Goal: Transaction & Acquisition: Subscribe to service/newsletter

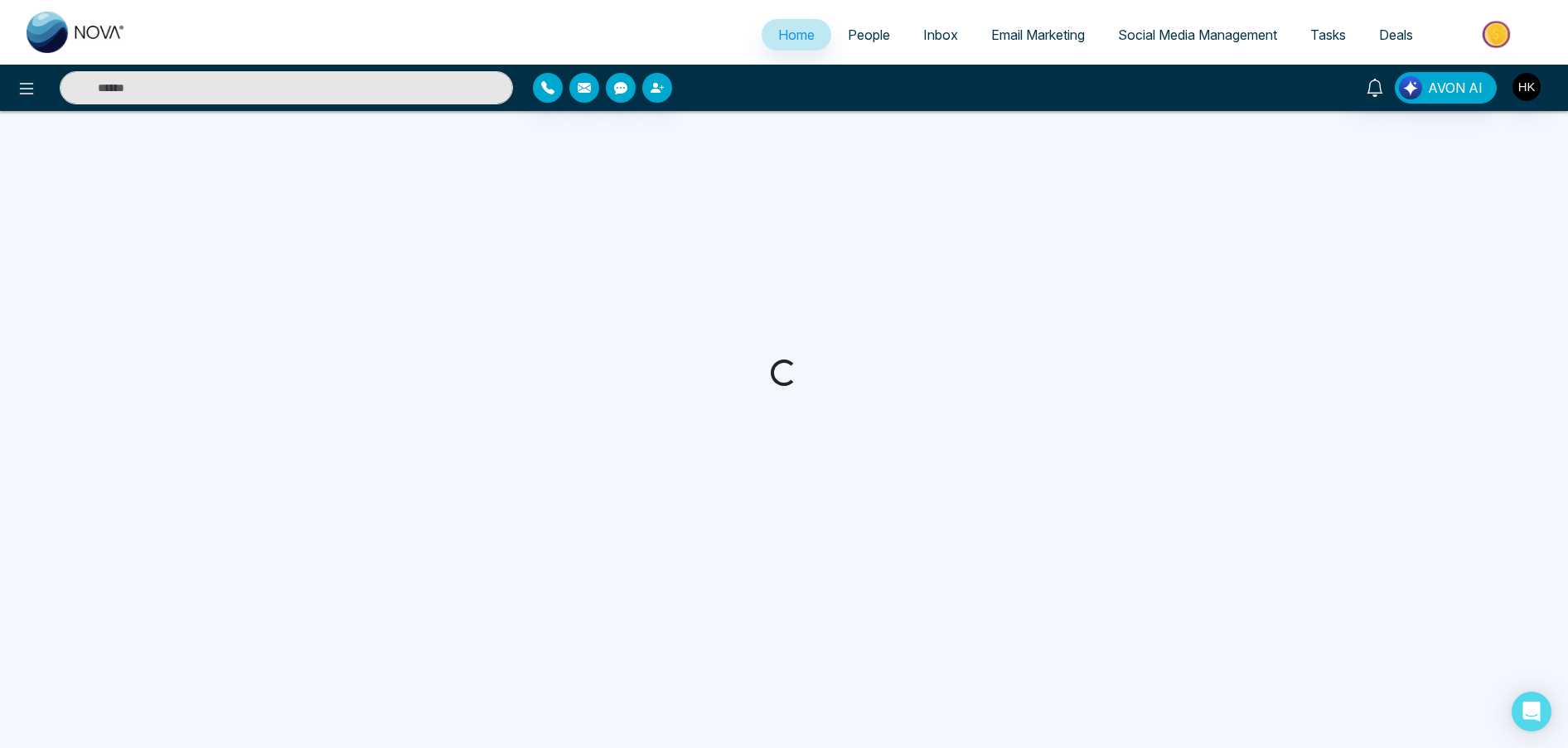
select select "*"
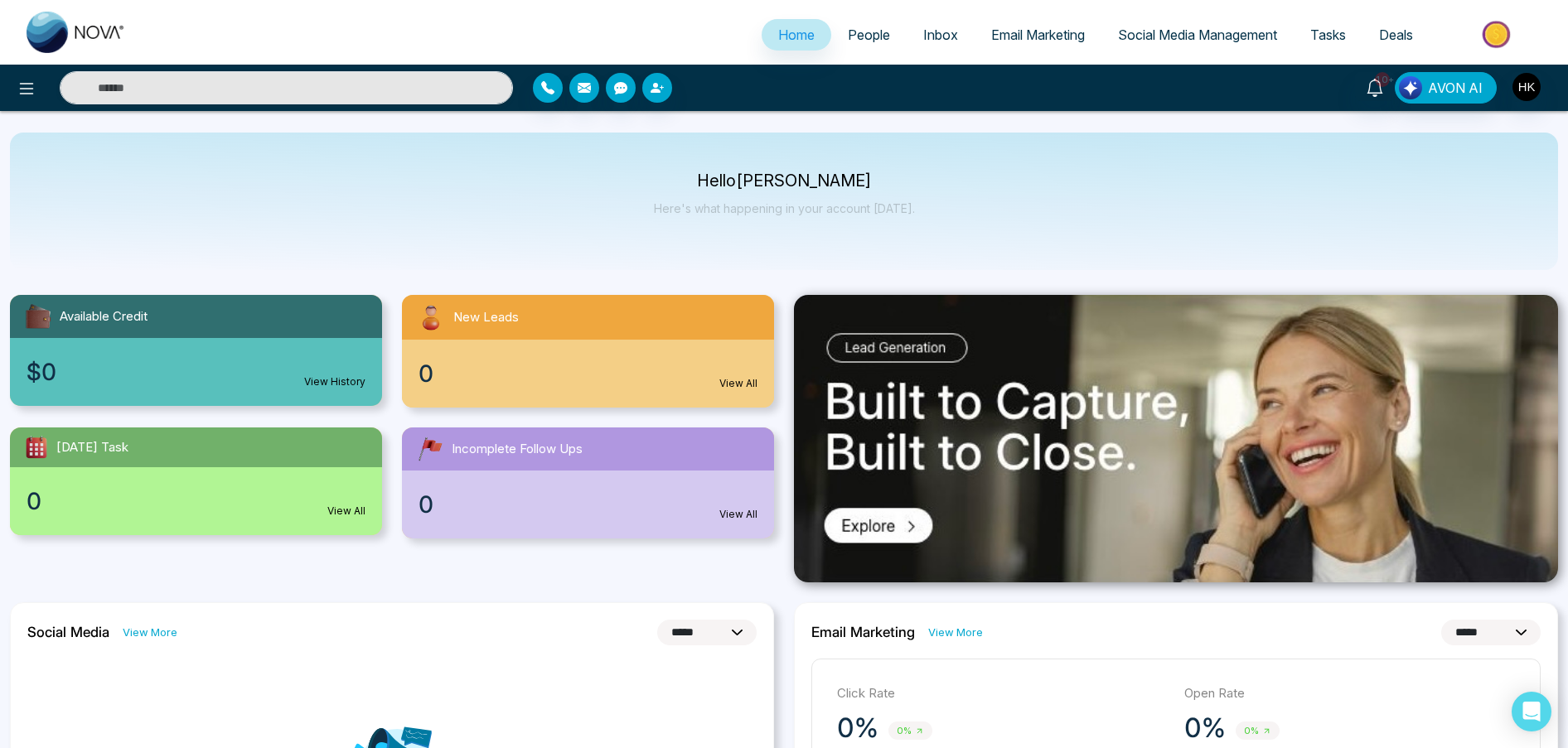
click at [866, 37] on span "People" at bounding box center [869, 34] width 42 height 16
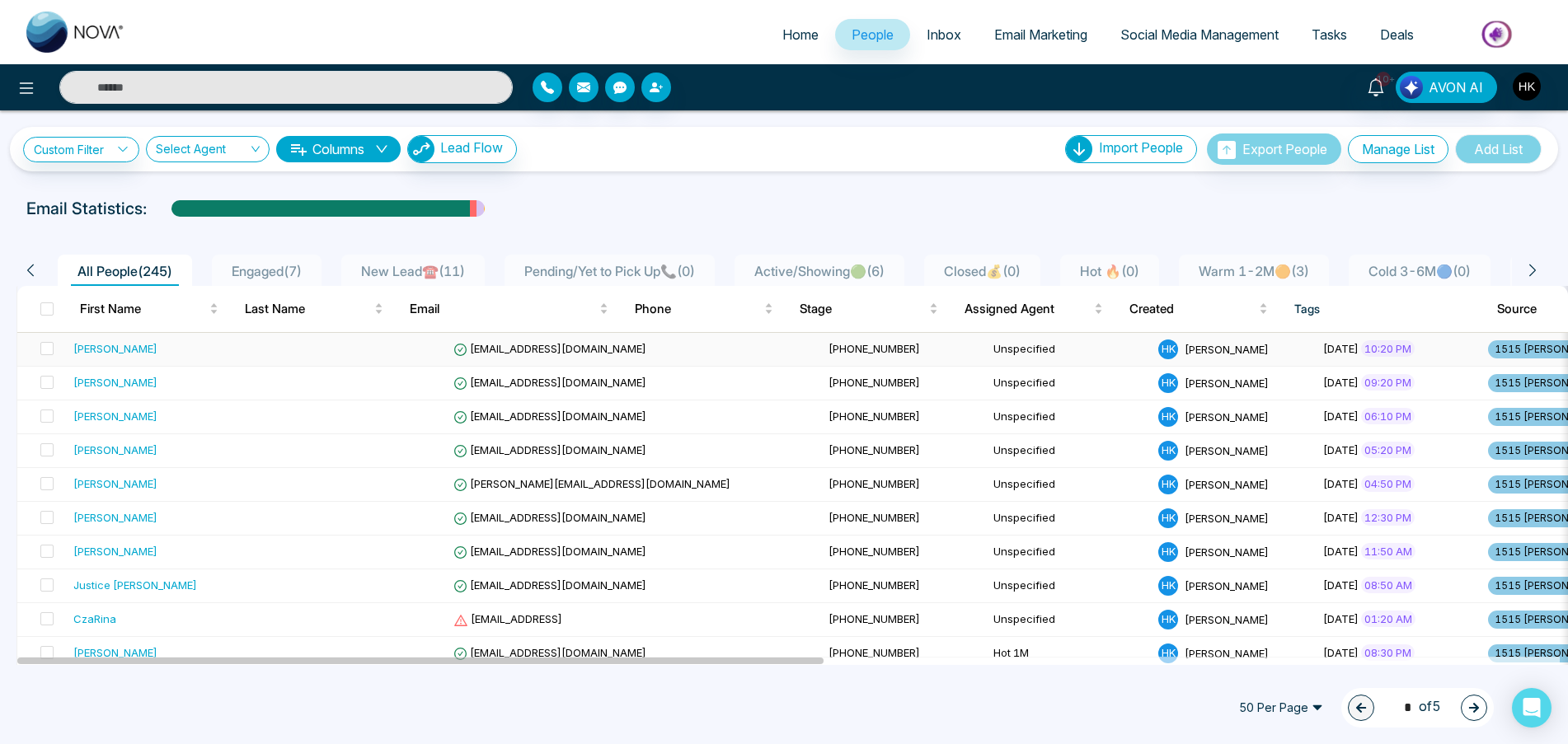
click at [119, 351] on div "[PERSON_NAME]" at bounding box center [115, 348] width 84 height 16
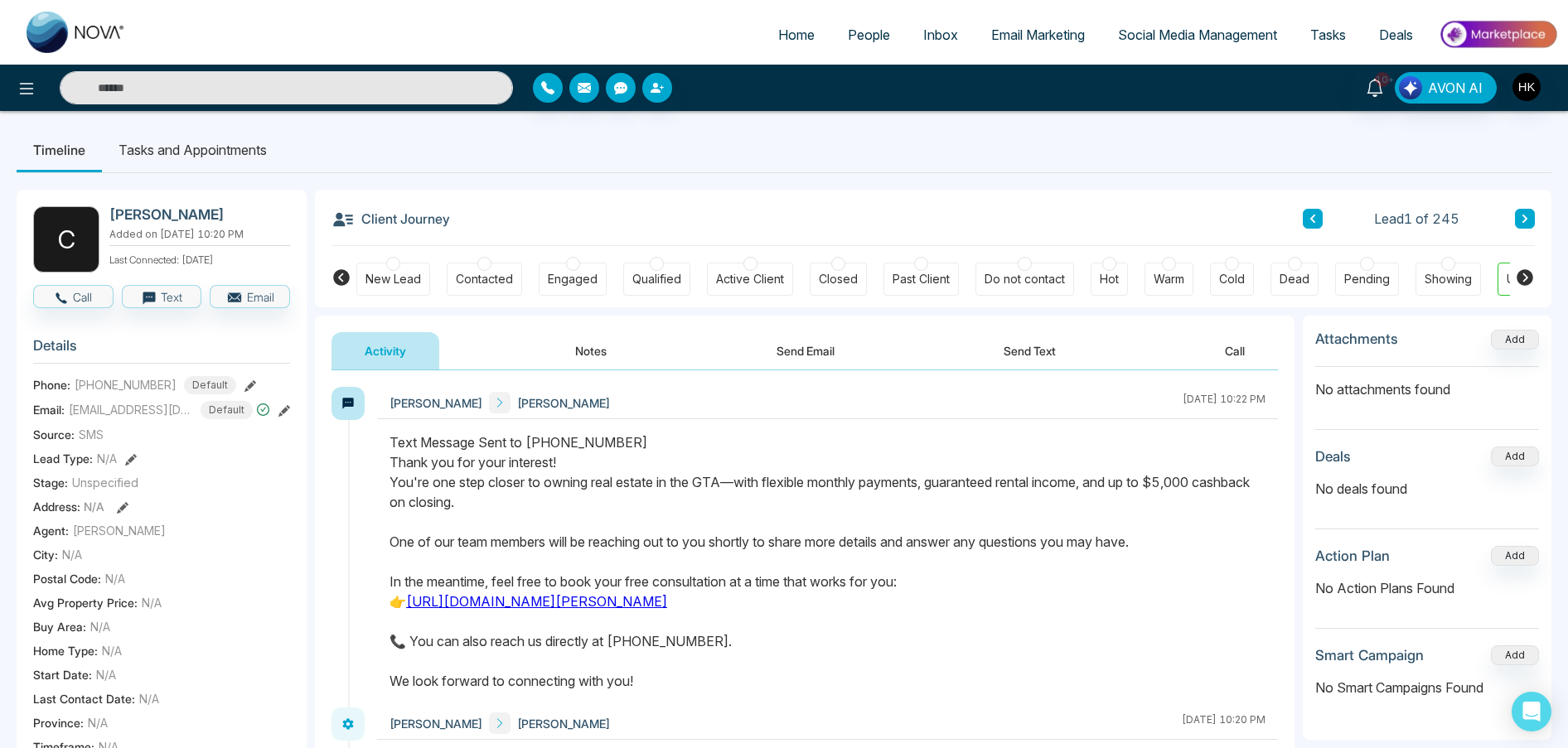
drag, startPoint x: 452, startPoint y: 489, endPoint x: 721, endPoint y: 513, distance: 270.1
click at [721, 513] on div "Text Message Sent to +14372564043 Thank you for your interest! You're one step …" at bounding box center [827, 562] width 876 height 259
click at [89, 297] on button "Call" at bounding box center [74, 296] width 80 height 23
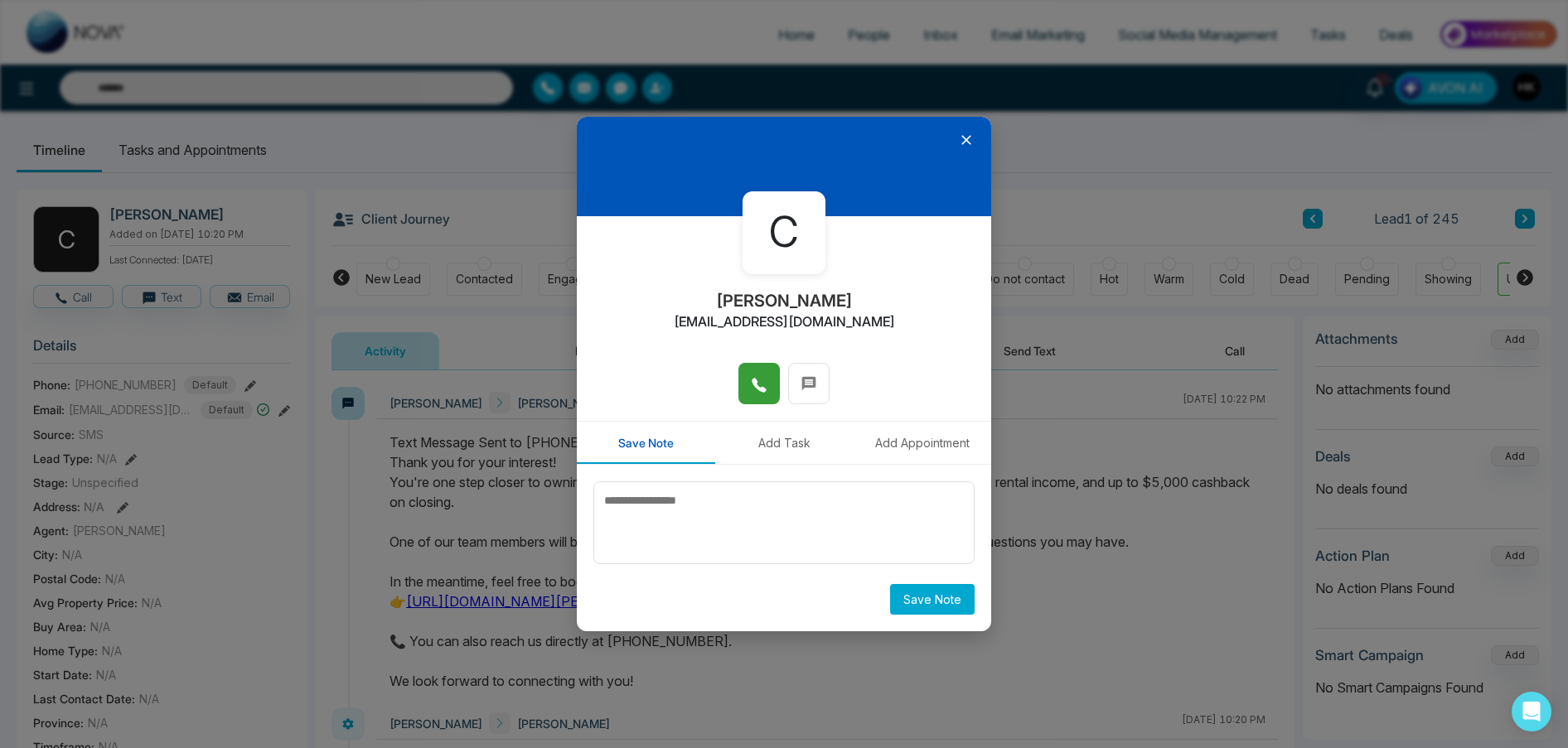
click at [753, 379] on icon at bounding box center [759, 385] width 14 height 14
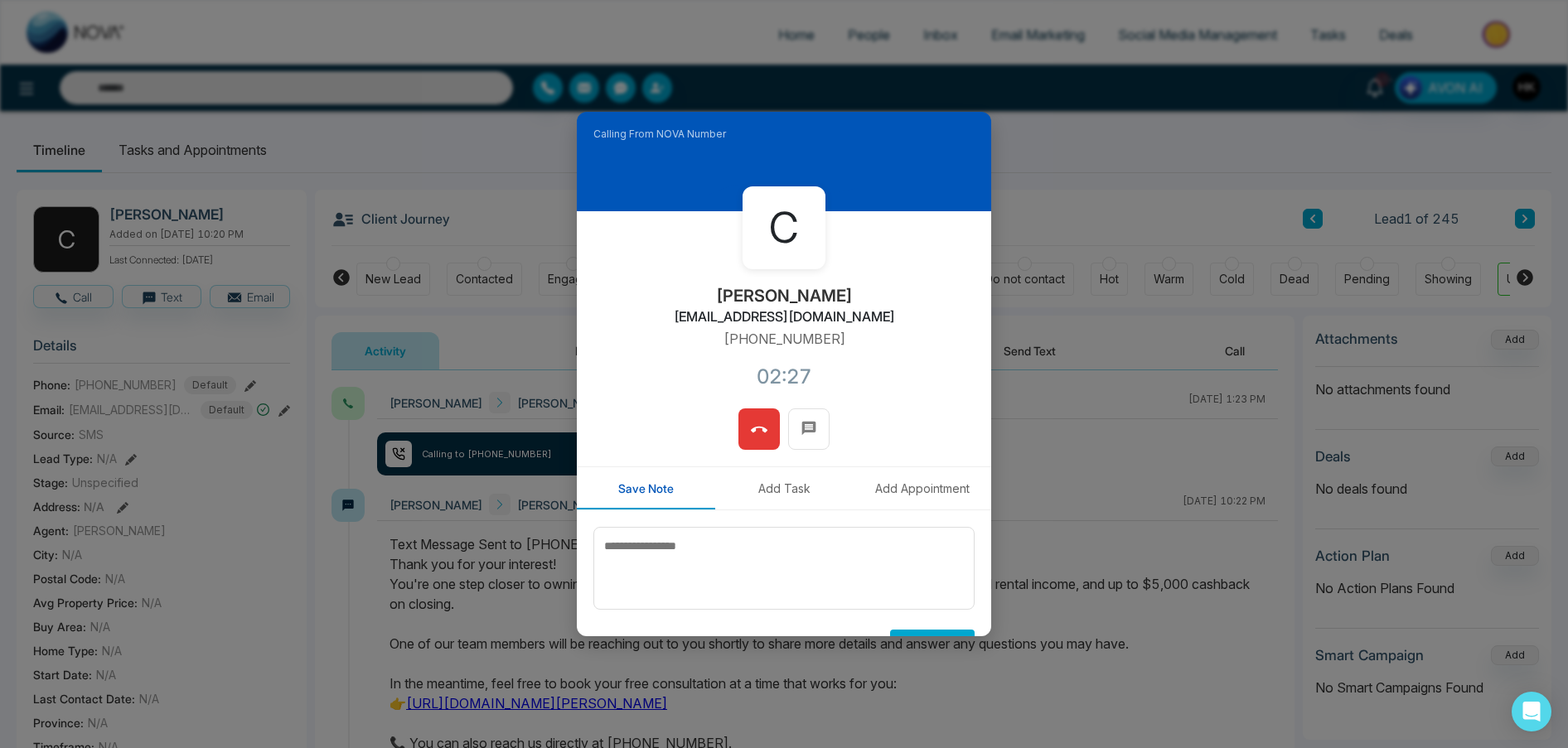
click at [761, 425] on icon at bounding box center [759, 429] width 16 height 16
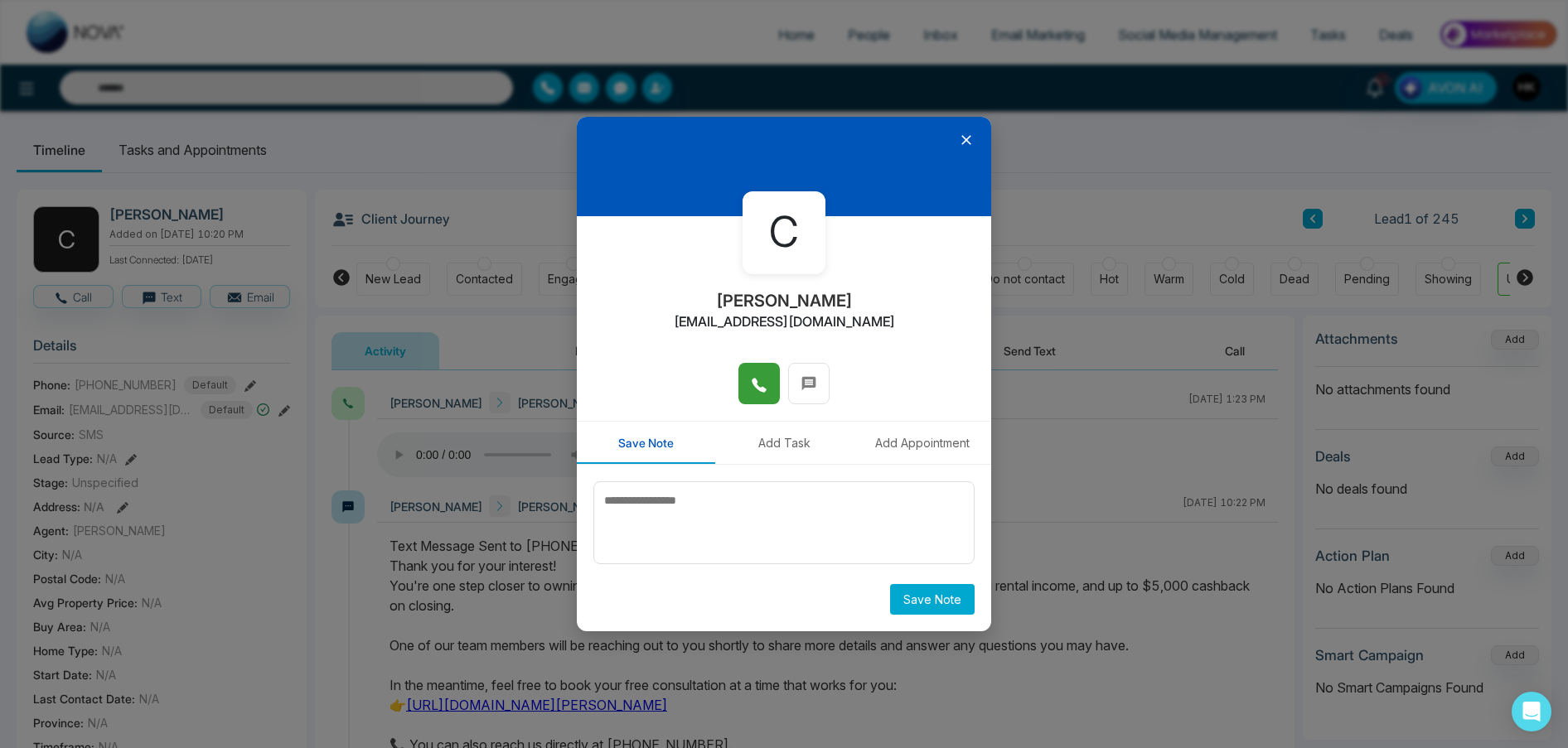
click at [963, 140] on icon at bounding box center [966, 139] width 16 height 16
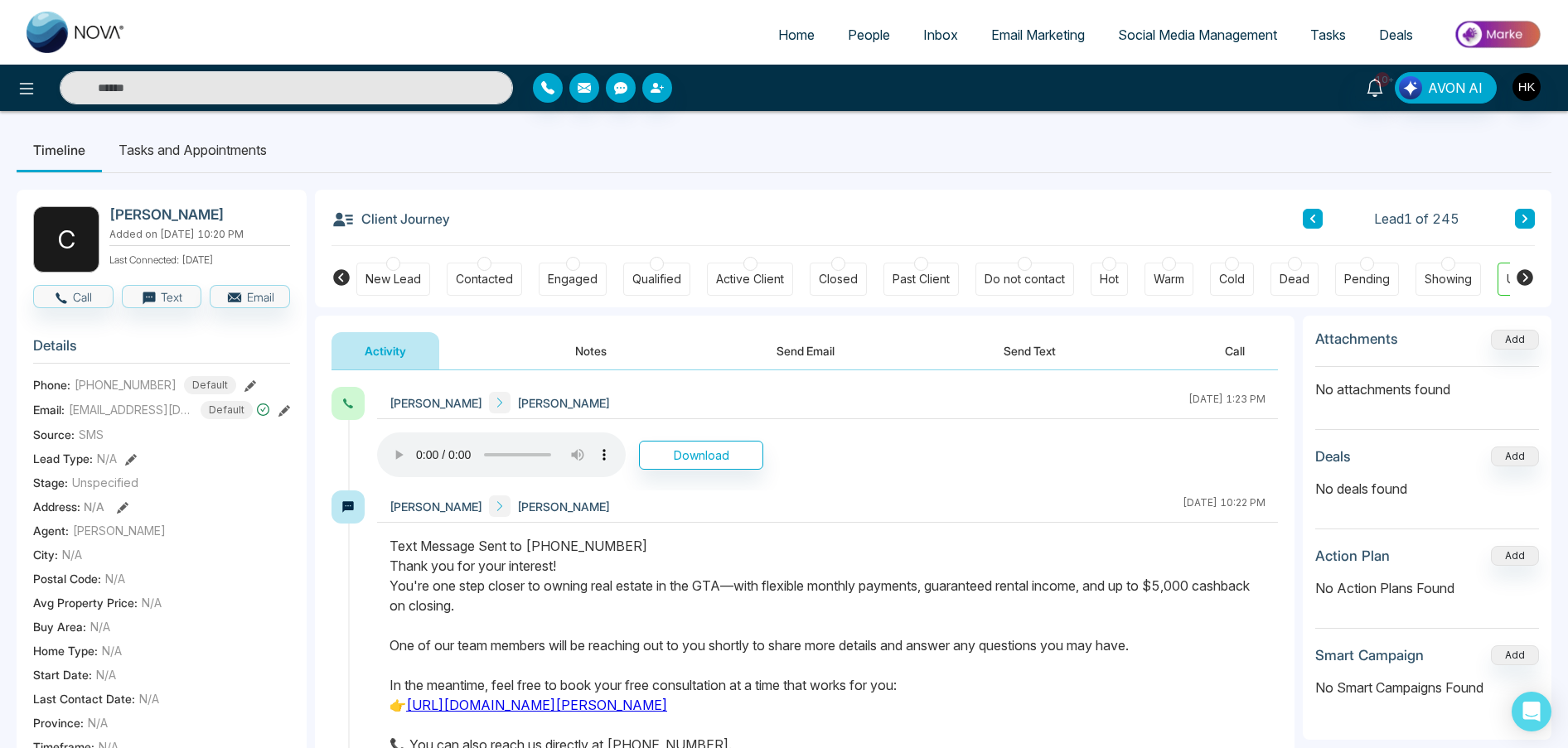
click at [830, 353] on button "Send Email" at bounding box center [805, 351] width 124 height 37
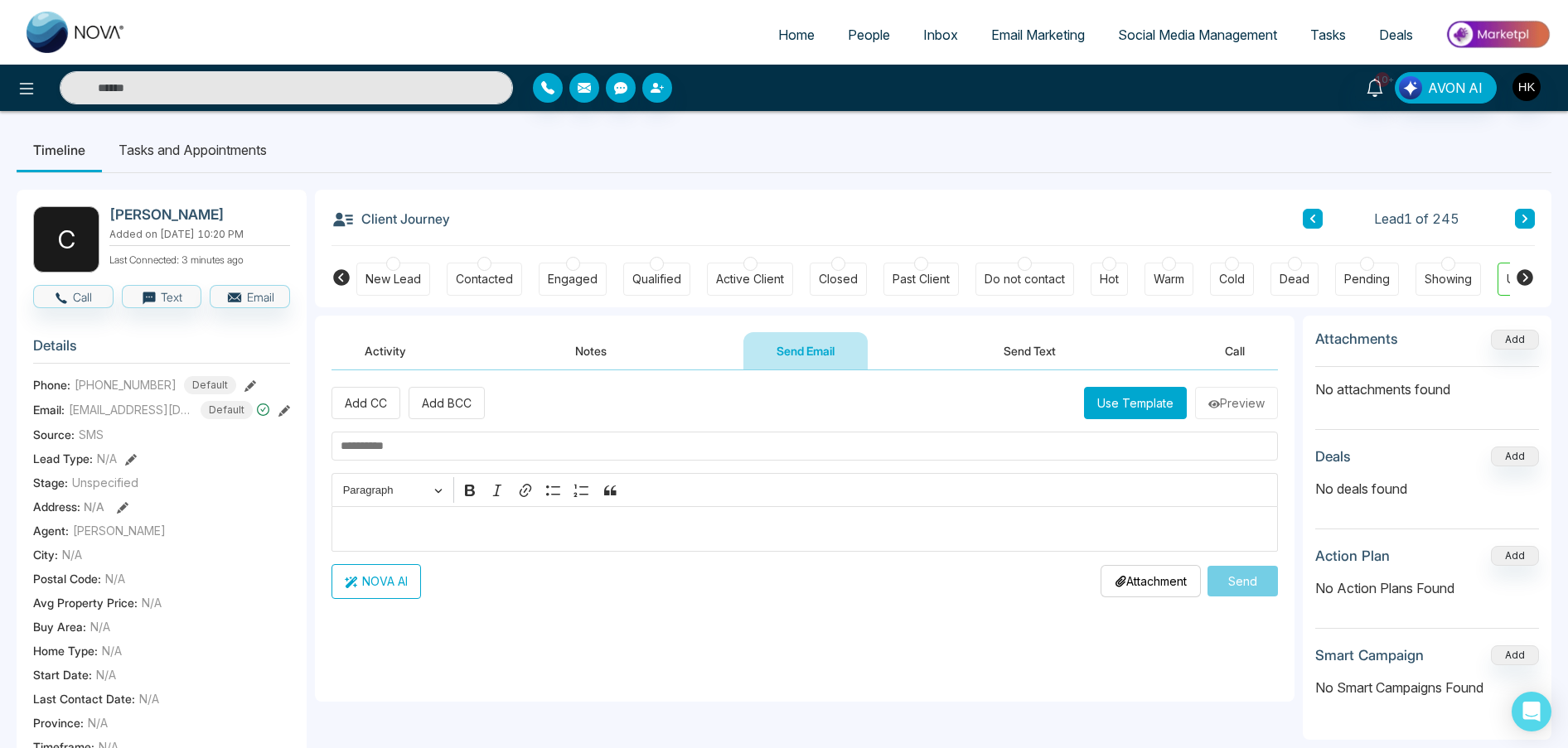
click at [416, 523] on p "Editor editing area: main" at bounding box center [805, 528] width 929 height 20
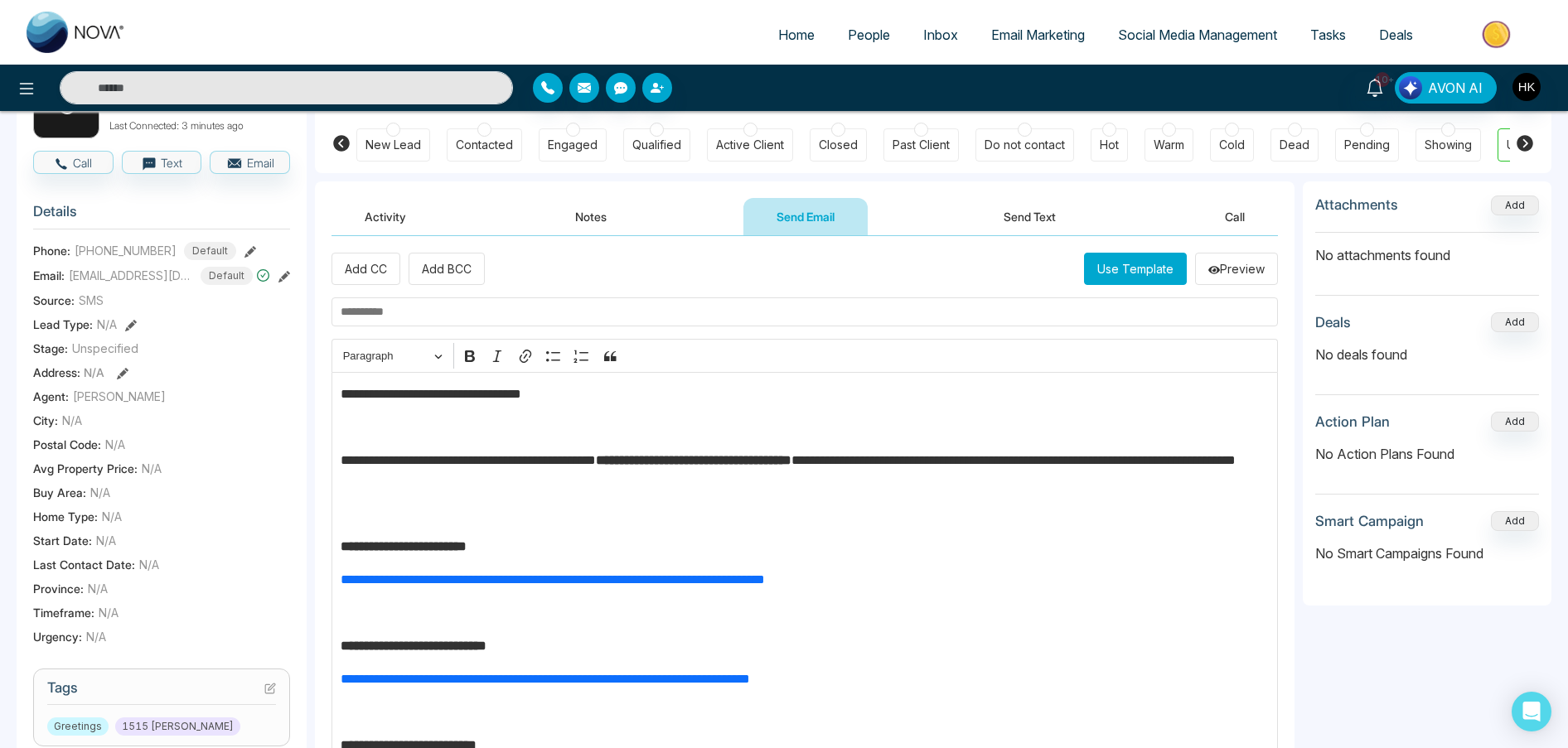
scroll to position [11, 0]
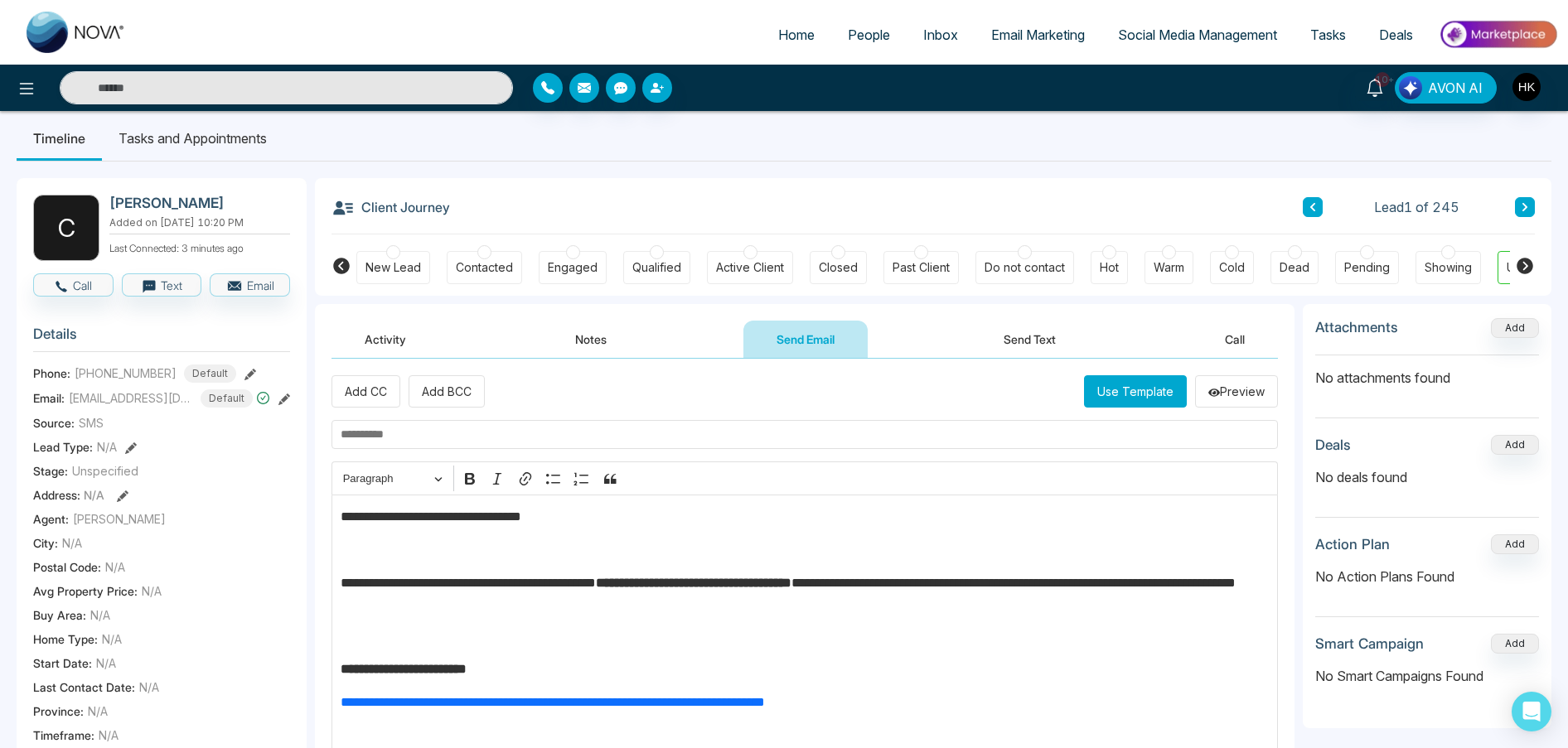
click at [577, 603] on p "**********" at bounding box center [801, 593] width 921 height 40
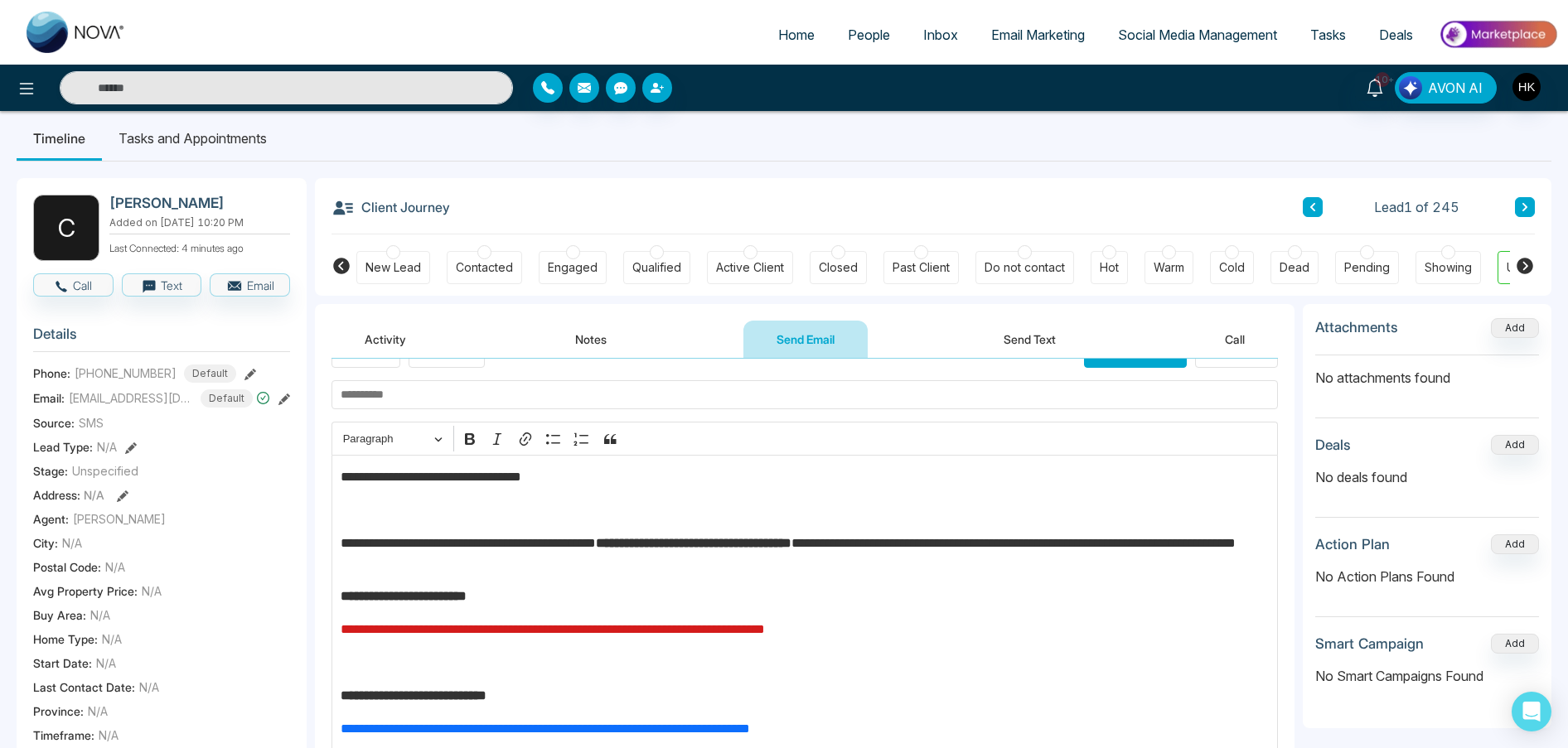
scroll to position [60, 0]
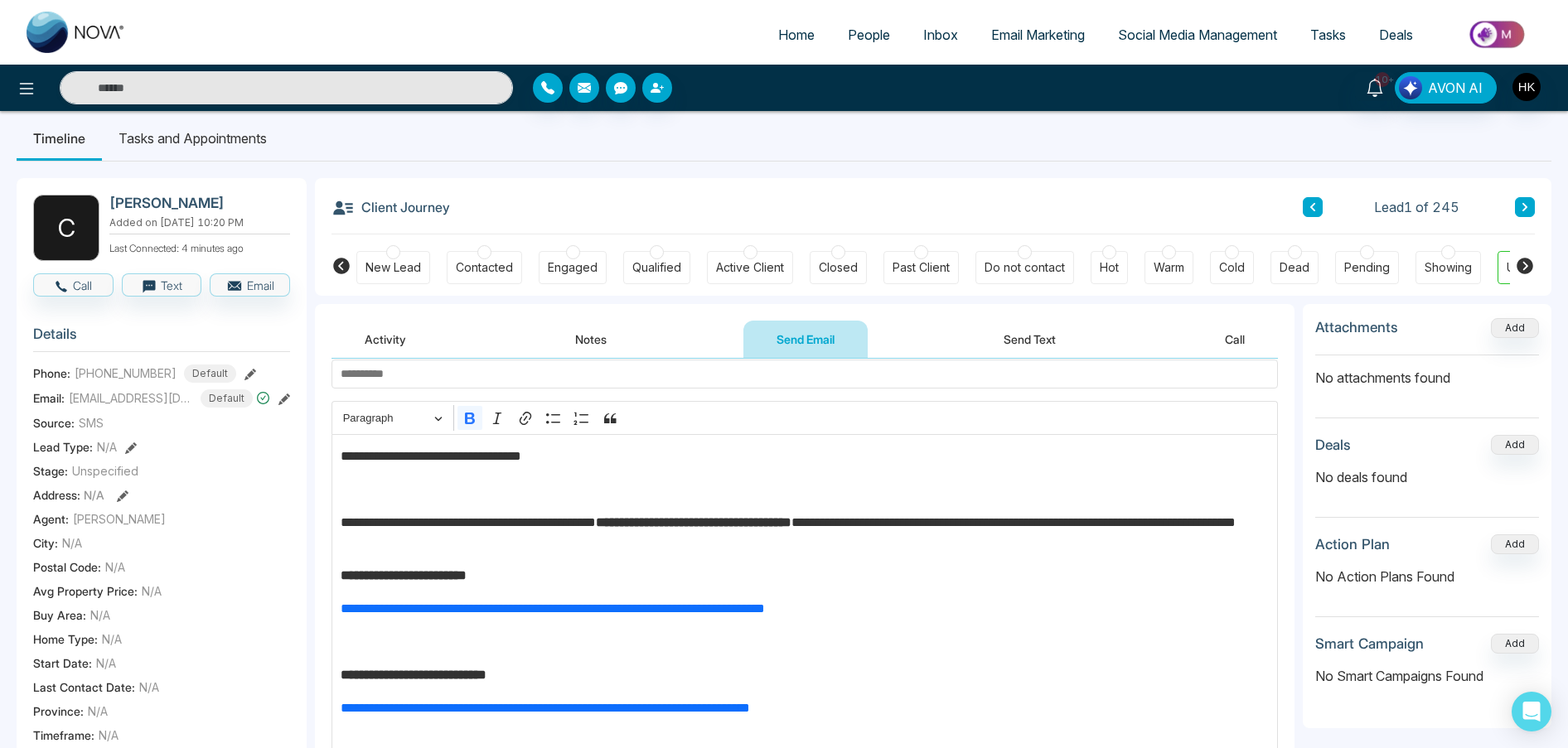
click at [348, 672] on strong "**********" at bounding box center [413, 674] width 146 height 12
click at [343, 672] on strong "**********" at bounding box center [413, 674] width 146 height 12
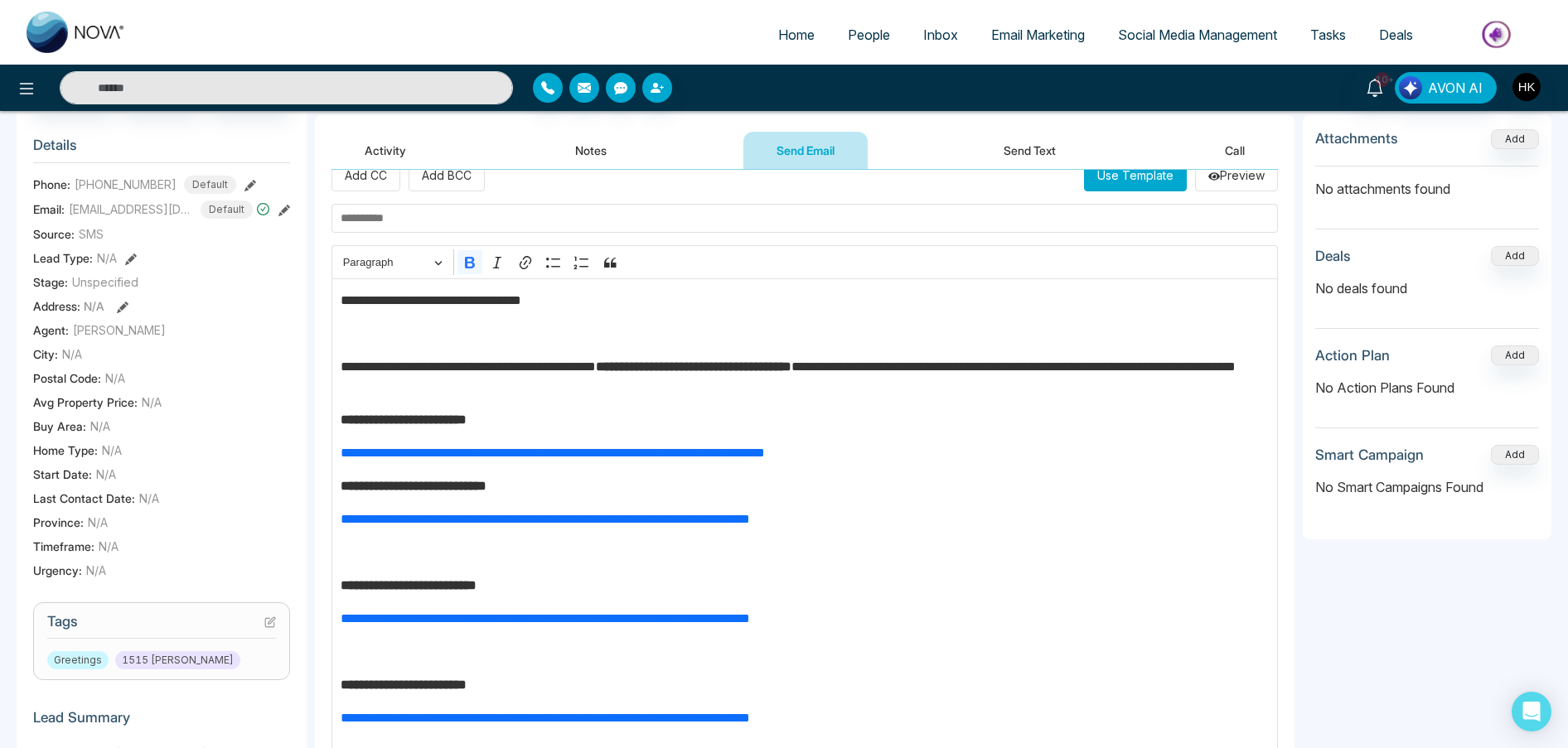
scroll to position [293, 0]
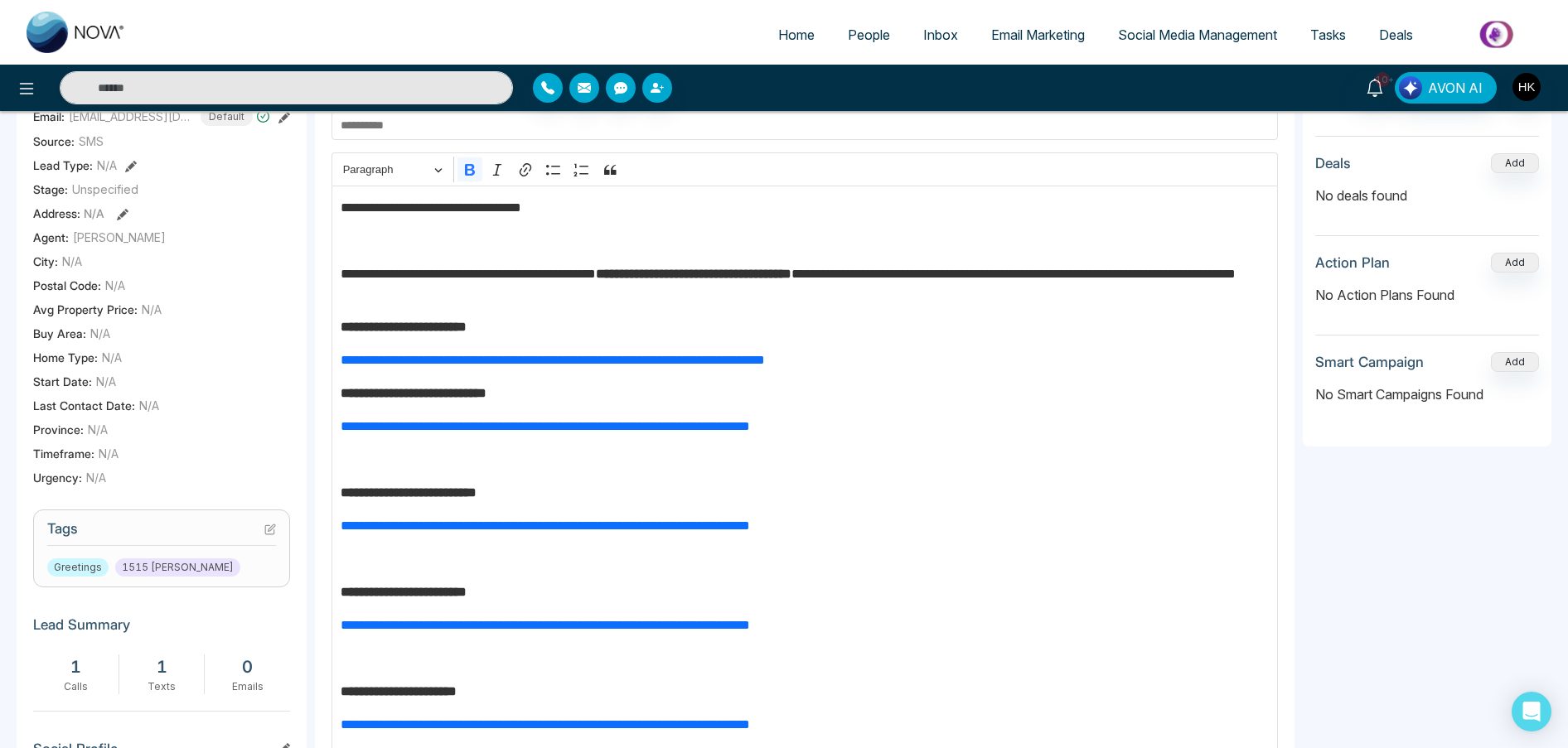
click at [346, 497] on strong "**********" at bounding box center [408, 492] width 136 height 12
click at [335, 497] on div "**********" at bounding box center [805, 543] width 946 height 716
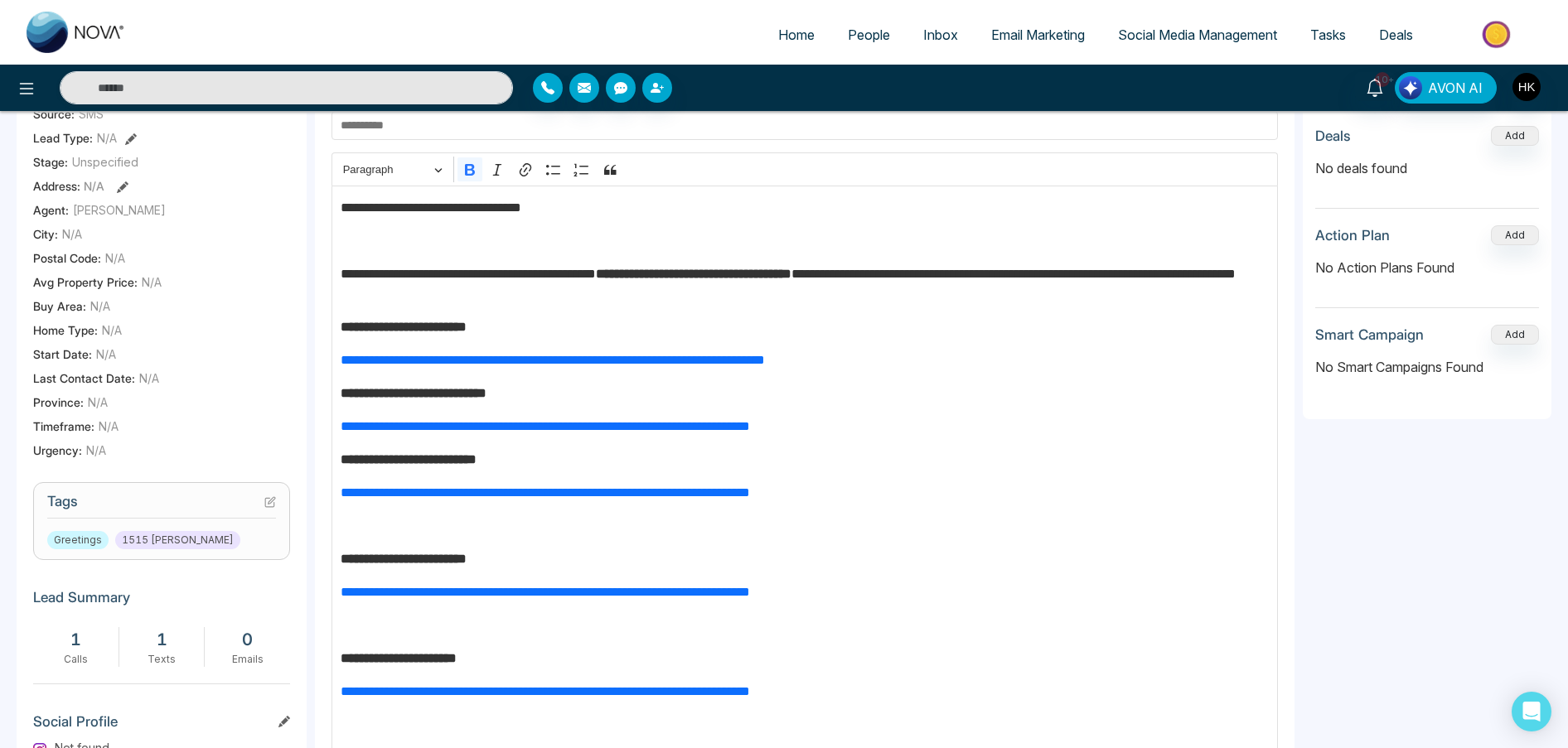
click at [341, 561] on strong "**********" at bounding box center [403, 559] width 126 height 12
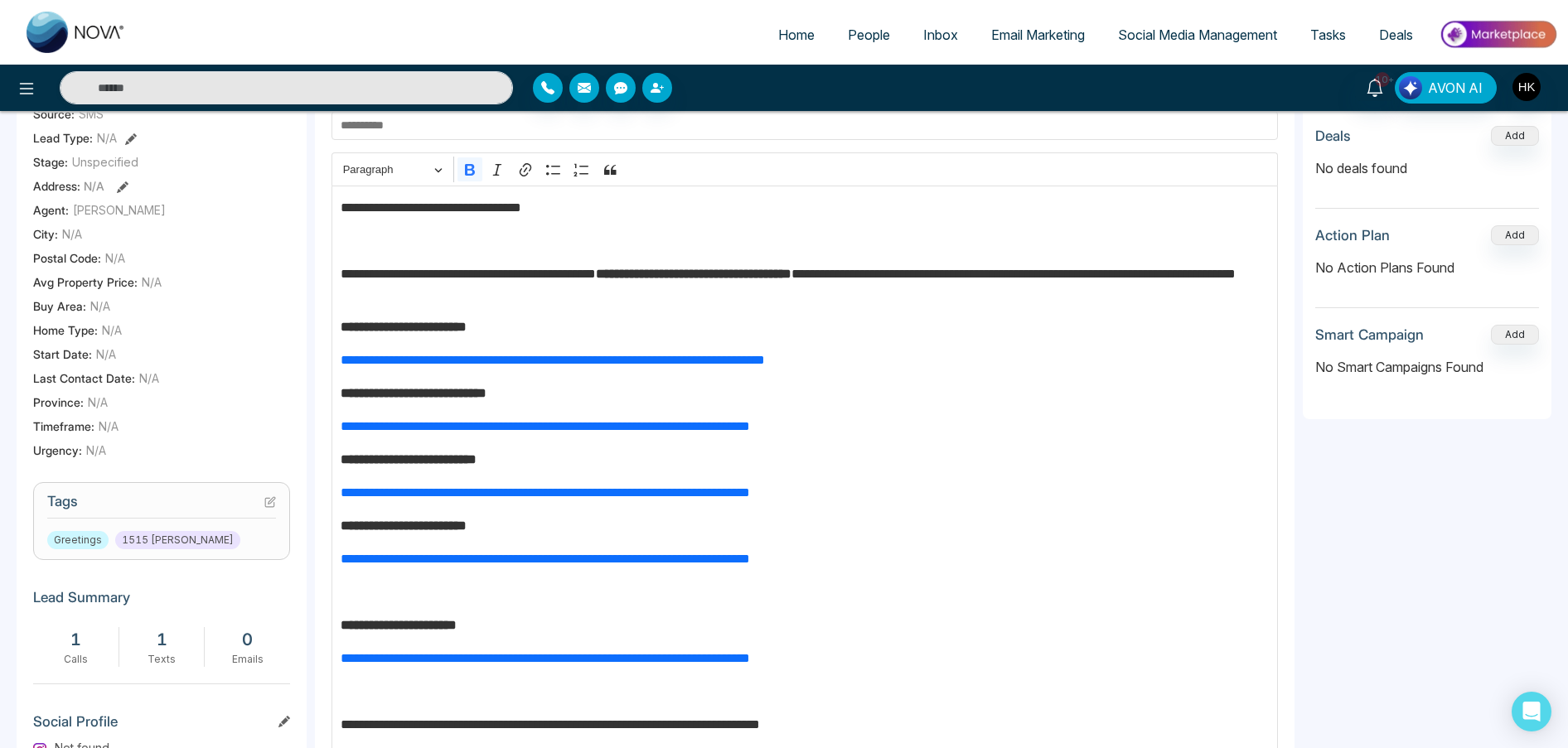
click at [345, 631] on strong "**********" at bounding box center [397, 625] width 116 height 12
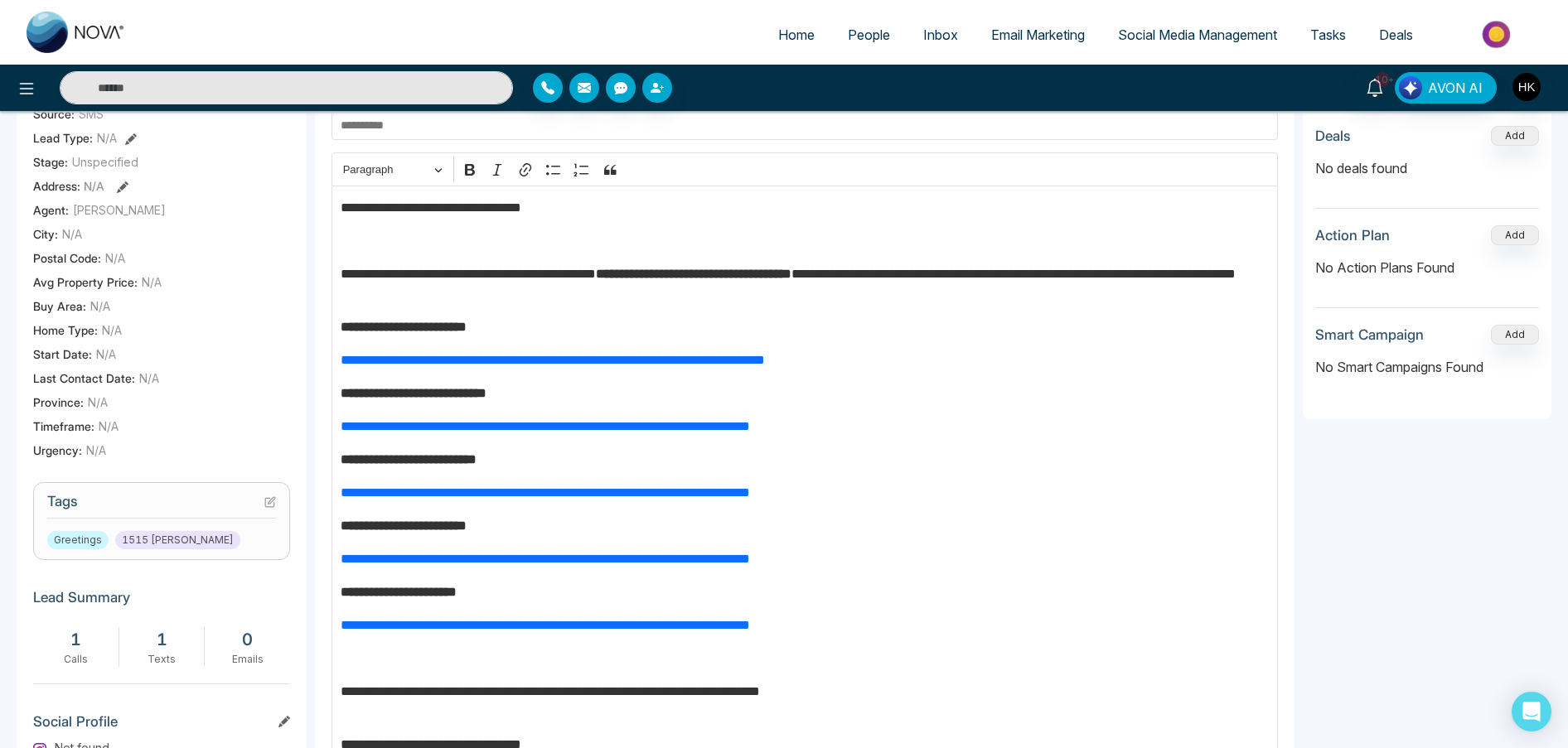
click at [339, 695] on div "**********" at bounding box center [805, 493] width 946 height 615
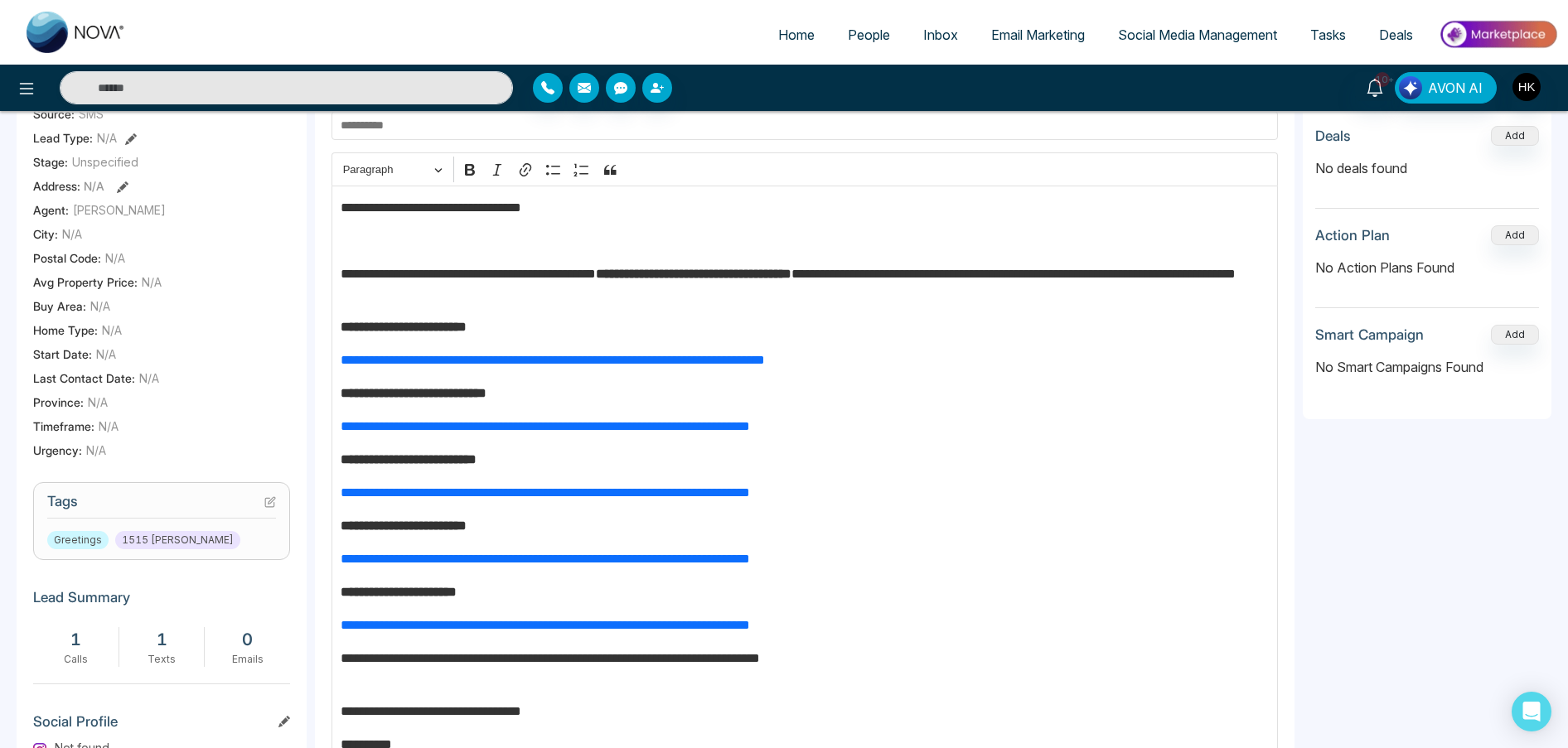
click at [957, 631] on p "**********" at bounding box center [805, 625] width 929 height 20
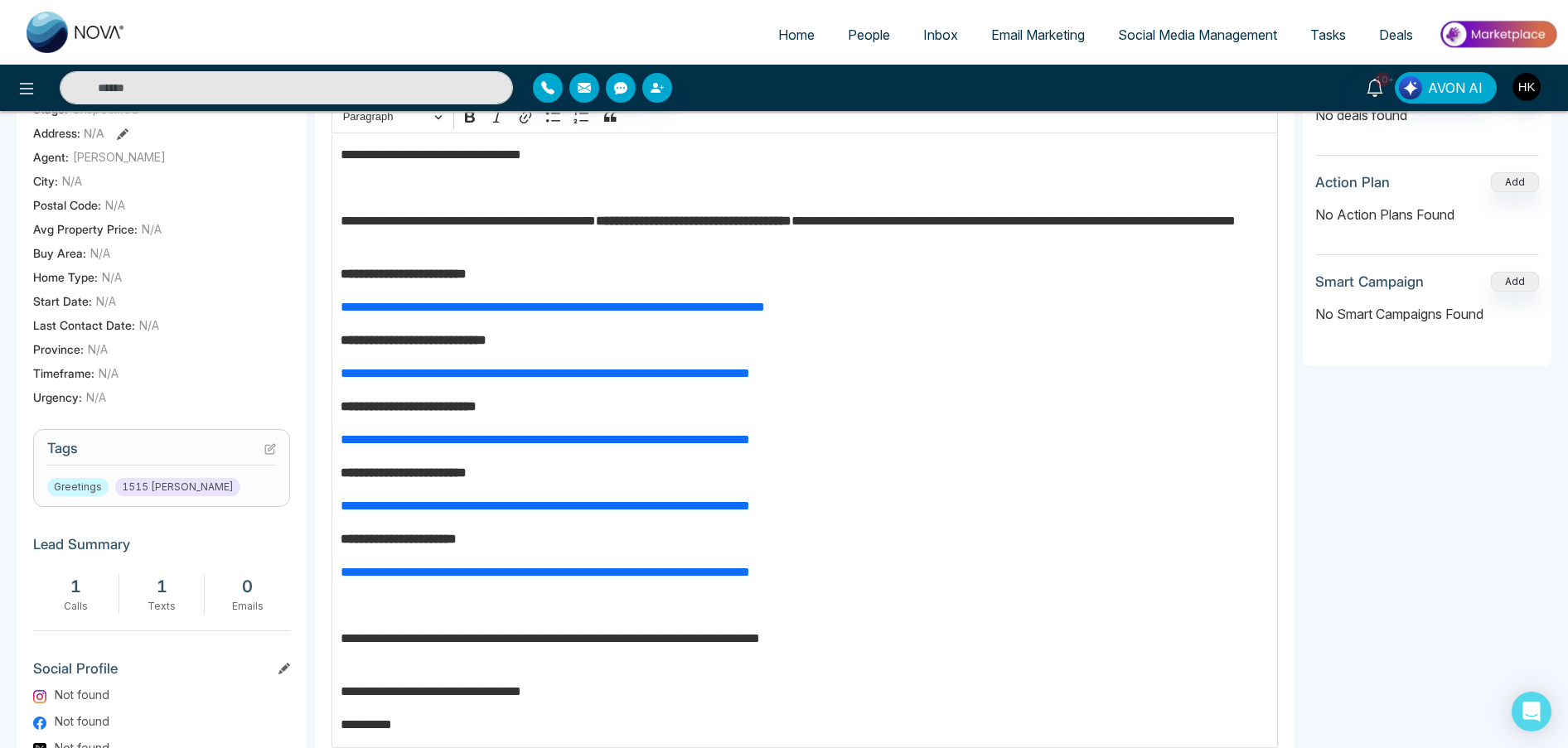
scroll to position [403, 0]
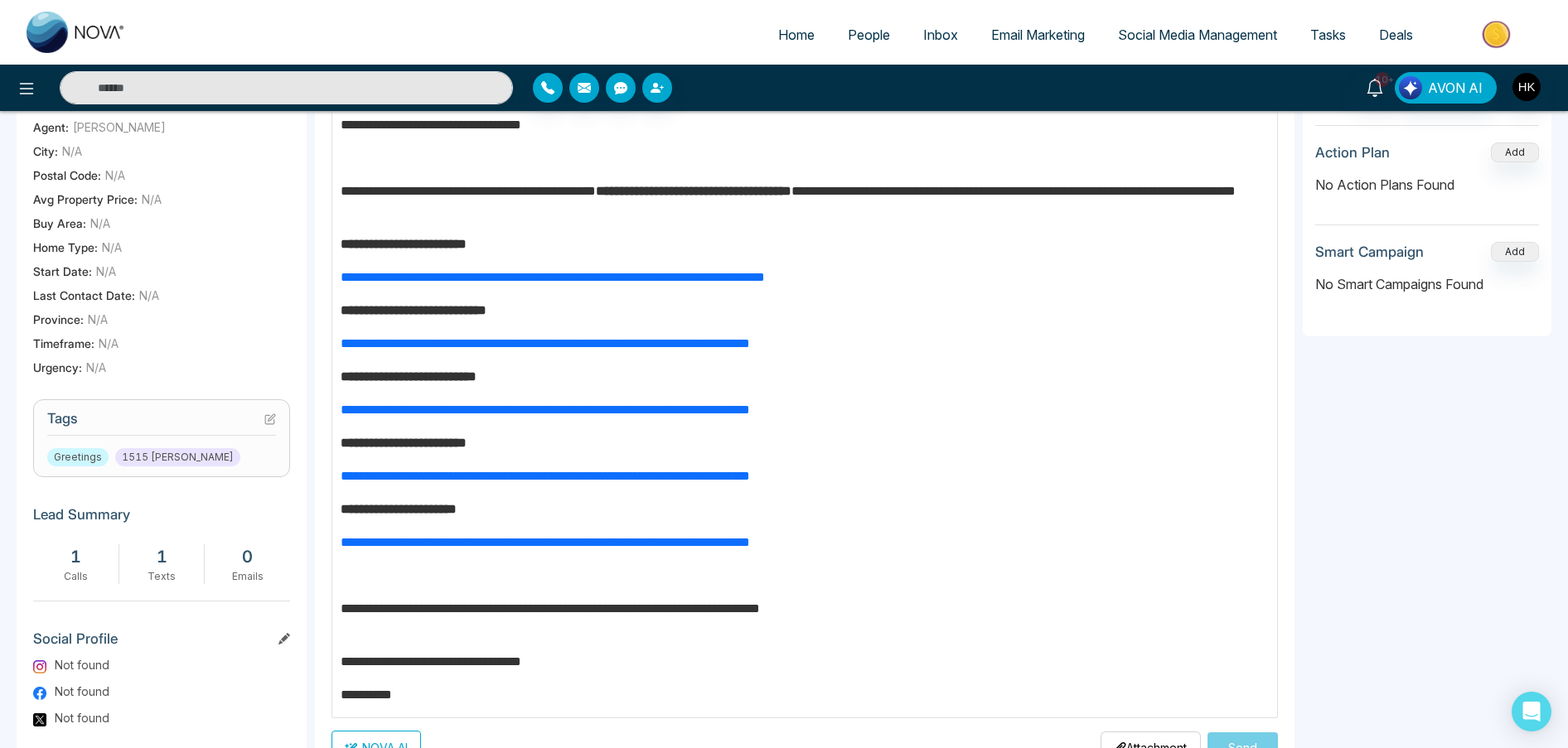
click at [344, 661] on p "**********" at bounding box center [805, 652] width 929 height 40
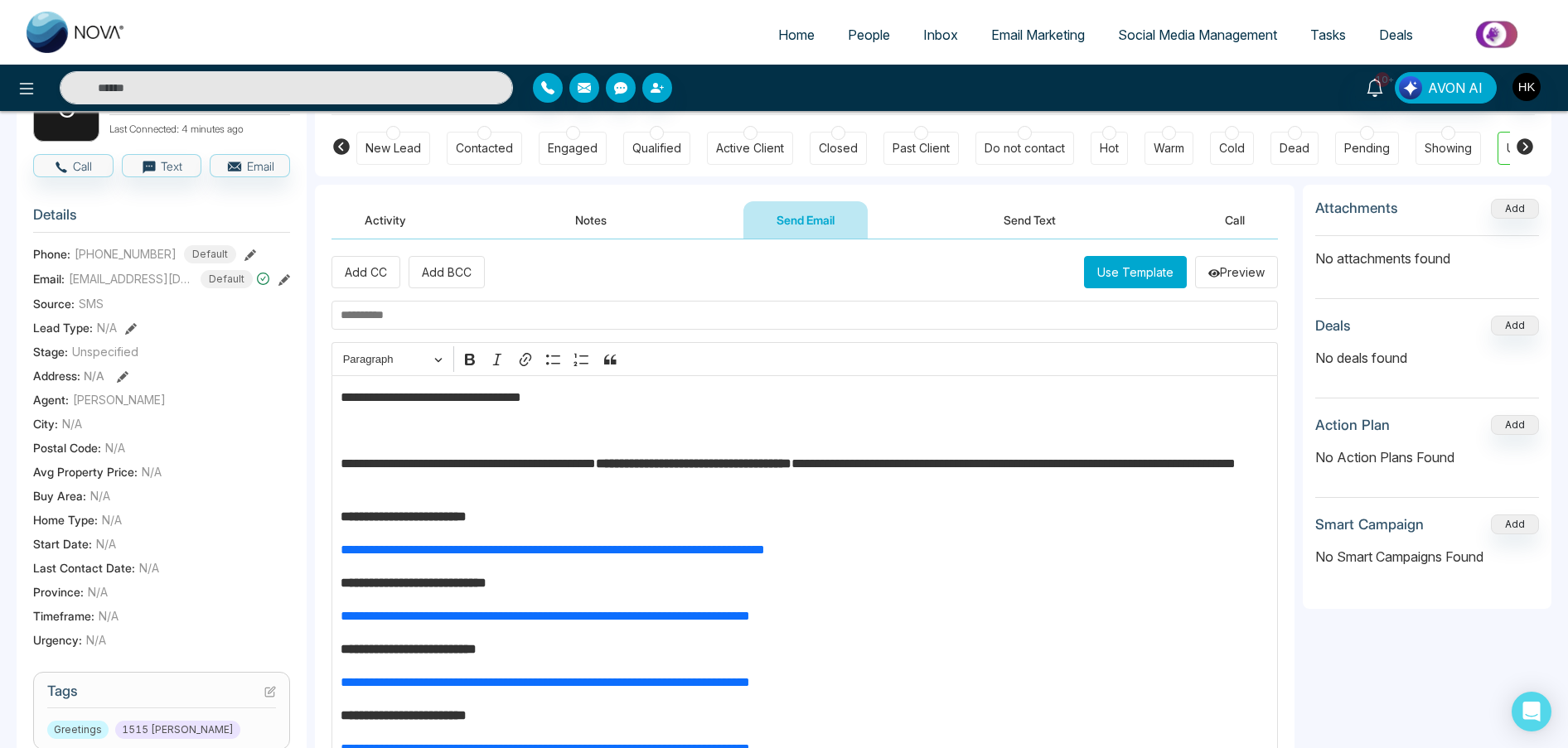
scroll to position [0, 0]
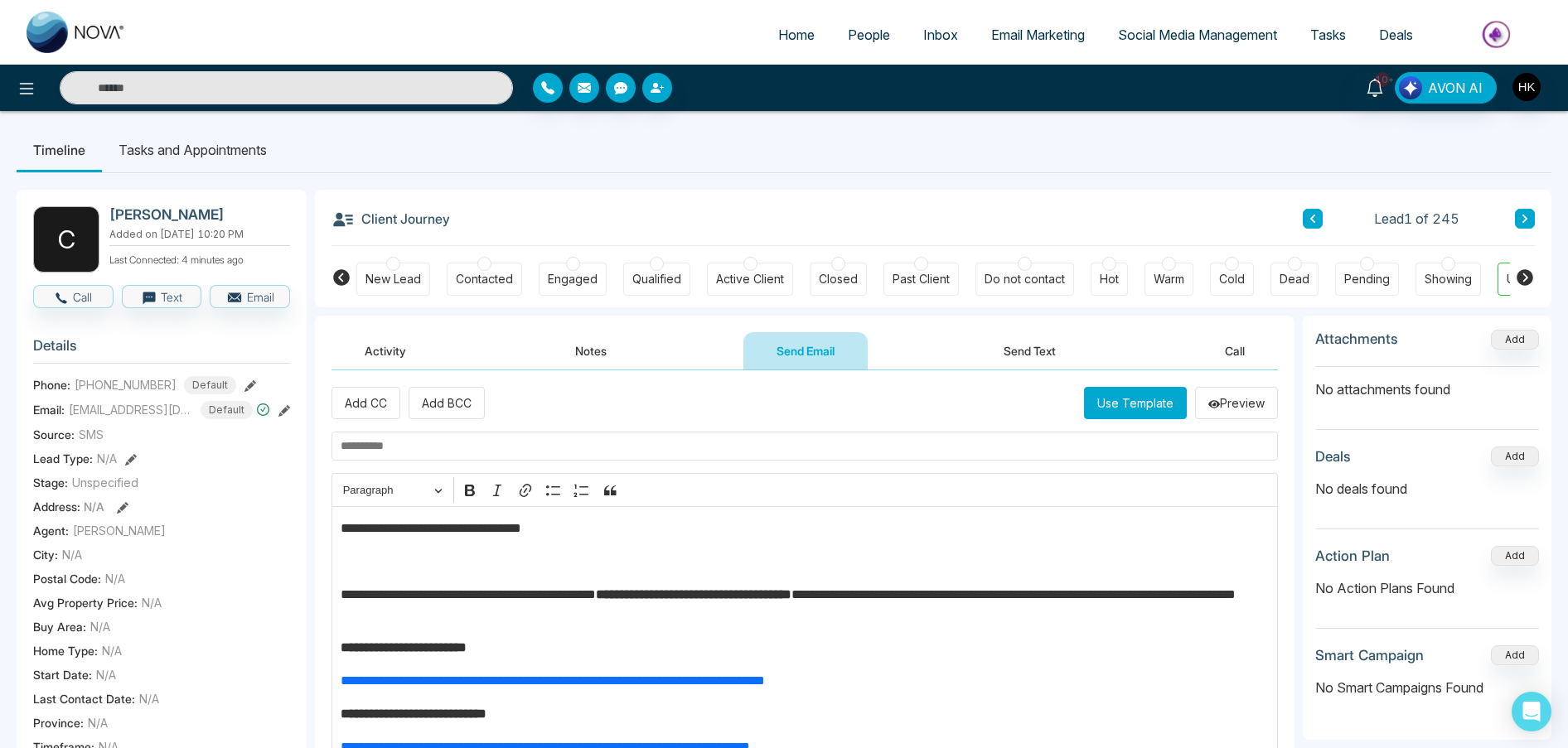
click at [566, 621] on p "**********" at bounding box center [805, 605] width 929 height 40
click at [445, 452] on input "text" at bounding box center [805, 446] width 946 height 29
click at [559, 446] on input "text" at bounding box center [805, 446] width 946 height 29
paste input "**********"
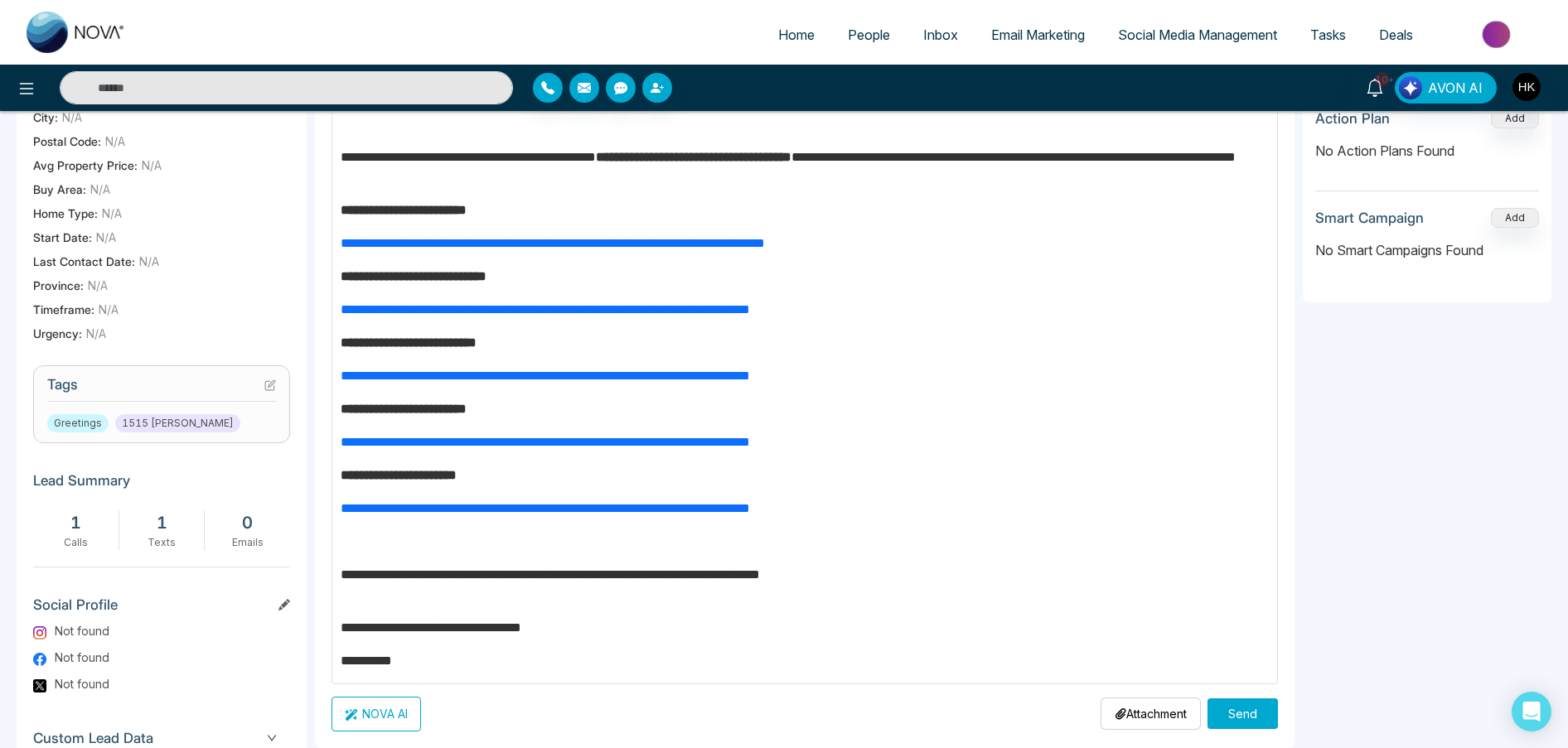
scroll to position [542, 0]
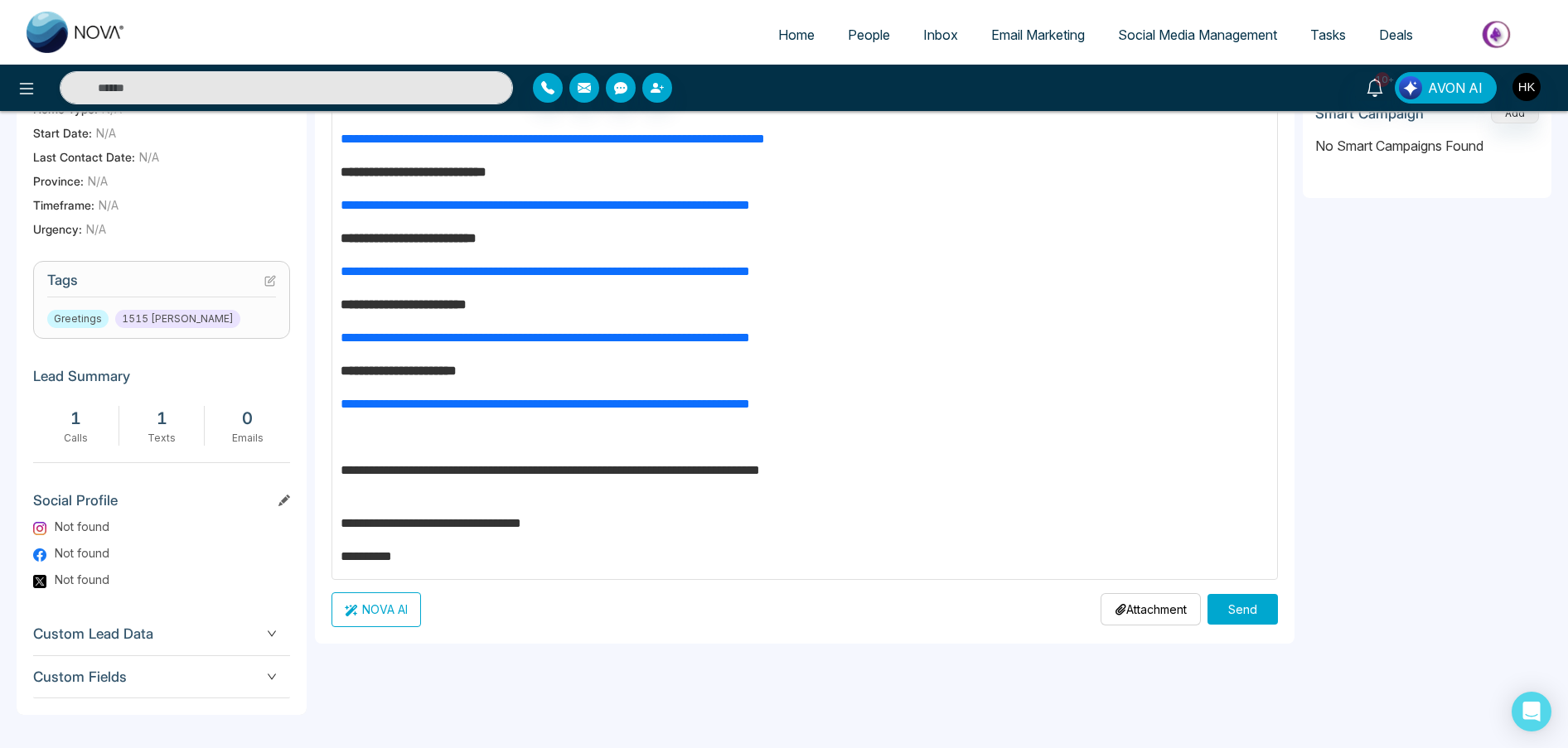
type input "**********"
click at [1237, 606] on button "Send" at bounding box center [1243, 609] width 71 height 31
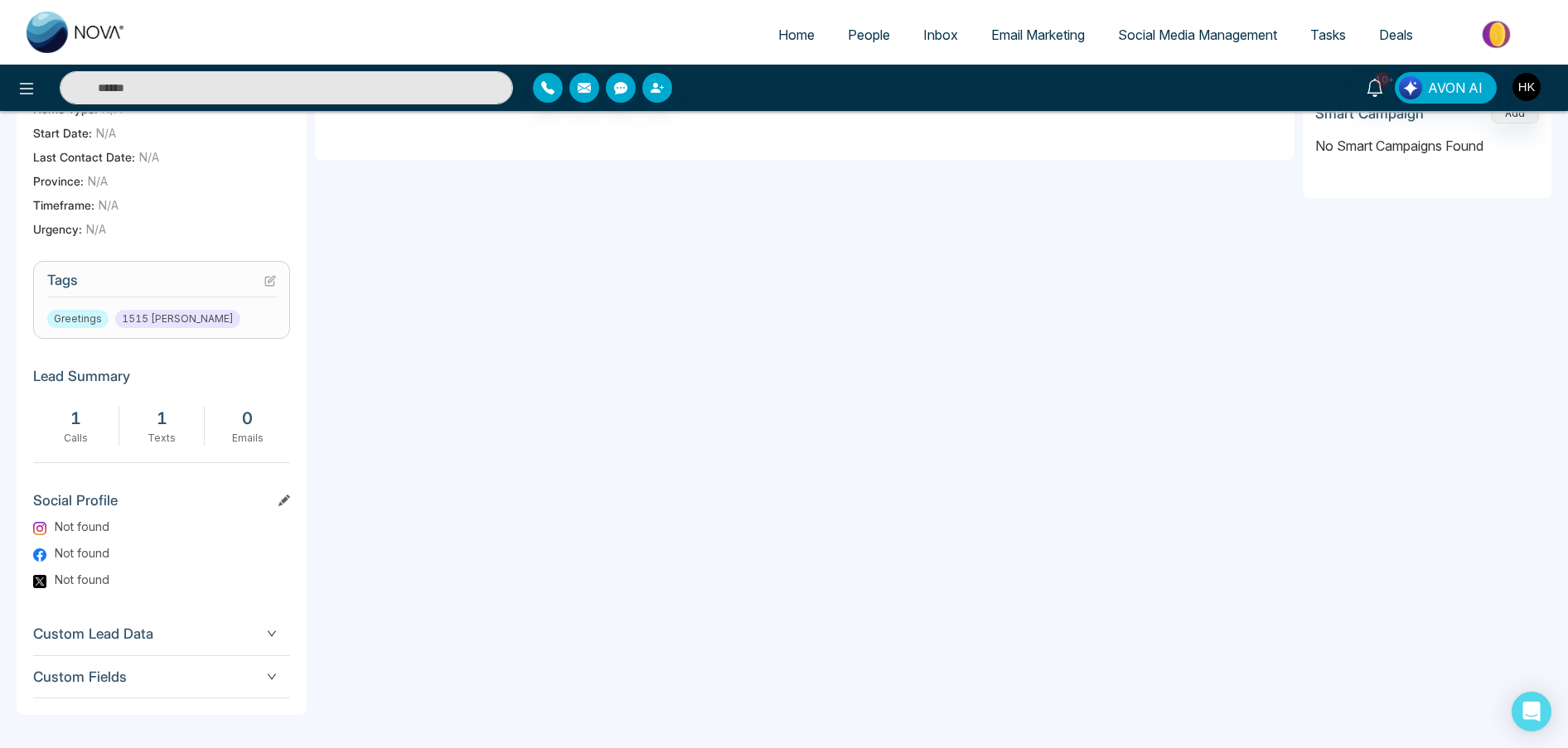
drag, startPoint x: 1166, startPoint y: 451, endPoint x: 1154, endPoint y: 445, distance: 13.4
click at [1165, 452] on div "**********" at bounding box center [805, 244] width 979 height 941
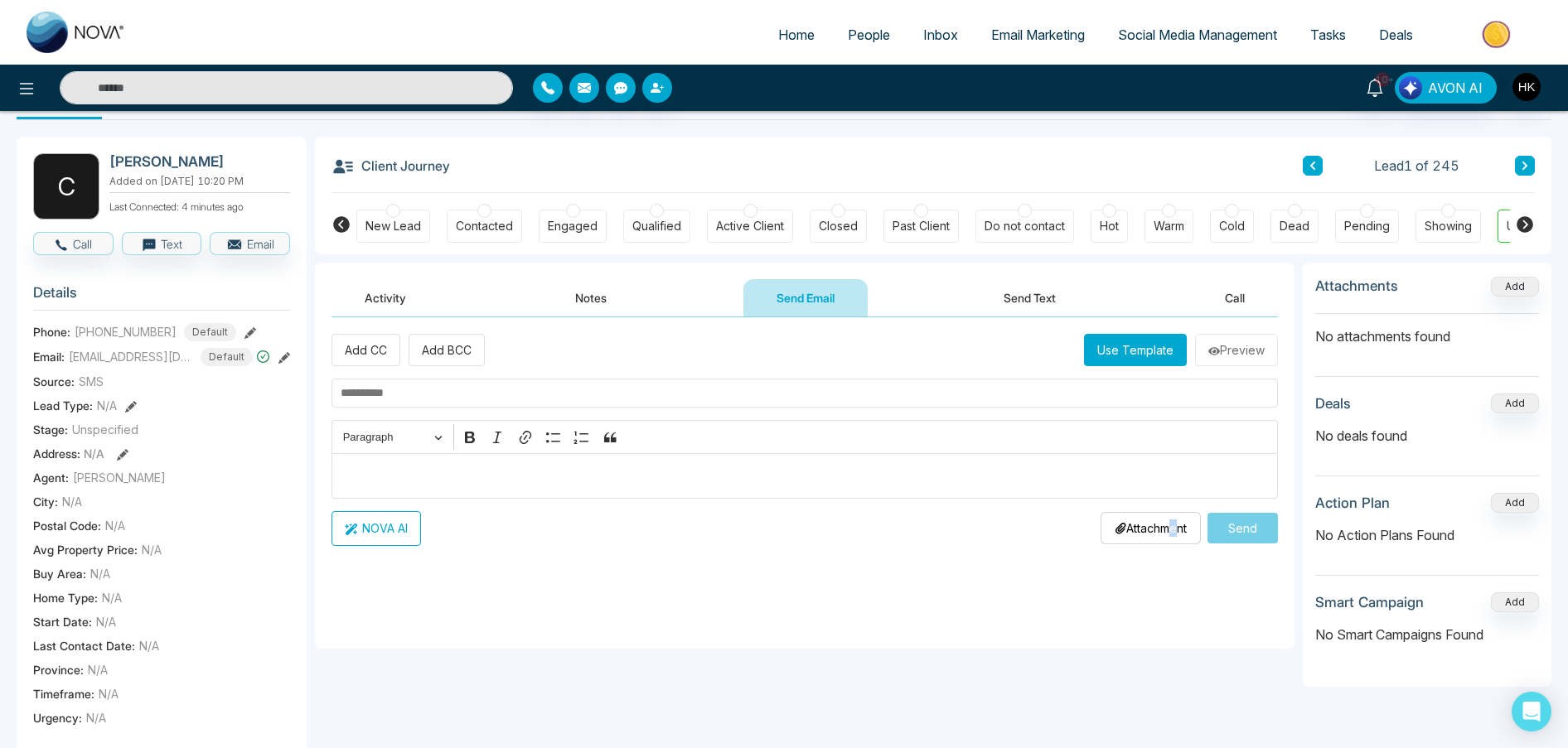
scroll to position [0, 0]
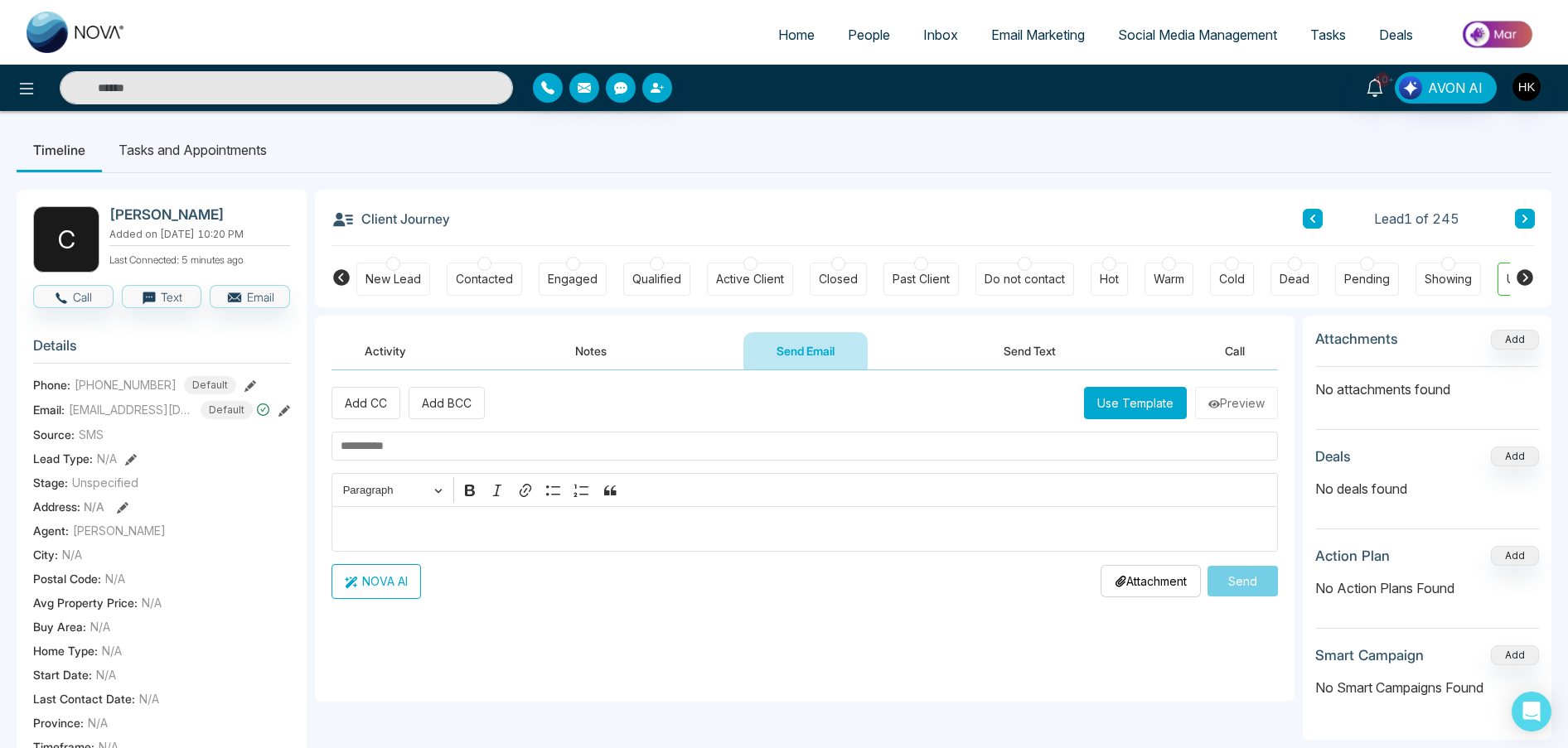
click at [1363, 267] on div at bounding box center [1366, 264] width 14 height 14
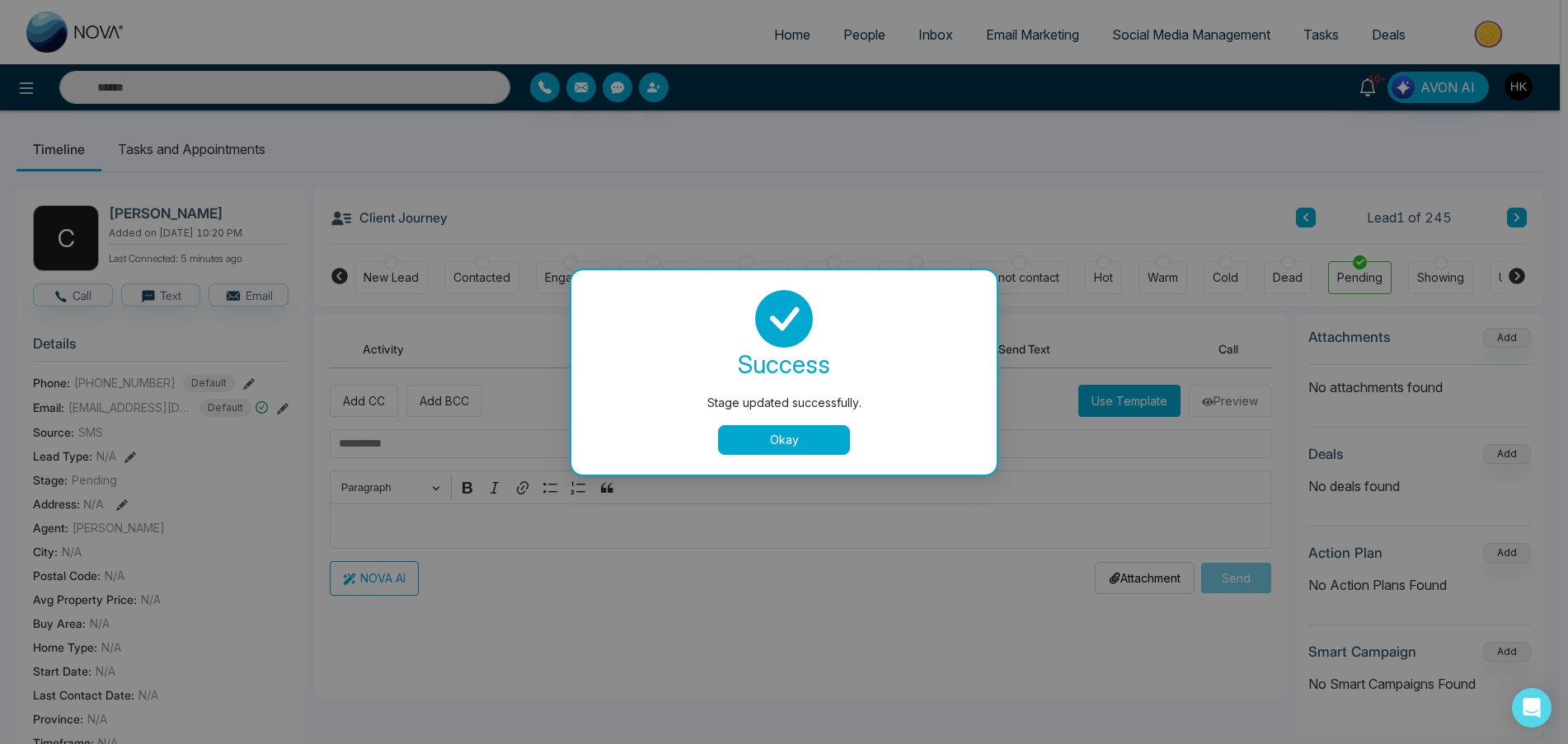
click at [778, 443] on button "Okay" at bounding box center [783, 440] width 132 height 29
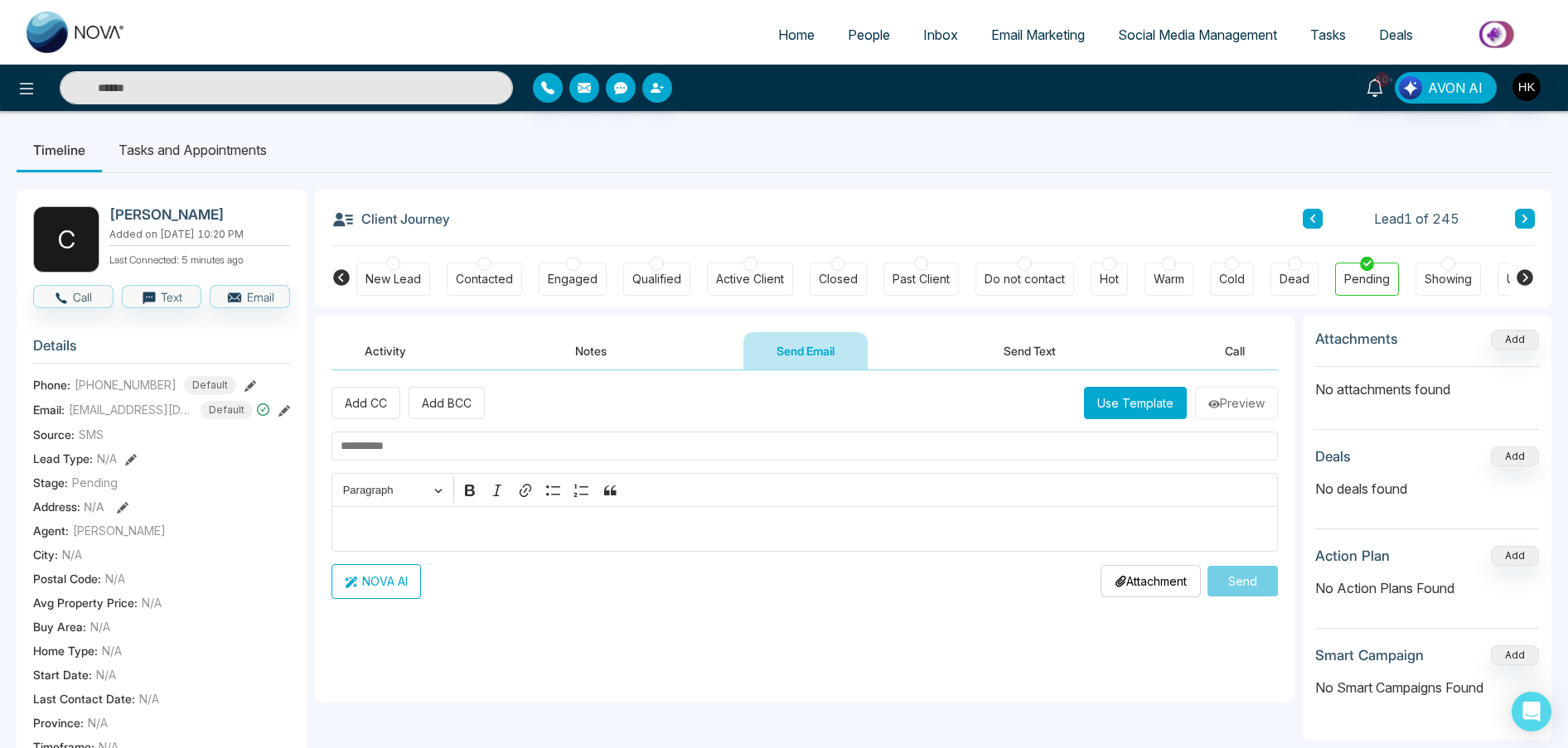
click at [1229, 268] on div at bounding box center [1232, 264] width 14 height 14
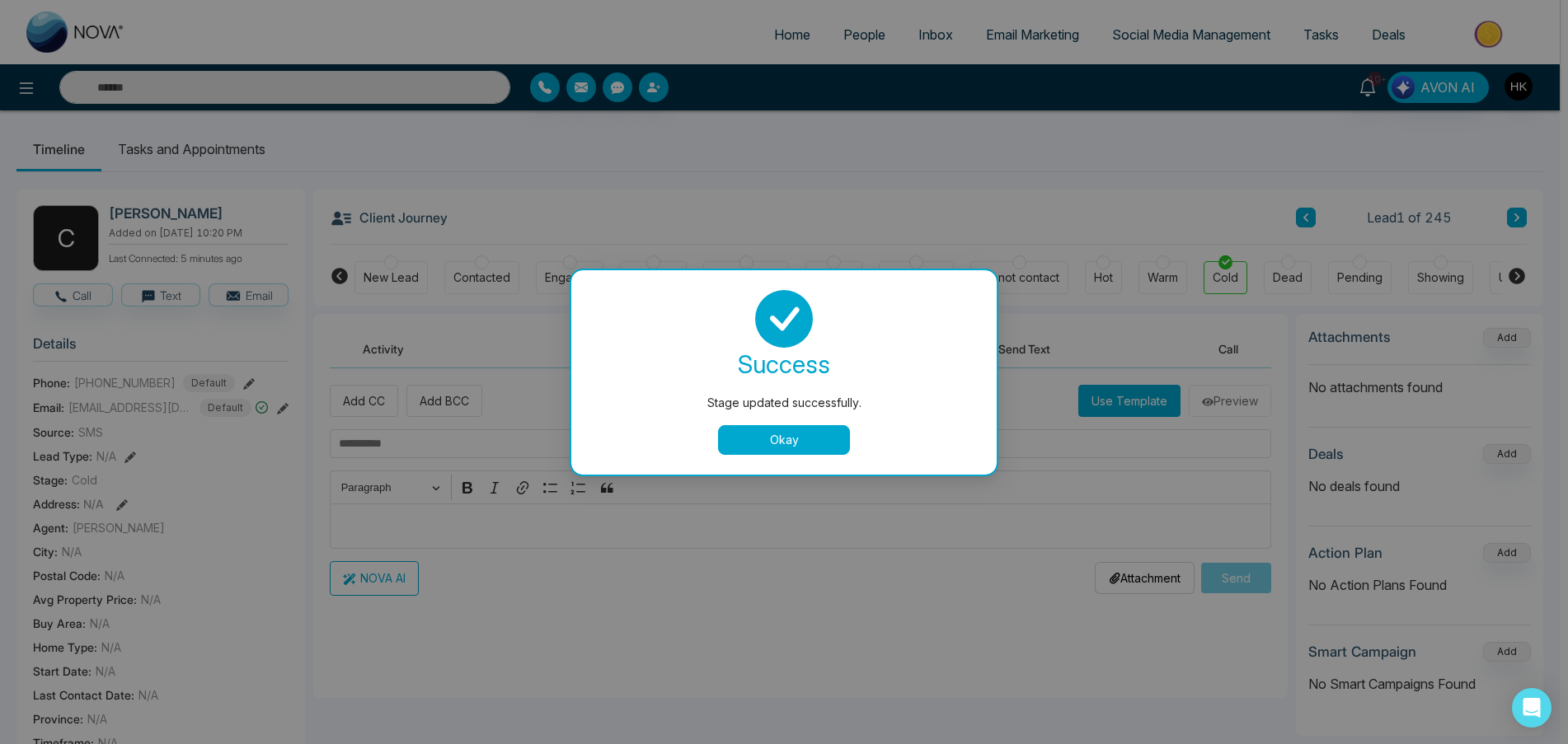
click at [793, 433] on button "Okay" at bounding box center [783, 440] width 132 height 29
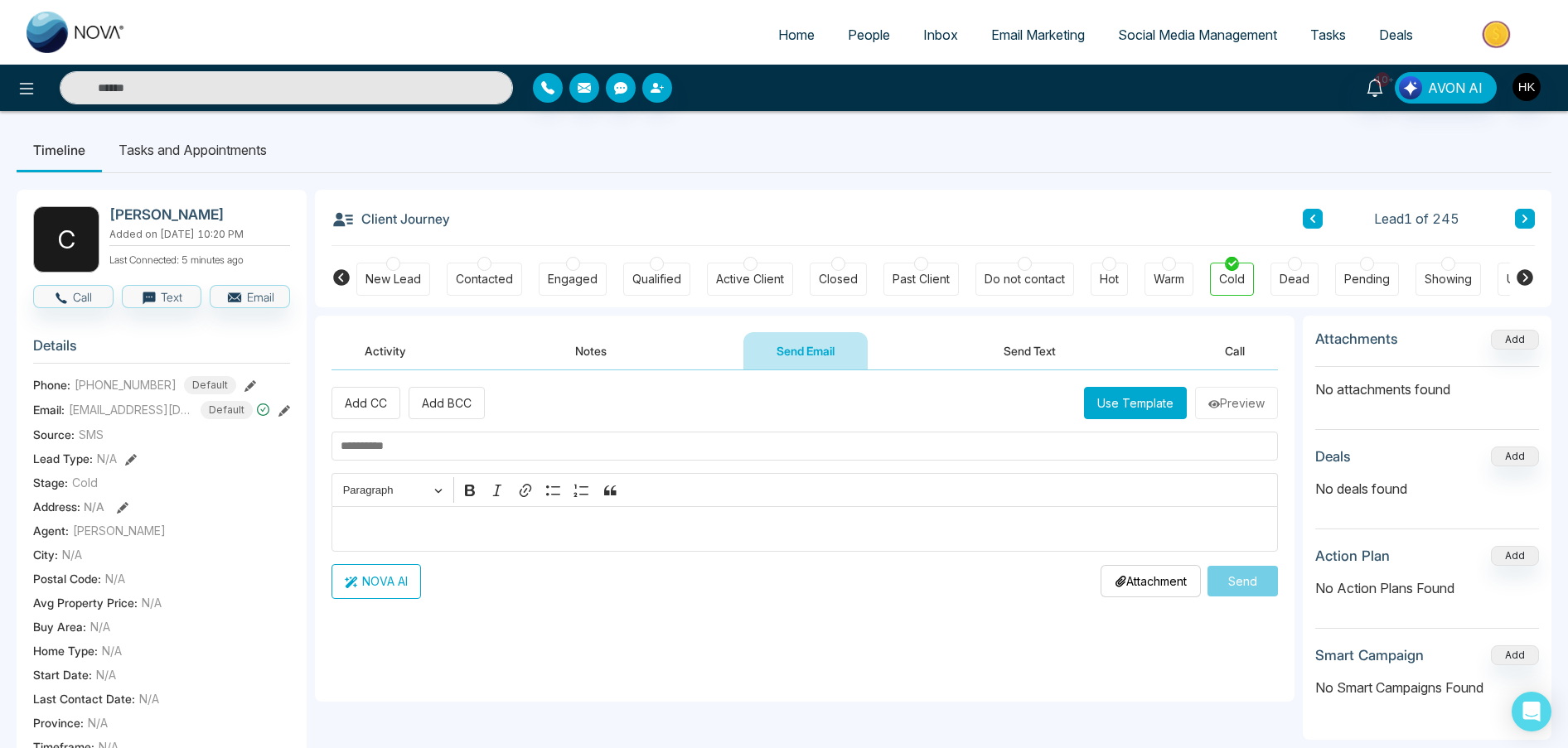
click at [413, 356] on button "Activity" at bounding box center [385, 351] width 108 height 37
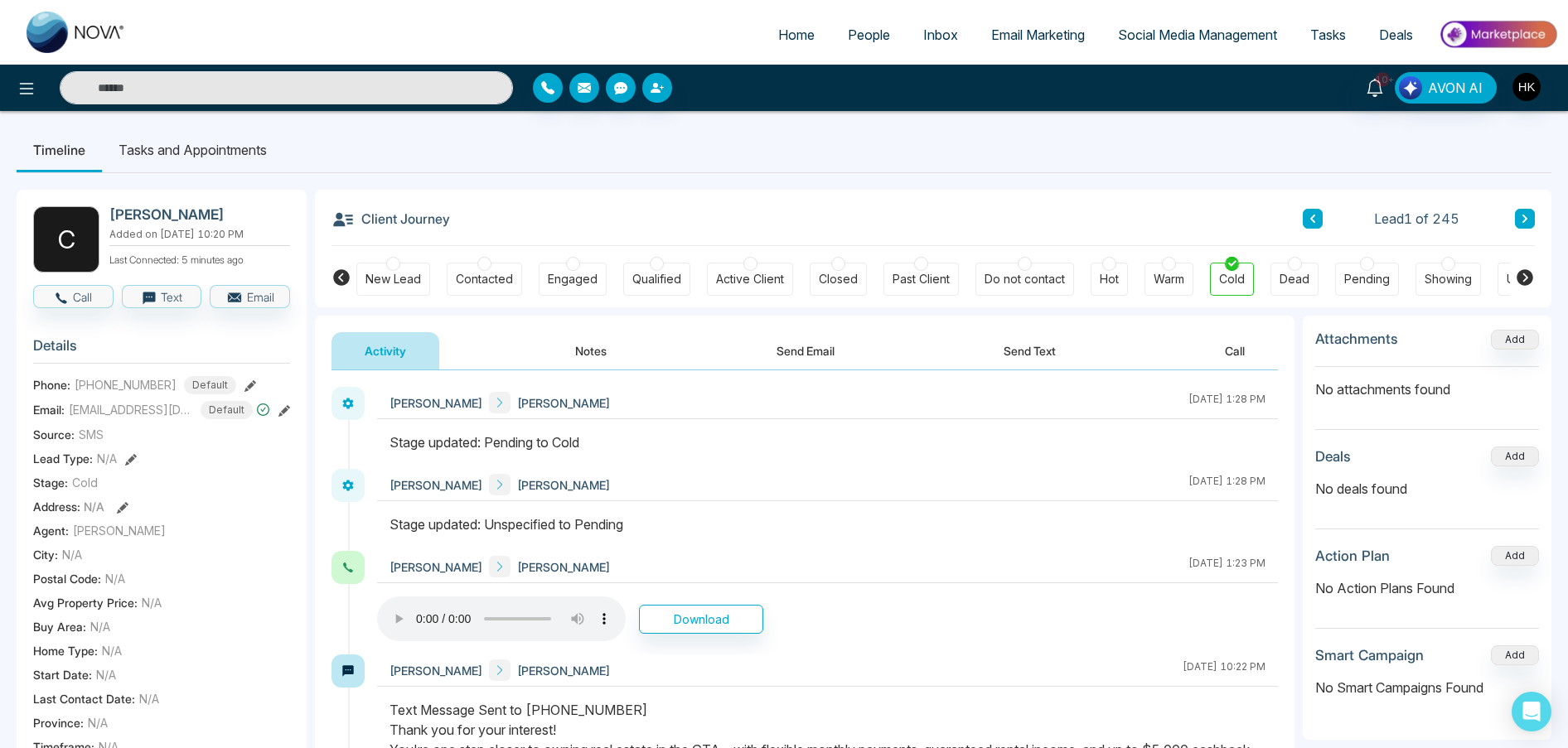
click at [596, 340] on button "Notes" at bounding box center [591, 351] width 97 height 37
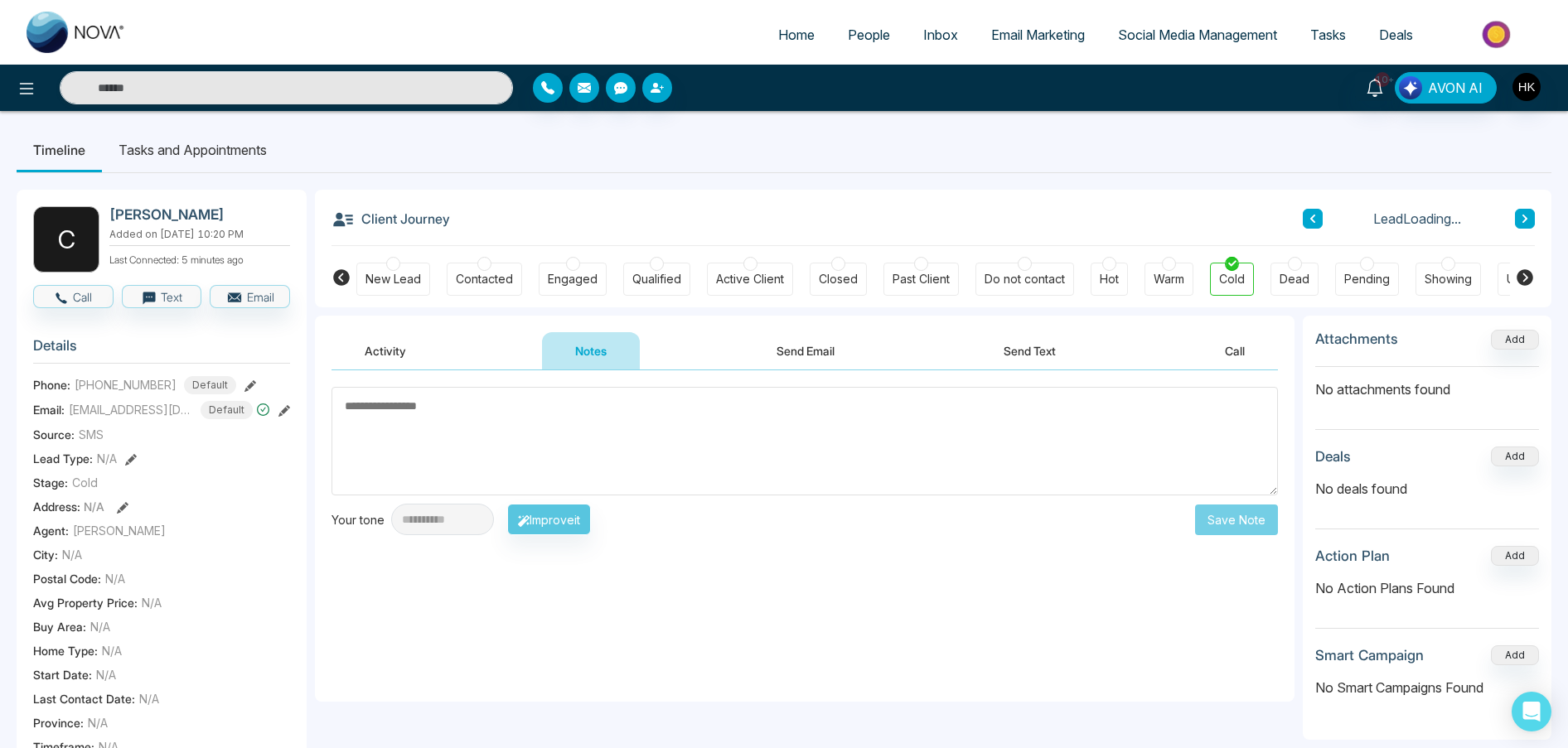
click at [588, 422] on textarea at bounding box center [805, 441] width 946 height 109
type textarea "**********"
click at [1240, 520] on button "Save Note" at bounding box center [1236, 520] width 83 height 31
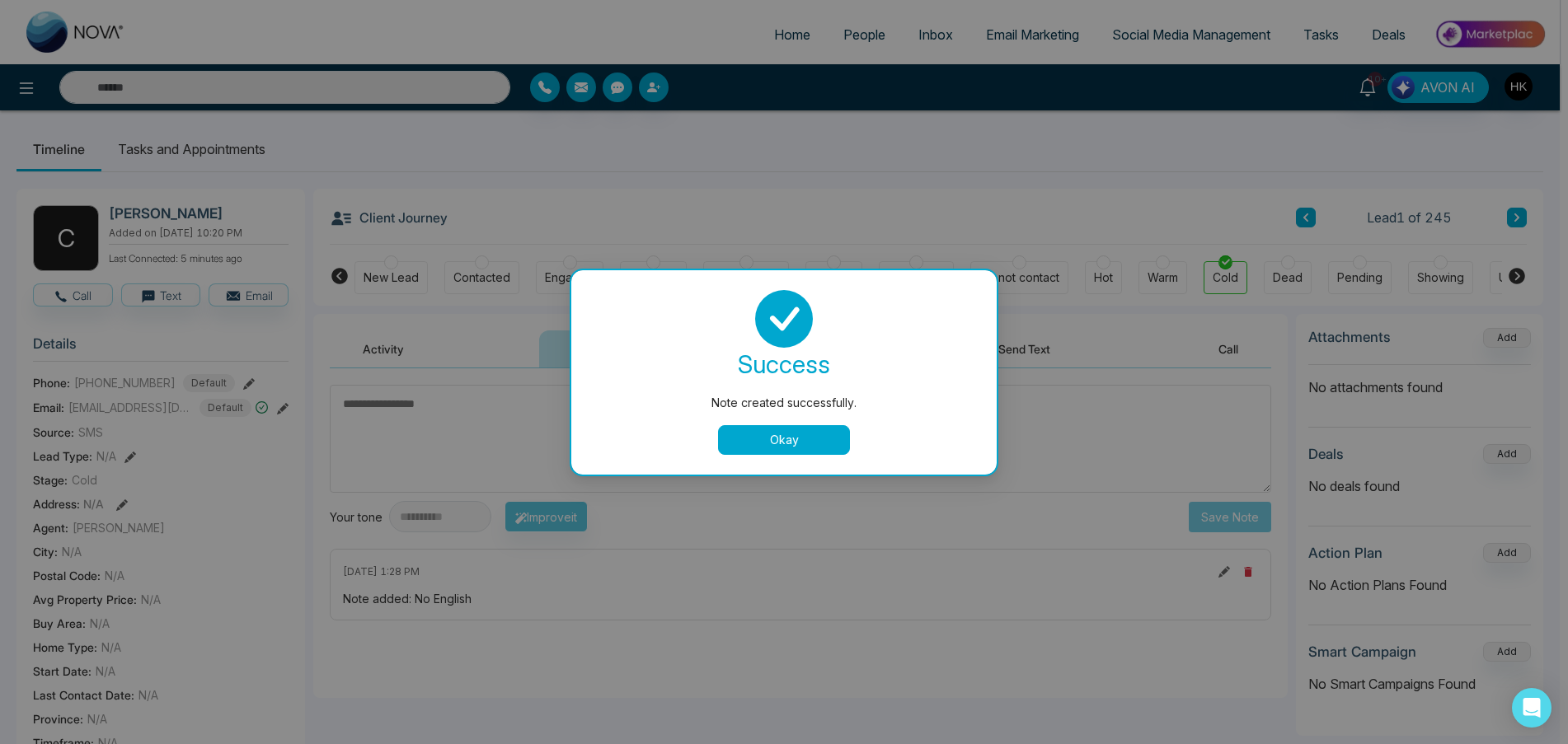
click at [766, 444] on button "Okay" at bounding box center [783, 440] width 132 height 29
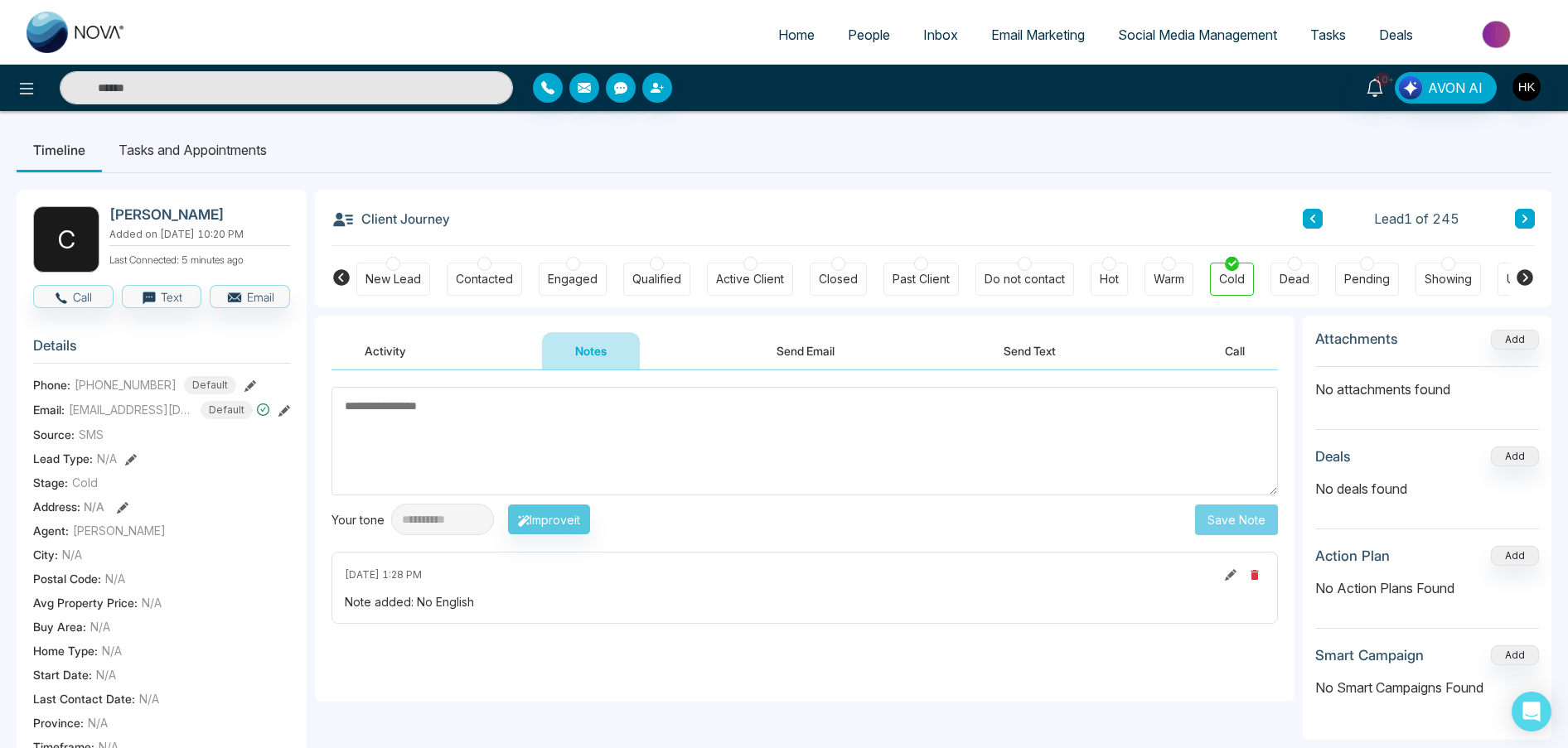
click at [1295, 265] on div at bounding box center [1295, 264] width 14 height 14
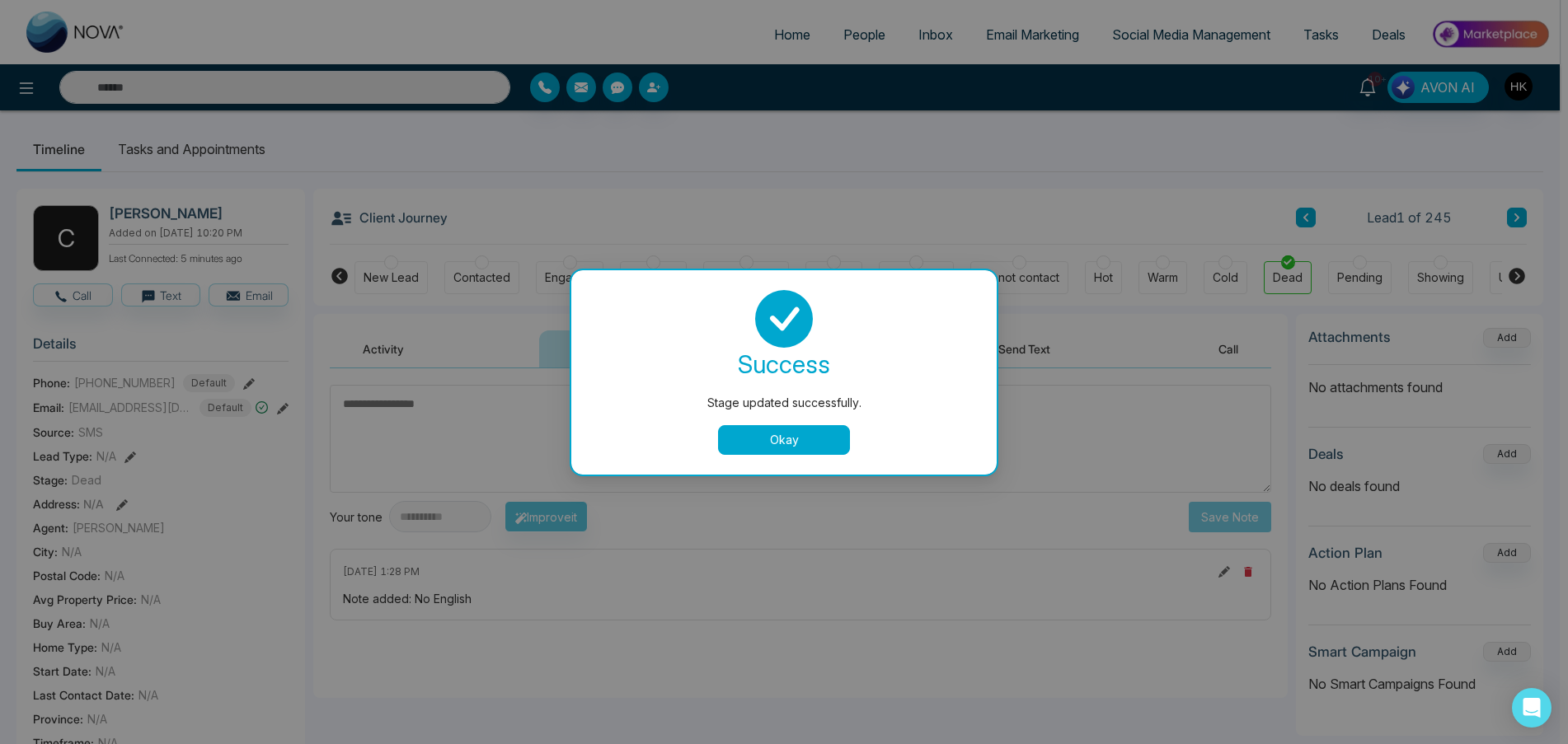
click at [774, 445] on button "Okay" at bounding box center [783, 440] width 132 height 29
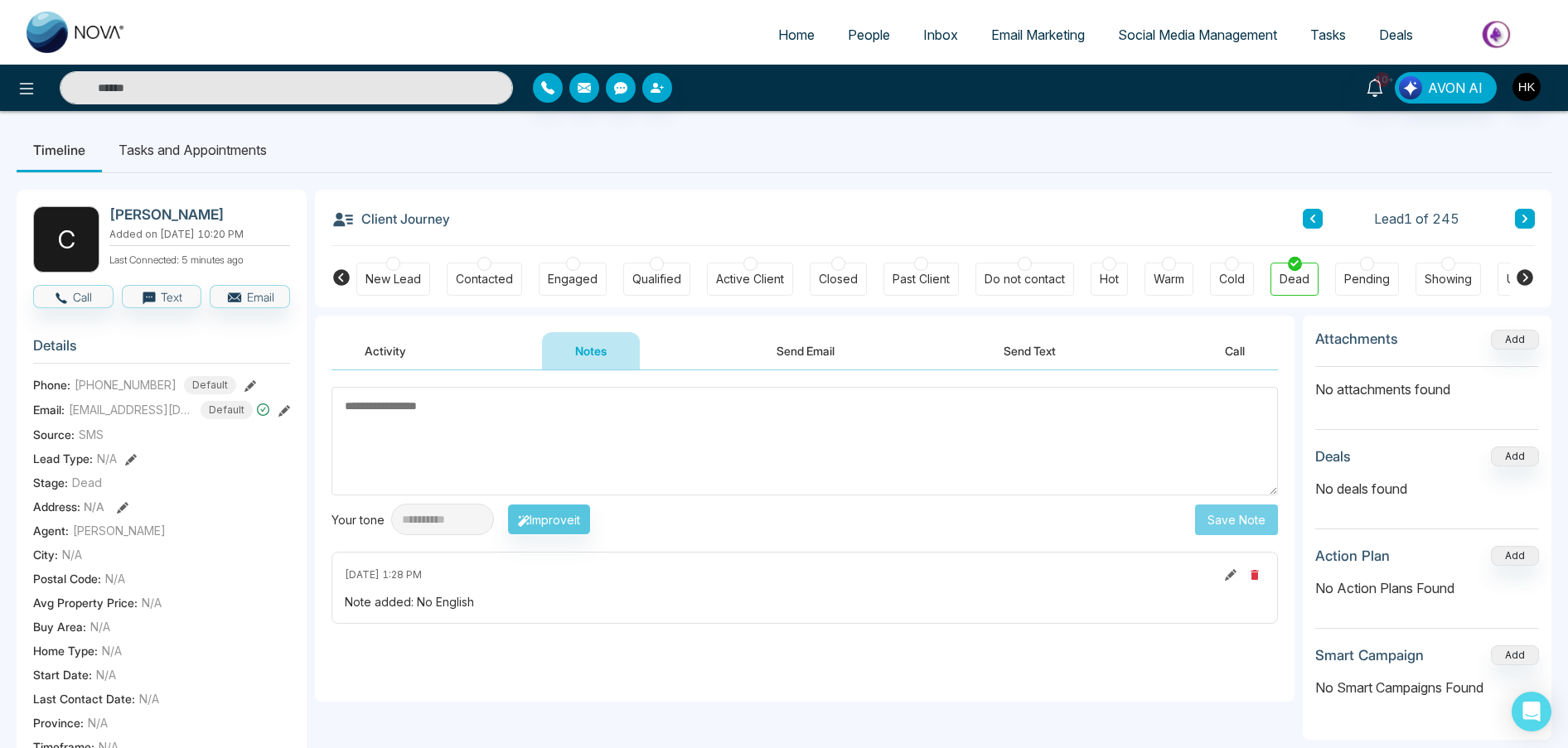
click at [1531, 222] on button at bounding box center [1524, 219] width 20 height 20
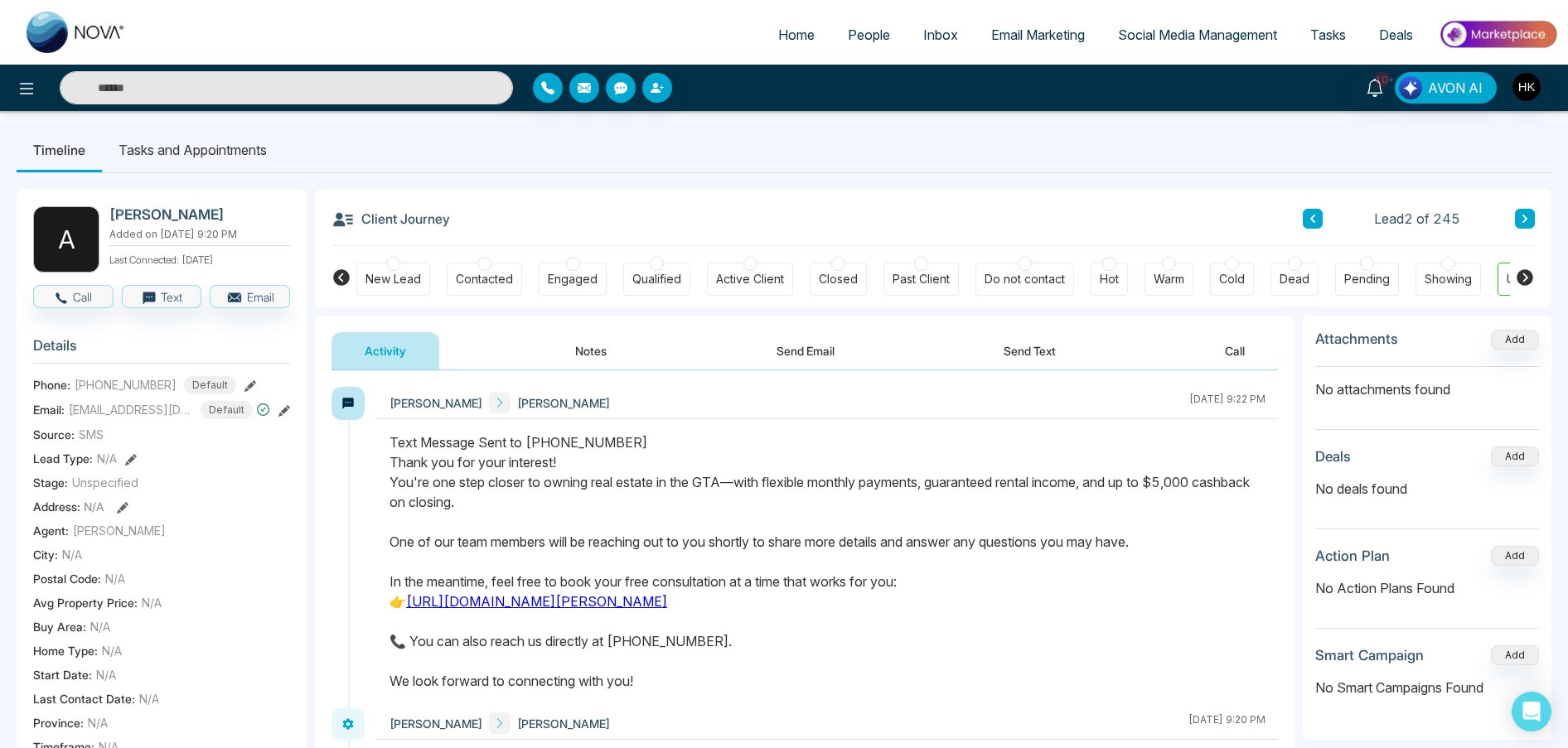
drag, startPoint x: 1140, startPoint y: 399, endPoint x: 1278, endPoint y: 403, distance: 138.1
click at [1278, 403] on div "Hamdan Ahmed Ahmad Agha August 31 2025 | 9:22 PM" at bounding box center [827, 403] width 901 height 32
click at [1181, 486] on div "Text Message Sent to +16476322145 Thank you for your interest! You're one step …" at bounding box center [827, 562] width 876 height 259
click at [784, 501] on div "Text Message Sent to +16476322145 Thank you for your interest! You're one step …" at bounding box center [827, 562] width 876 height 259
click at [76, 295] on button "Call" at bounding box center [74, 296] width 80 height 23
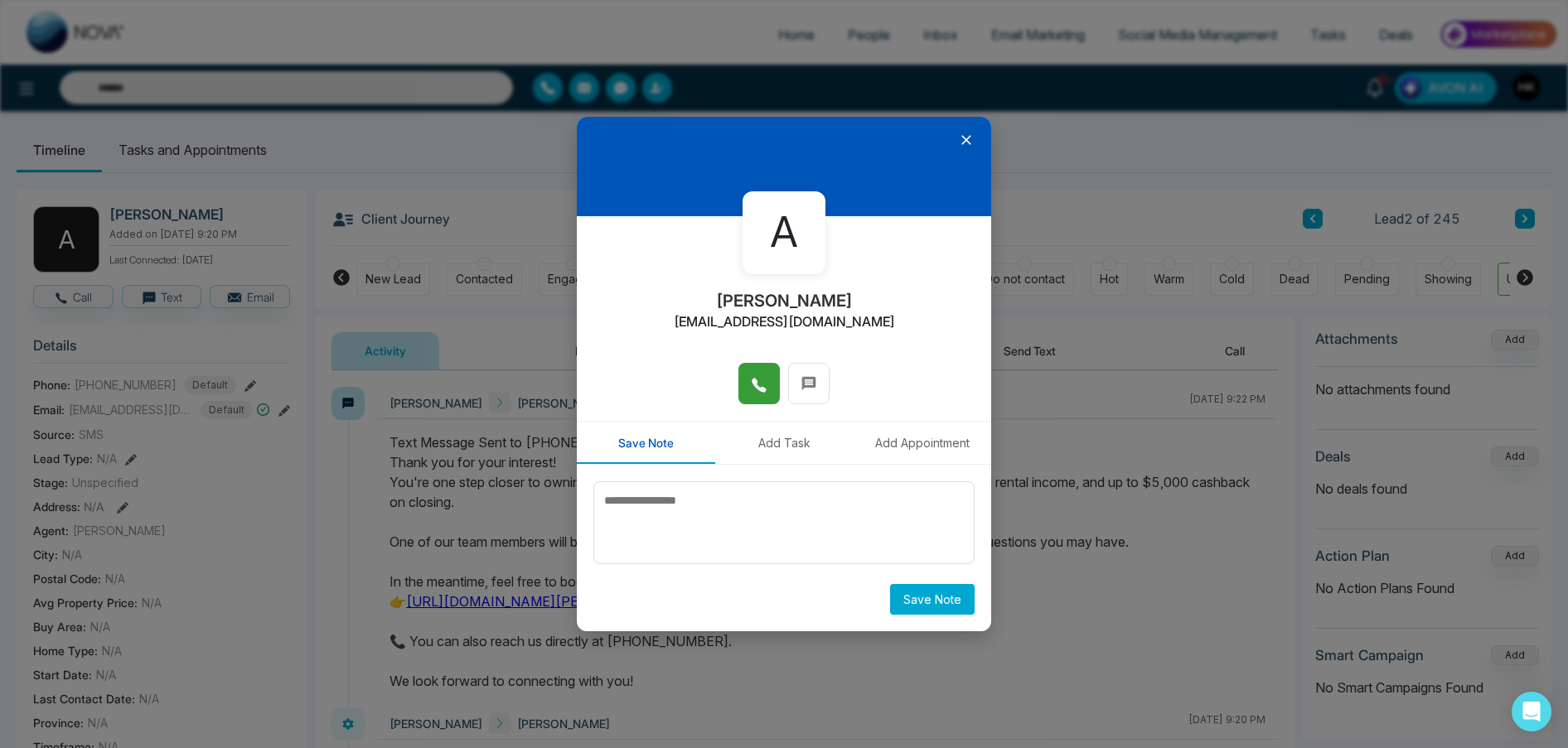
click at [758, 388] on icon at bounding box center [759, 385] width 14 height 14
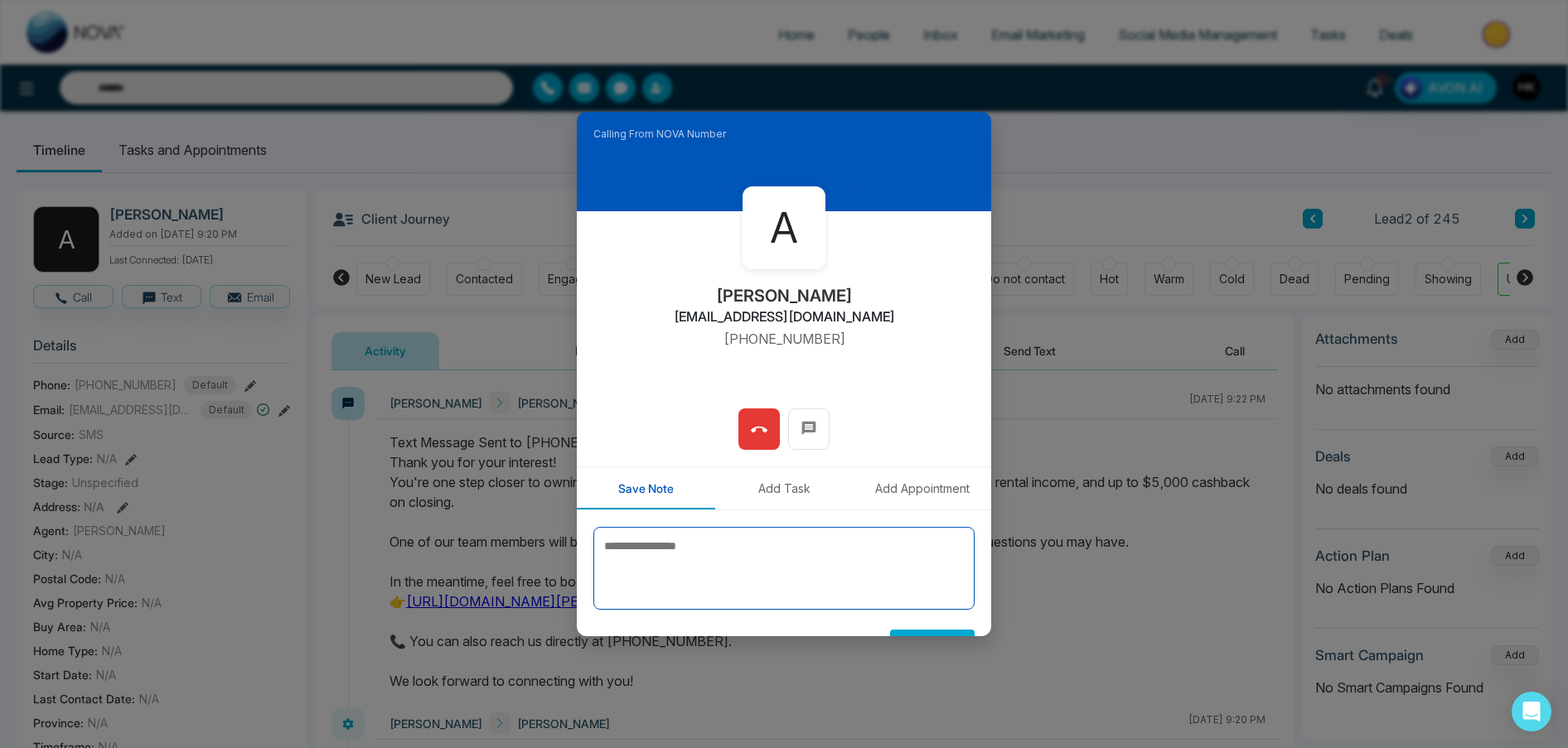
click at [767, 572] on textarea at bounding box center [784, 568] width 381 height 83
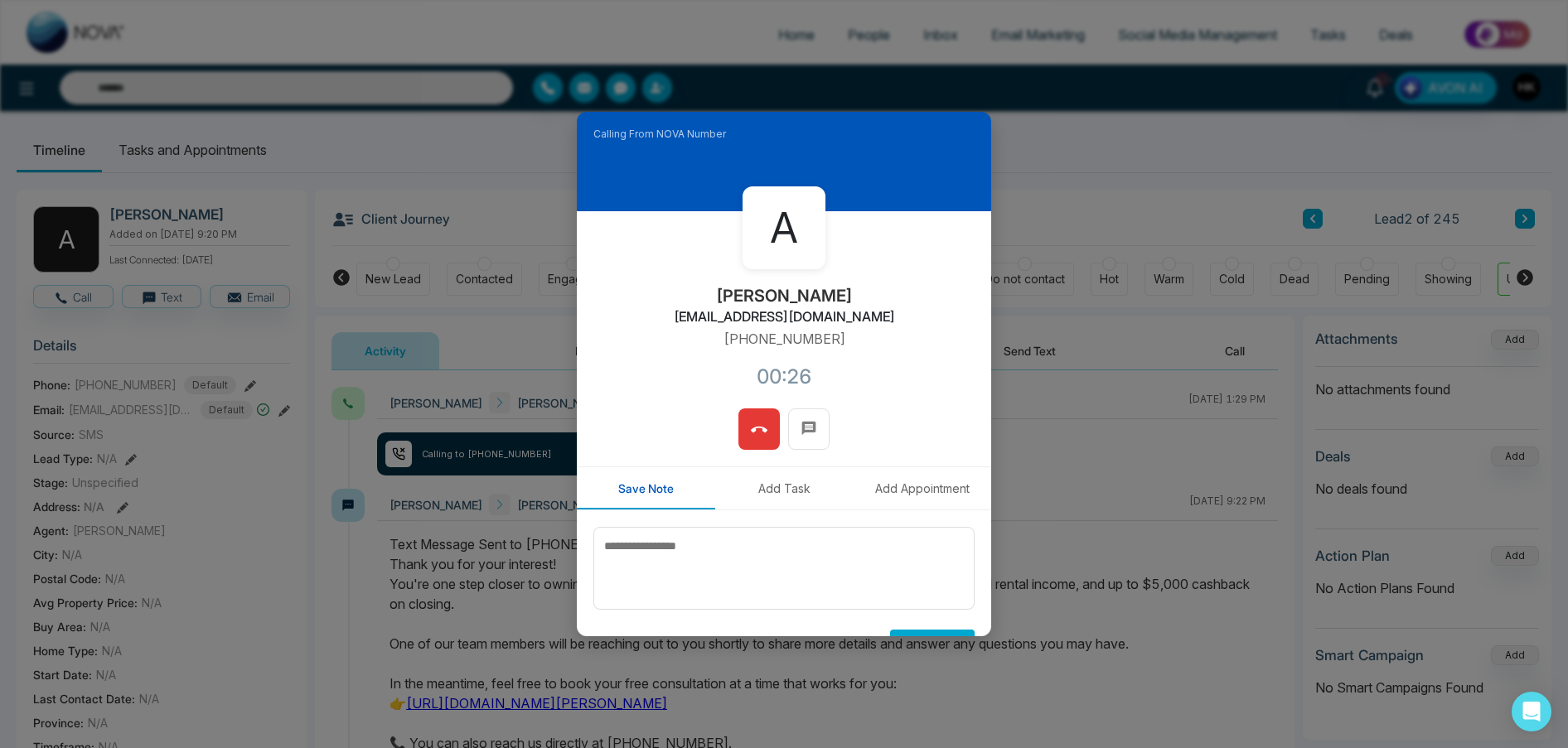
click at [752, 424] on icon at bounding box center [759, 429] width 16 height 16
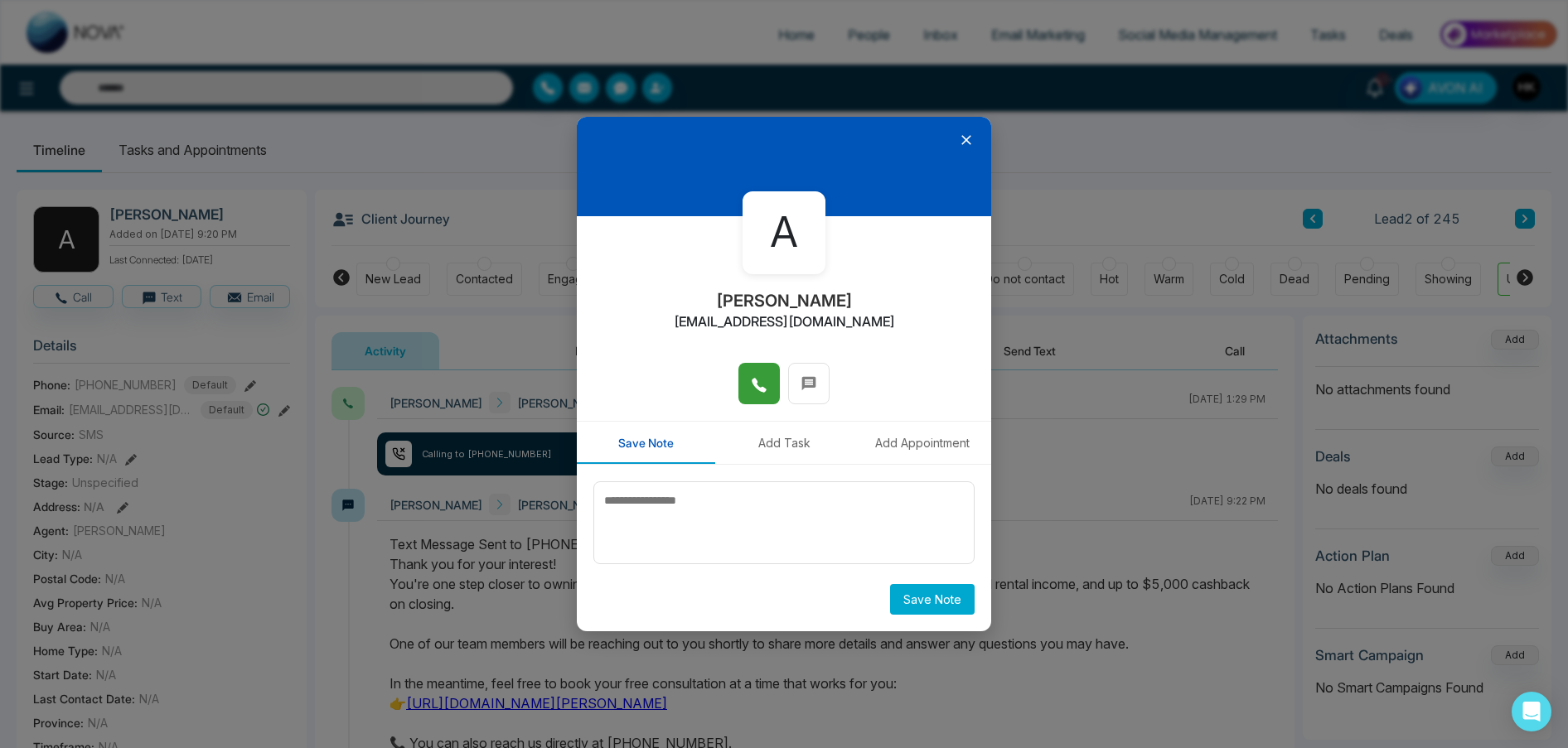
click at [970, 135] on icon at bounding box center [966, 139] width 16 height 16
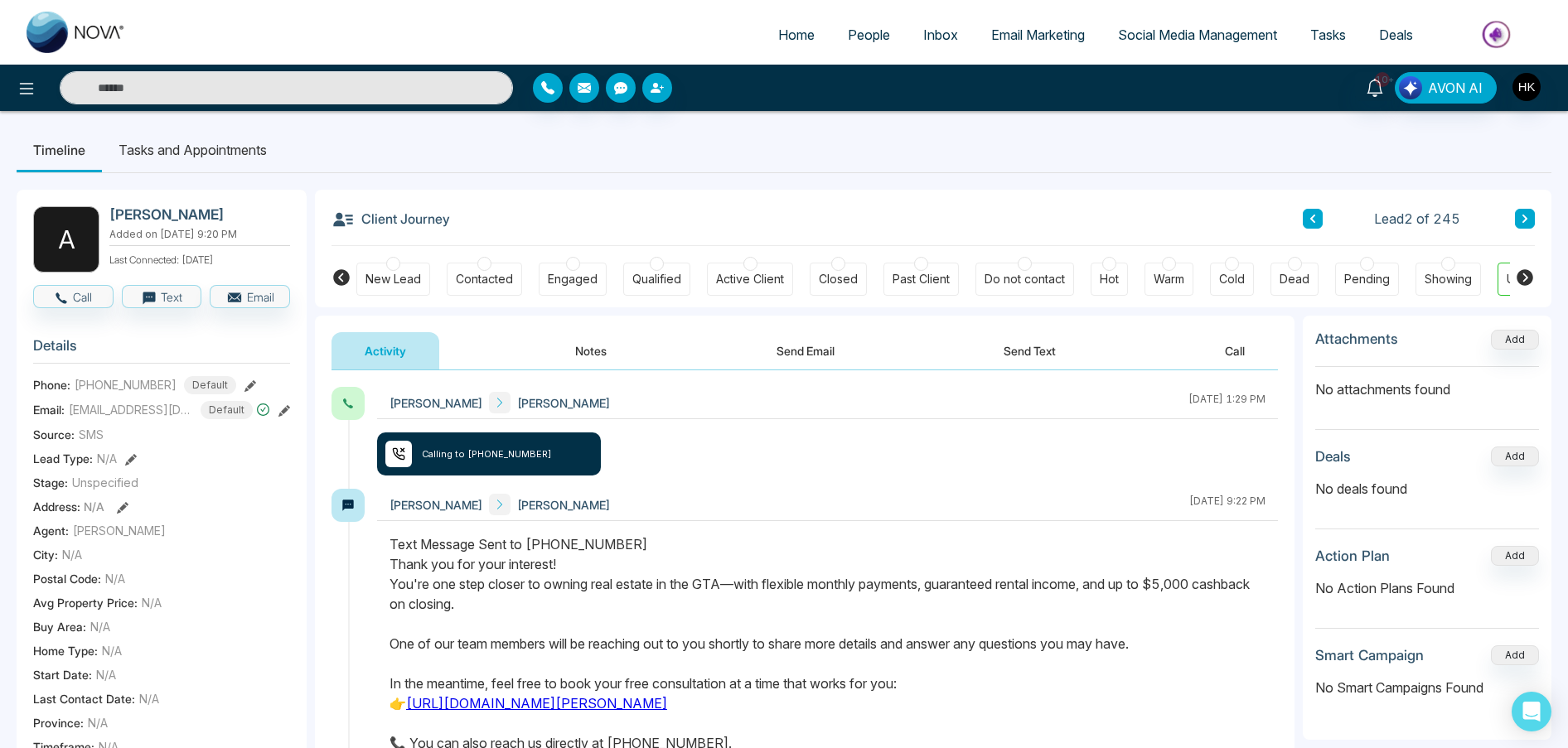
click at [832, 349] on button "Send Email" at bounding box center [805, 351] width 124 height 37
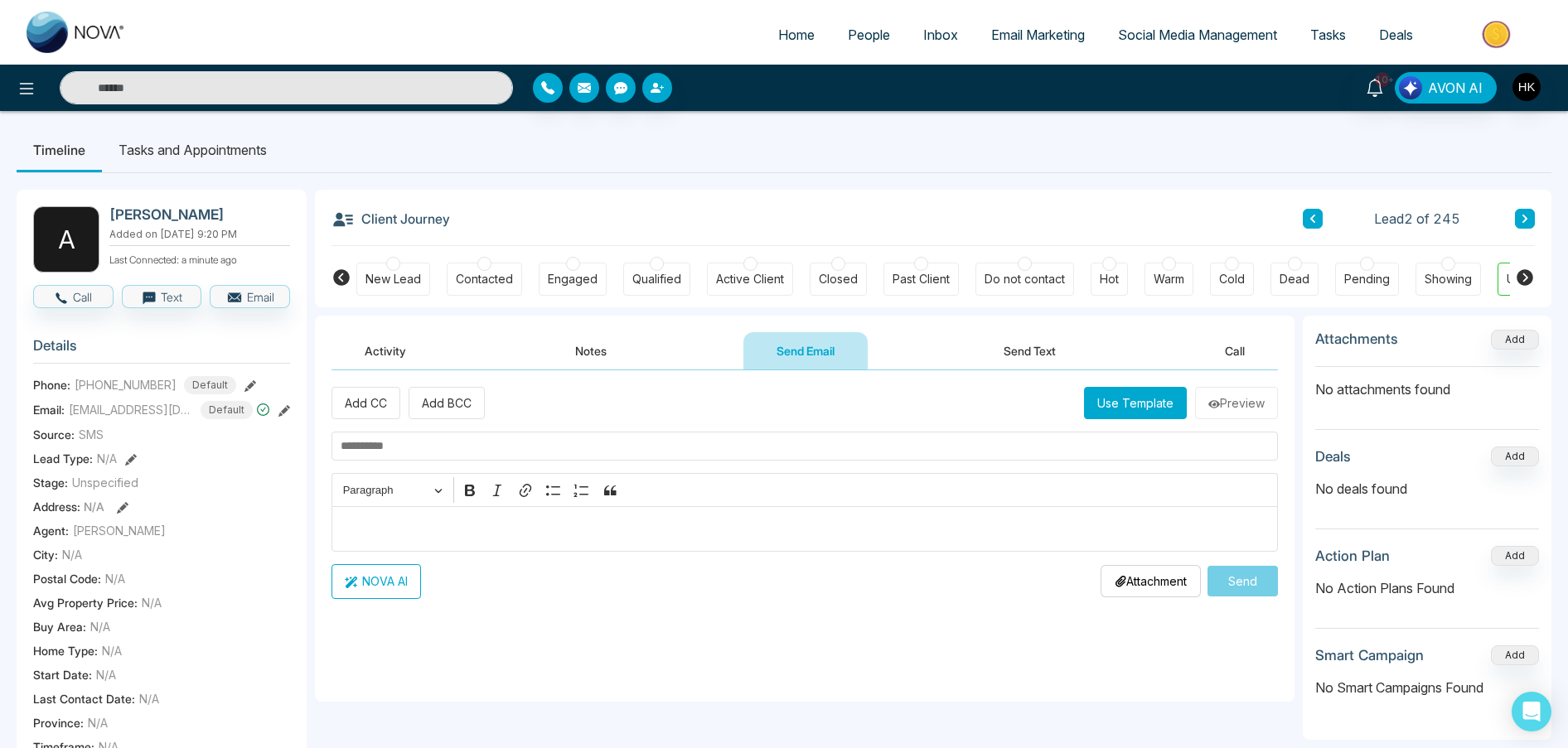
click at [1053, 350] on button "Send Text" at bounding box center [1030, 351] width 118 height 37
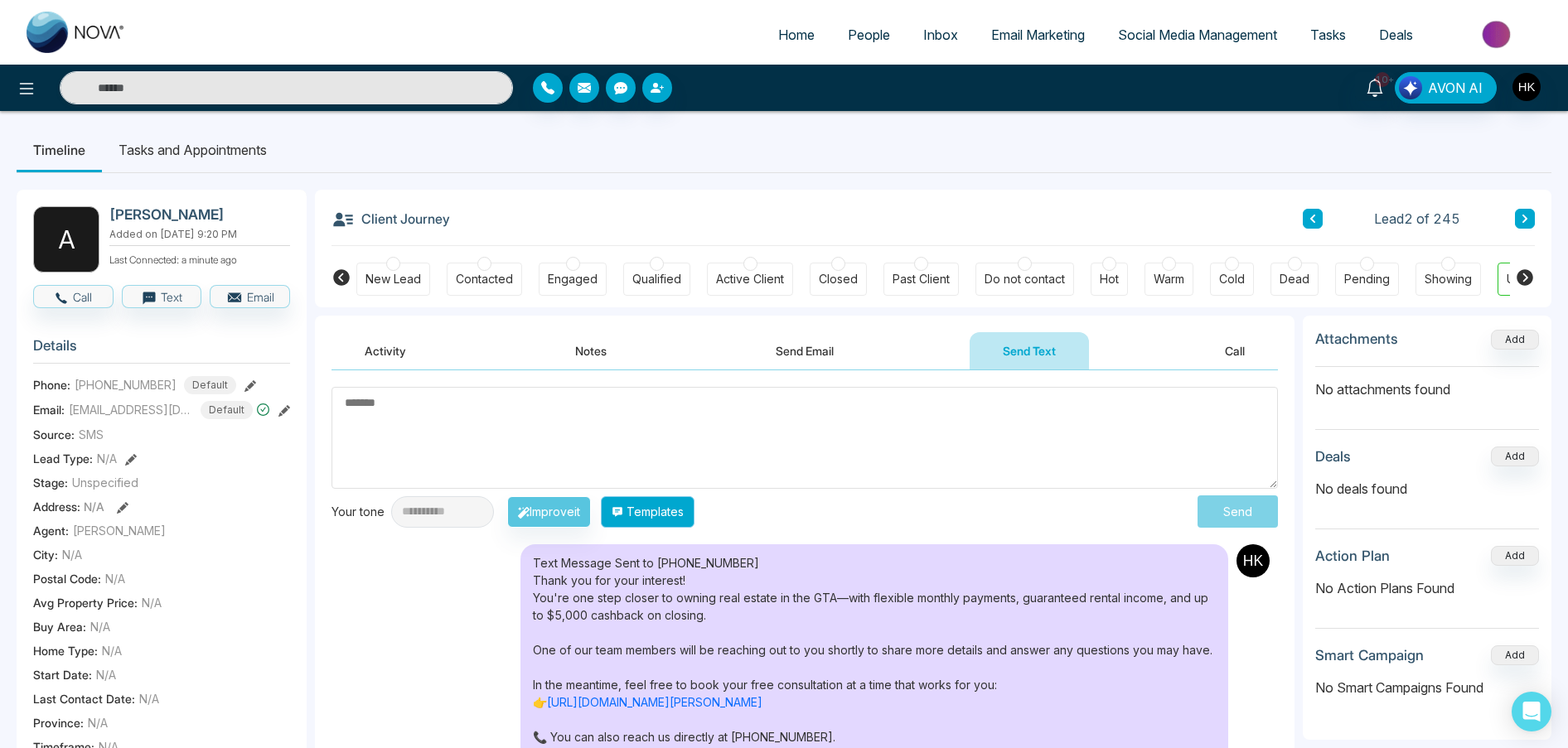
click at [686, 505] on button "Templates" at bounding box center [648, 512] width 94 height 32
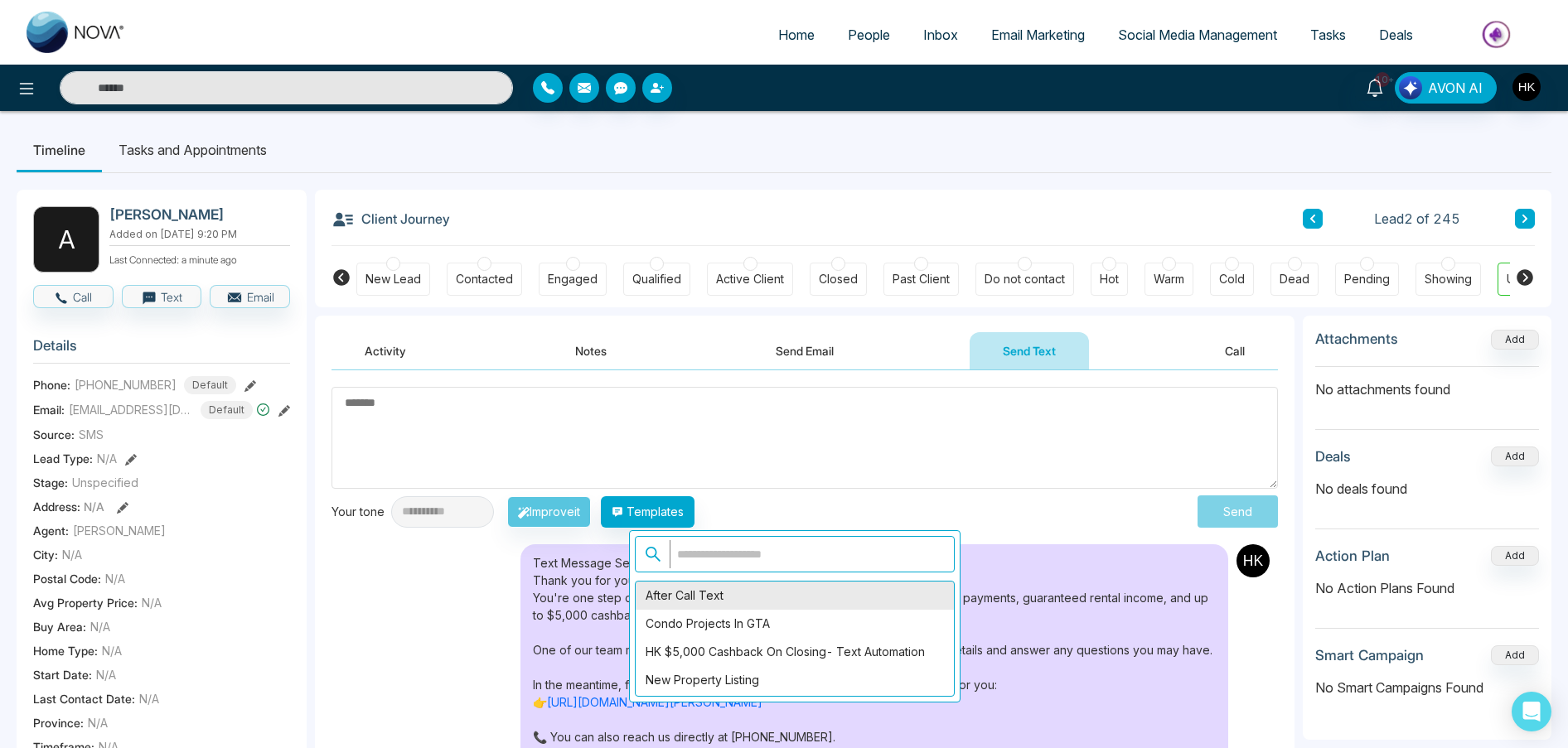
click at [709, 592] on div "After Call Text" at bounding box center [794, 595] width 318 height 28
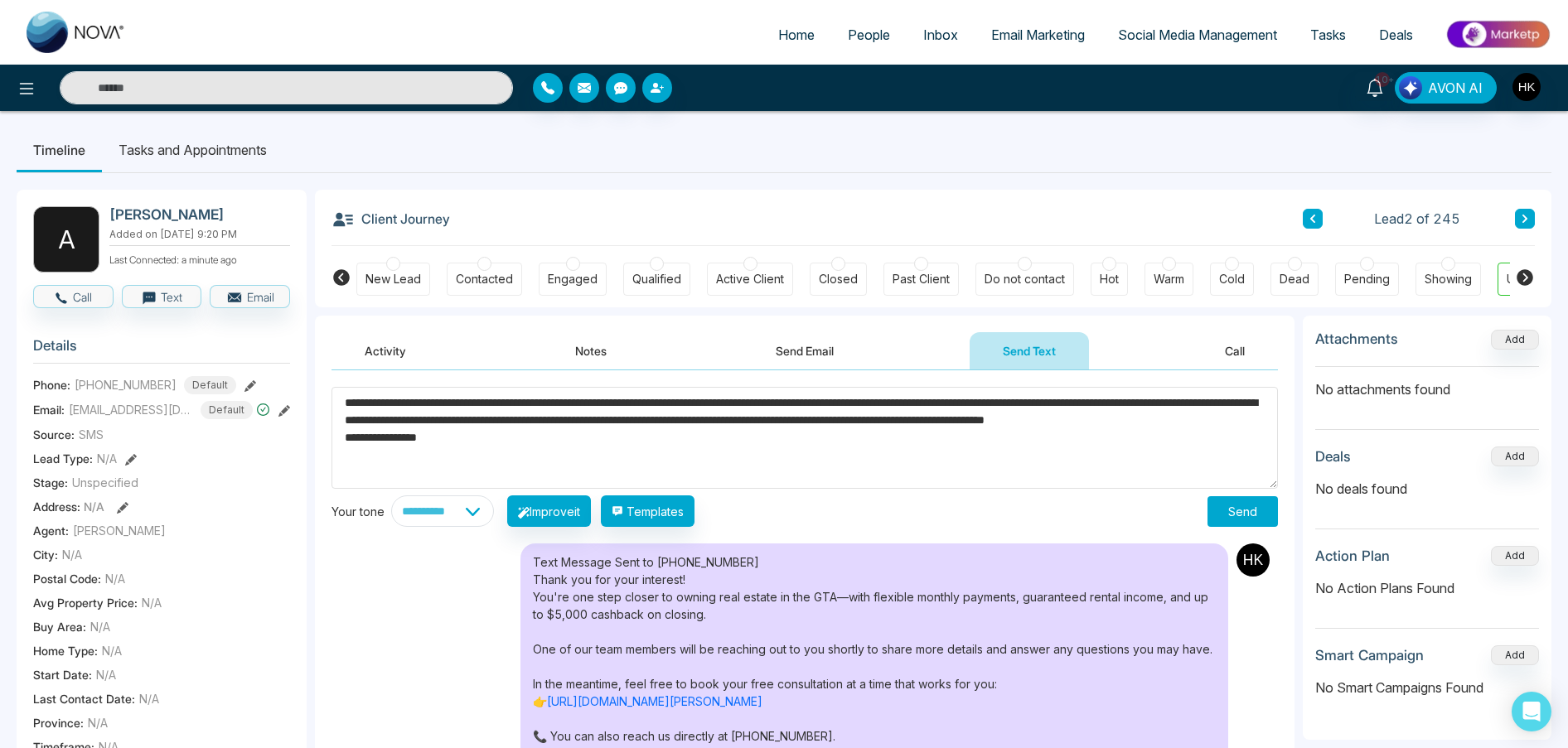
drag, startPoint x: 424, startPoint y: 400, endPoint x: 361, endPoint y: 396, distance: 63.1
click at [361, 397] on textarea "**********" at bounding box center [805, 438] width 946 height 102
type textarea "**********"
click at [1258, 512] on button "Send" at bounding box center [1243, 512] width 71 height 31
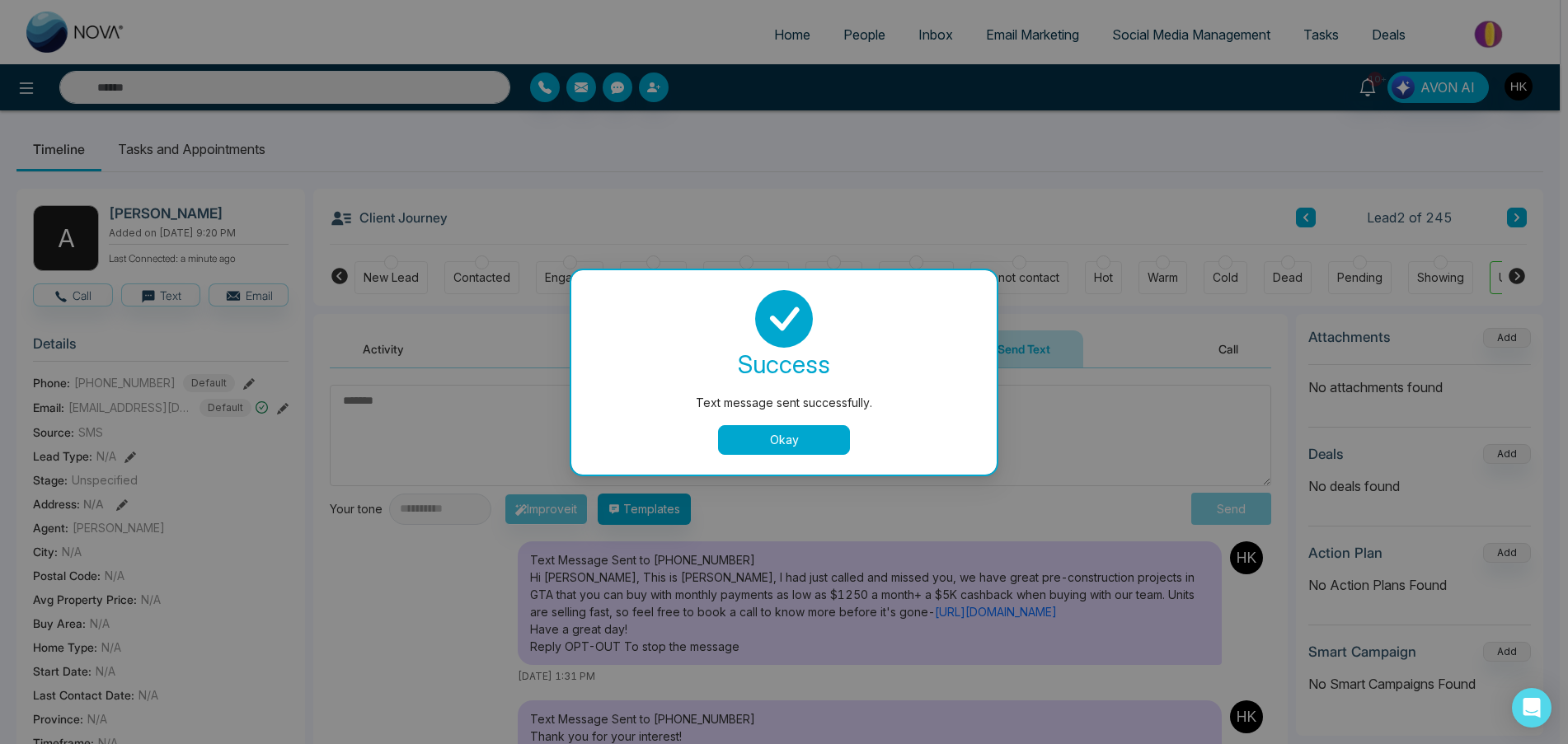
click at [837, 433] on button "Okay" at bounding box center [783, 440] width 132 height 29
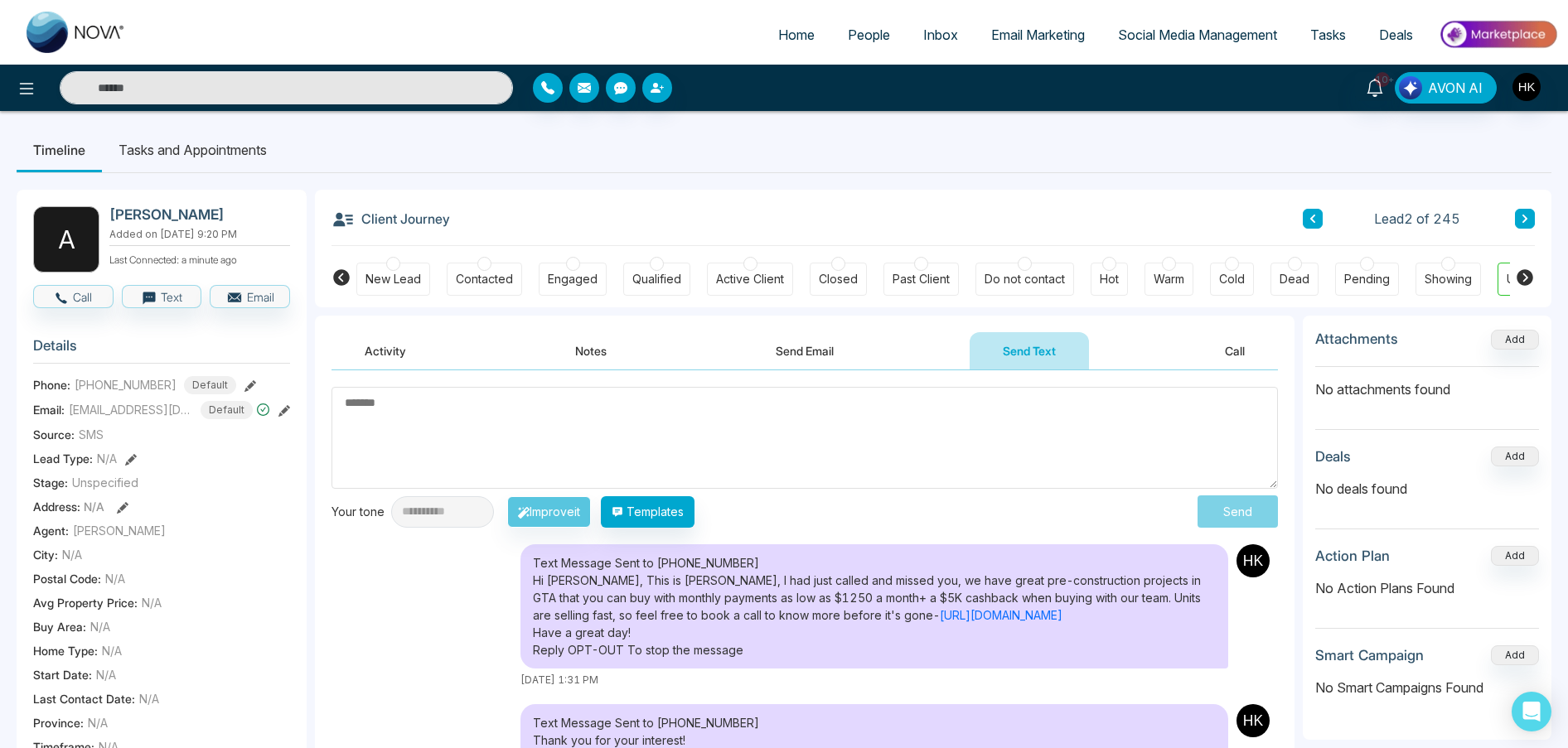
click at [1522, 221] on icon at bounding box center [1525, 219] width 9 height 10
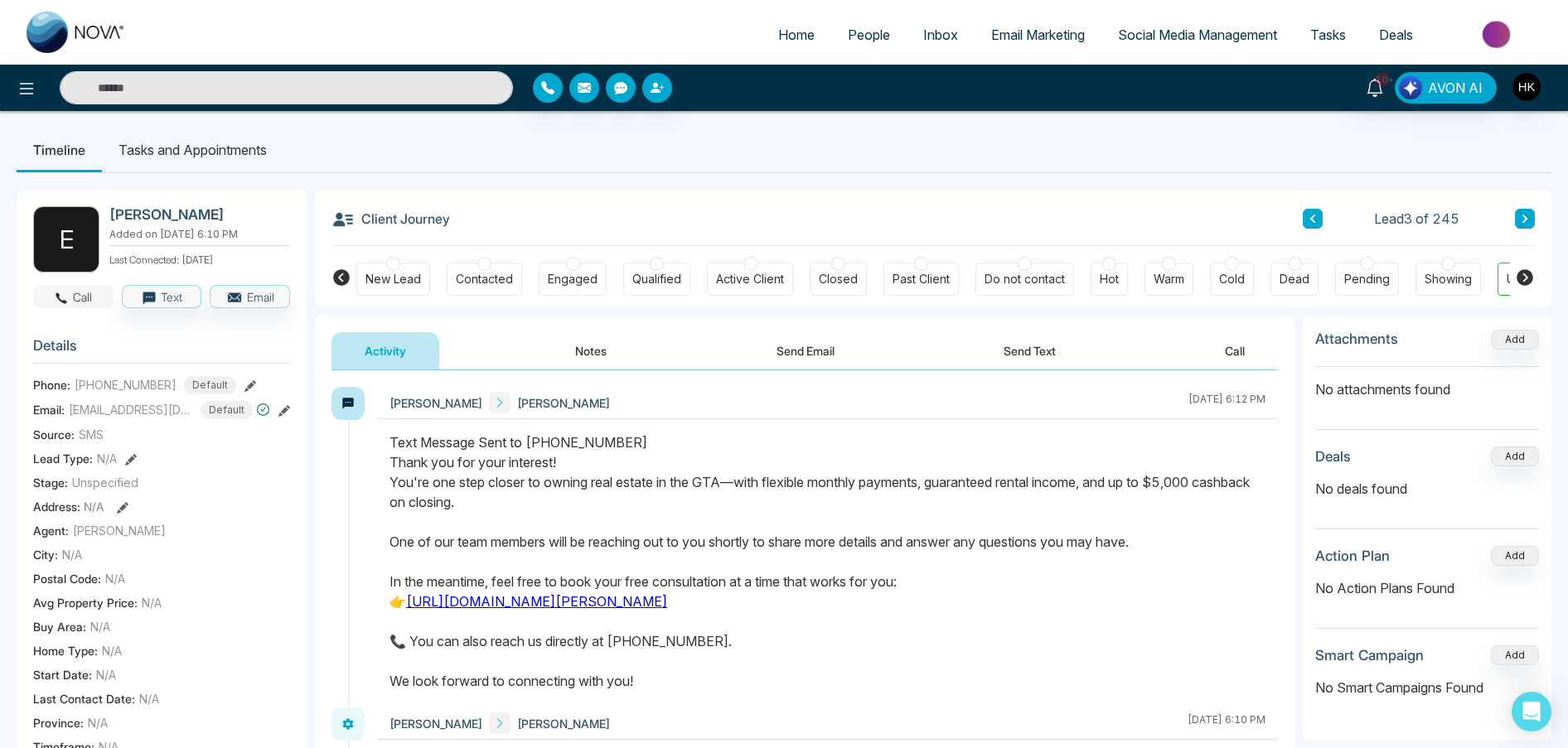
click at [66, 290] on icon "button" at bounding box center [61, 298] width 15 height 15
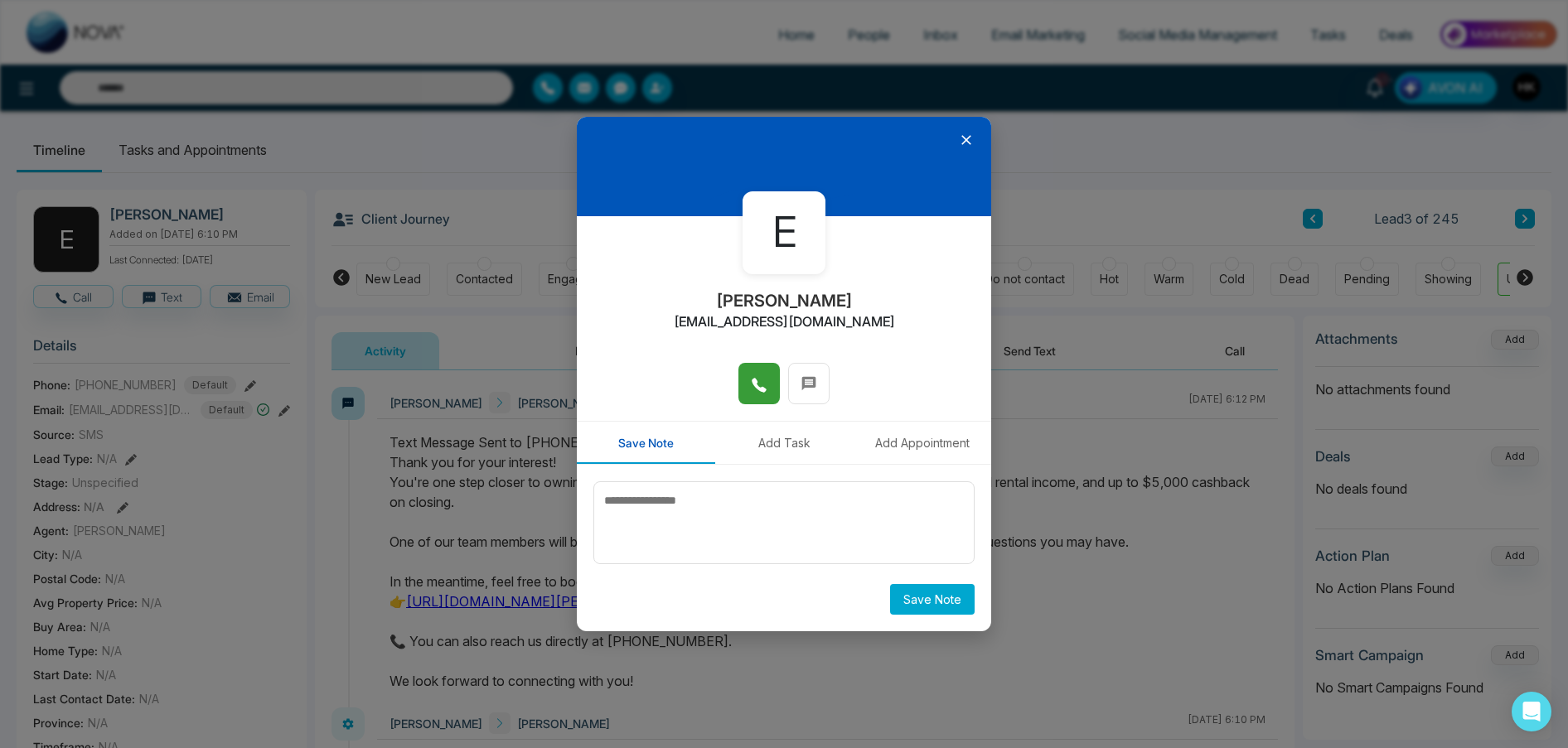
click at [757, 374] on span at bounding box center [759, 384] width 16 height 25
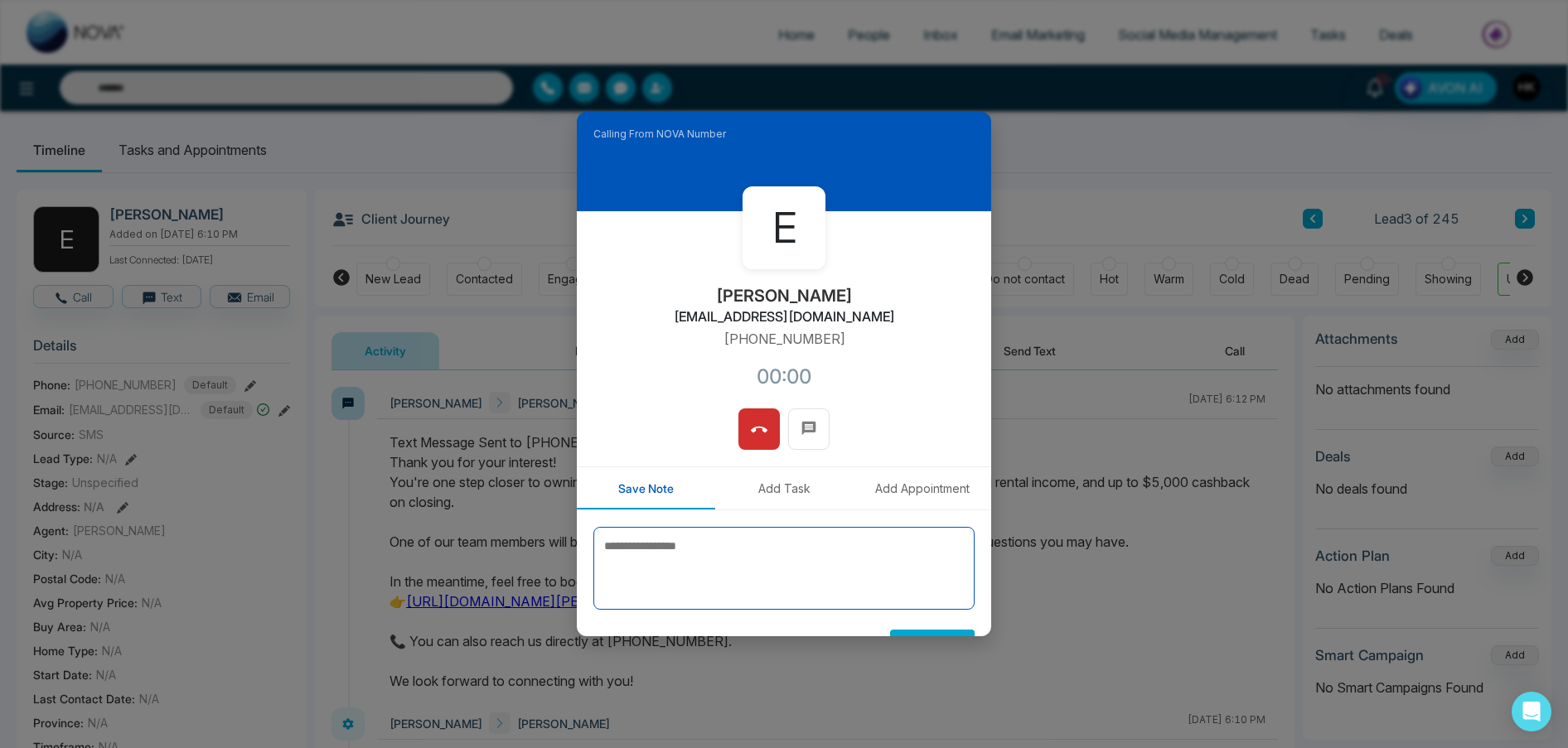
click at [651, 582] on textarea at bounding box center [784, 568] width 381 height 83
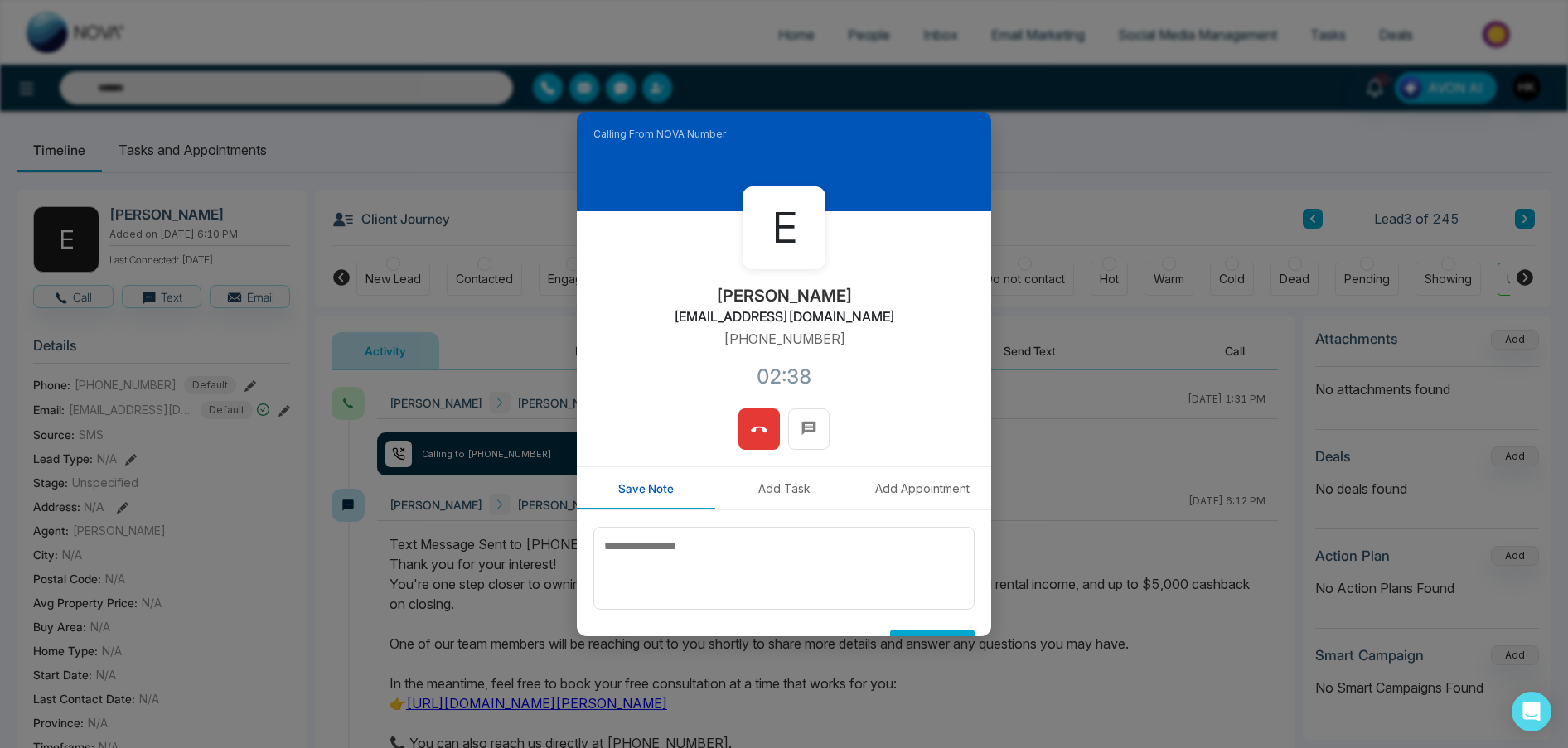
click at [758, 433] on icon at bounding box center [759, 429] width 16 height 16
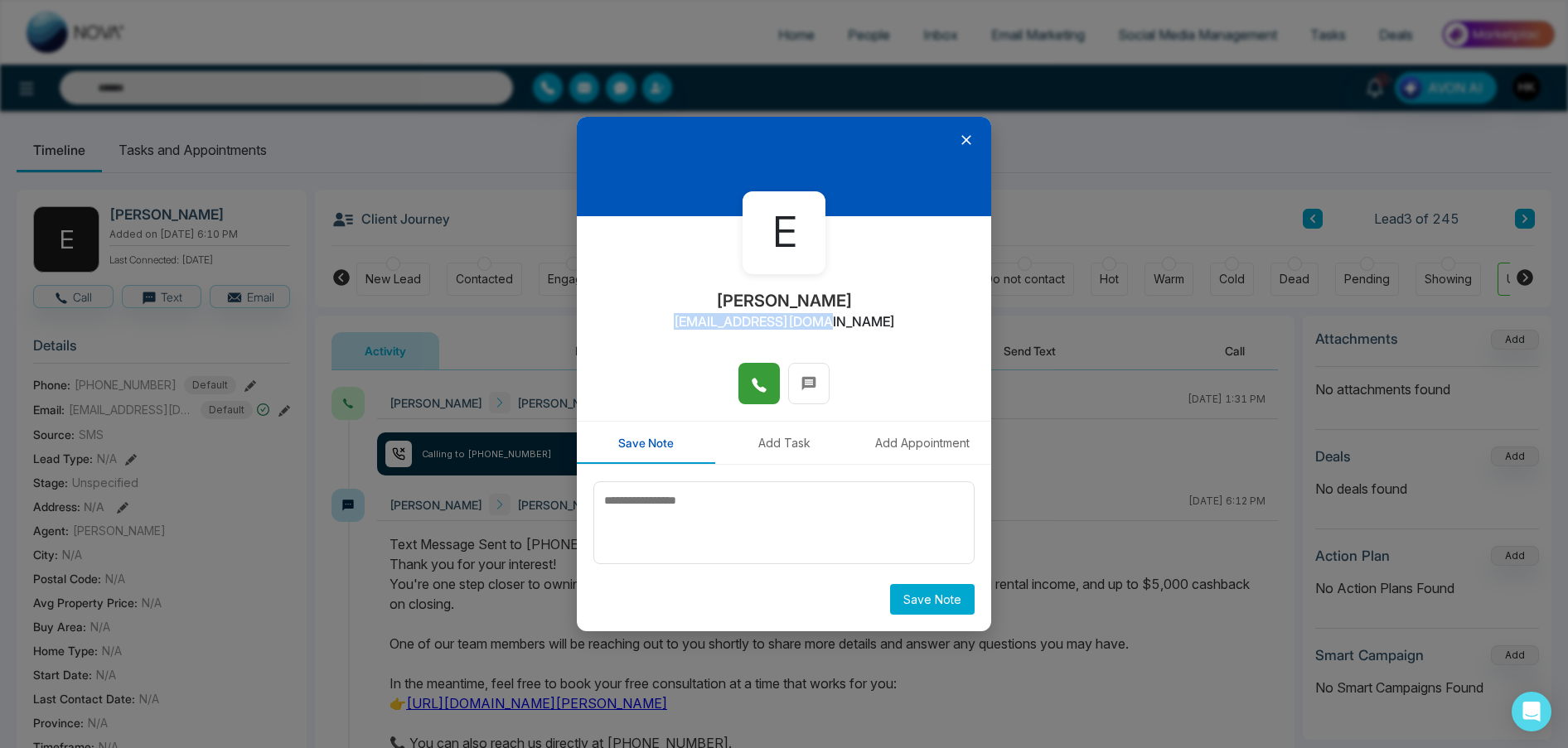
drag, startPoint x: 852, startPoint y: 321, endPoint x: 707, endPoint y: 320, distance: 145.0
click at [707, 320] on div "E Elizabeth Blackman lzbthblckmn@yahoo.ca" at bounding box center [784, 289] width 415 height 147
copy h2 "[EMAIL_ADDRESS][DOMAIN_NAME]"
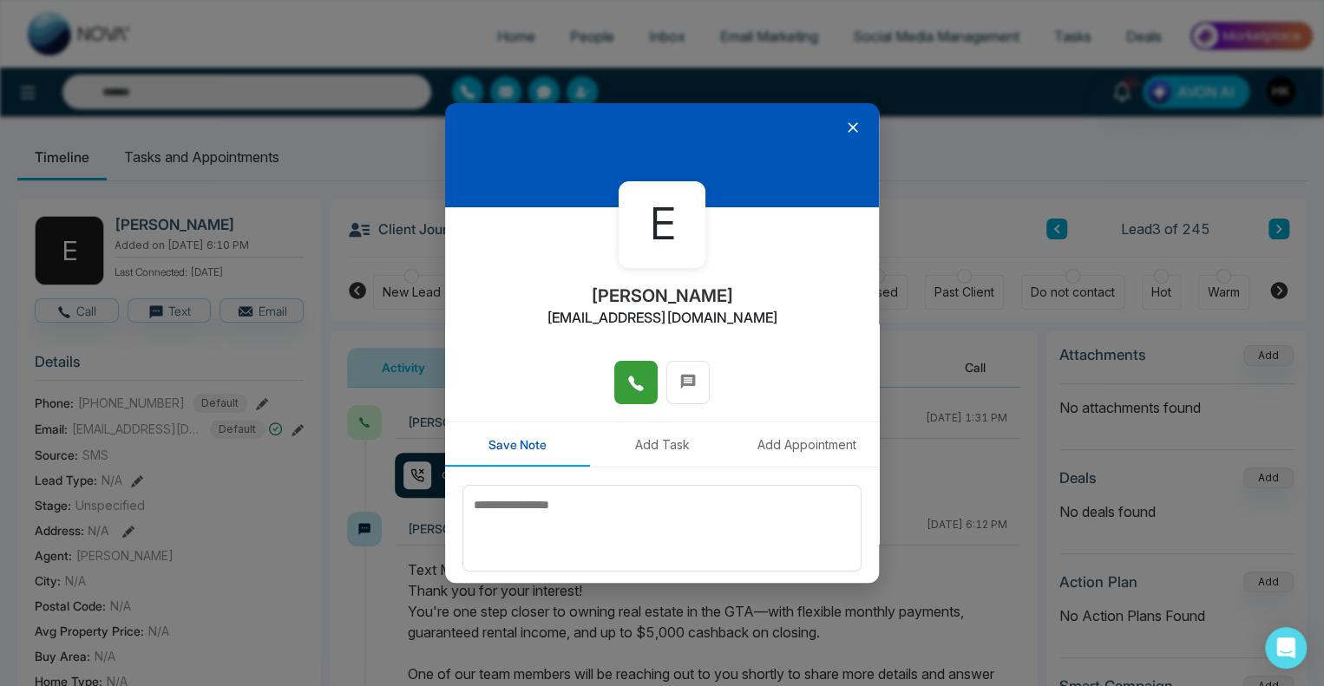
click at [847, 126] on icon at bounding box center [852, 127] width 10 height 10
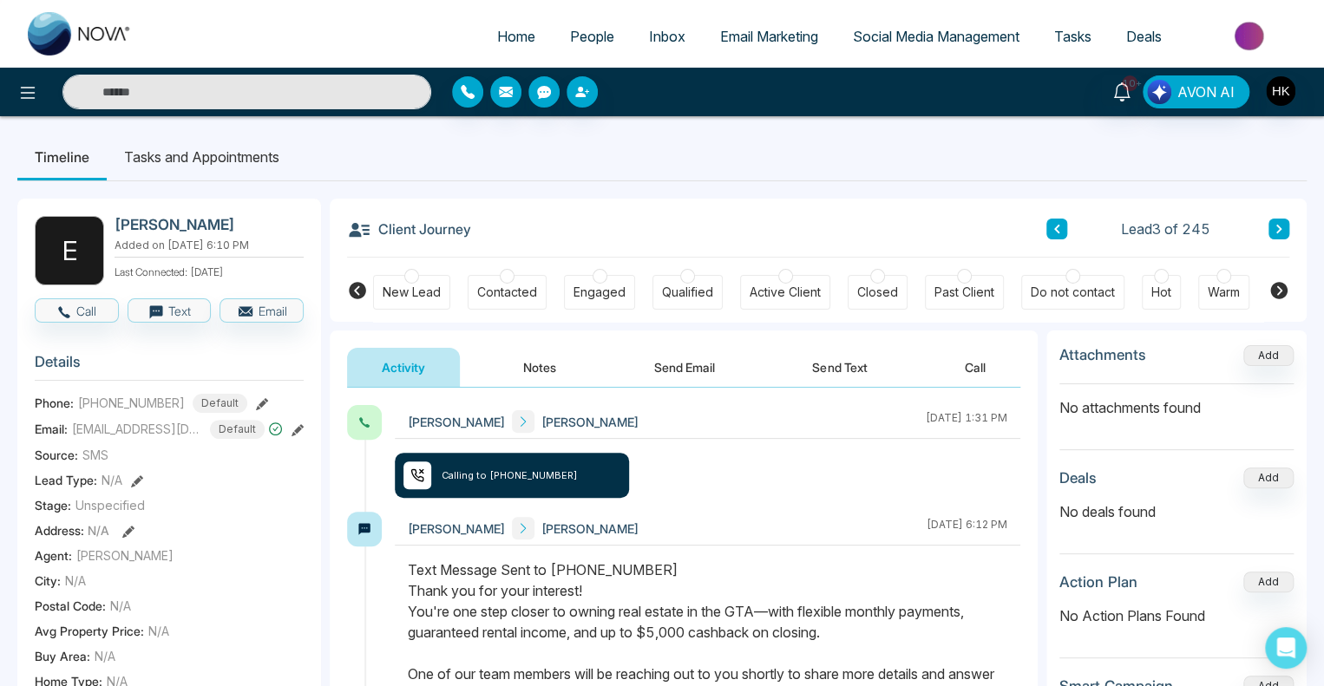
click at [1217, 277] on div at bounding box center [1223, 276] width 15 height 15
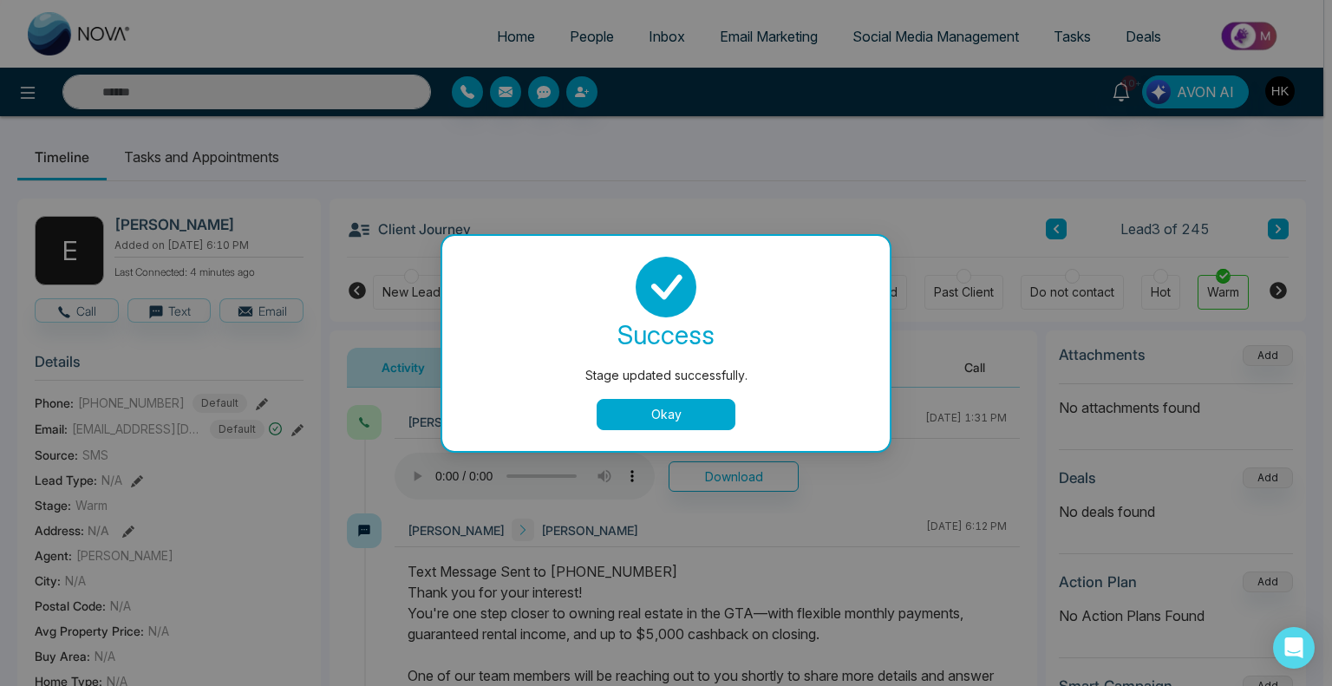
click at [667, 422] on button "Okay" at bounding box center [666, 414] width 139 height 31
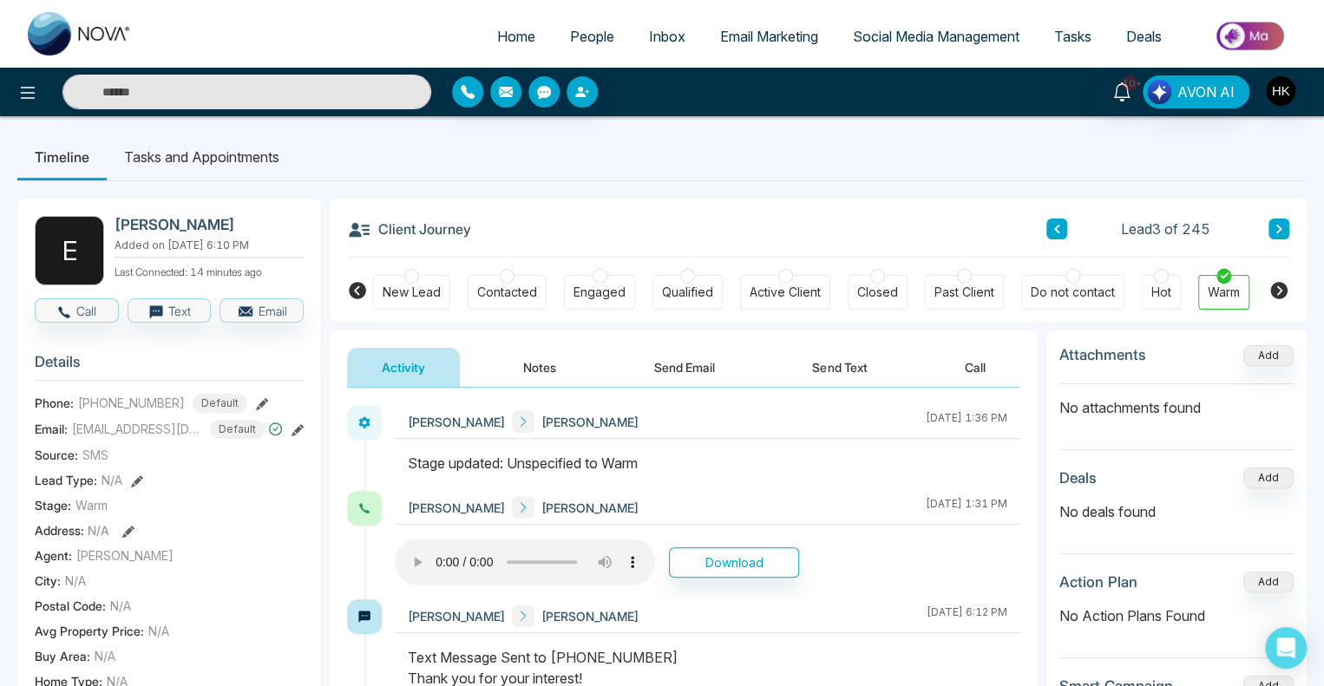
click at [1055, 228] on icon at bounding box center [1056, 229] width 5 height 9
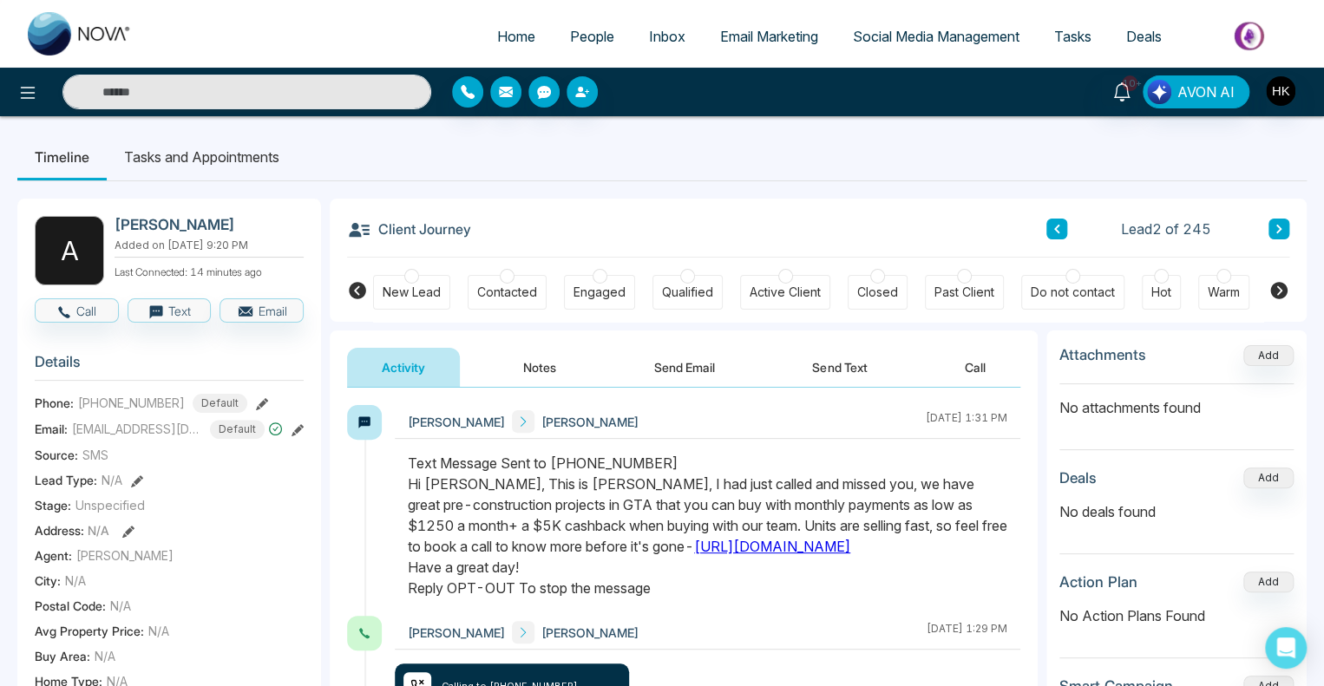
drag, startPoint x: 554, startPoint y: 545, endPoint x: 576, endPoint y: 569, distance: 32.6
click at [576, 569] on div "Text Message Sent to +16476322145 Hi Ahmad, This is Harpreet, I had just called…" at bounding box center [707, 526] width 599 height 146
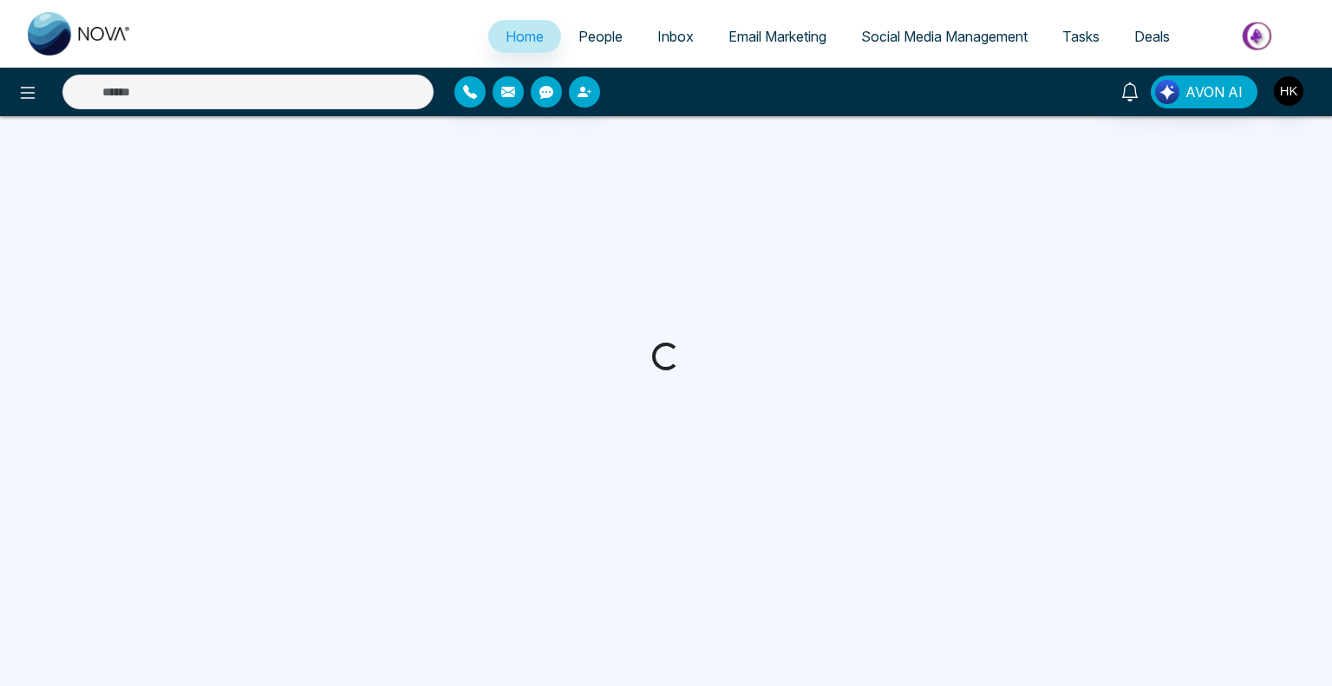
select select "*"
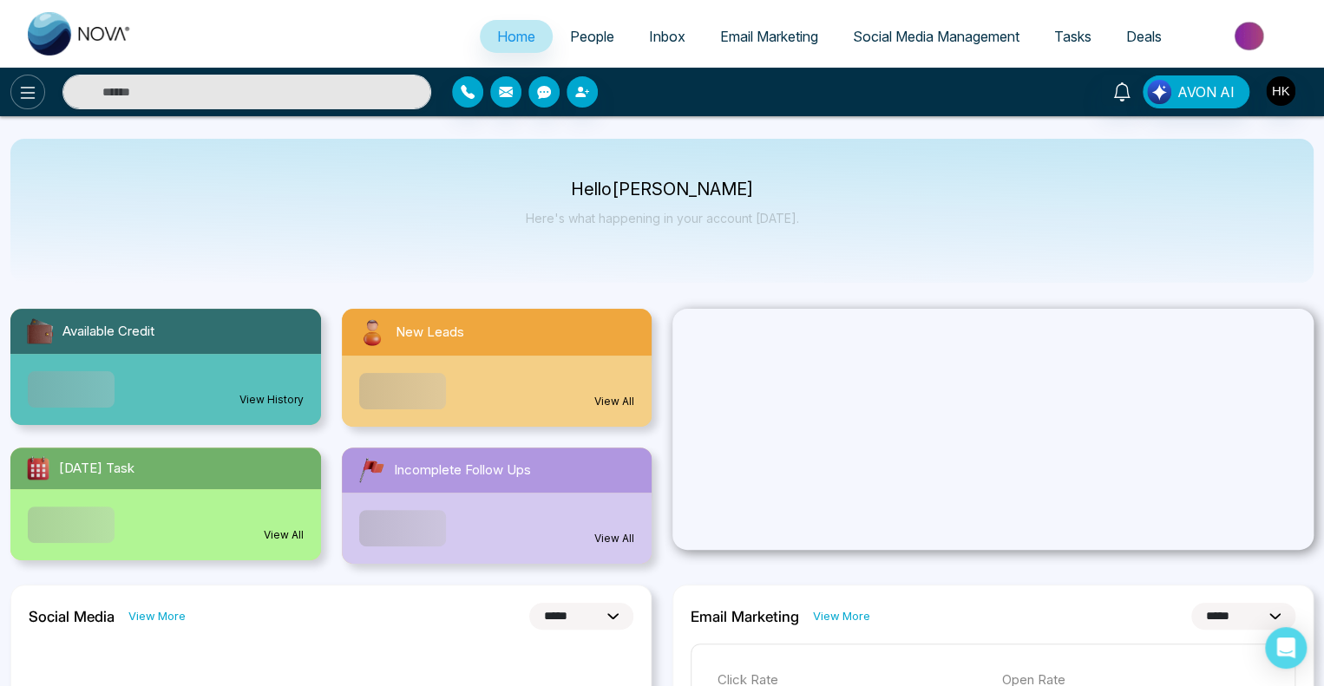
click at [31, 82] on icon at bounding box center [27, 92] width 21 height 21
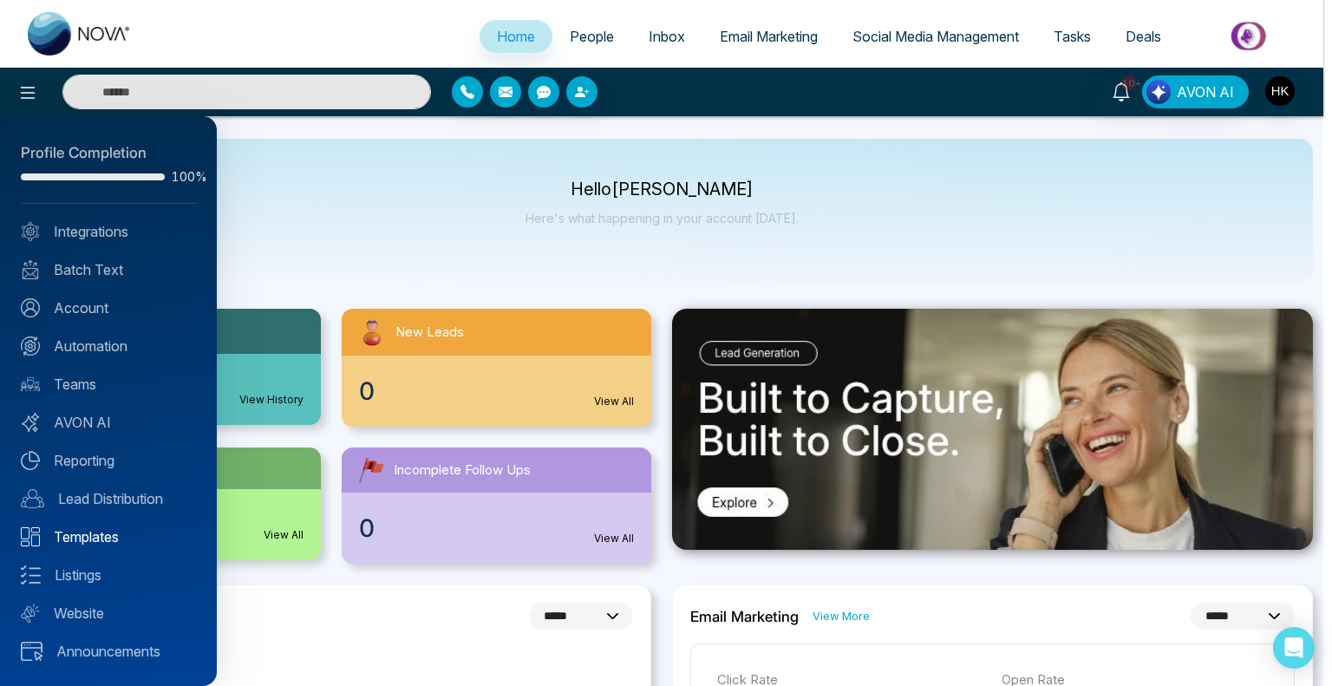
click at [94, 543] on link "Templates" at bounding box center [108, 536] width 175 height 21
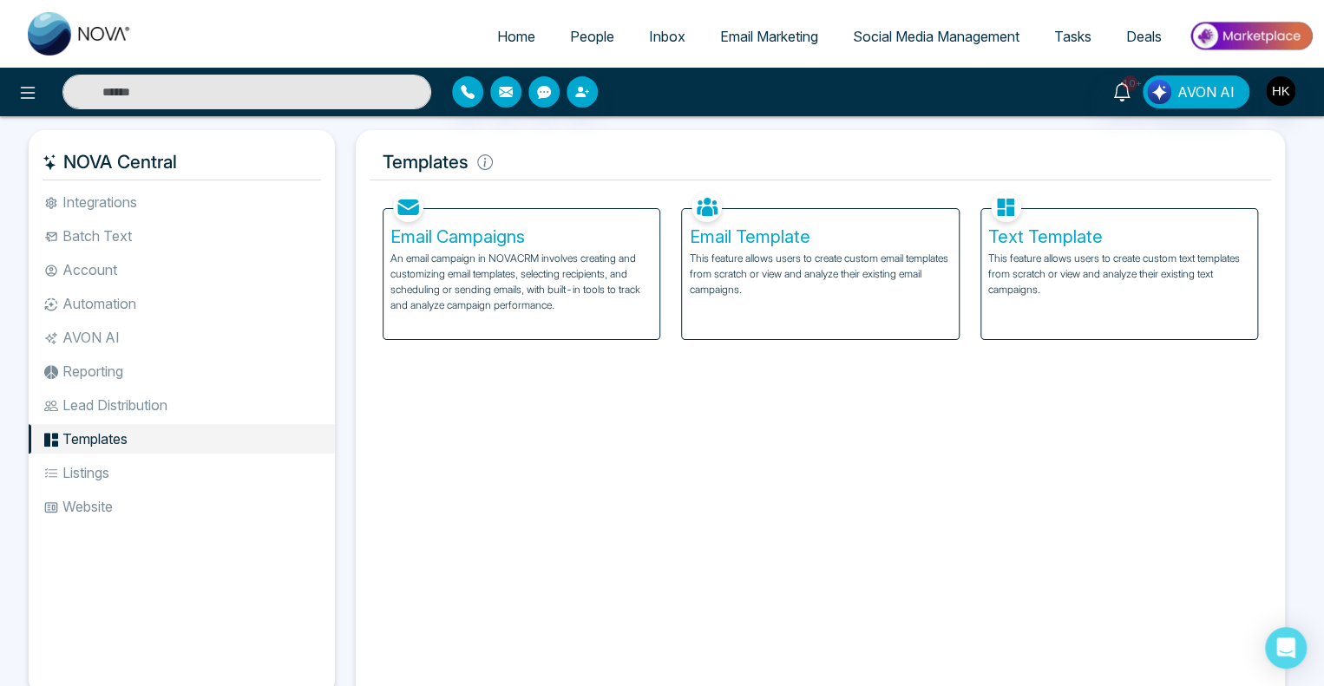
click at [742, 235] on h5 "Email Template" at bounding box center [820, 236] width 262 height 21
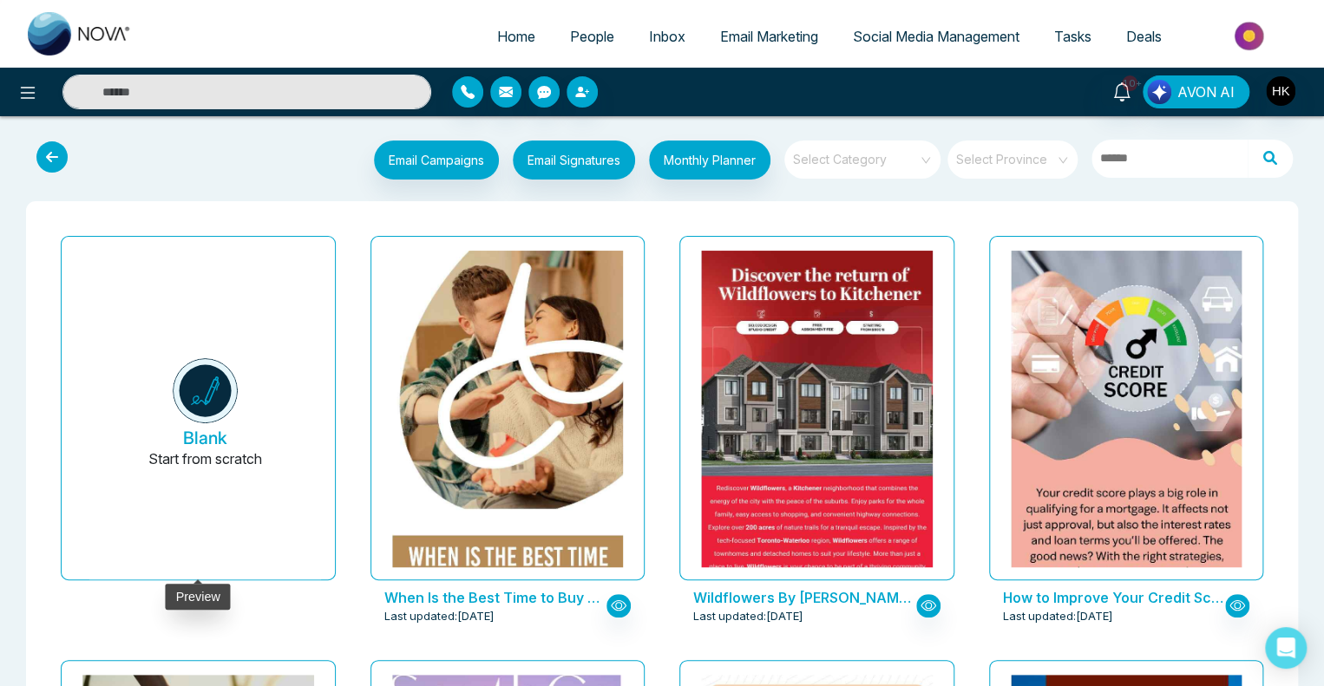
click at [212, 387] on img at bounding box center [205, 390] width 65 height 65
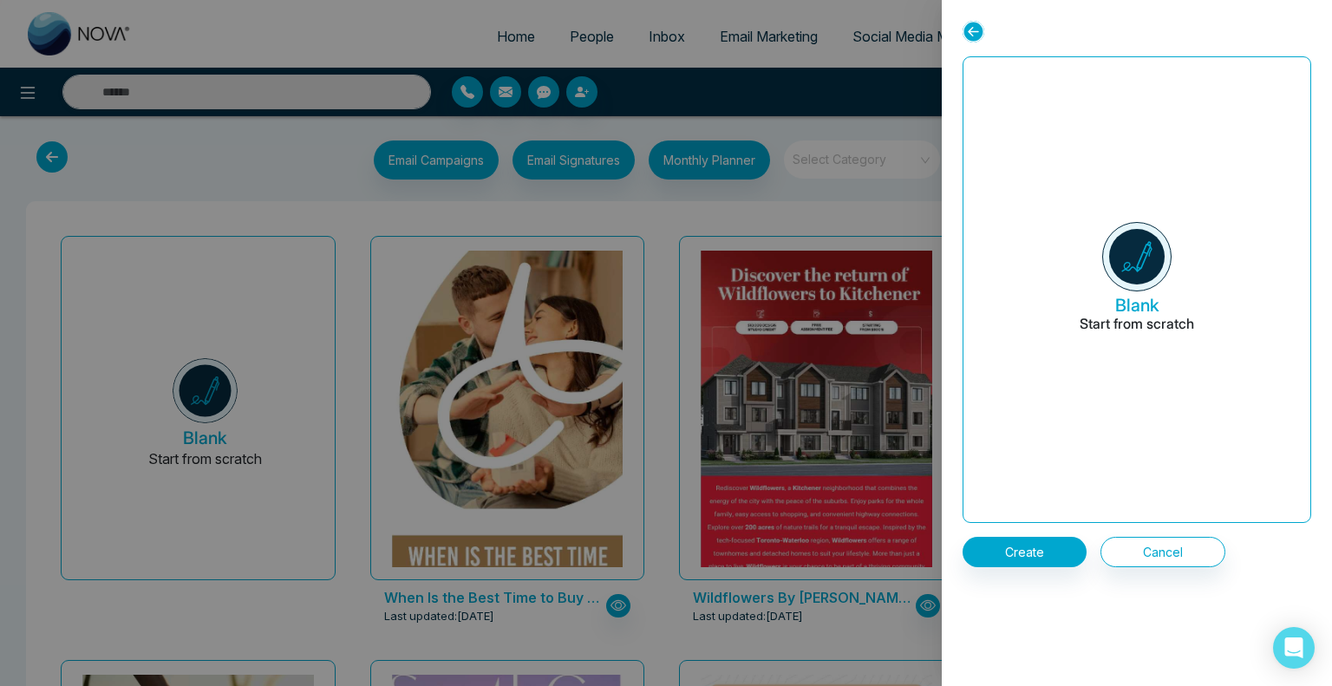
click at [1141, 259] on img at bounding box center [1136, 256] width 69 height 69
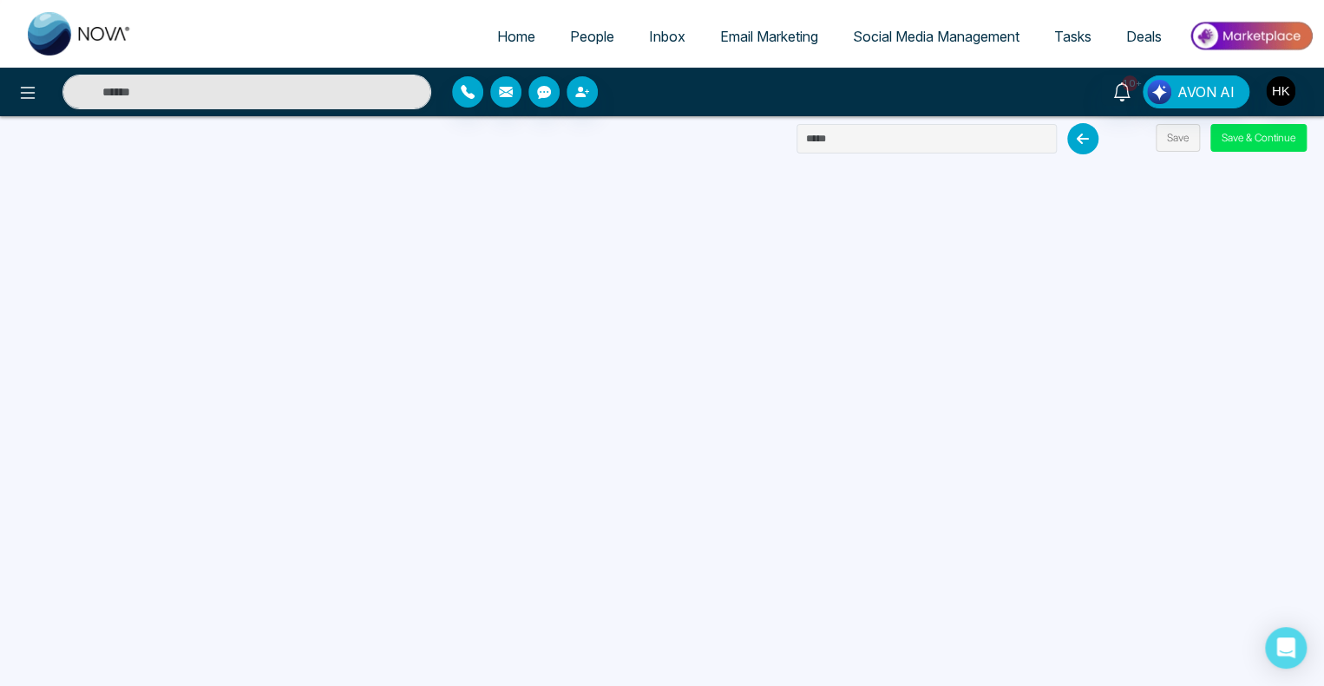
click at [768, 37] on span "Email Marketing" at bounding box center [769, 36] width 98 height 17
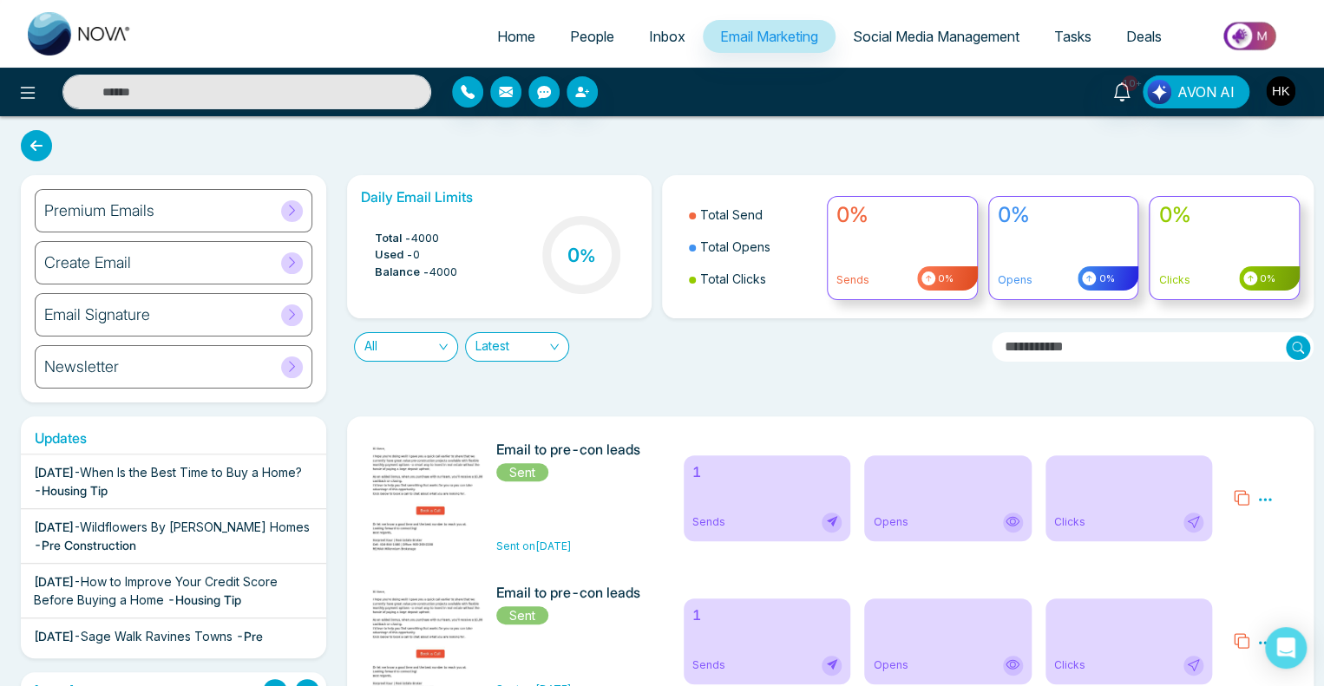
click at [1261, 500] on icon at bounding box center [1265, 500] width 16 height 16
click at [792, 380] on div "Daily Email Limits Total - 4000 Used - 0 Balance - 4000 0 % Total Send Total Op…" at bounding box center [825, 288] width 977 height 227
click at [151, 214] on h6 "Premium Emails" at bounding box center [99, 210] width 110 height 19
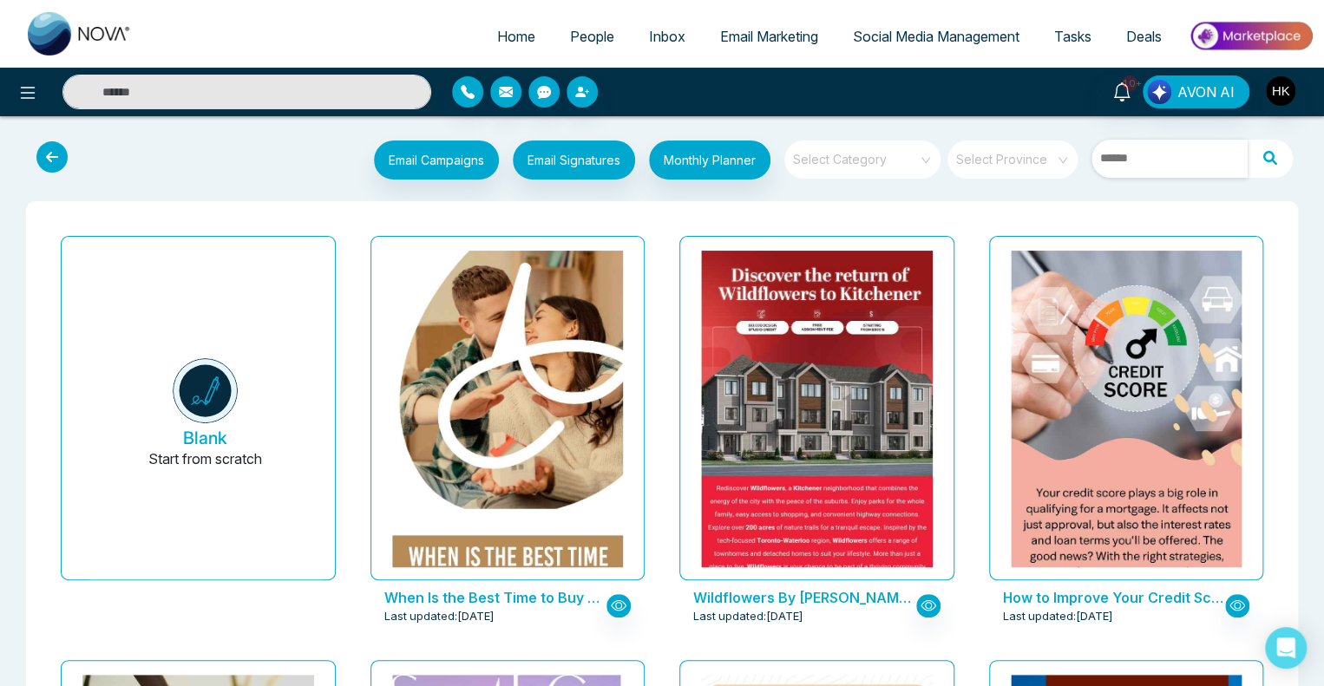
click at [1193, 158] on input "text" at bounding box center [1169, 159] width 156 height 38
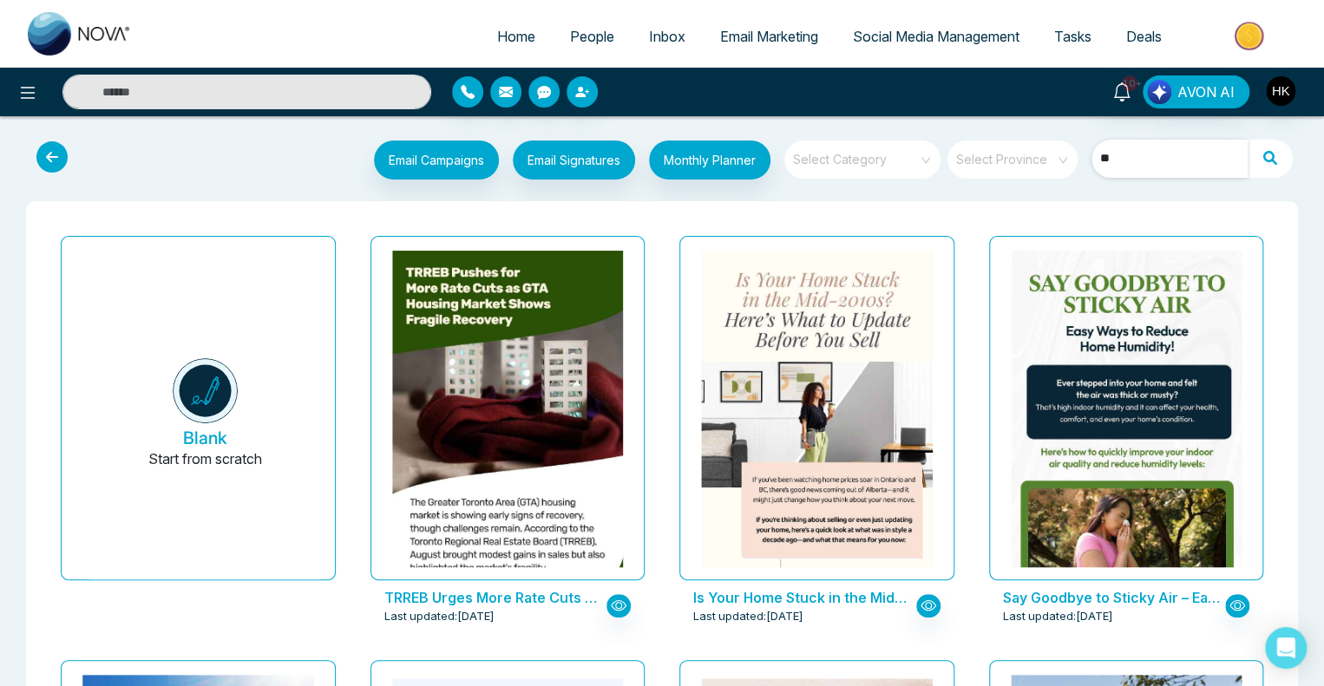
type input "*"
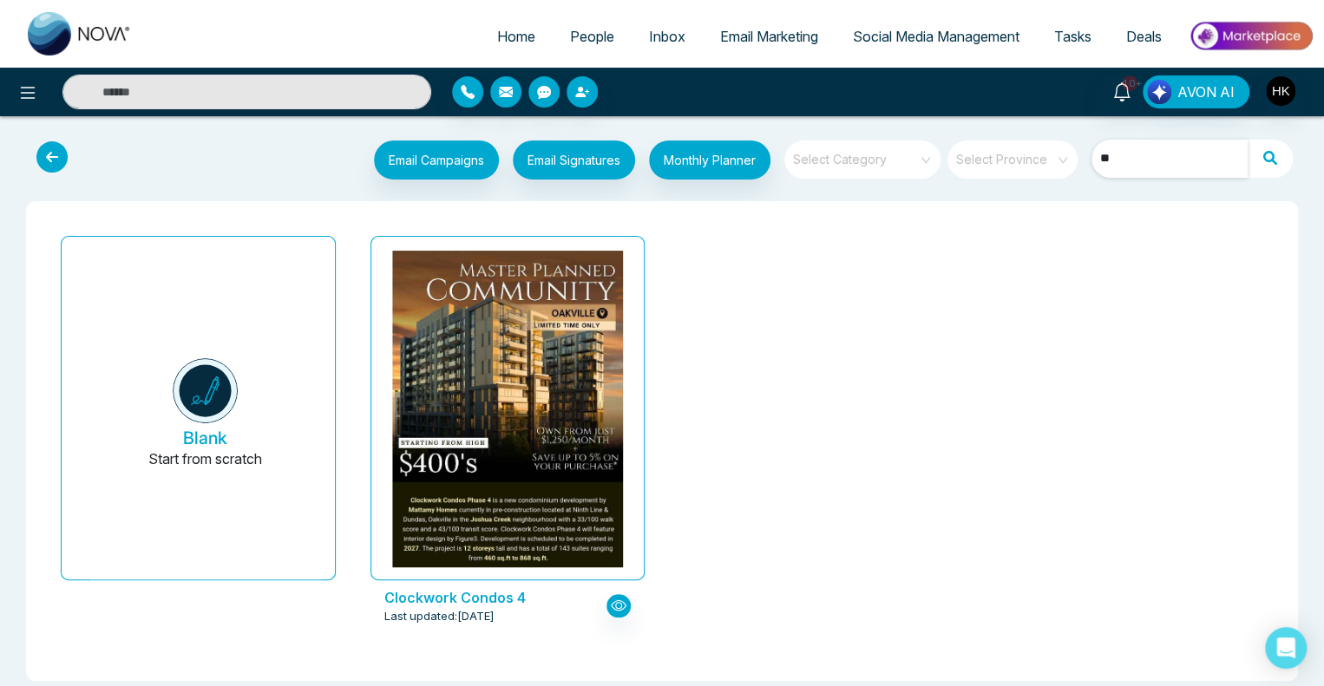
type input "*"
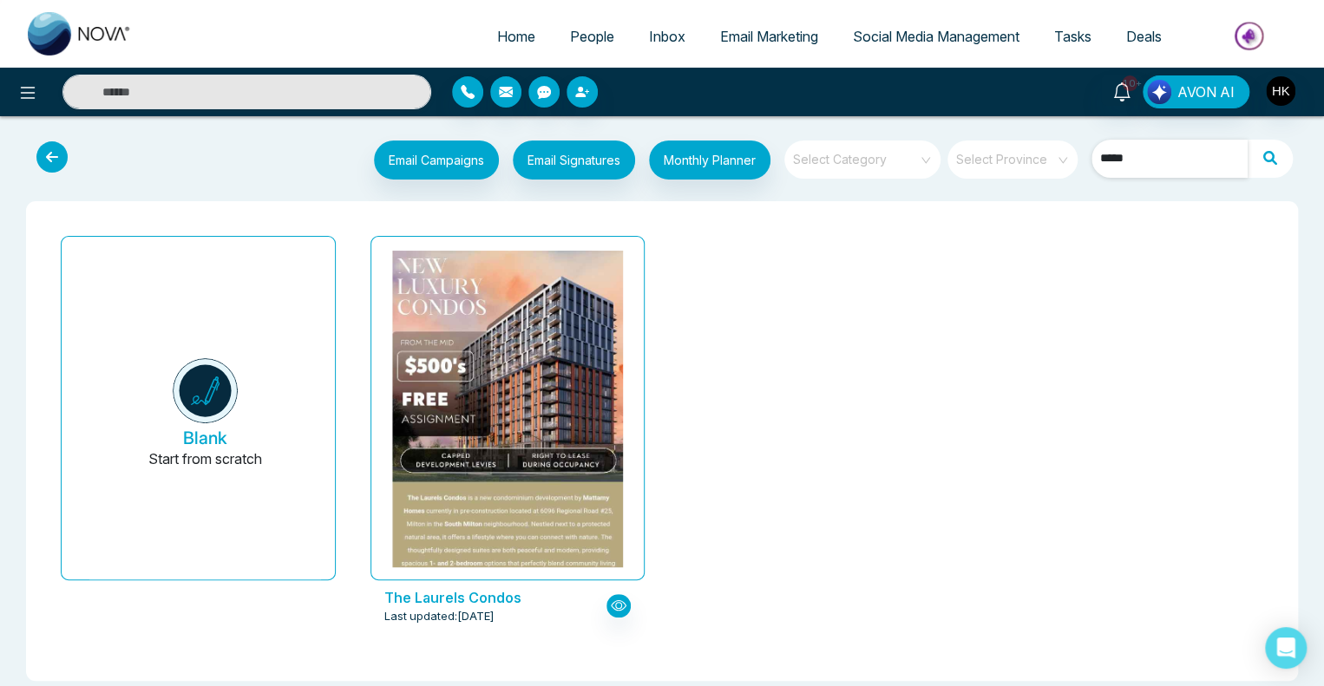
type input "*****"
click at [448, 599] on p "The Laurels Condos" at bounding box center [495, 597] width 222 height 21
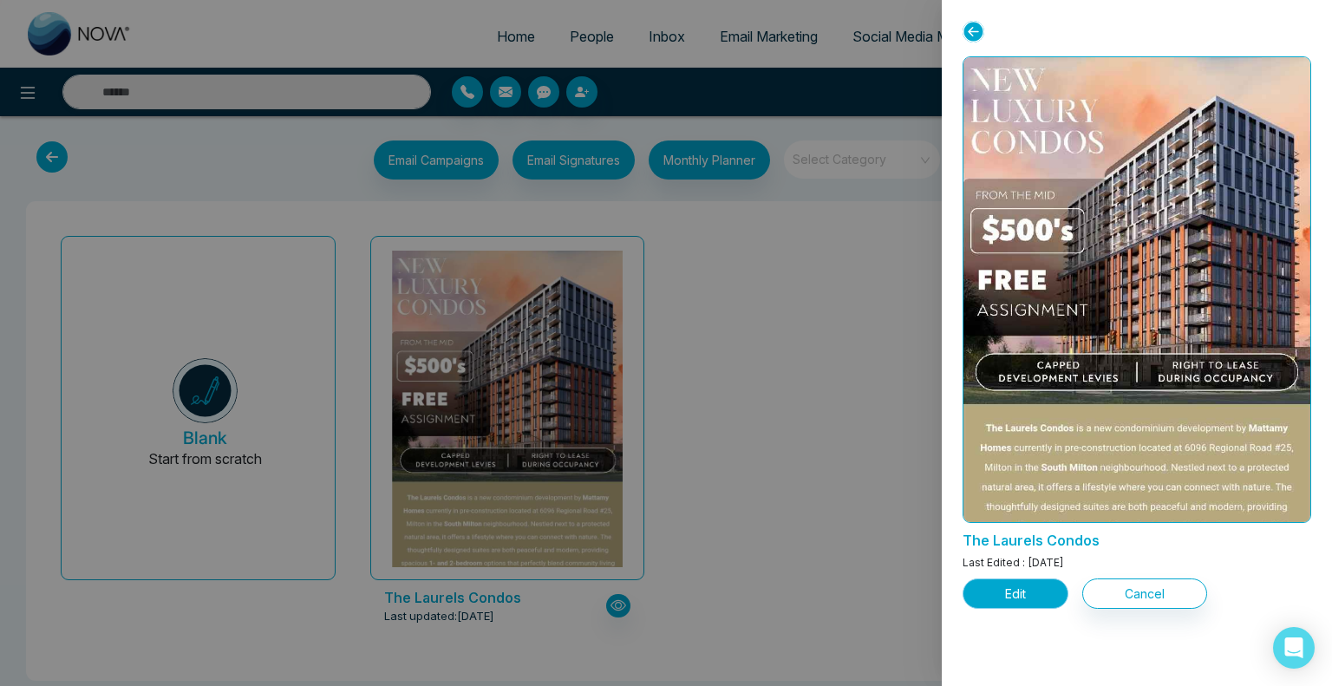
click at [1027, 596] on button "Edit" at bounding box center [1016, 594] width 106 height 30
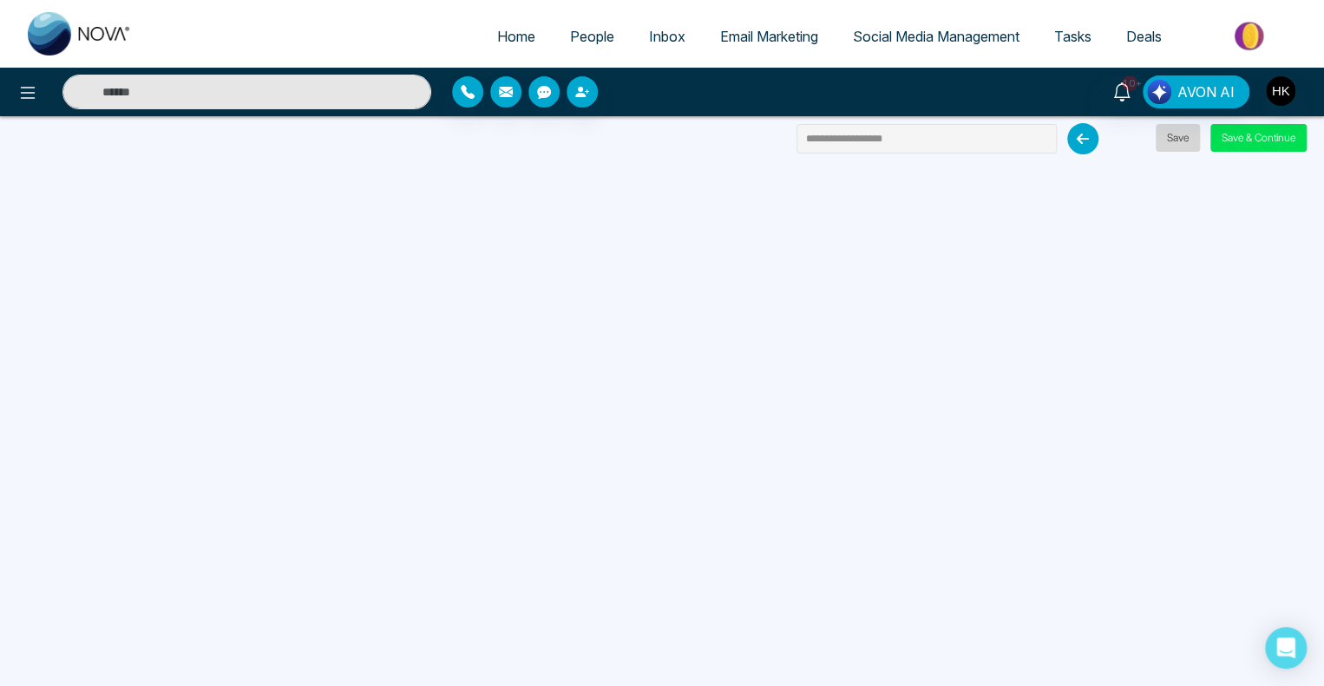
click at [1183, 138] on button "Save" at bounding box center [1177, 138] width 44 height 28
click at [1171, 136] on button "Save" at bounding box center [1177, 138] width 44 height 28
click at [1252, 134] on button "Save & Continue" at bounding box center [1258, 138] width 96 height 28
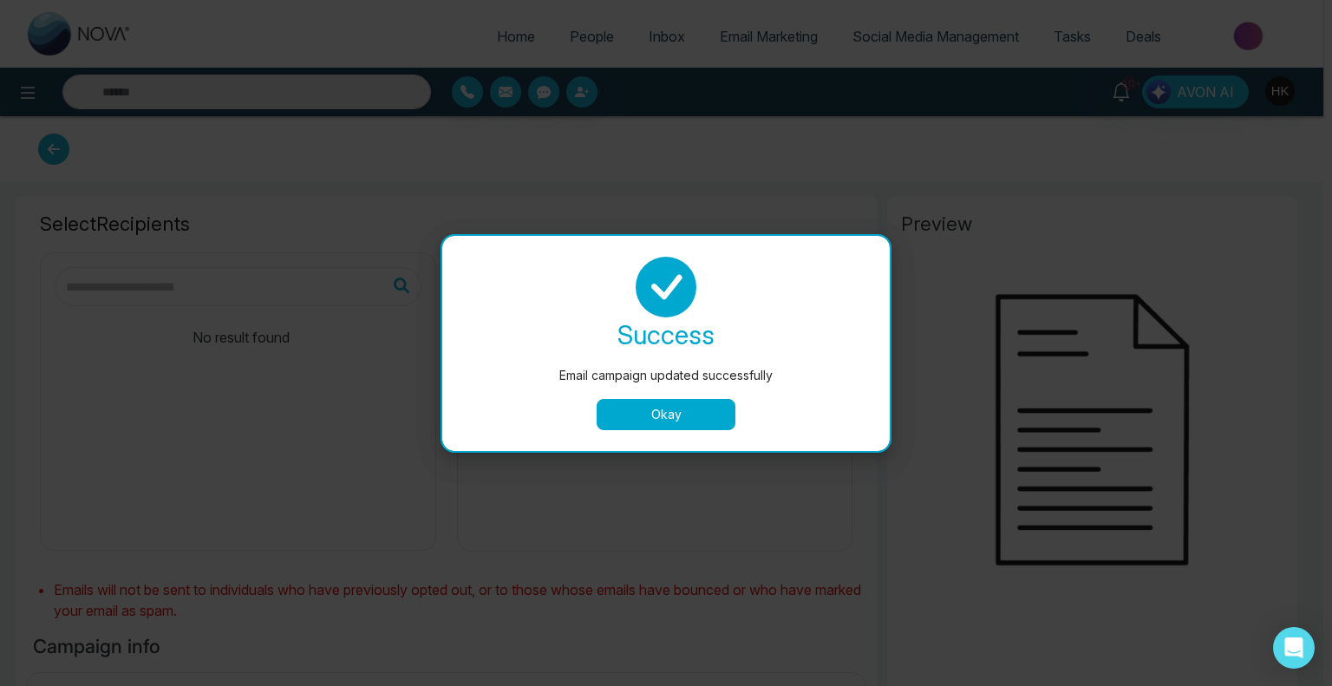
click at [673, 421] on button "Okay" at bounding box center [666, 414] width 139 height 31
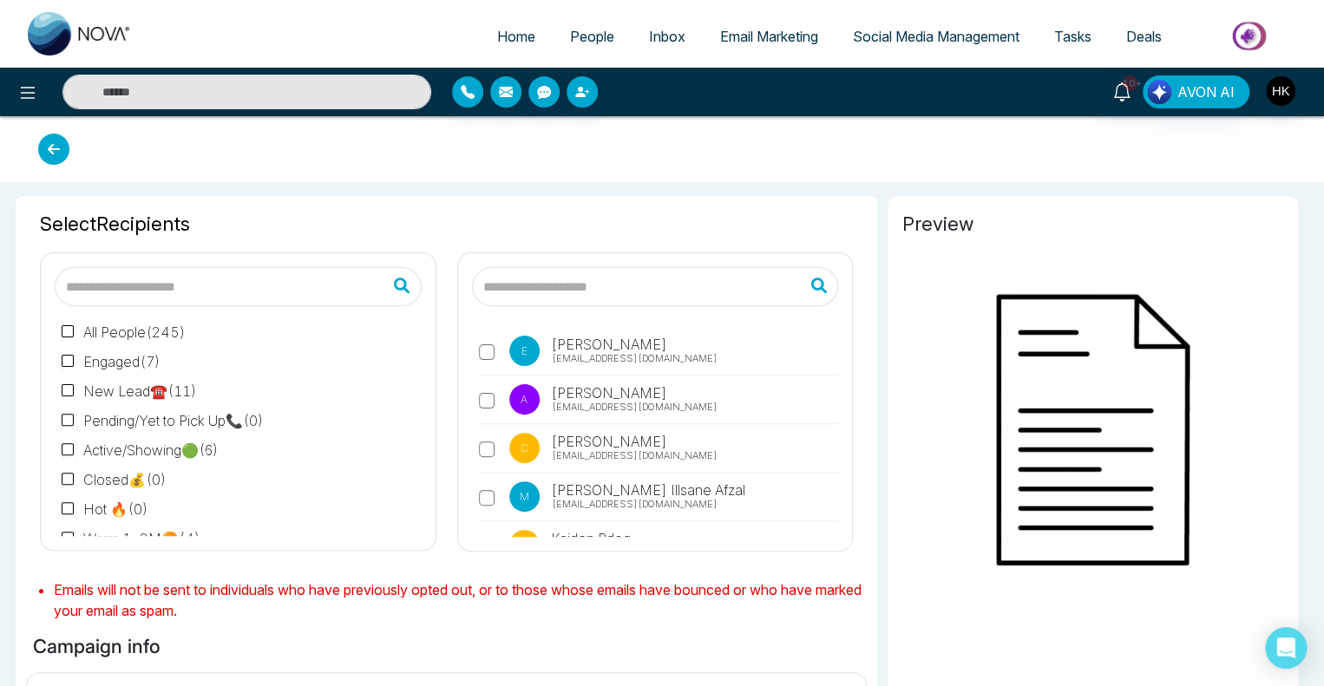
type input "**********"
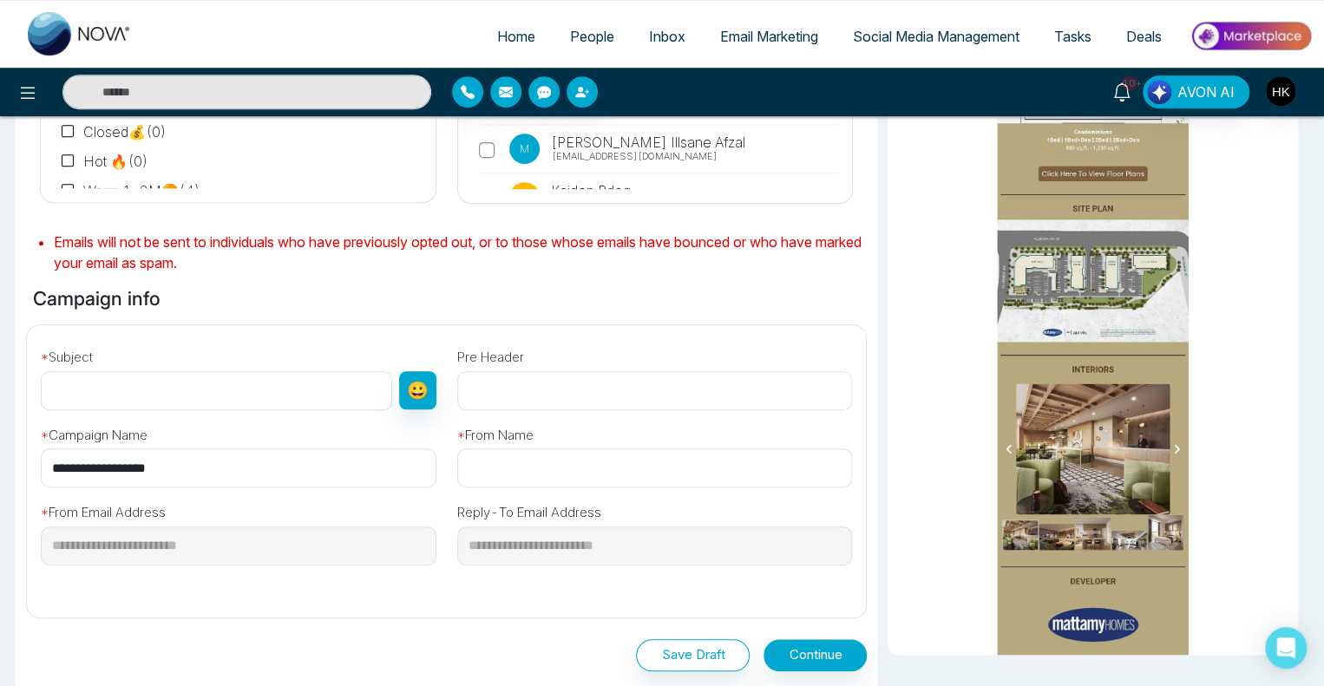
scroll to position [434, 0]
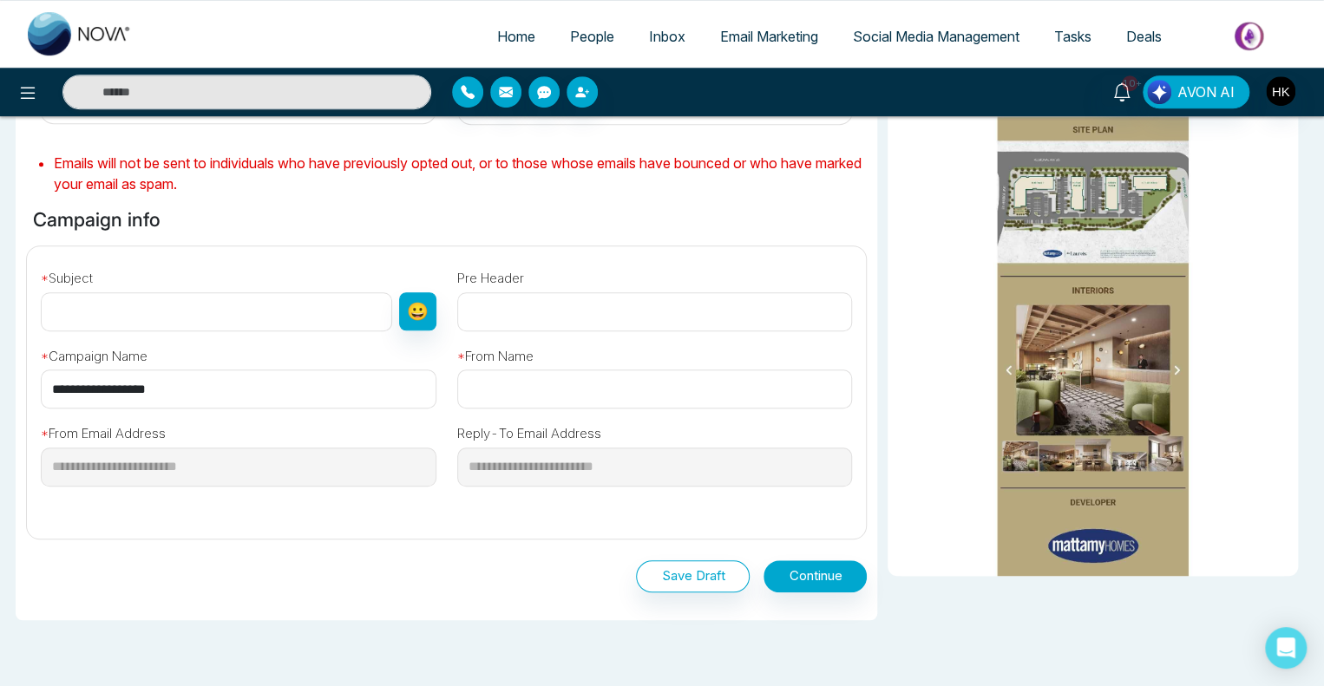
click at [158, 313] on input "text" at bounding box center [216, 311] width 351 height 39
type input "**********"
click at [507, 310] on input "text" at bounding box center [655, 311] width 396 height 39
type input "**********"
click at [653, 399] on input "text" at bounding box center [655, 388] width 396 height 39
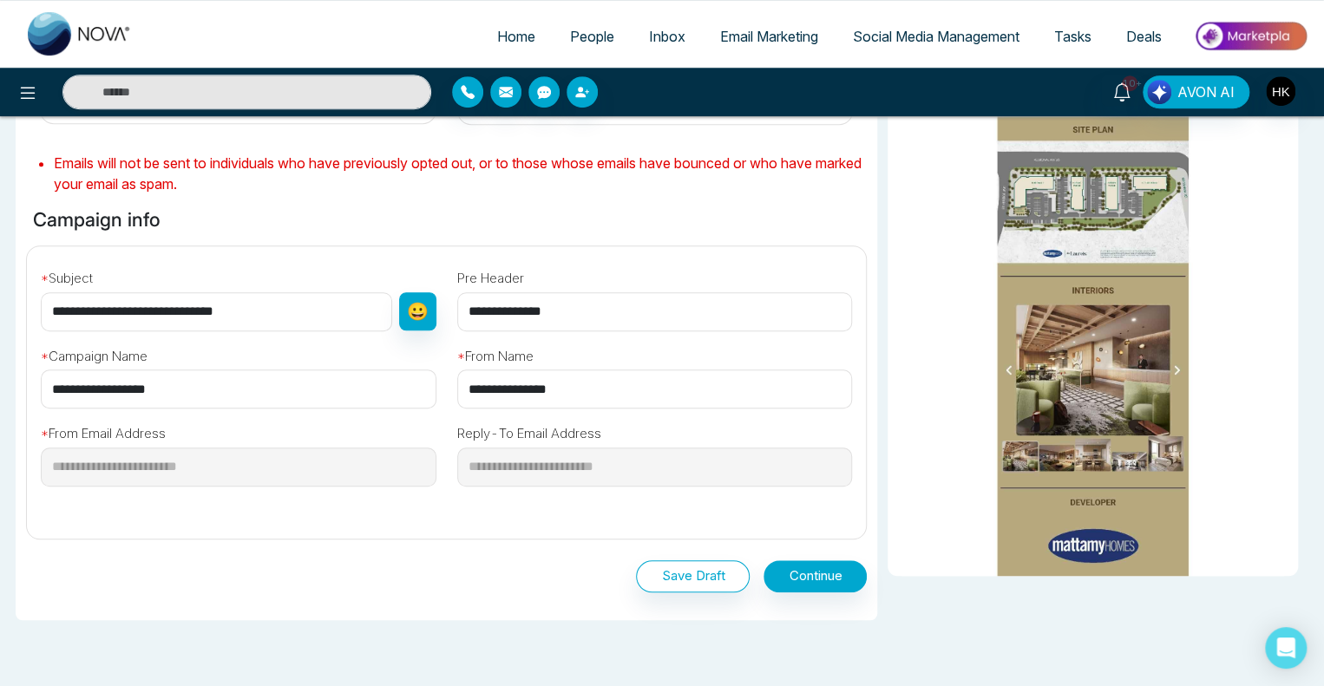
type input "**********"
click at [558, 540] on div "**********" at bounding box center [446, 379] width 840 height 481
click at [690, 570] on button "Save Draft" at bounding box center [693, 576] width 114 height 32
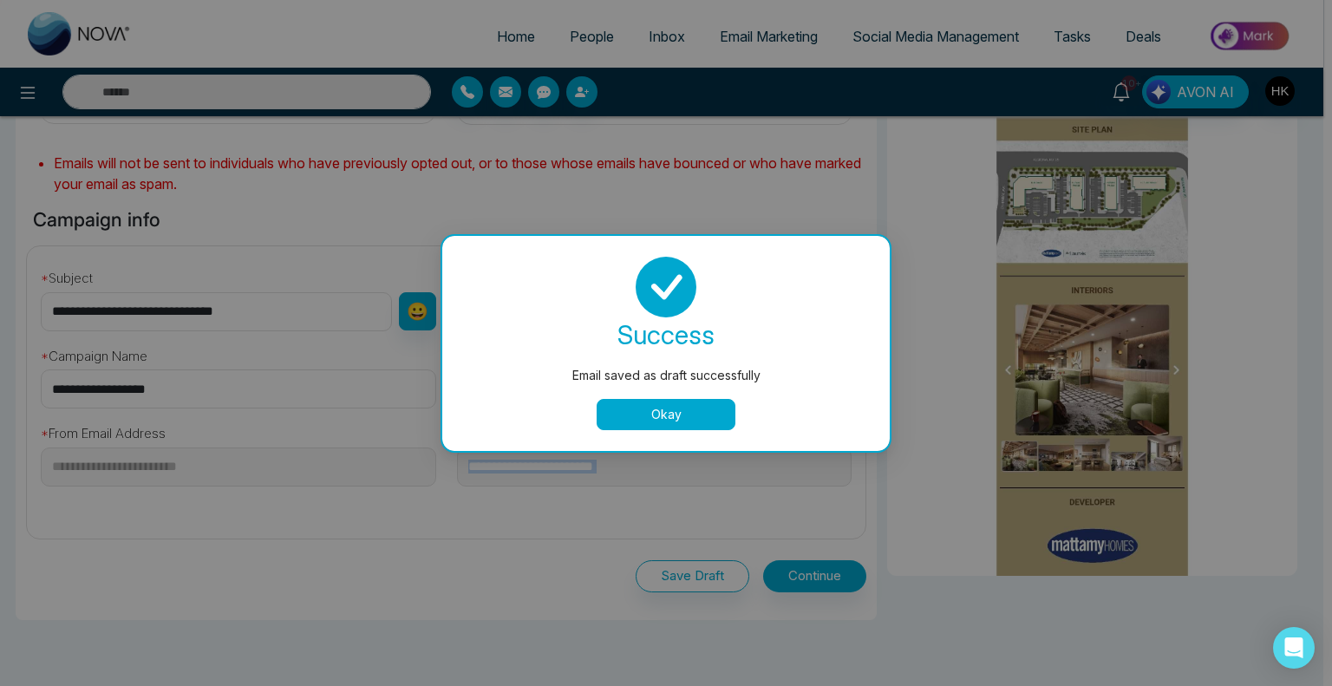
click at [638, 414] on button "Okay" at bounding box center [666, 414] width 139 height 31
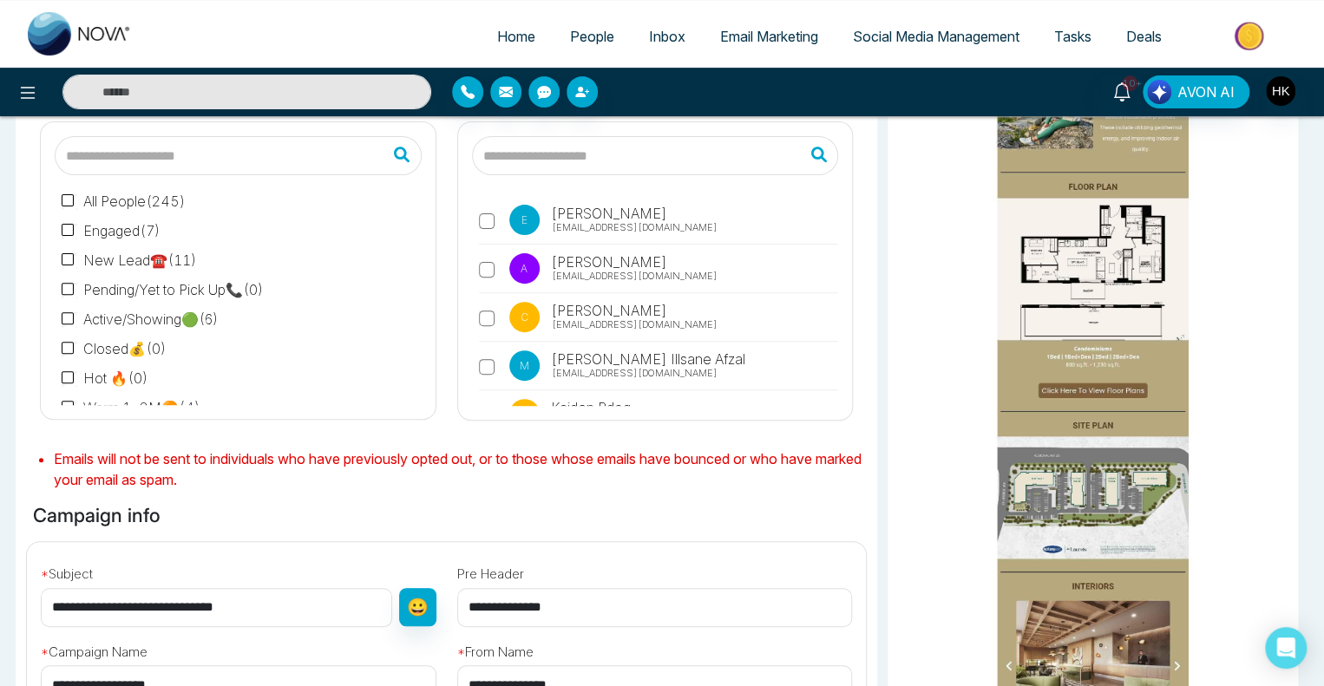
scroll to position [0, 0]
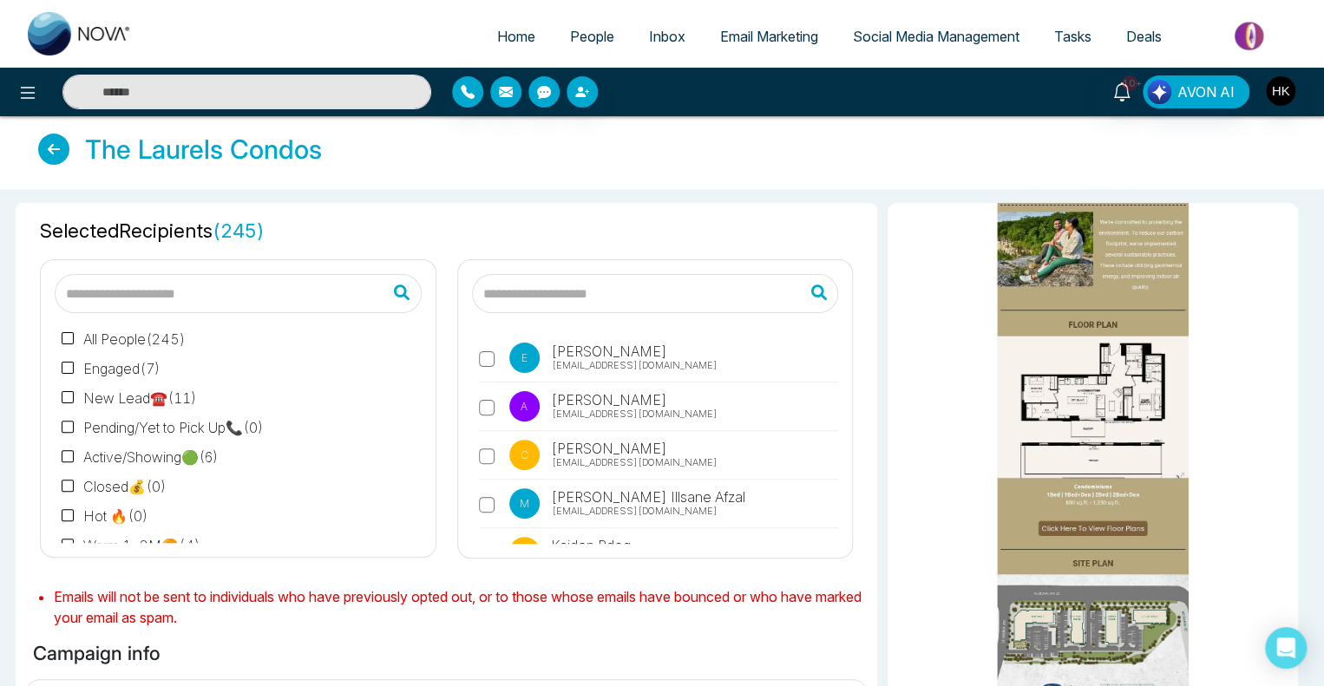
click at [1152, 297] on img at bounding box center [1092, 121] width 382 height 1979
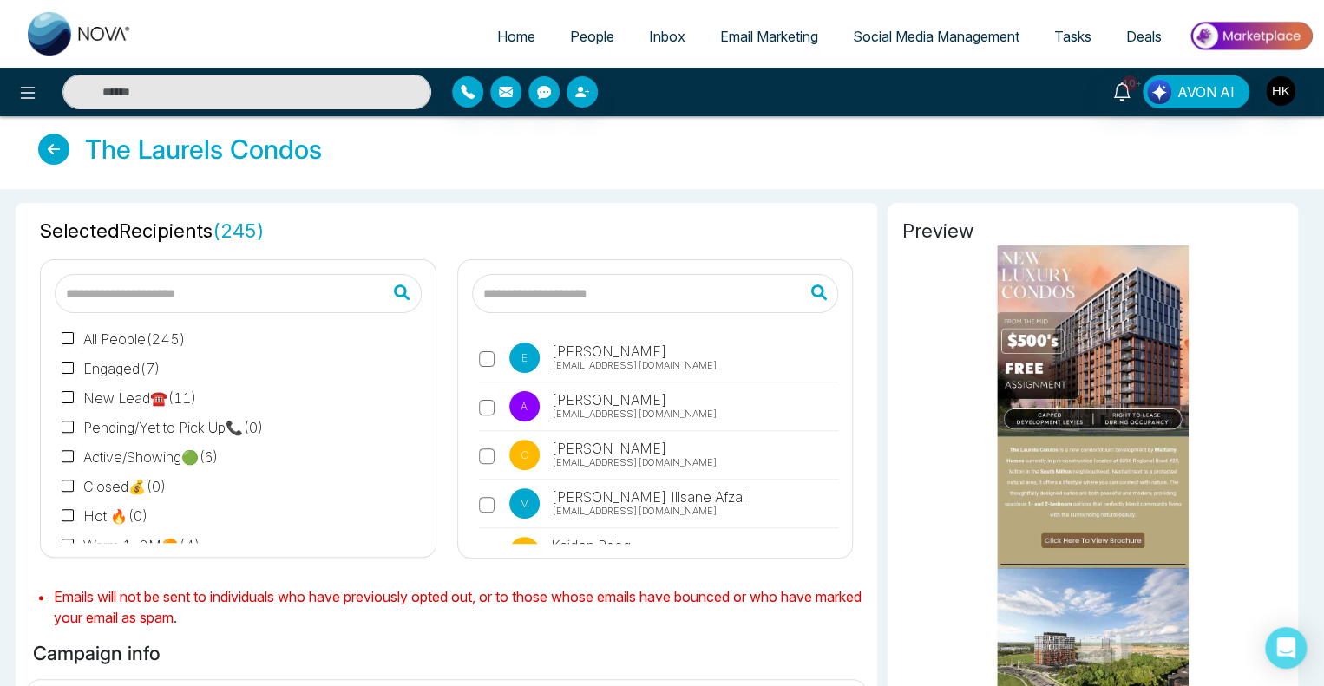
click at [50, 150] on icon at bounding box center [53, 149] width 31 height 31
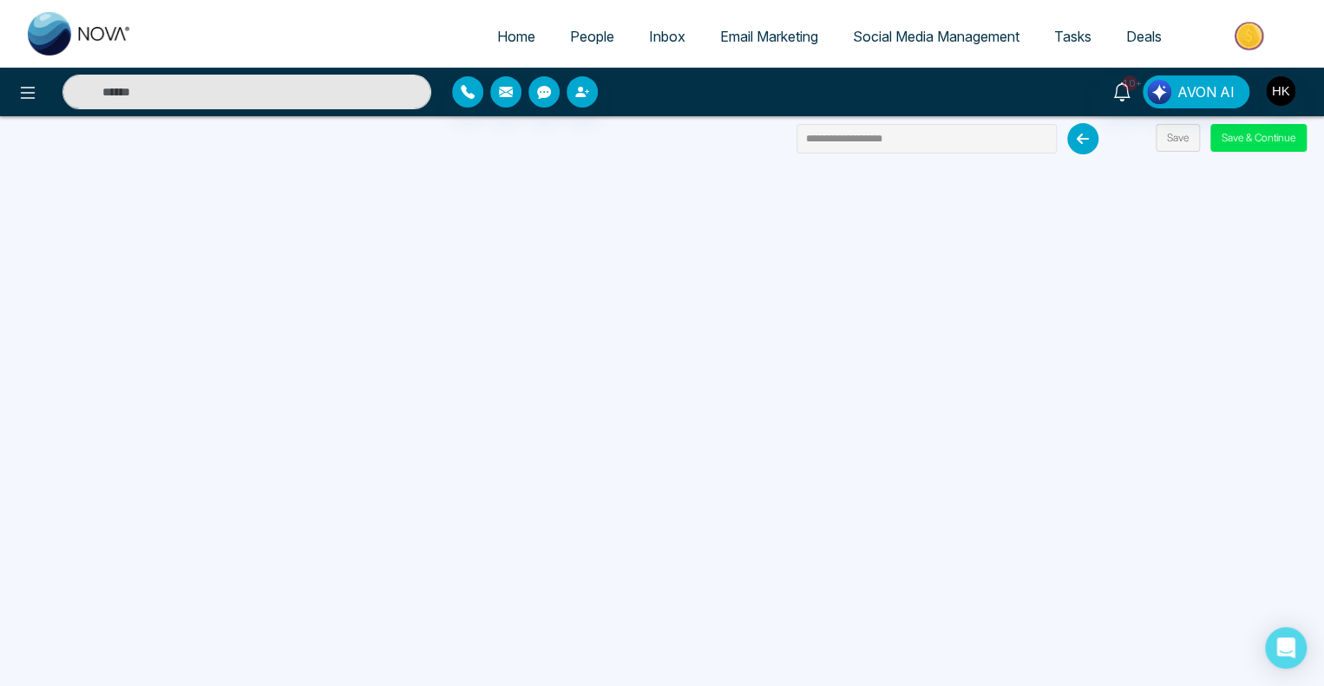
click at [680, 149] on div "**********" at bounding box center [662, 343] width 1324 height 686
click at [1259, 134] on button "Save & Continue" at bounding box center [1258, 138] width 96 height 28
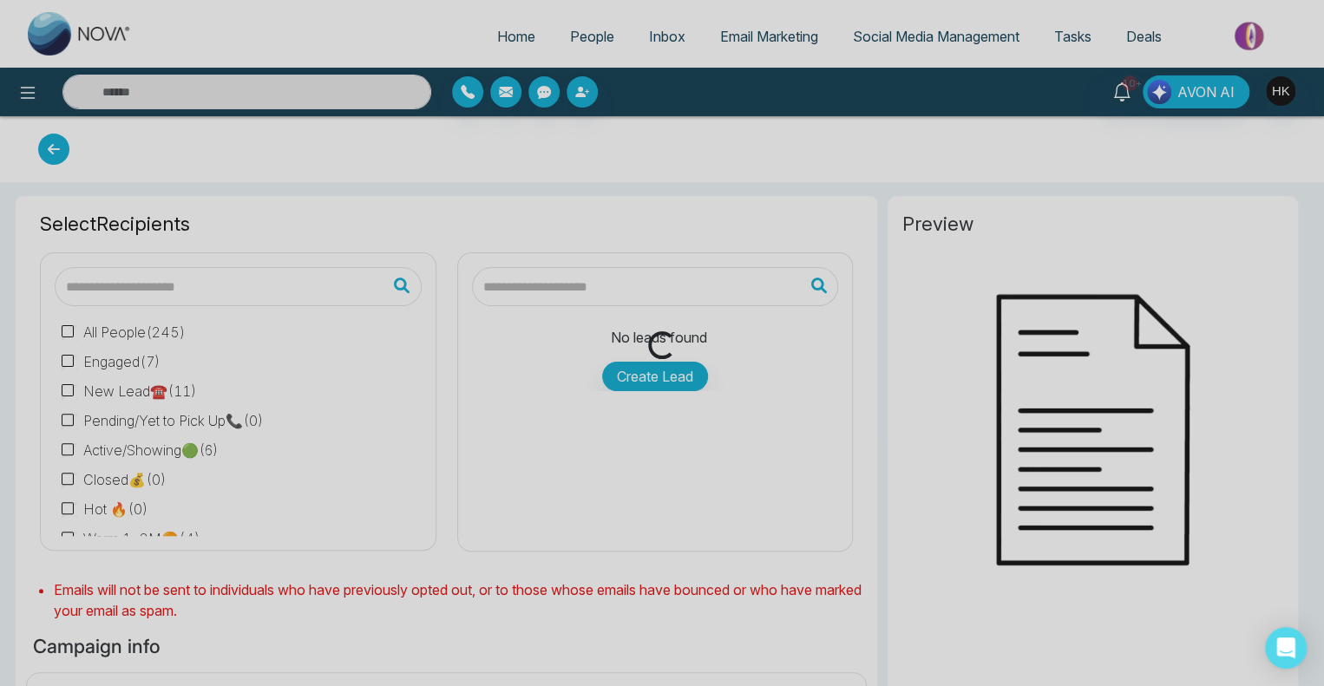
type input "**********"
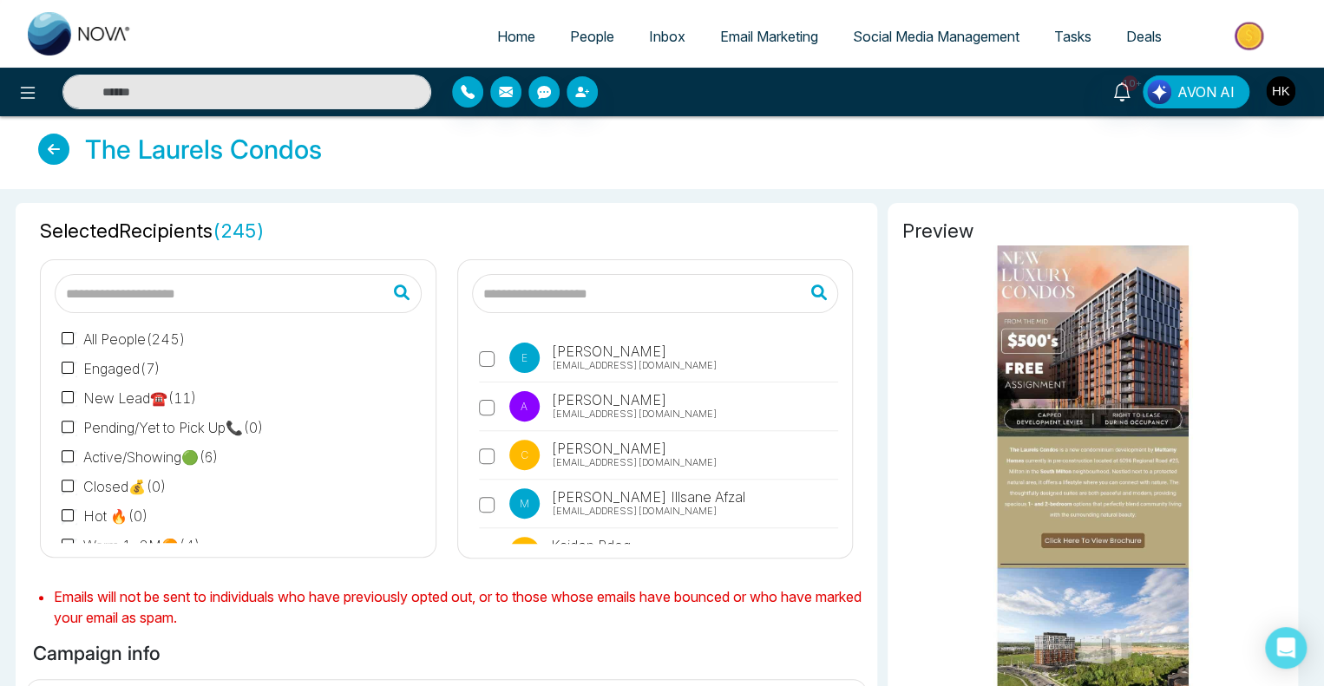
click at [51, 146] on icon at bounding box center [53, 149] width 31 height 31
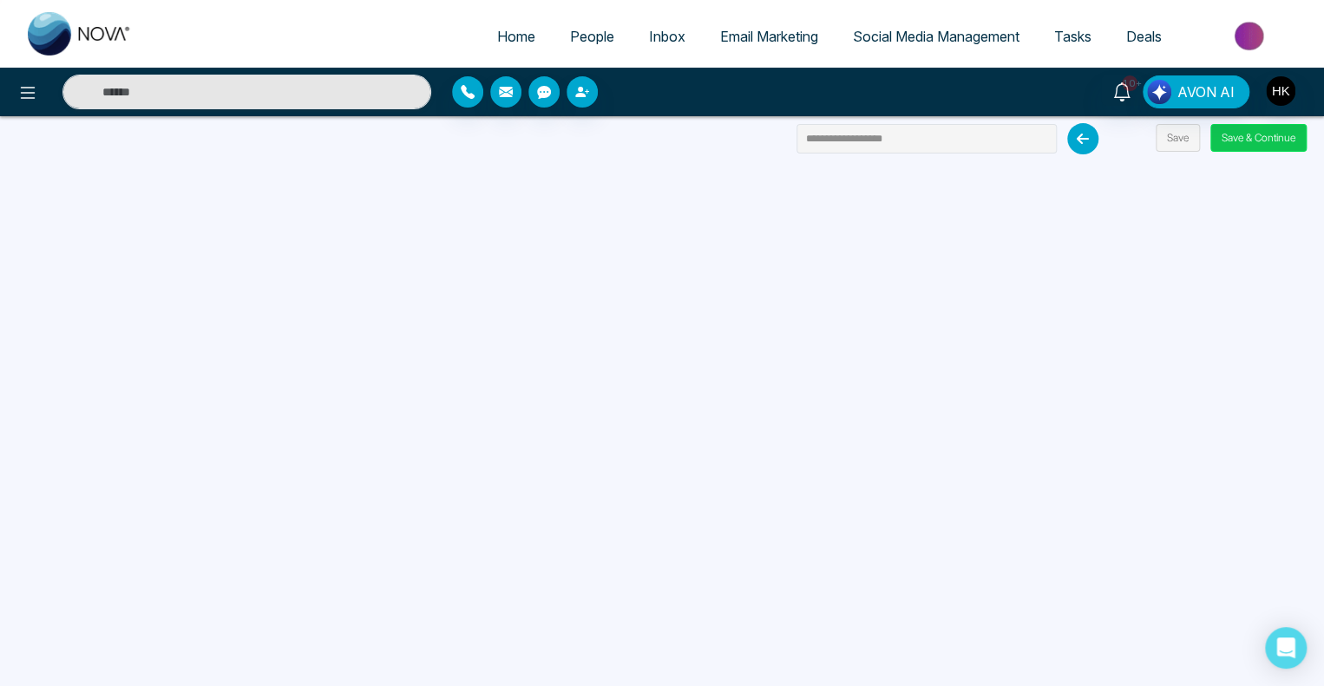
click at [1252, 135] on button "Save & Continue" at bounding box center [1258, 138] width 96 height 28
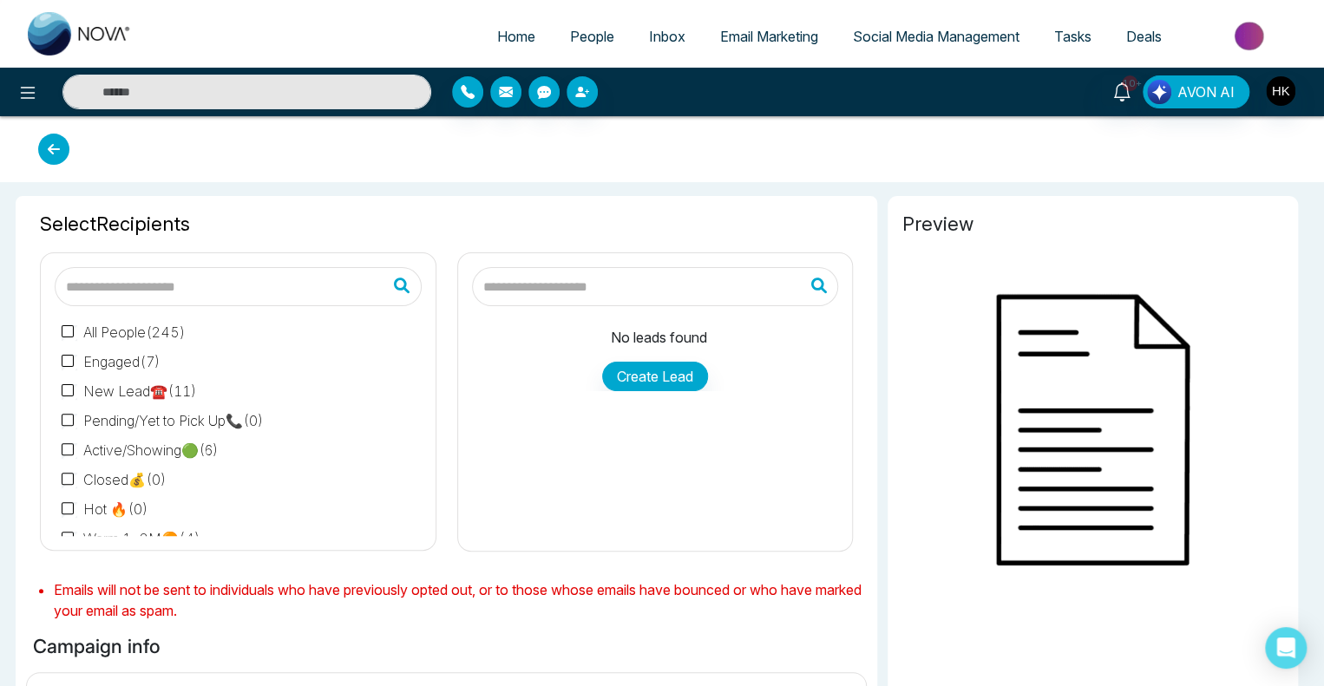
type input "**********"
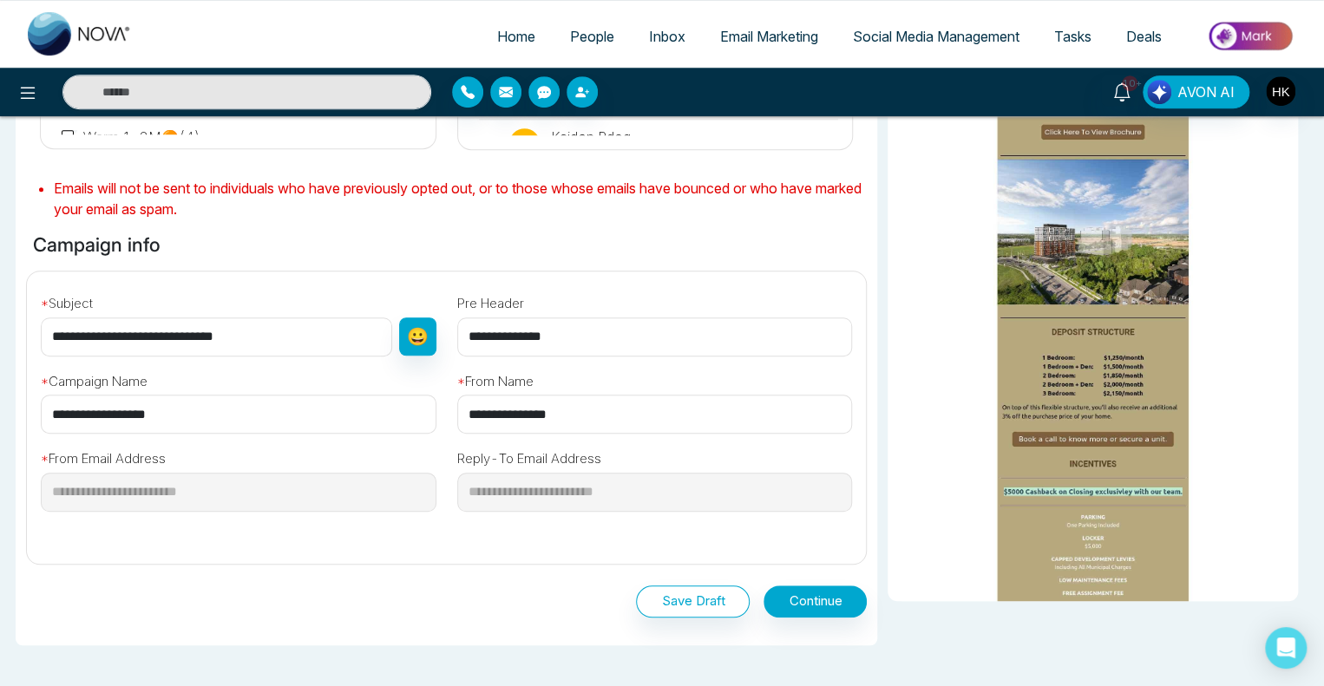
scroll to position [517, 0]
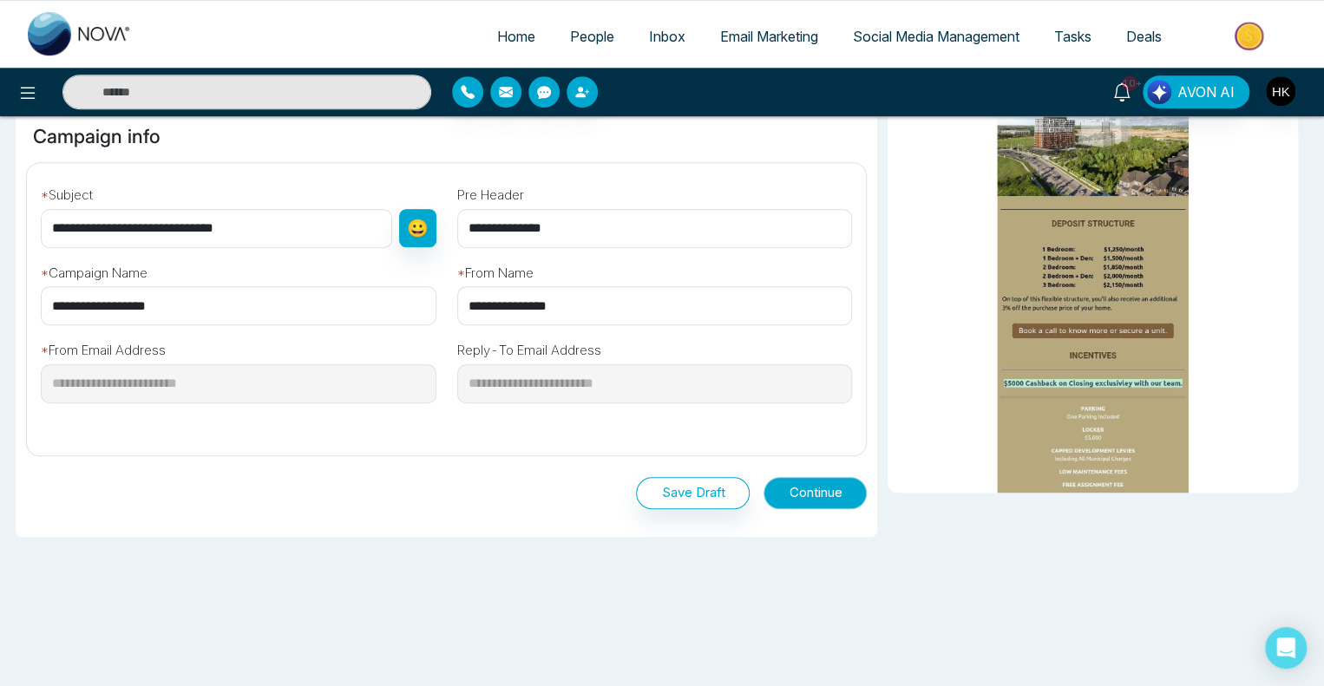
click at [817, 495] on button "Continue" at bounding box center [814, 493] width 103 height 32
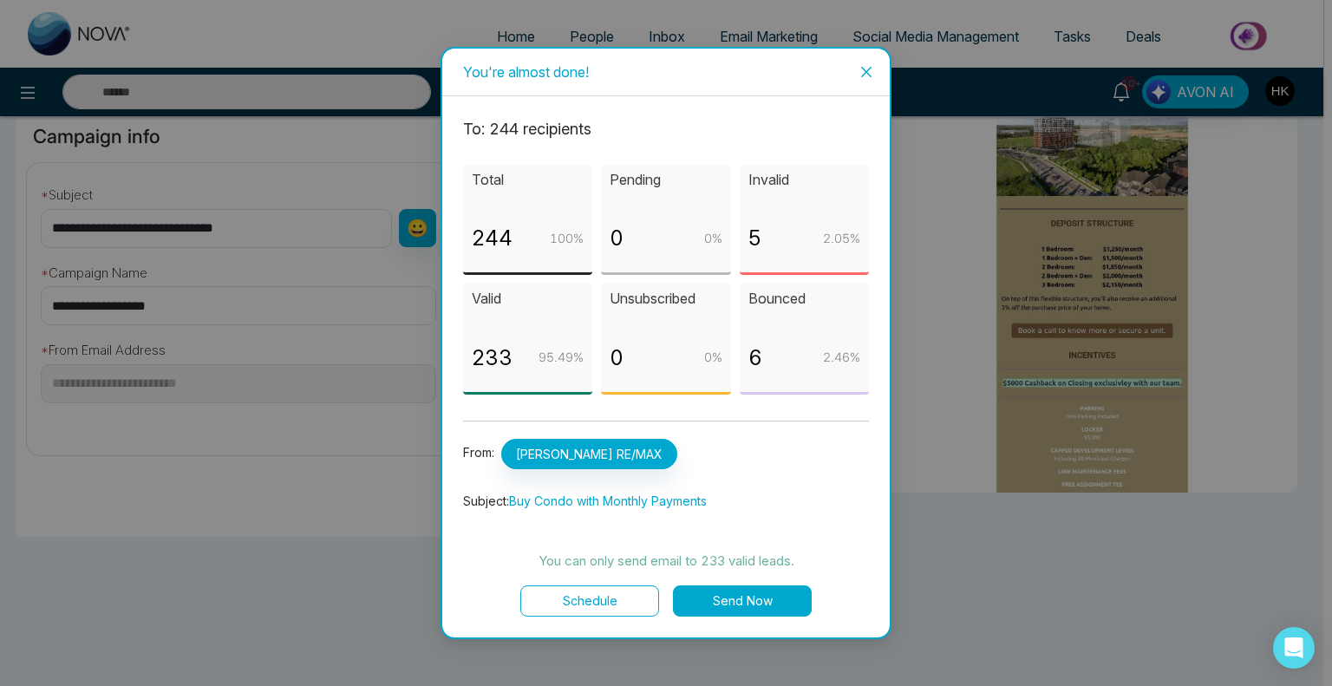
click at [749, 598] on button "Send Now" at bounding box center [742, 600] width 139 height 31
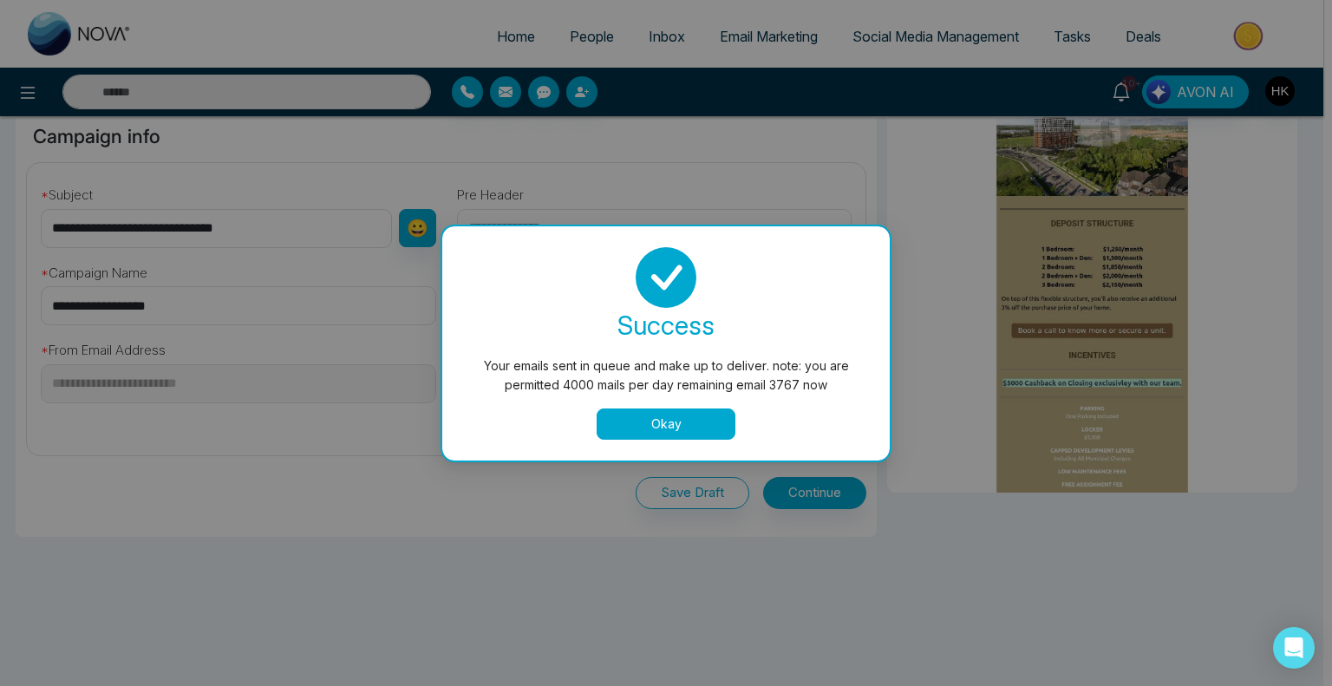
click at [673, 419] on button "Okay" at bounding box center [666, 424] width 139 height 31
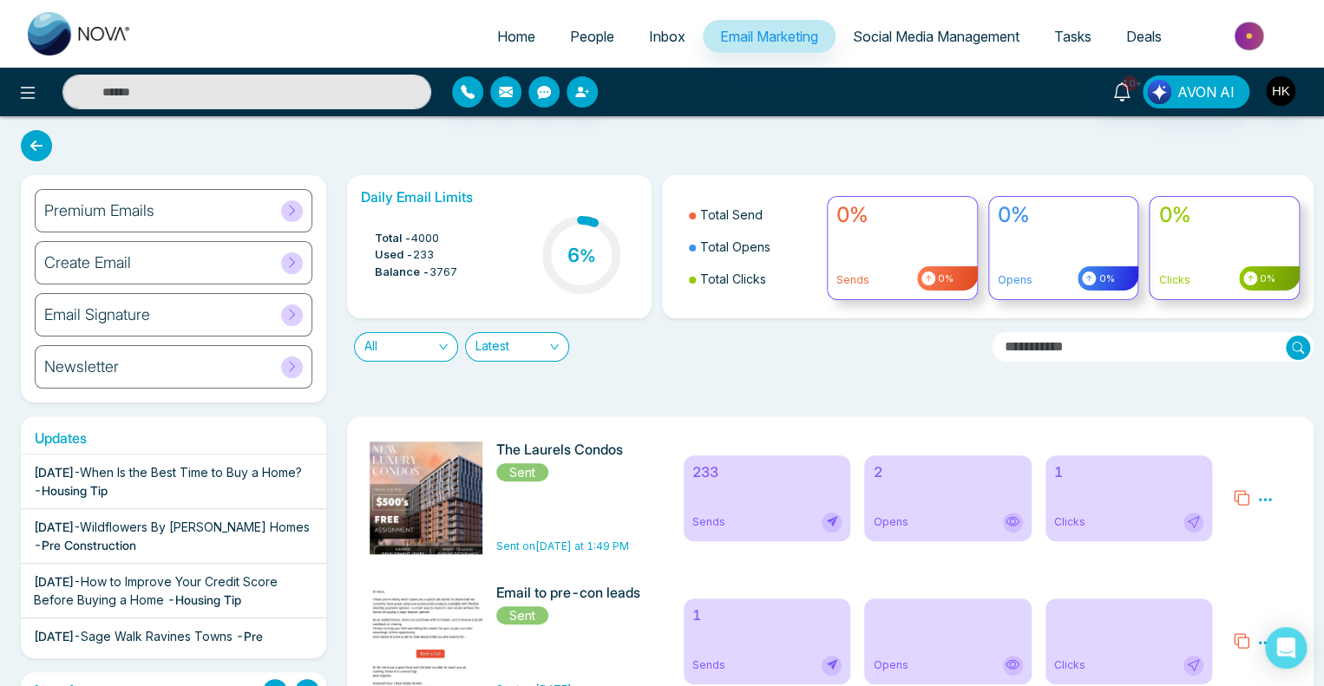
click at [923, 506] on div "2 Opens" at bounding box center [947, 498] width 167 height 86
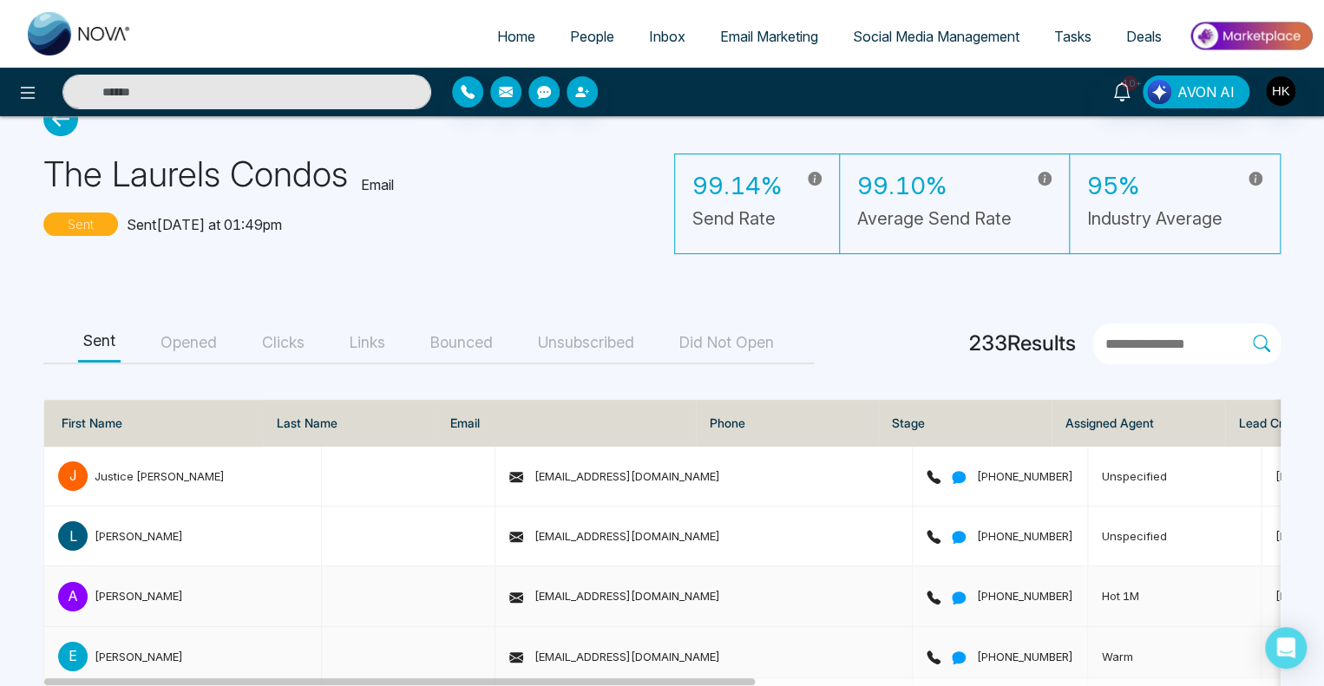
scroll to position [87, 0]
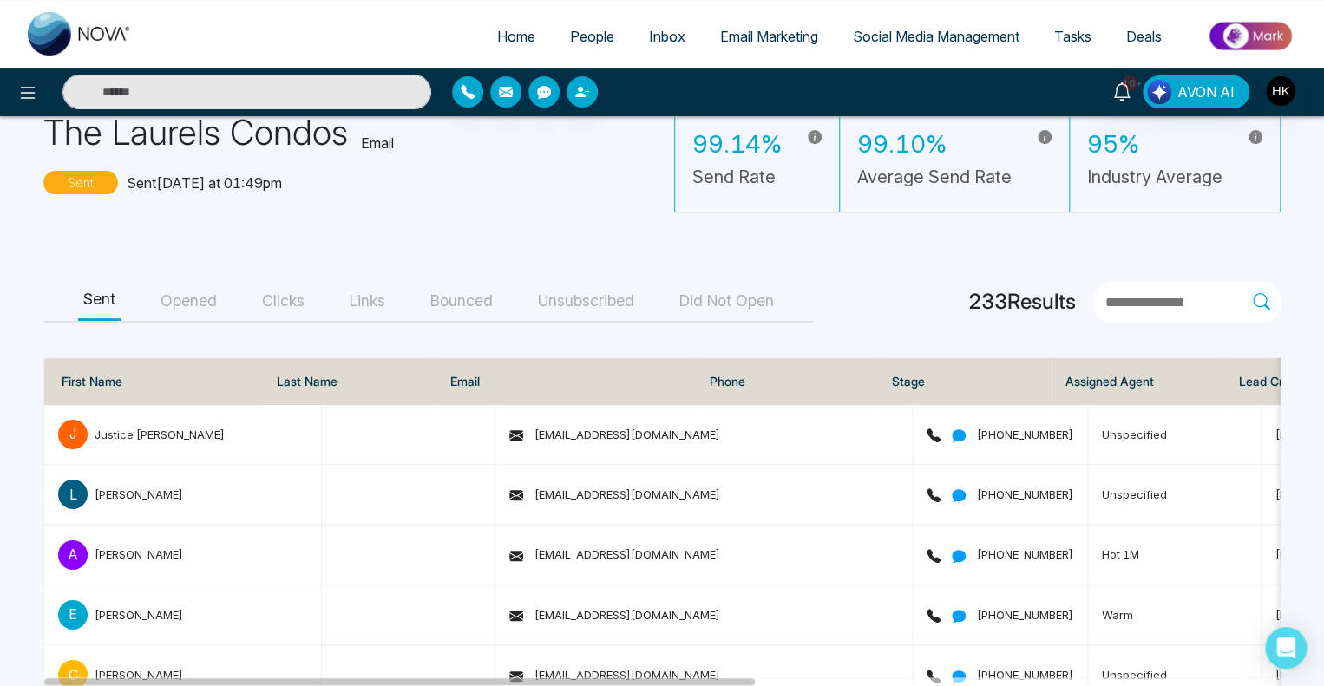
click at [201, 297] on button "Opened" at bounding box center [188, 301] width 67 height 39
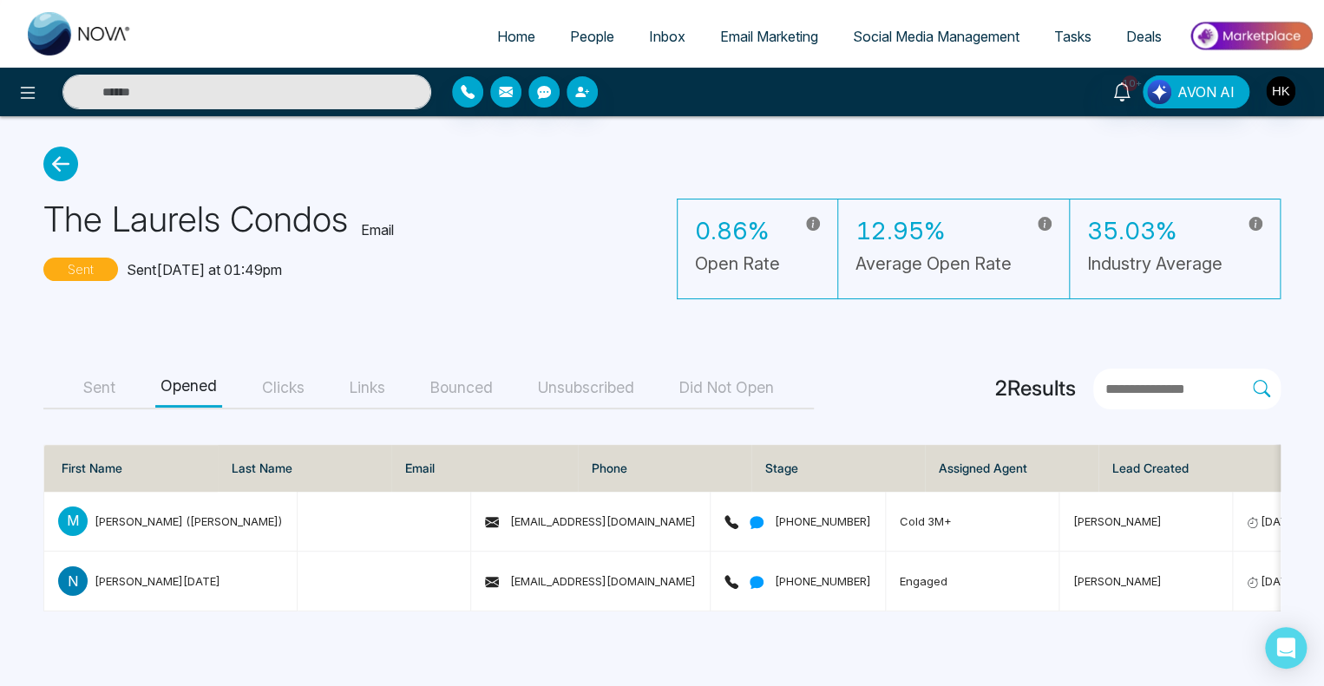
scroll to position [0, 0]
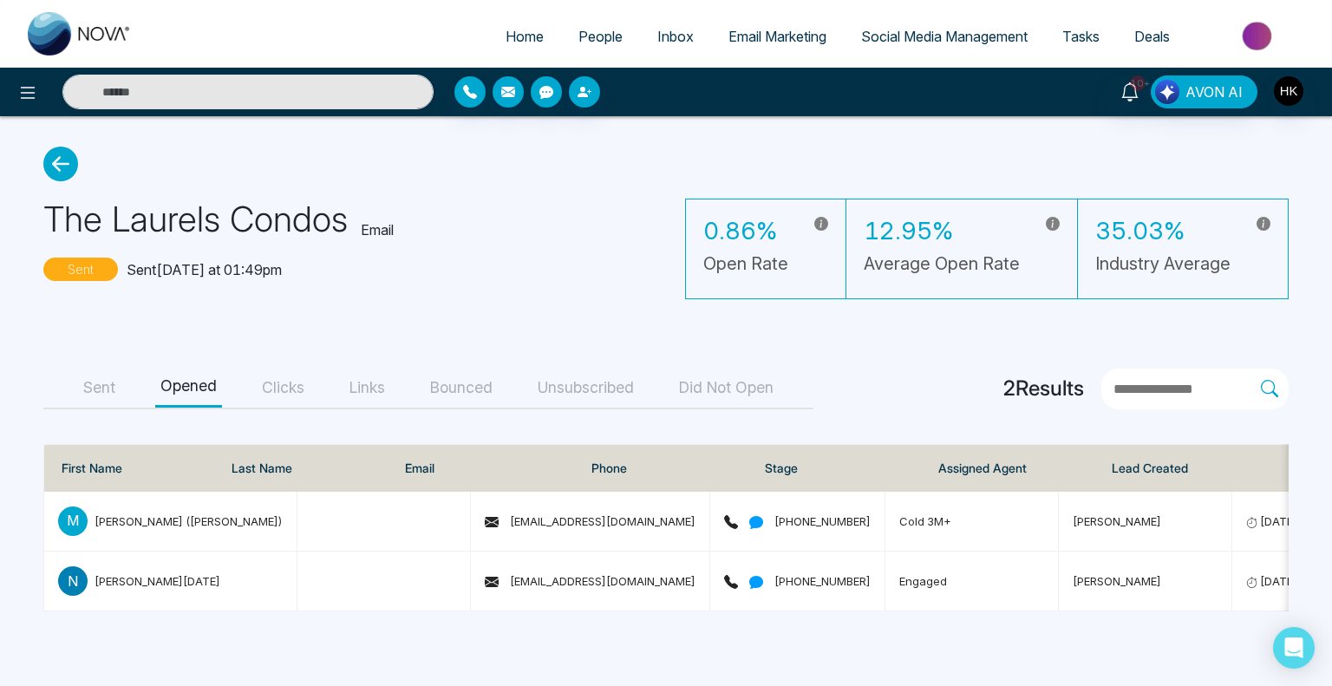
click at [114, 389] on button "Sent" at bounding box center [99, 388] width 42 height 39
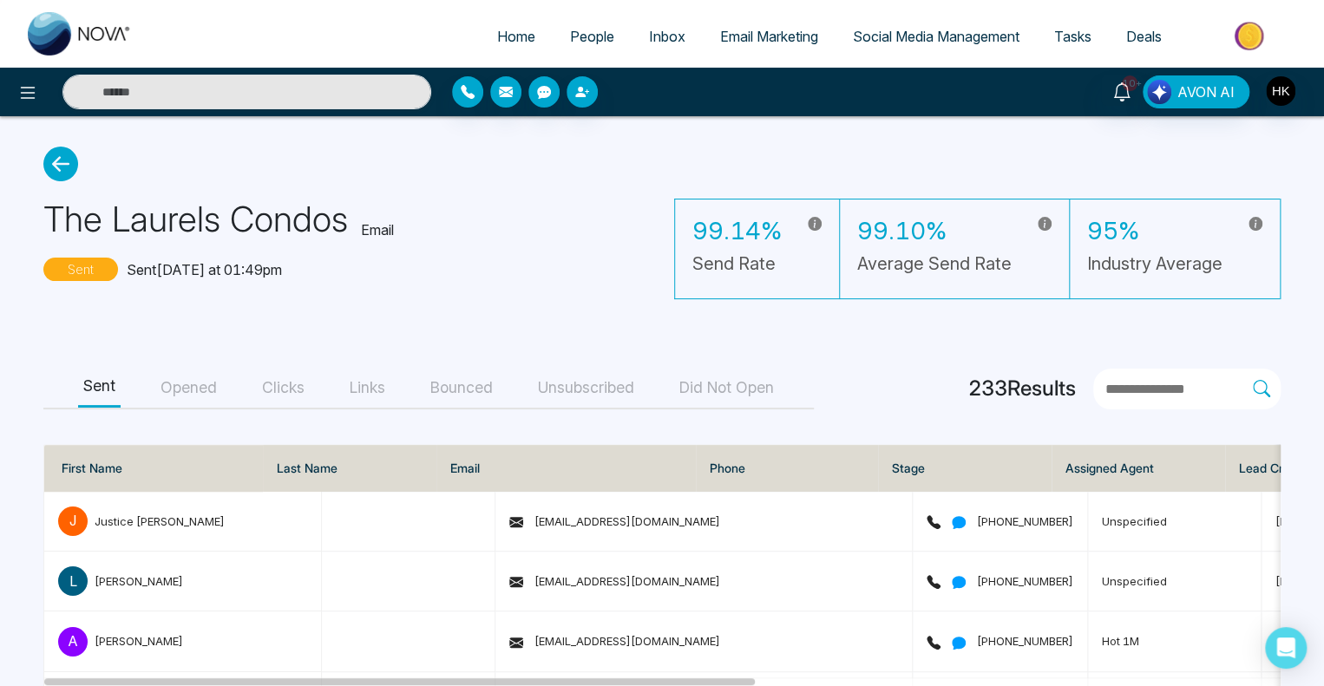
click at [190, 388] on button "Opened" at bounding box center [188, 388] width 67 height 39
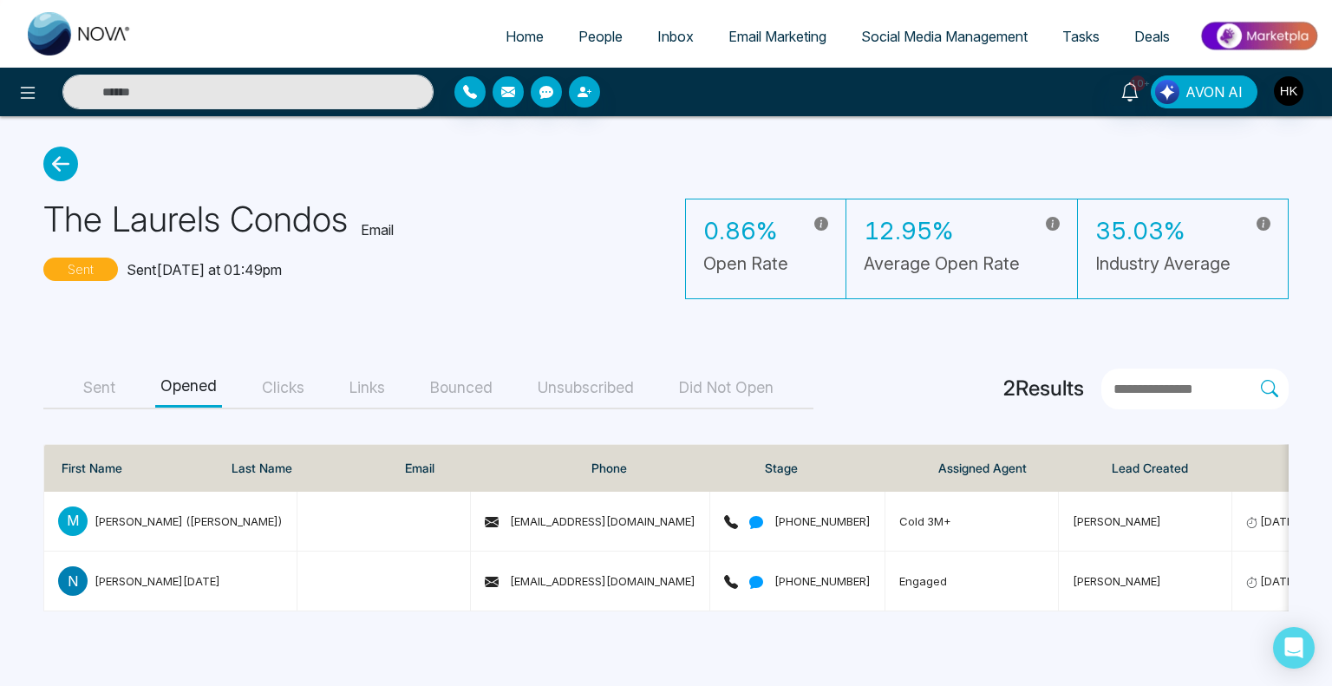
click at [376, 386] on button "Links" at bounding box center [367, 388] width 46 height 39
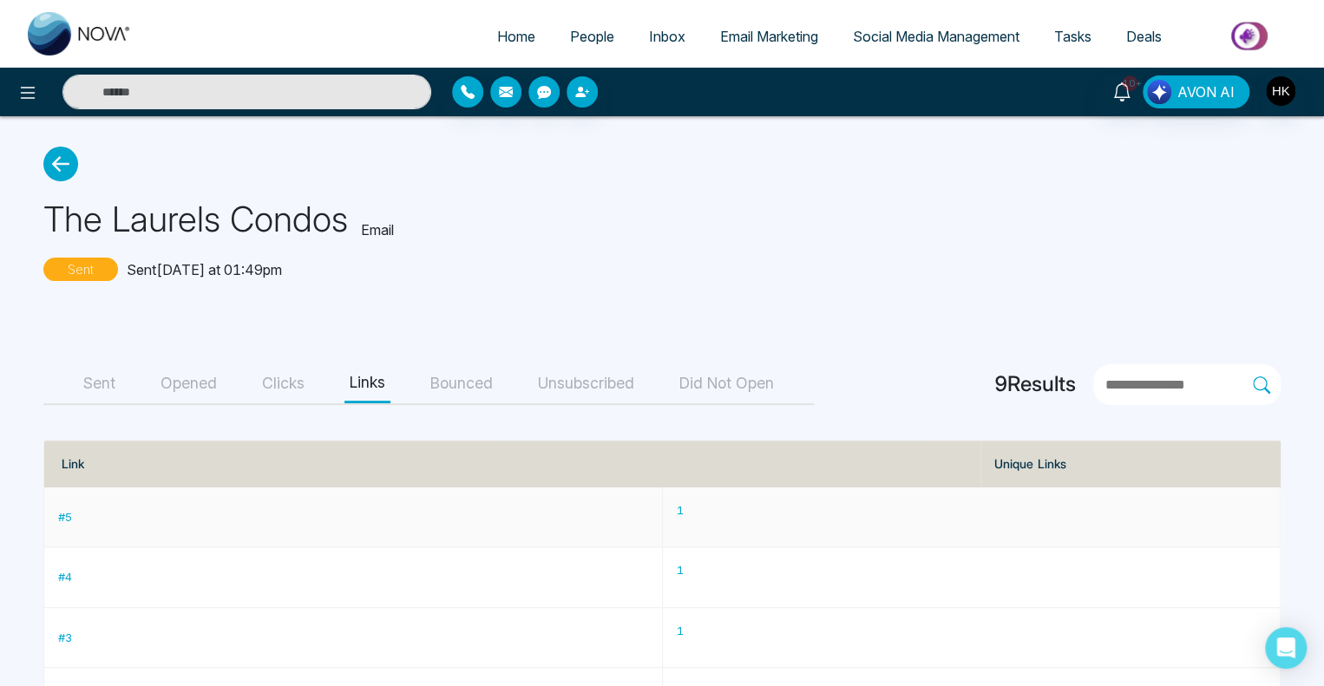
click at [998, 513] on p "1" at bounding box center [972, 509] width 590 height 17
click at [999, 507] on p "1" at bounding box center [972, 509] width 590 height 17
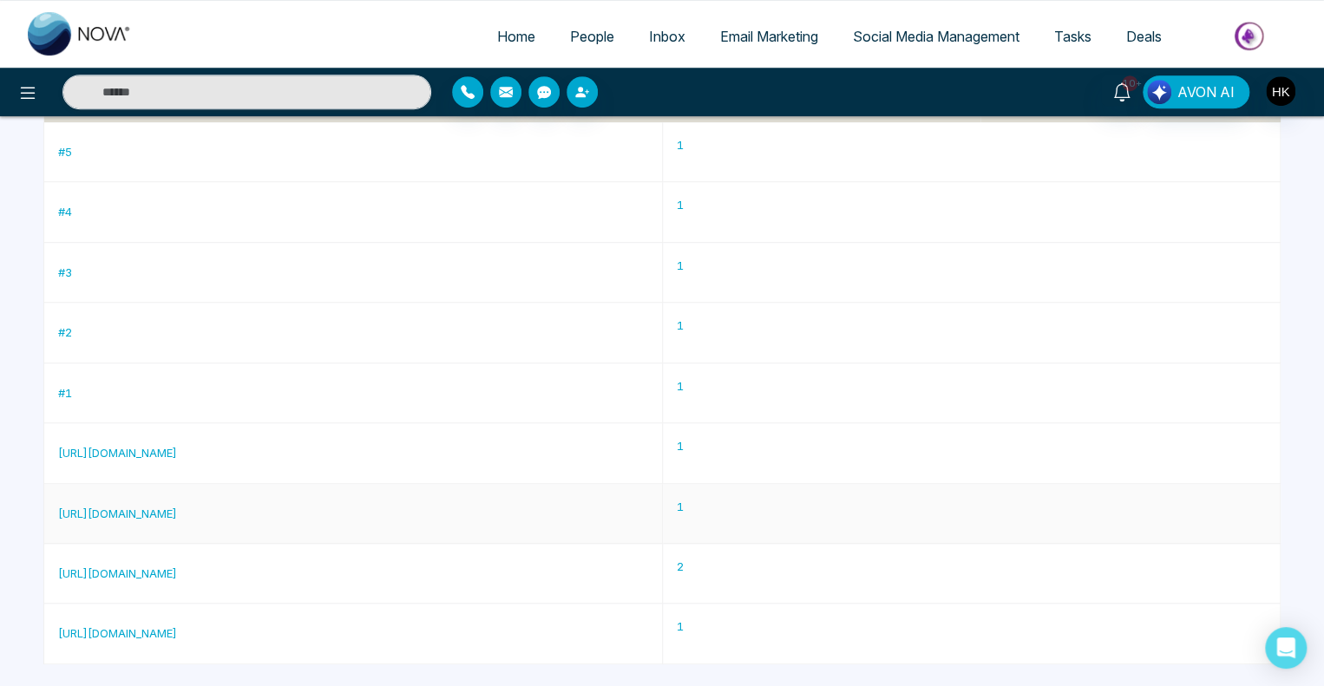
scroll to position [371, 0]
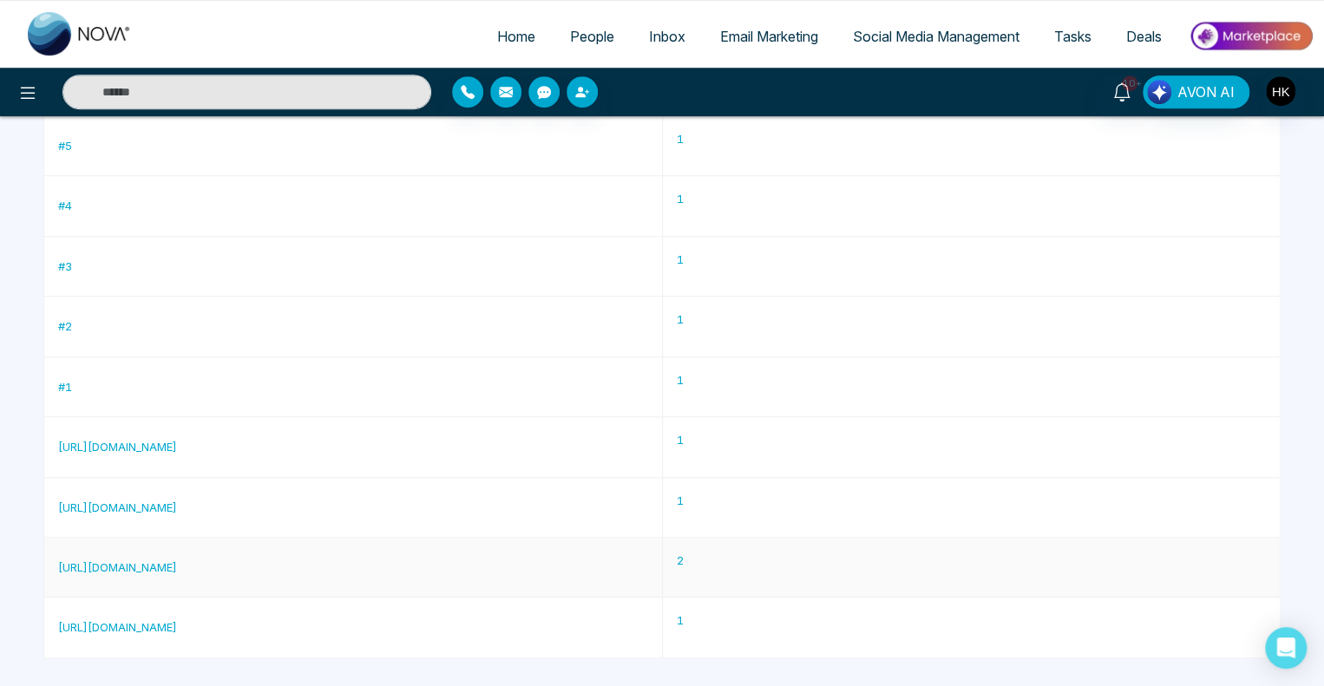
click at [999, 558] on p "2" at bounding box center [972, 560] width 590 height 17
drag, startPoint x: 999, startPoint y: 558, endPoint x: 1020, endPoint y: 559, distance: 20.8
click at [1000, 558] on p "2" at bounding box center [972, 560] width 590 height 17
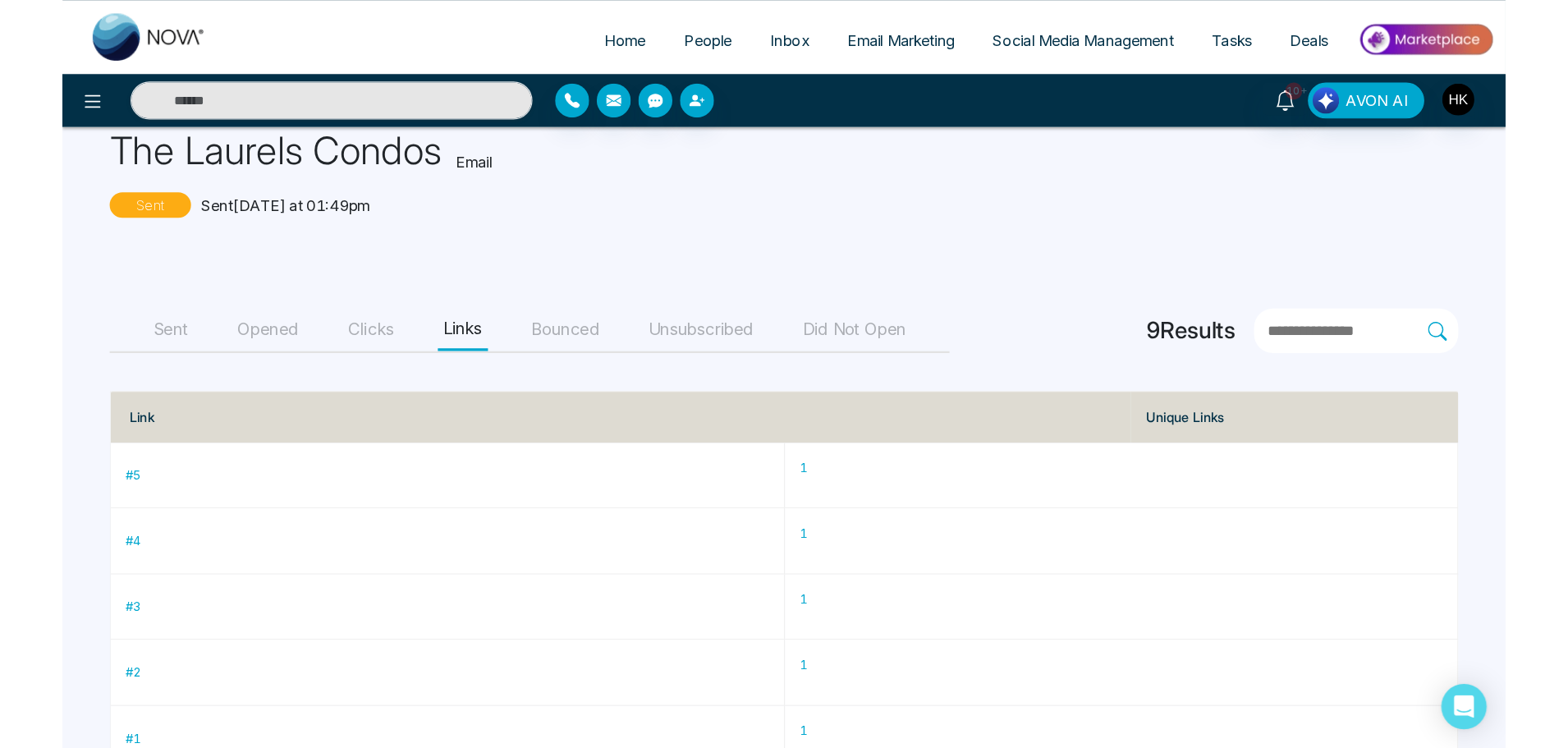
scroll to position [0, 0]
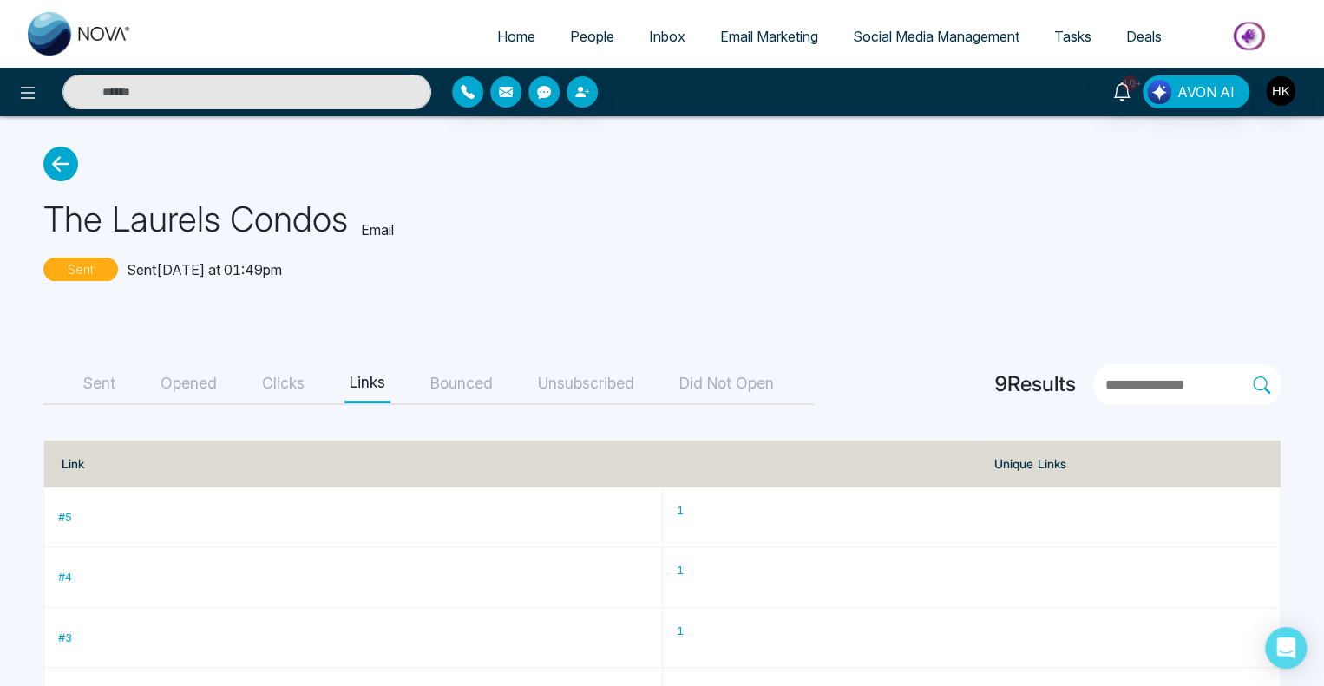
click at [206, 383] on button "Opened" at bounding box center [188, 383] width 67 height 39
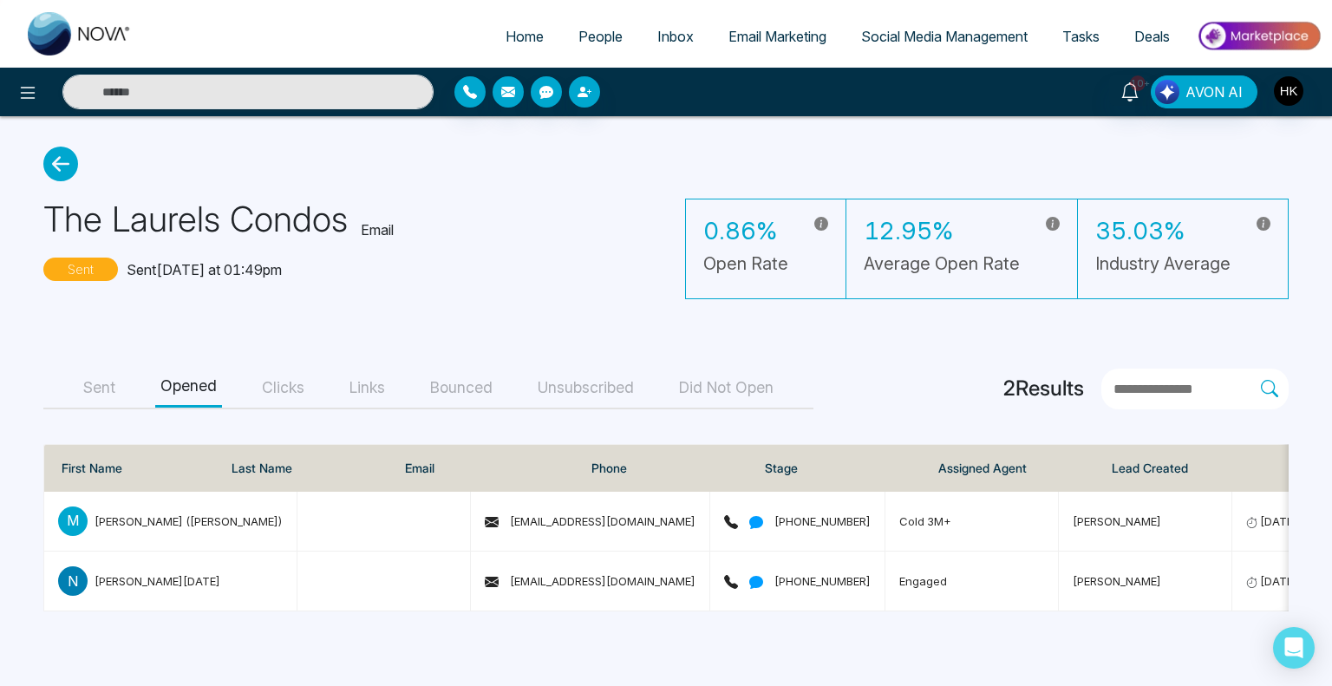
click at [121, 395] on div "Sent Opened Clicks Links Bounced Unsubscribed Did Not Open" at bounding box center [428, 389] width 770 height 41
drag, startPoint x: 102, startPoint y: 388, endPoint x: 117, endPoint y: 384, distance: 15.1
click at [101, 388] on button "Sent" at bounding box center [99, 388] width 42 height 39
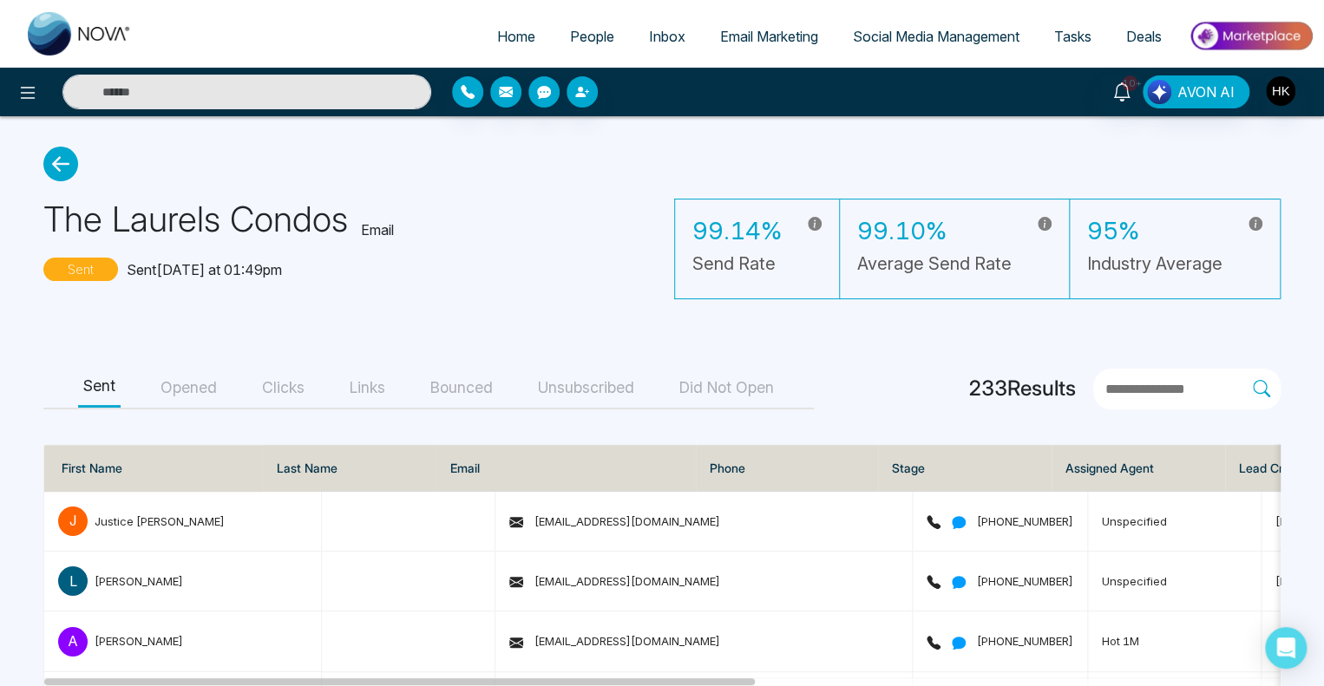
click at [194, 390] on button "Opened" at bounding box center [188, 388] width 67 height 39
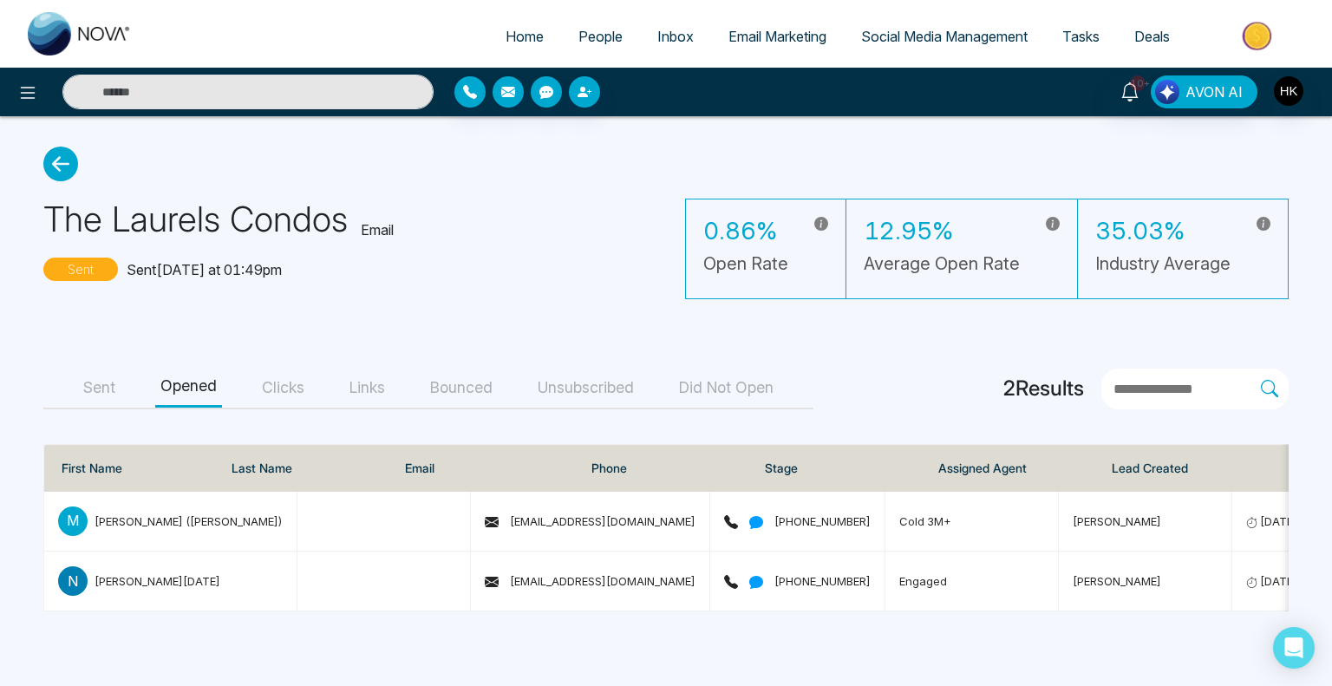
click at [105, 388] on button "Sent" at bounding box center [99, 388] width 42 height 39
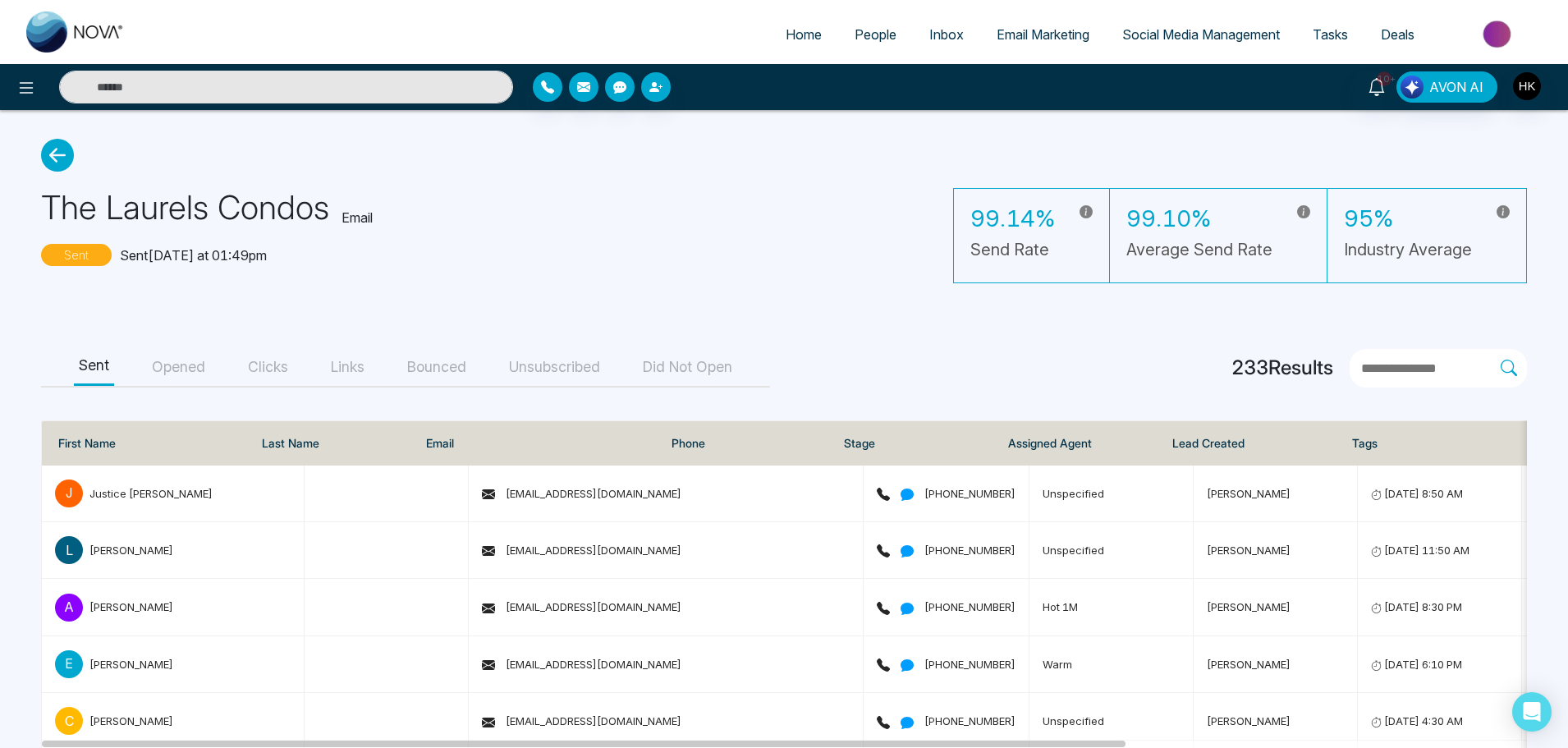
click at [176, 368] on button "Opened" at bounding box center [178, 367] width 63 height 37
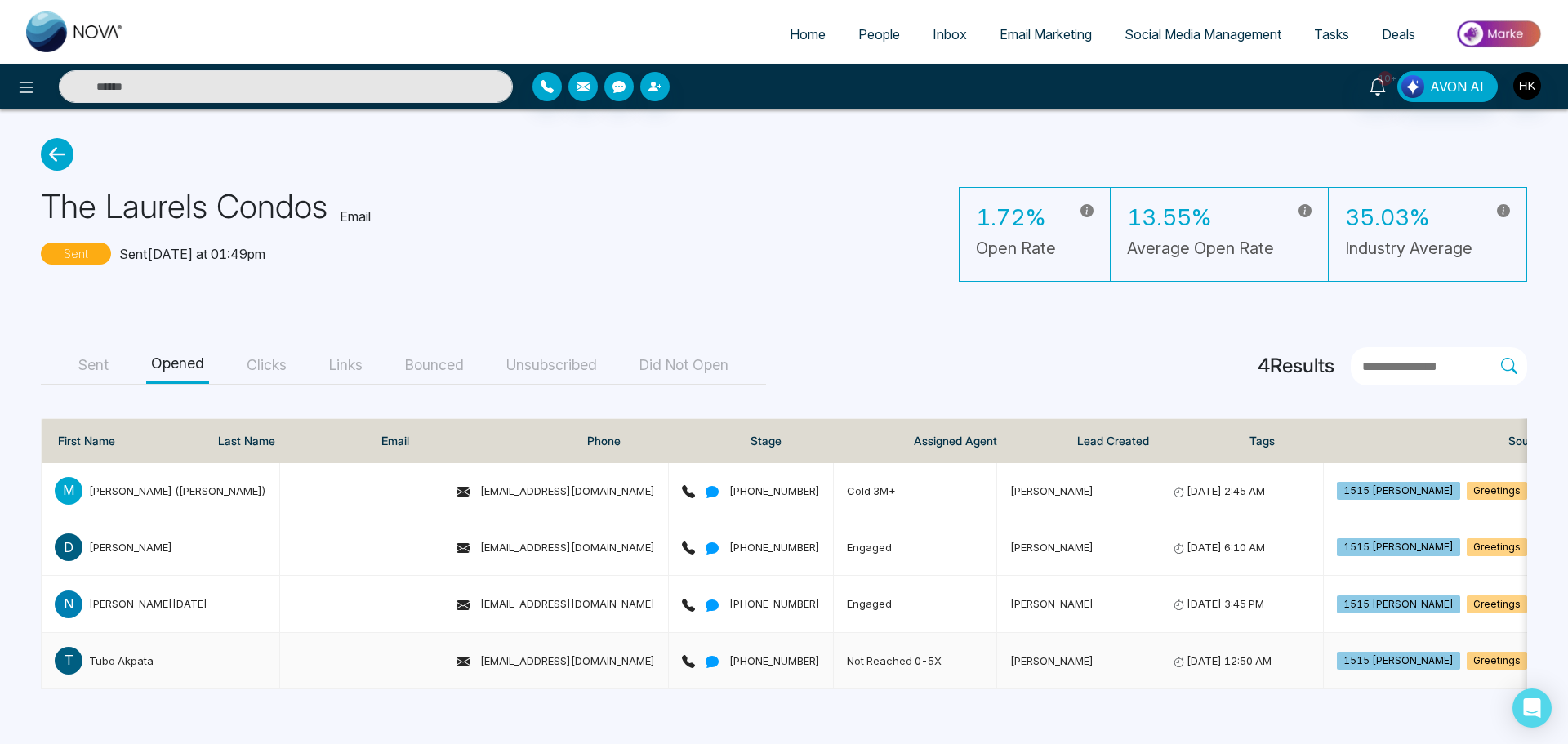
click at [847, 645] on span "Not Reached 0-5X" at bounding box center [894, 661] width 95 height 13
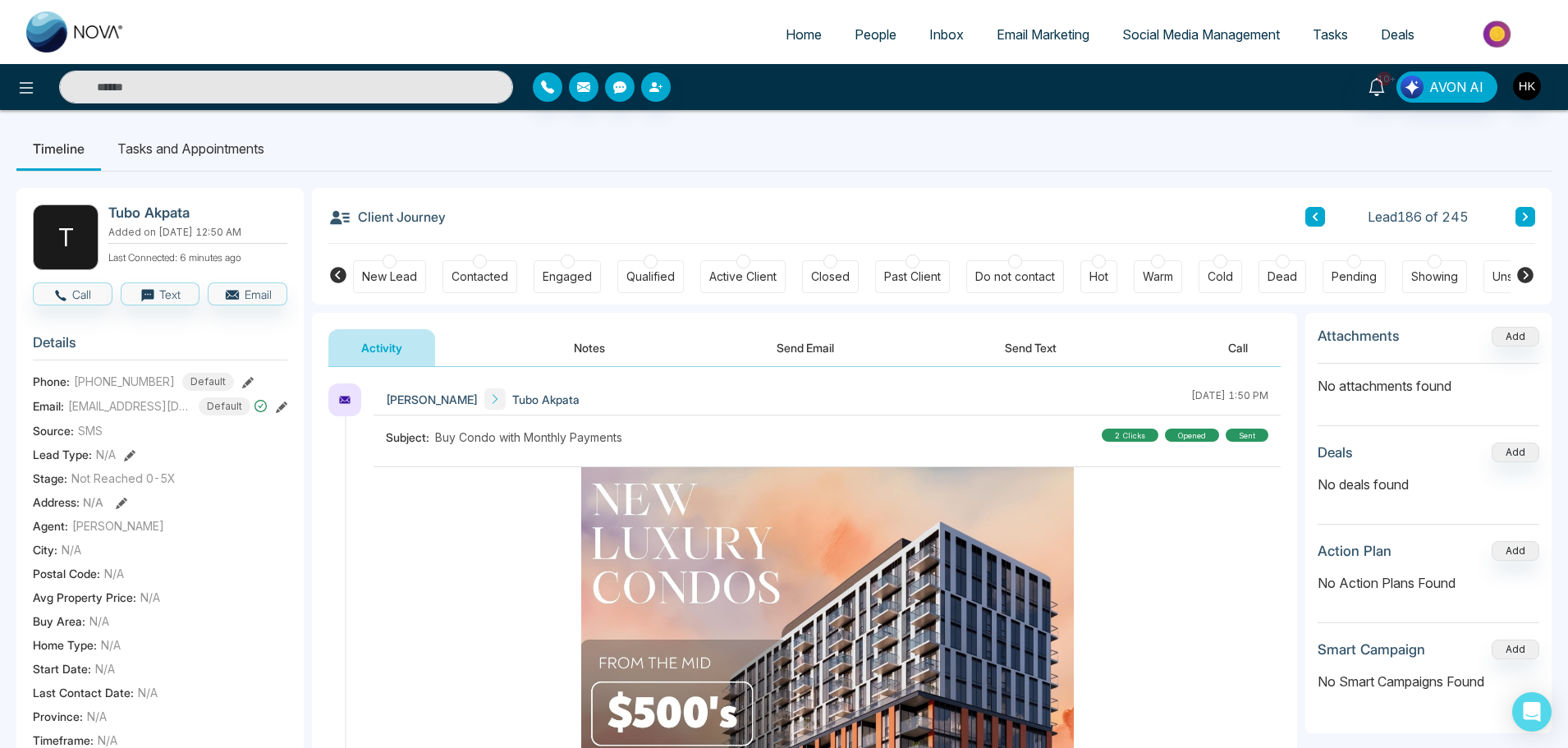
click at [1118, 449] on div "2 clicks Opened sent" at bounding box center [1185, 439] width 167 height 22
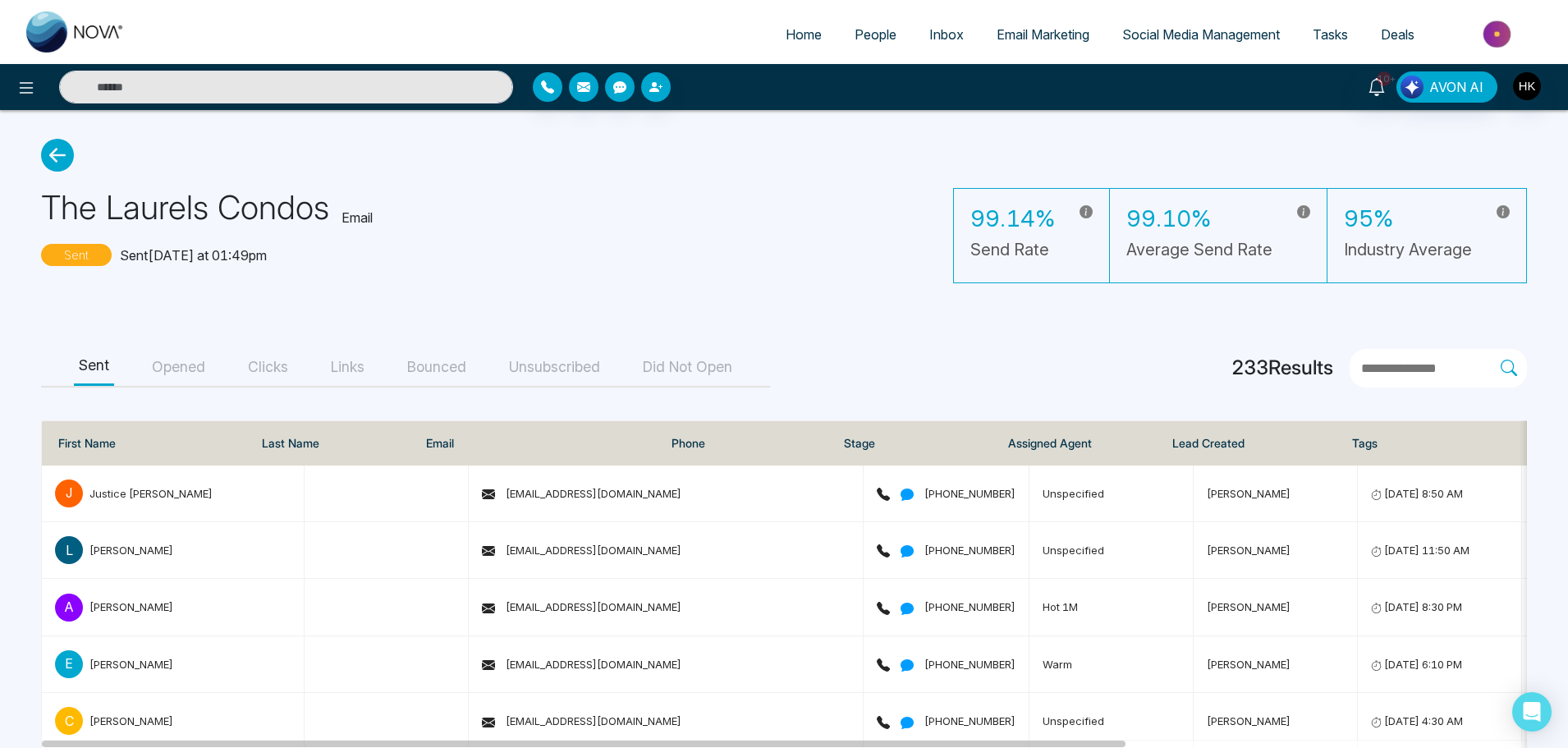
click at [186, 373] on button "Opened" at bounding box center [178, 367] width 63 height 37
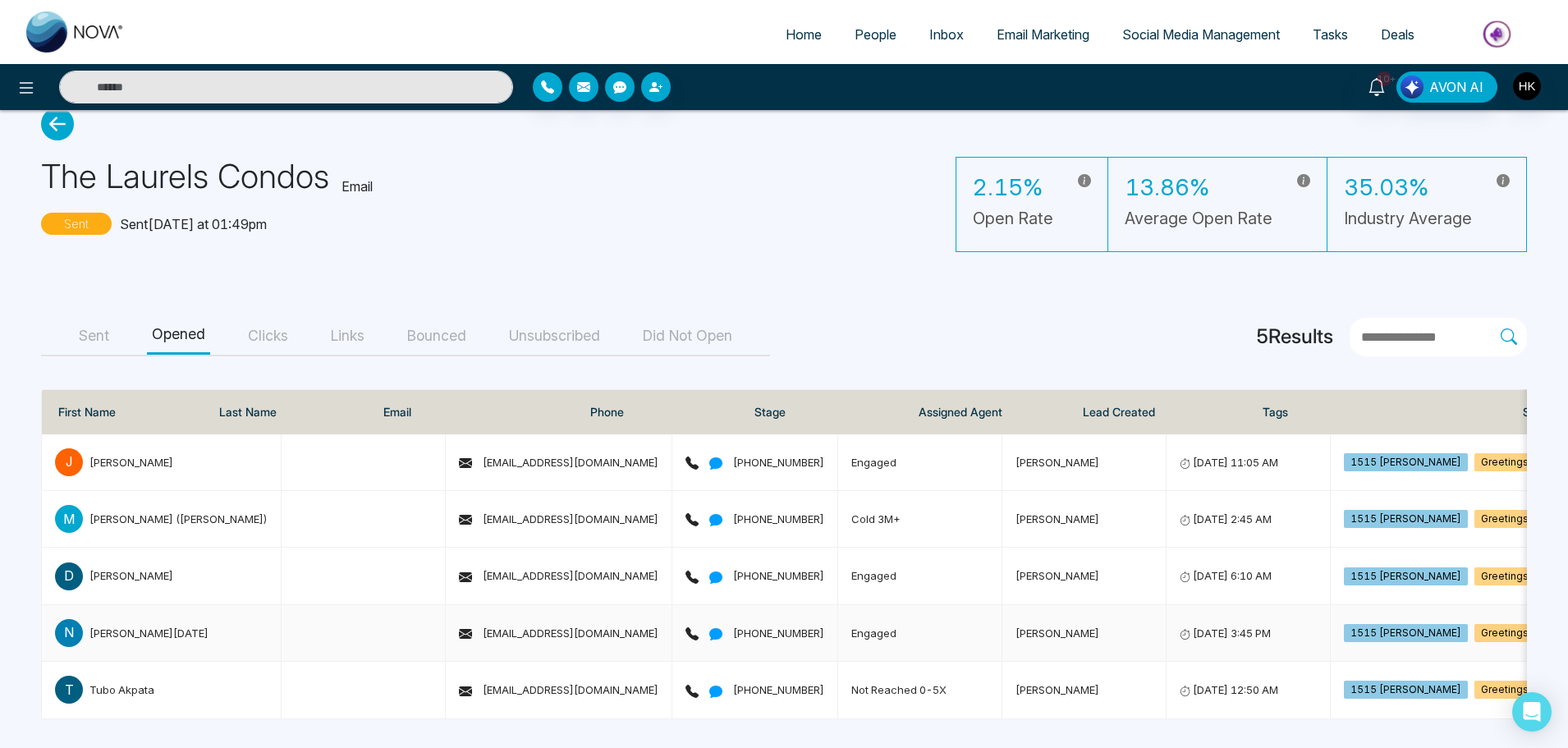
click at [110, 627] on div "[PERSON_NAME][DATE]" at bounding box center [150, 632] width 119 height 16
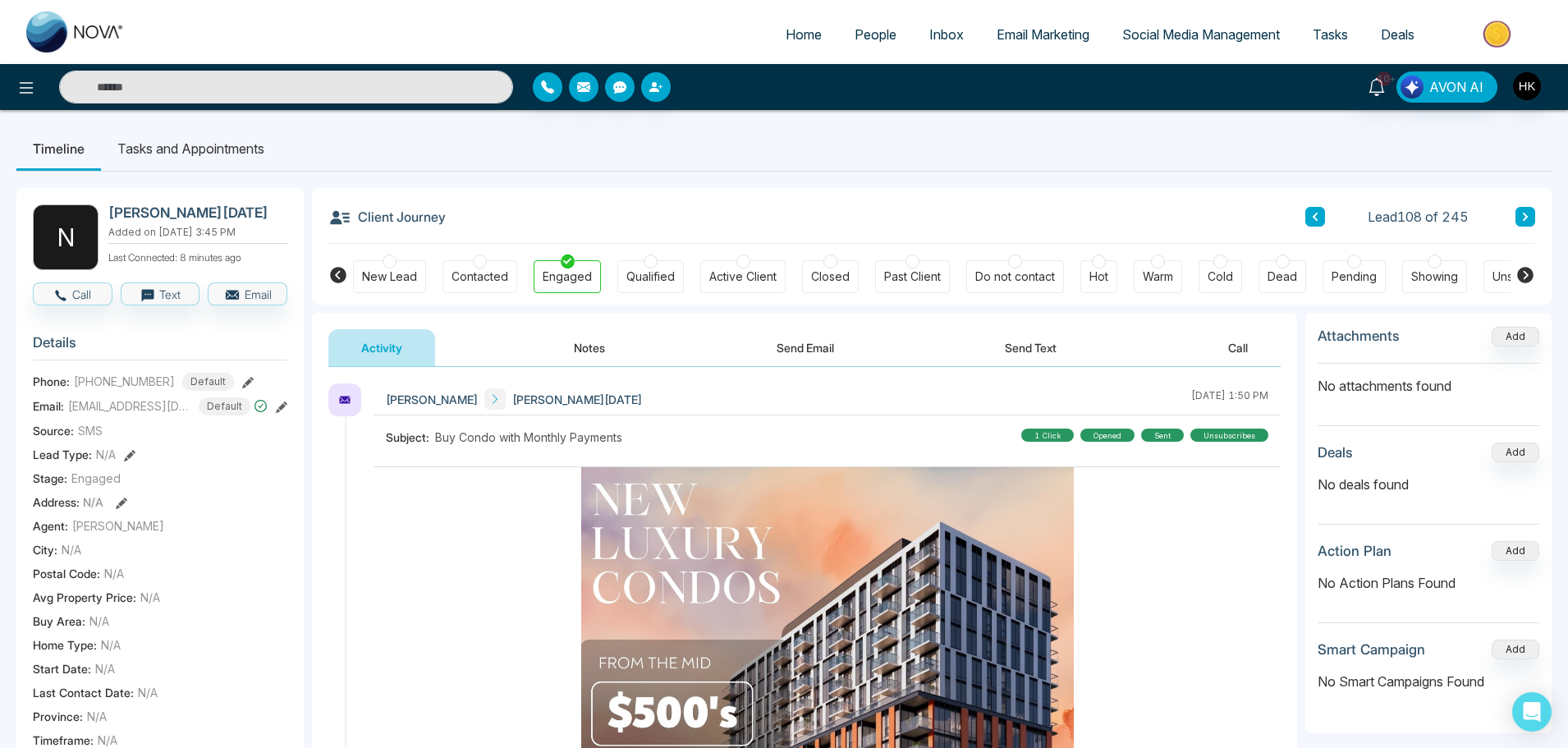
click at [1015, 266] on div at bounding box center [1014, 261] width 14 height 14
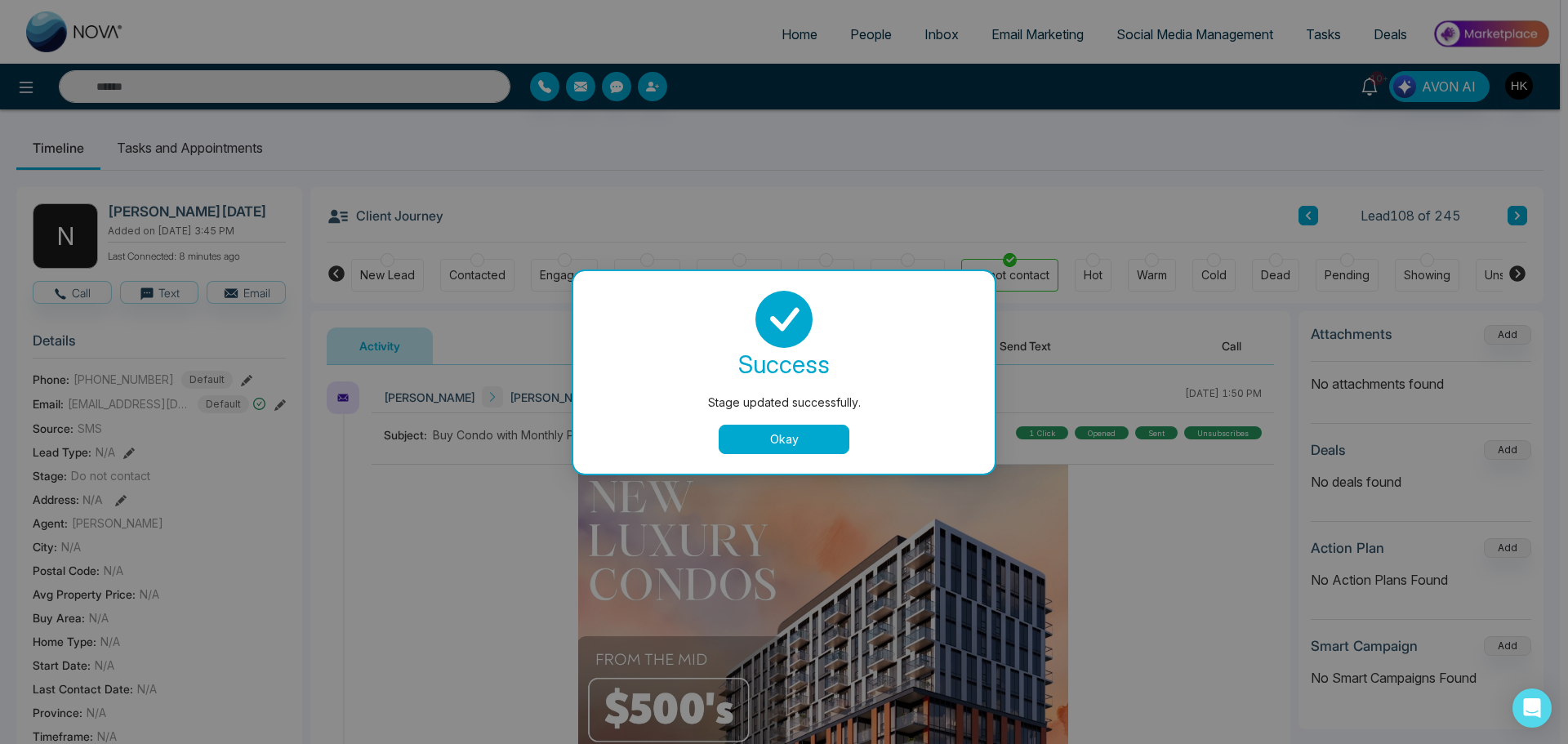
click at [794, 443] on button "Okay" at bounding box center [784, 439] width 131 height 29
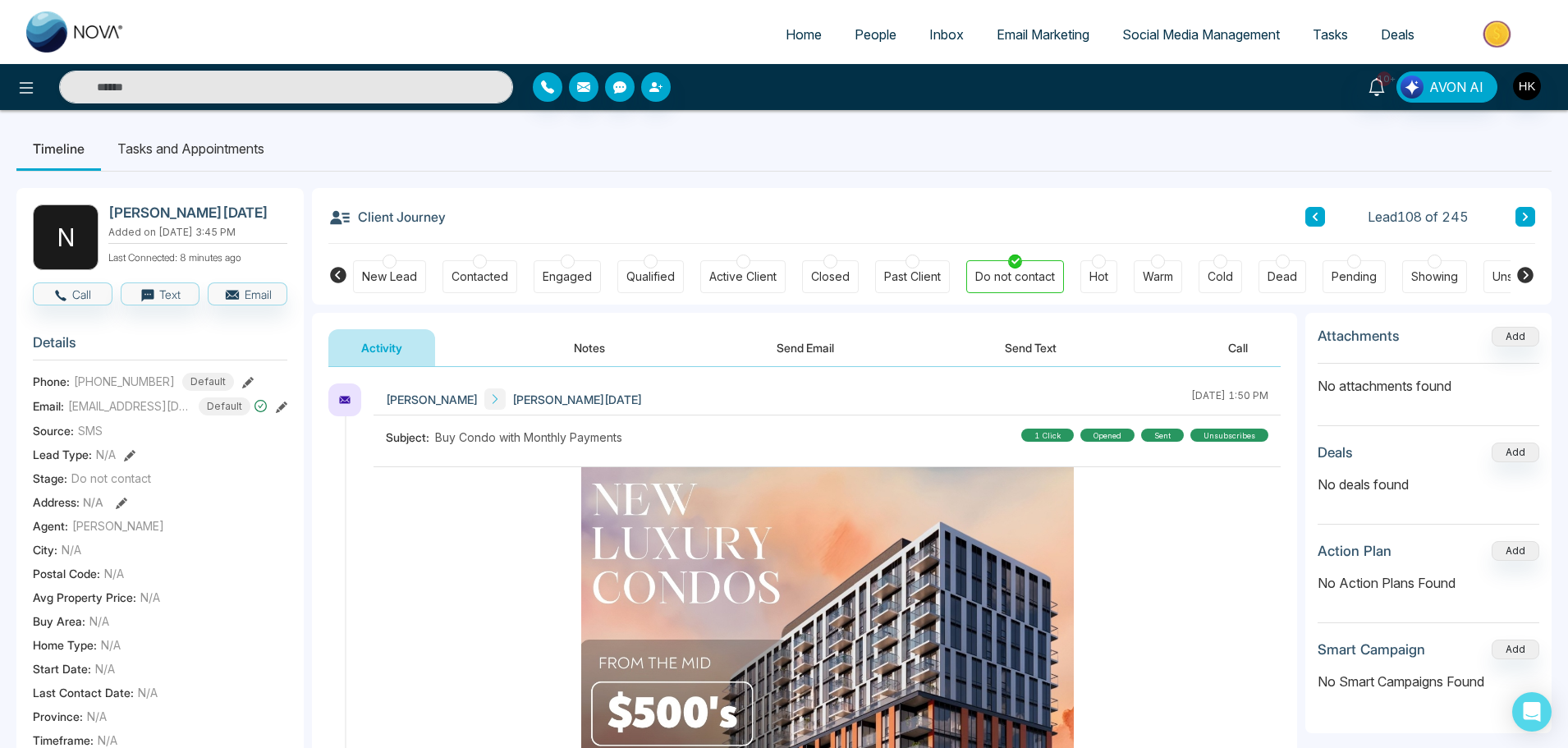
click at [854, 45] on link "People" at bounding box center [875, 34] width 75 height 31
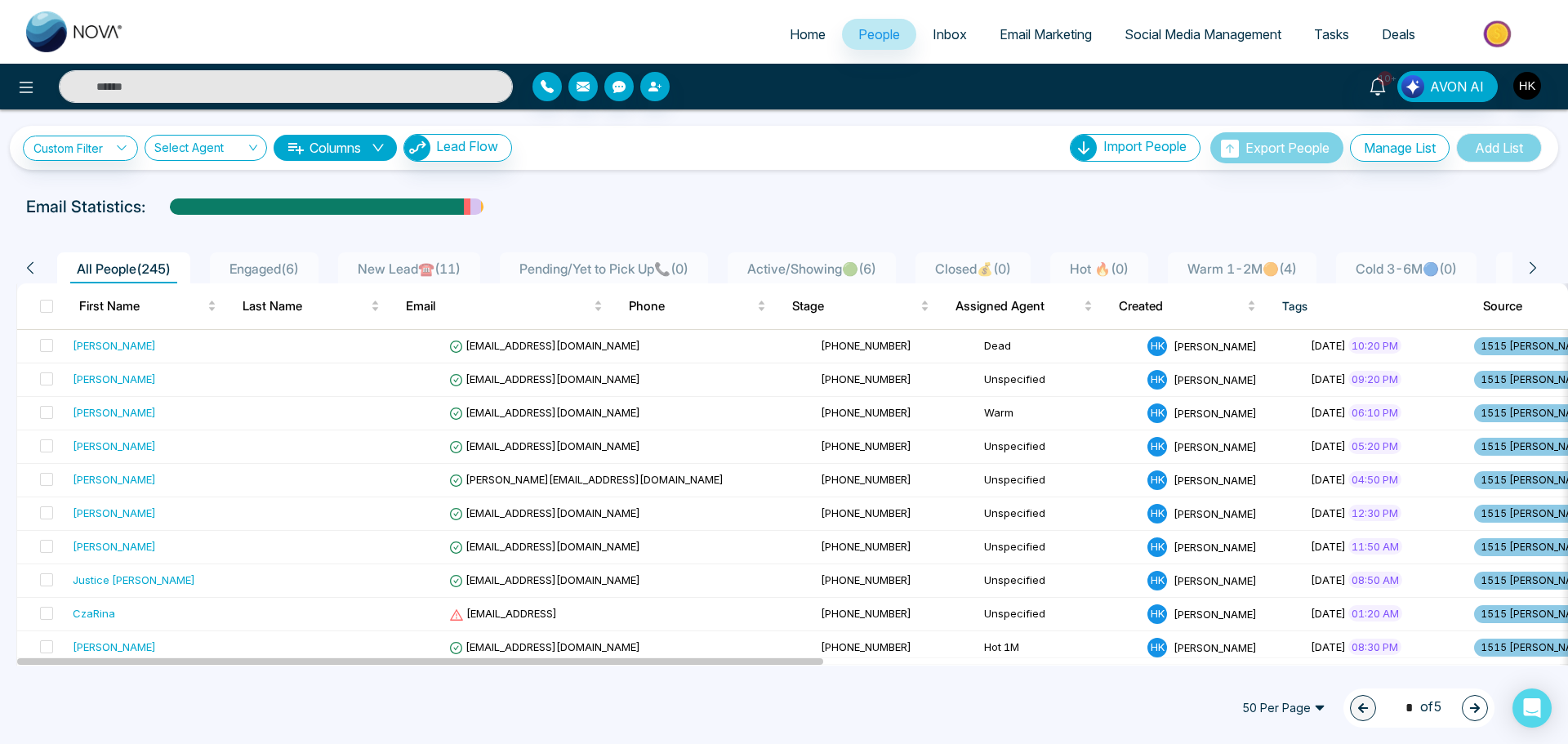
click at [760, 645] on div "50 Per Page 1 * of 5" at bounding box center [784, 708] width 1568 height 72
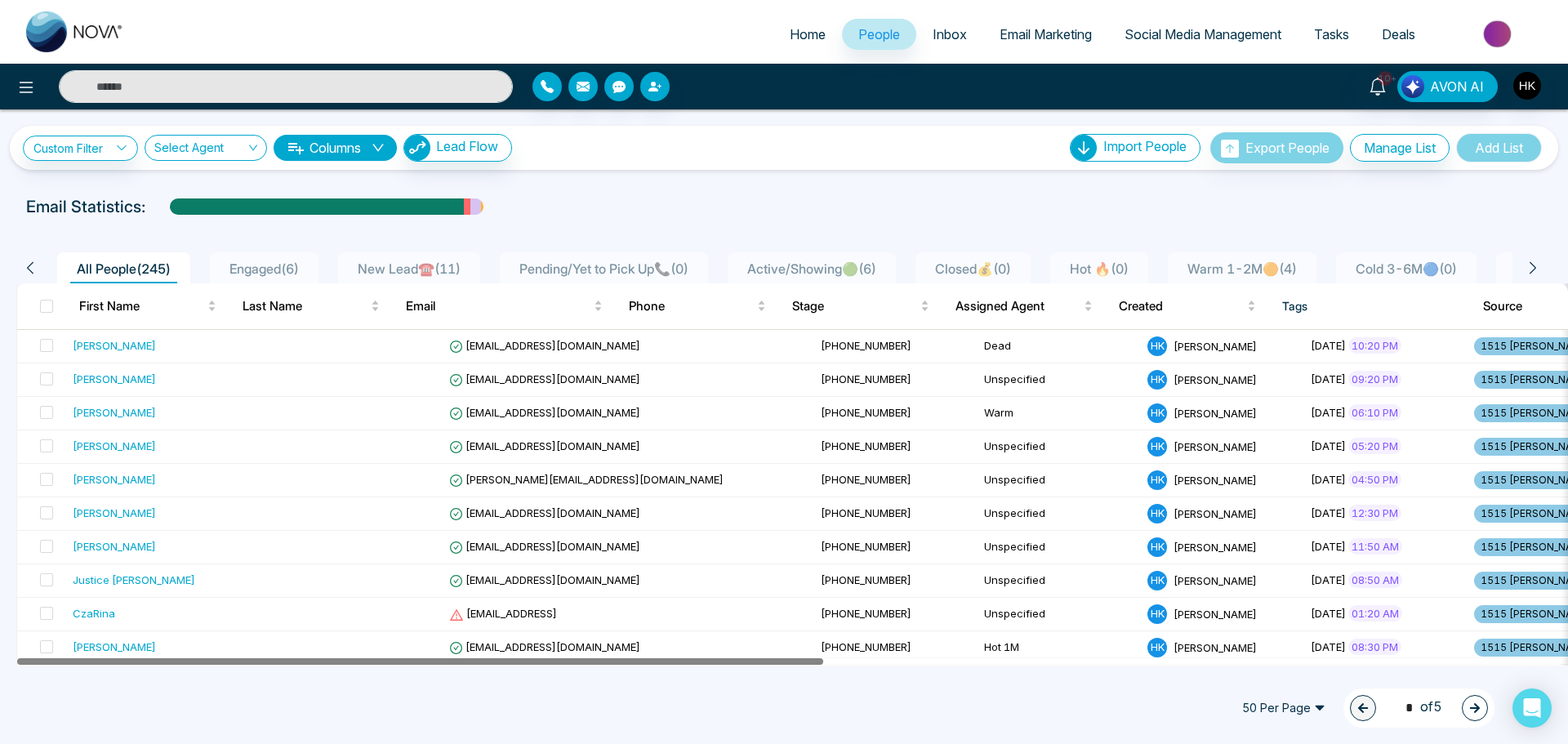
drag, startPoint x: 800, startPoint y: 663, endPoint x: 710, endPoint y: 668, distance: 90.1
click at [710, 645] on div "Home People Inbox Email Marketing Social Media Management Tasks Deals 10+ AVON …" at bounding box center [784, 372] width 1568 height 744
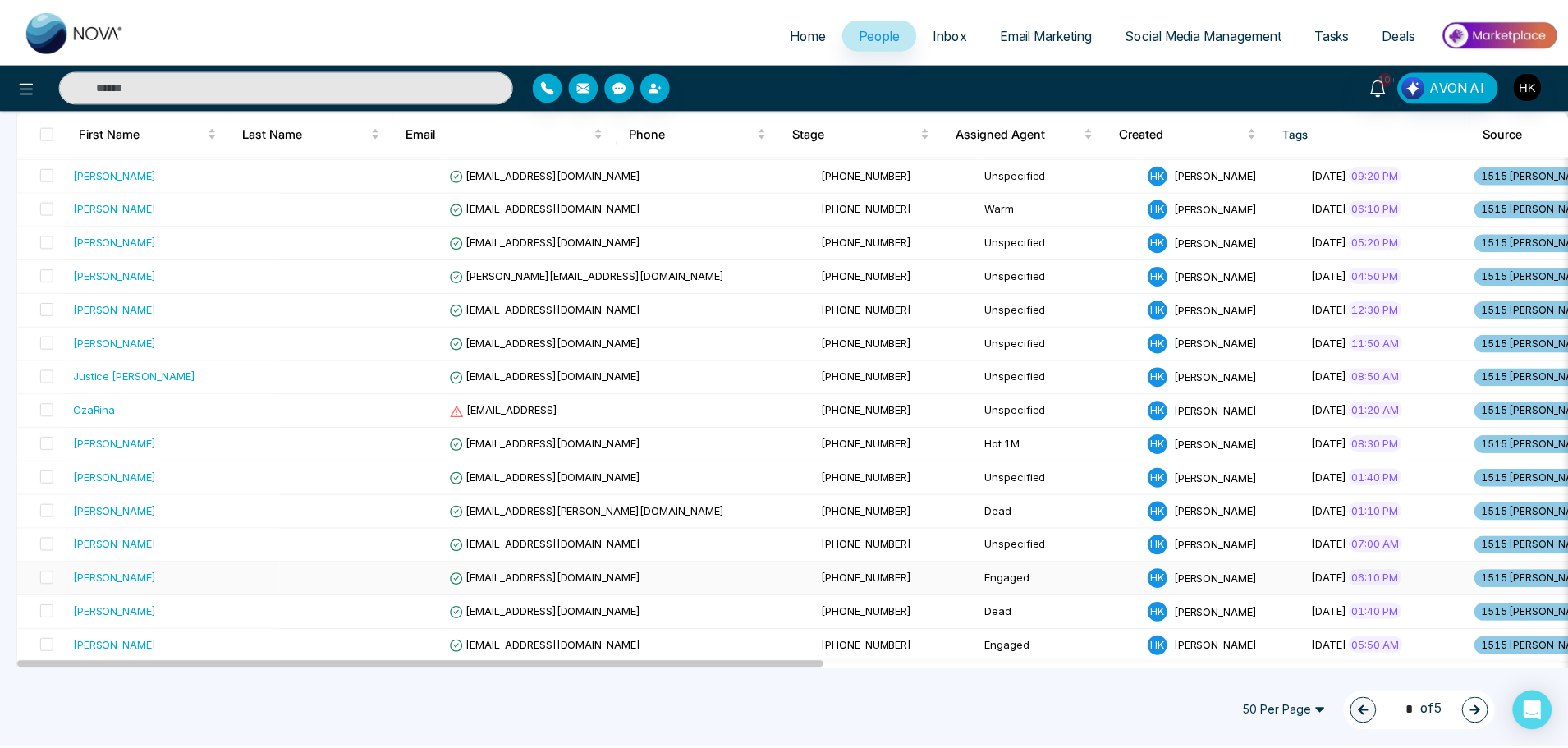
scroll to position [246, 0]
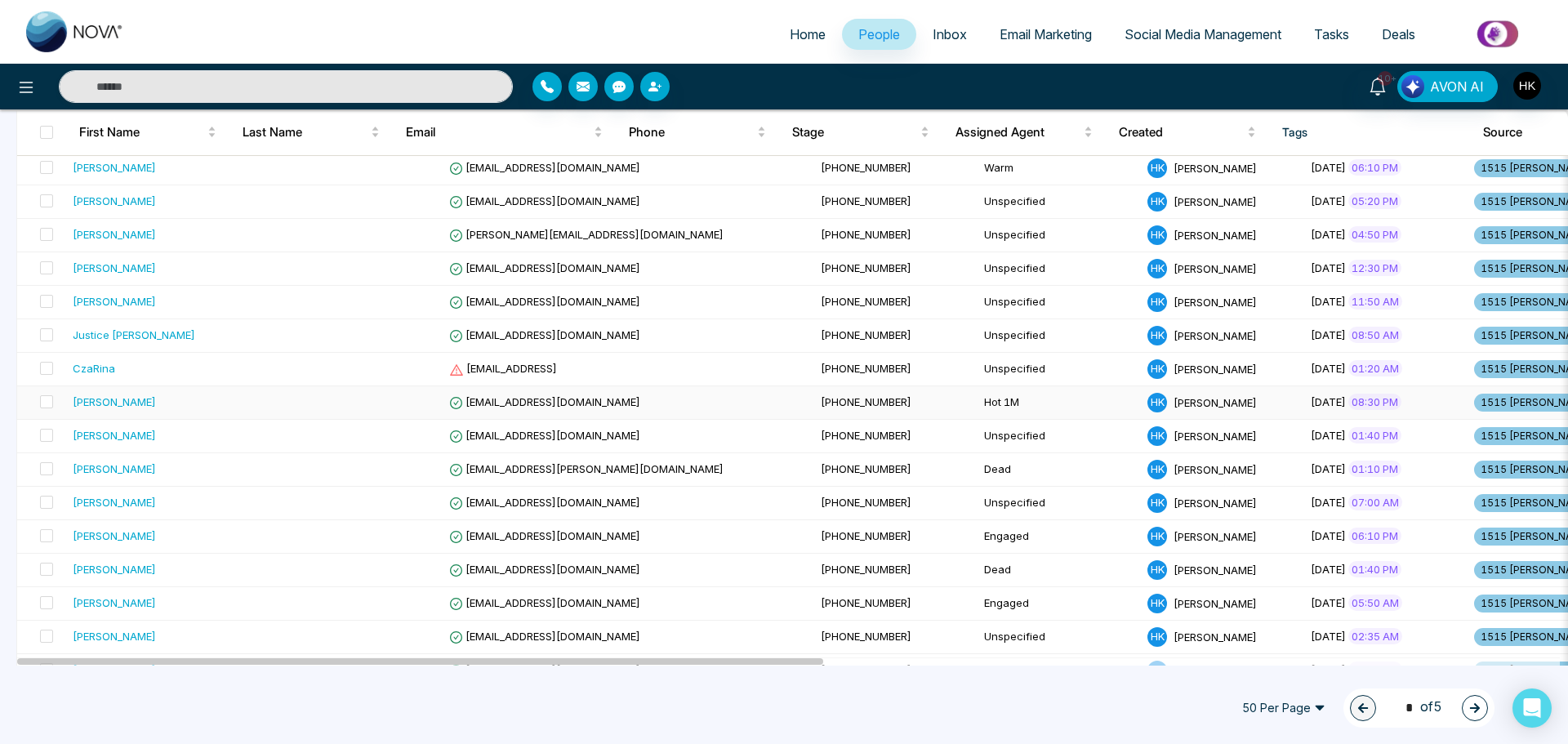
click at [98, 398] on div "[PERSON_NAME]" at bounding box center [114, 401] width 83 height 16
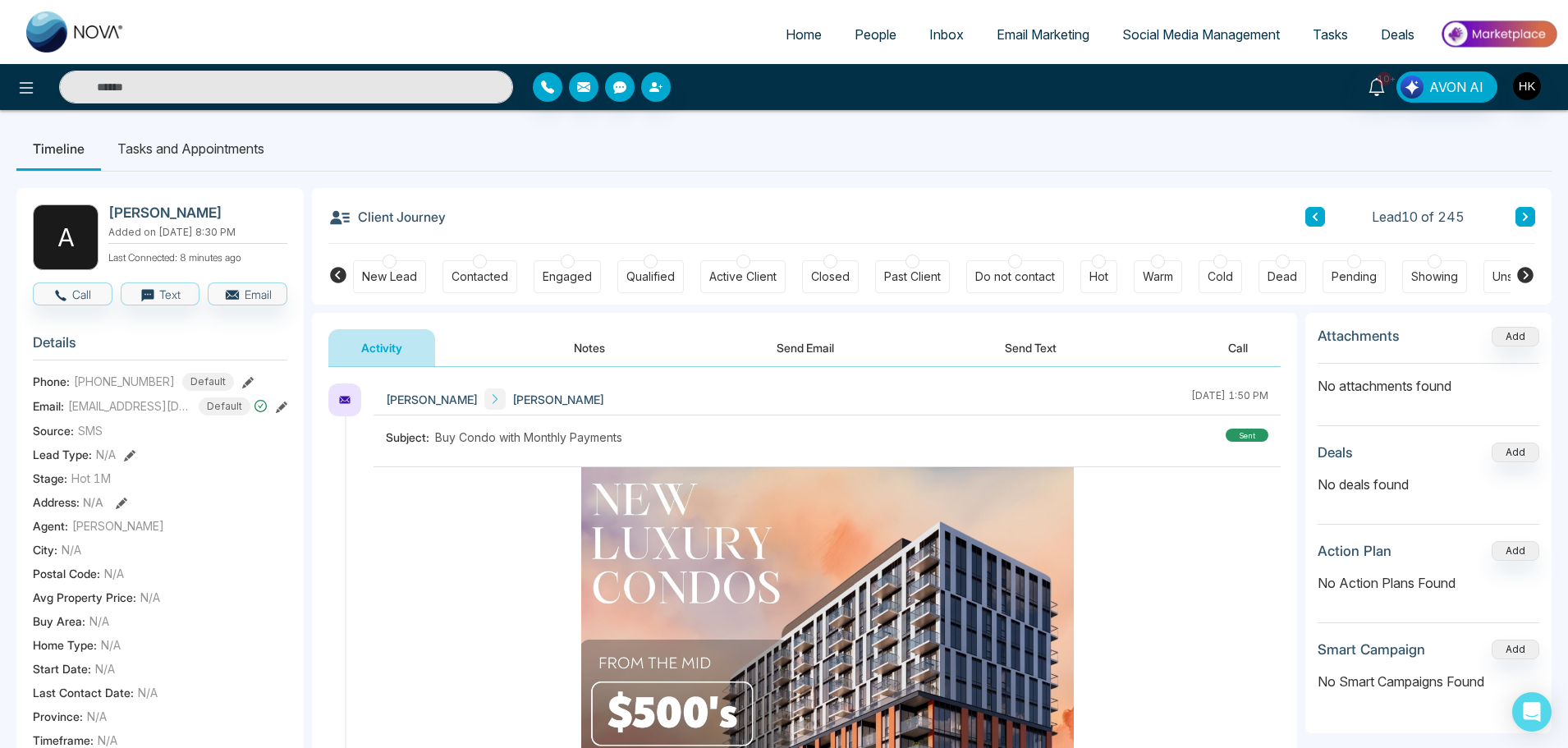
click at [1260, 272] on icon at bounding box center [1524, 275] width 20 height 20
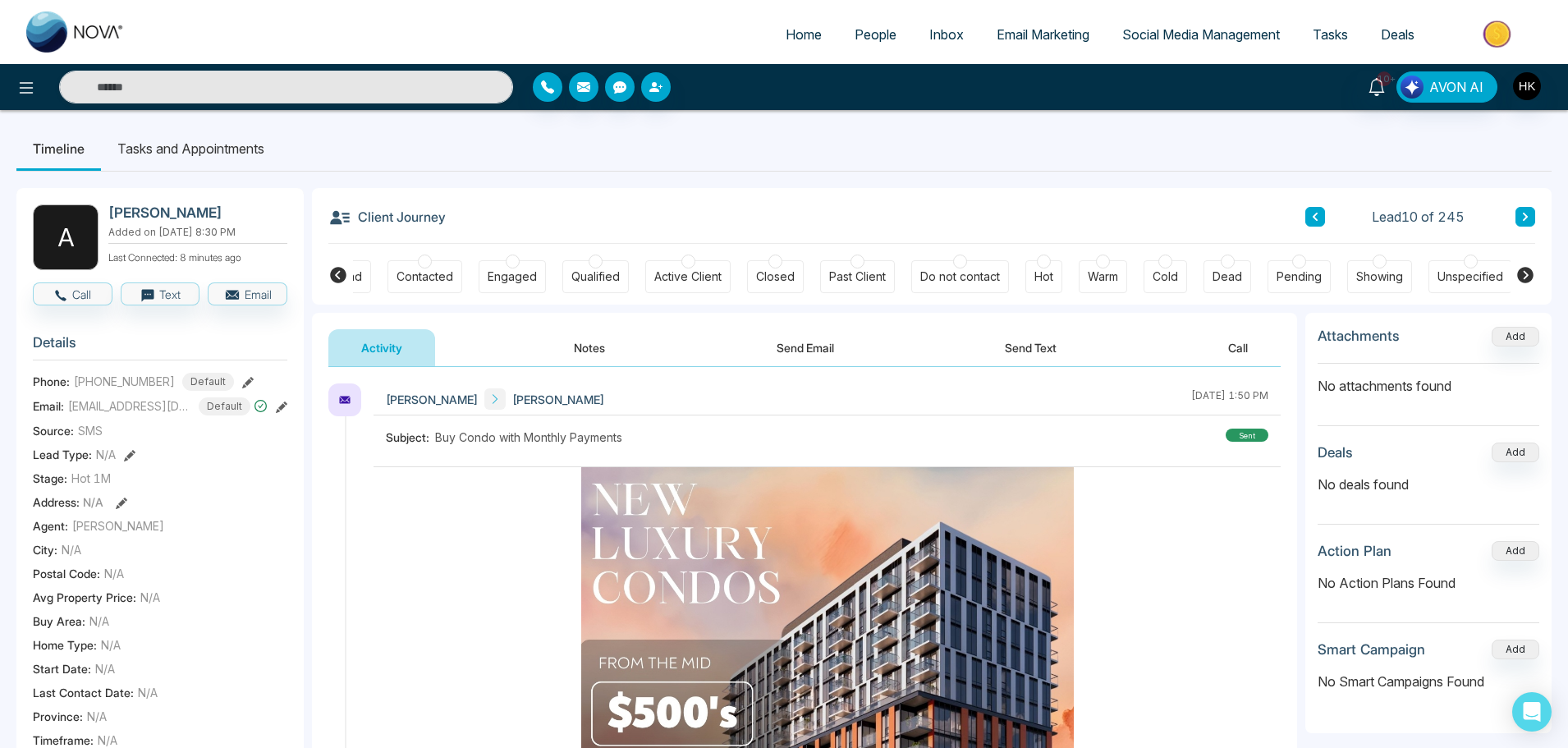
click at [340, 272] on icon at bounding box center [338, 275] width 20 height 20
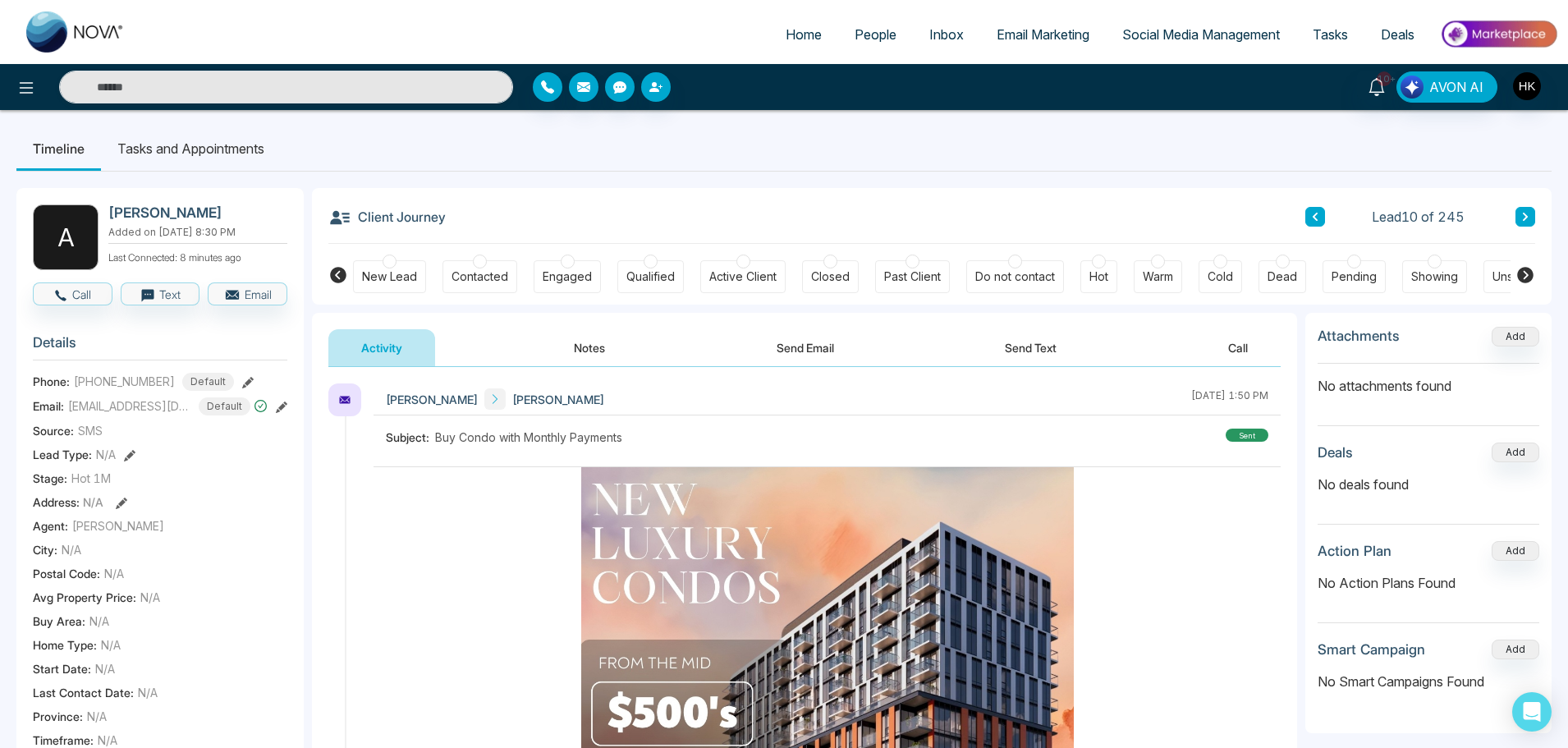
scroll to position [492, 0]
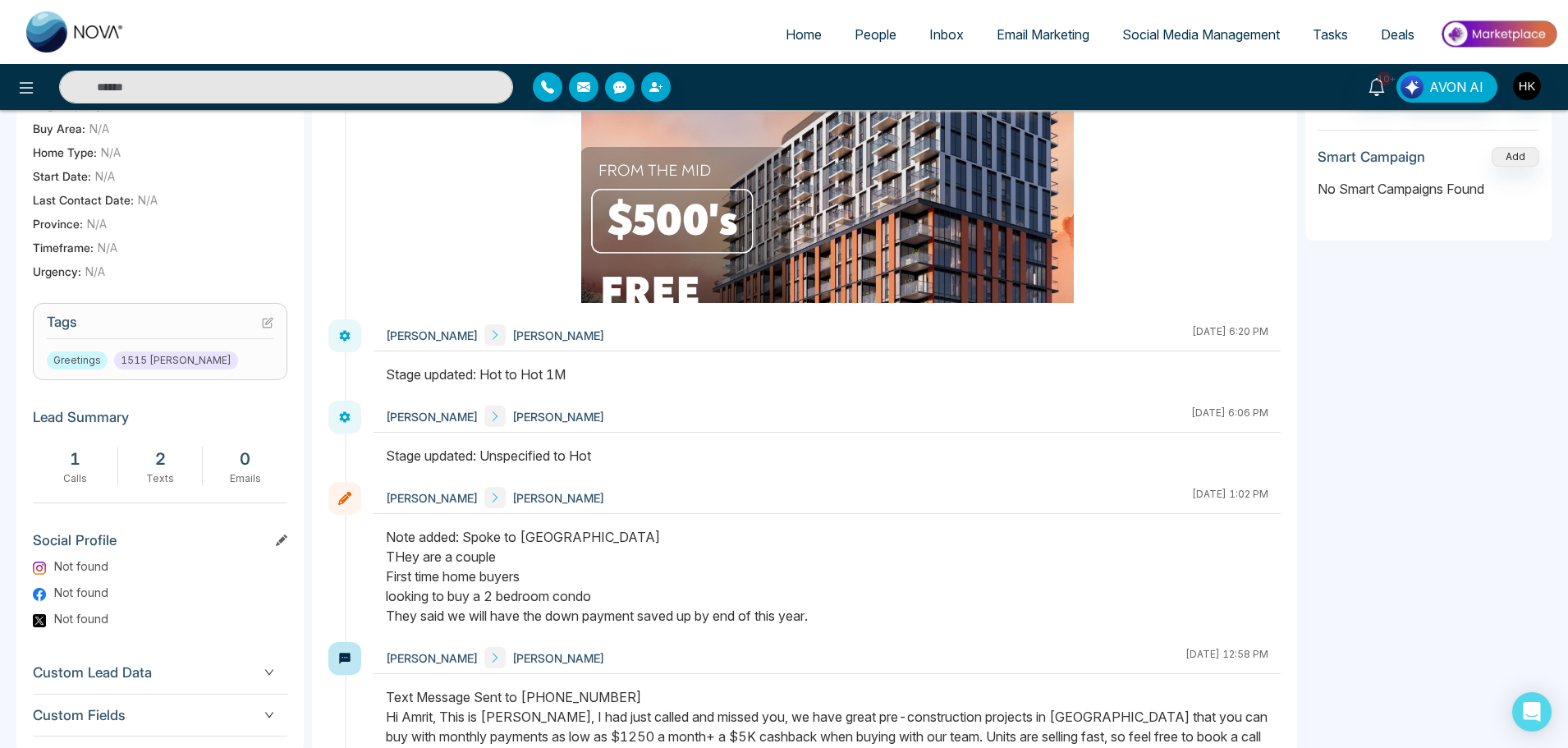
drag, startPoint x: 397, startPoint y: 601, endPoint x: 860, endPoint y: 614, distance: 463.2
click at [860, 614] on div "Note added: Spoke to [PERSON_NAME] THey are a couple First time home buyers loo…" at bounding box center [827, 577] width 882 height 98
click at [860, 613] on div "Note added: Spoke to [PERSON_NAME] THey are a couple First time home buyers loo…" at bounding box center [827, 577] width 882 height 98
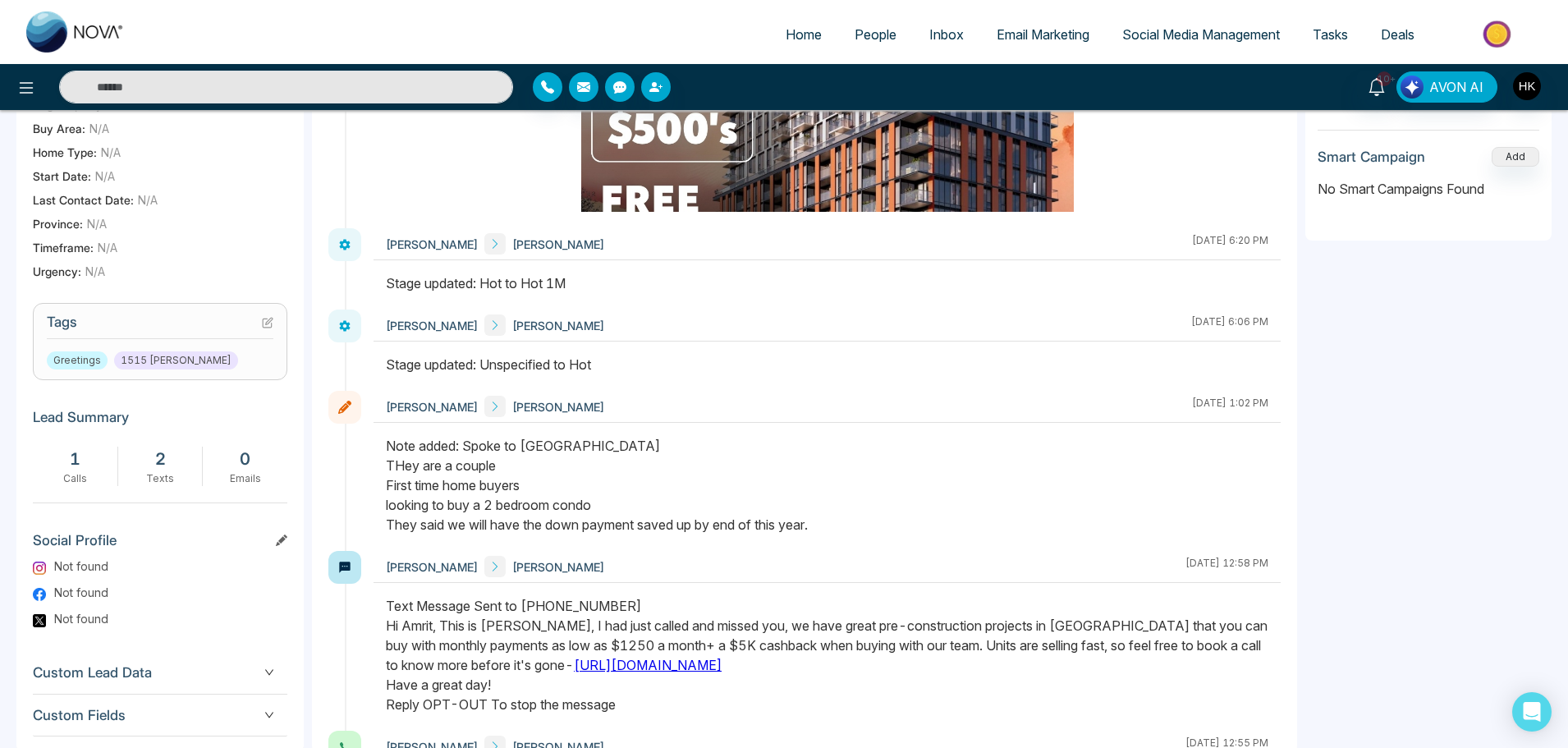
scroll to position [0, 0]
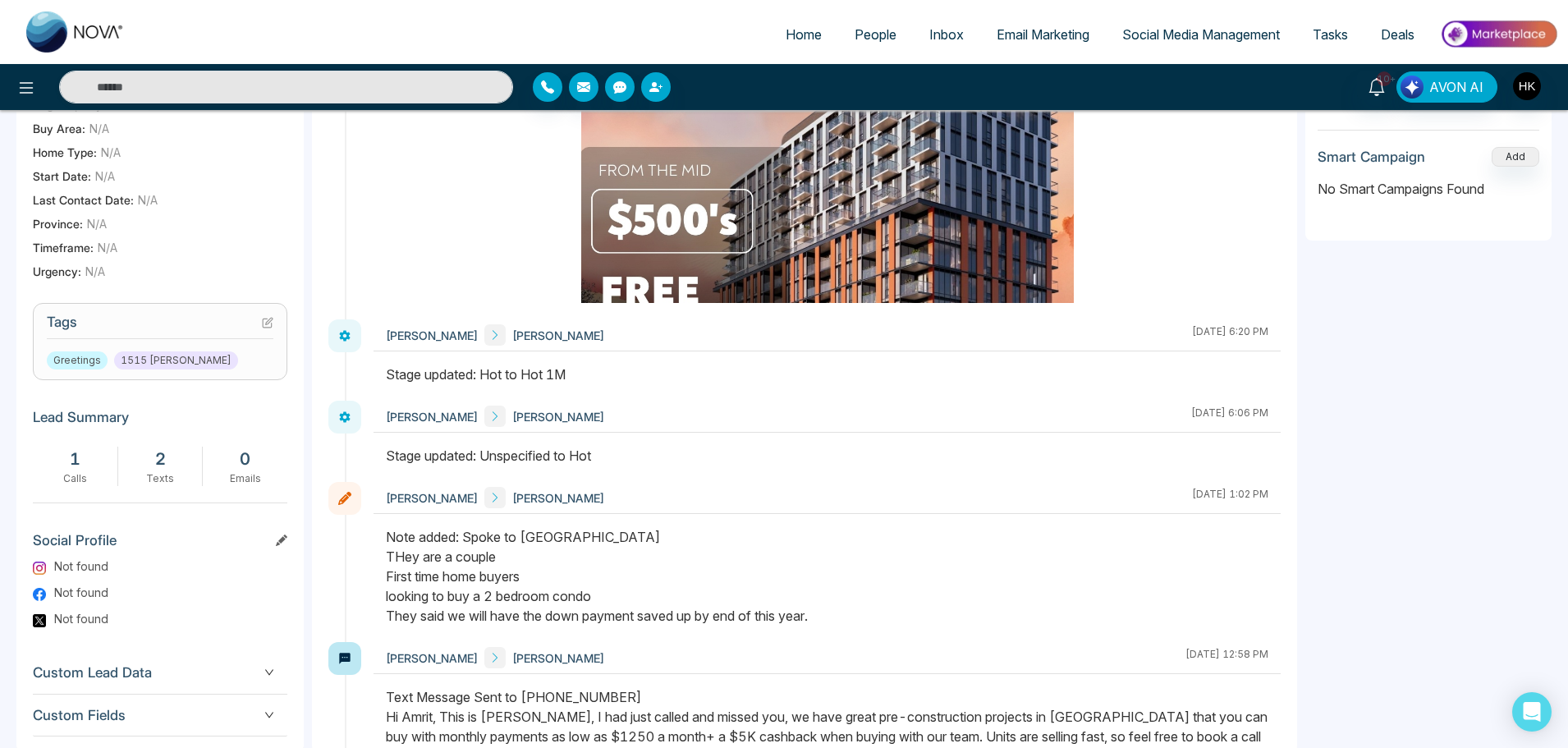
drag, startPoint x: 817, startPoint y: 560, endPoint x: 822, endPoint y: 552, distance: 9.4
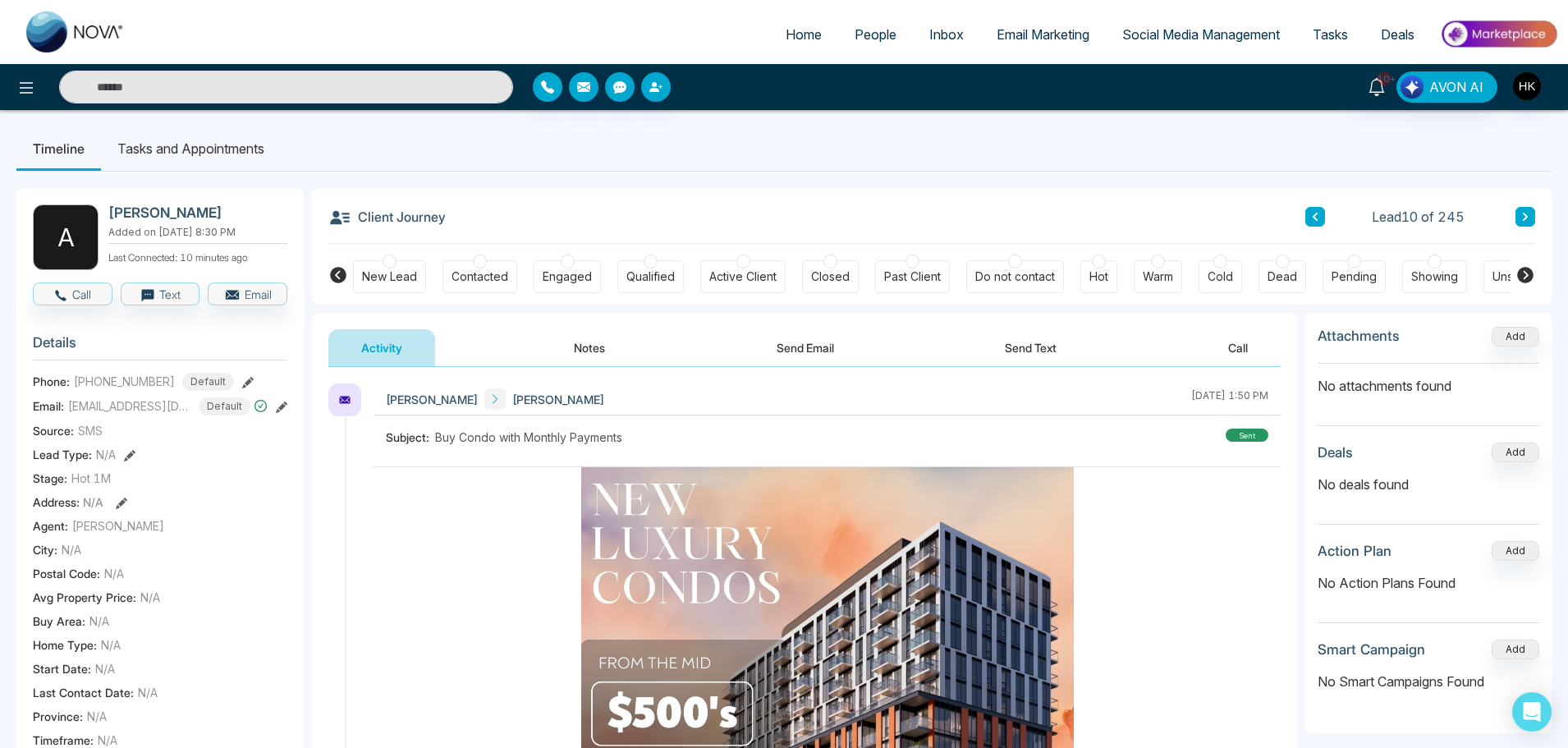
click at [887, 41] on link "People" at bounding box center [875, 34] width 75 height 31
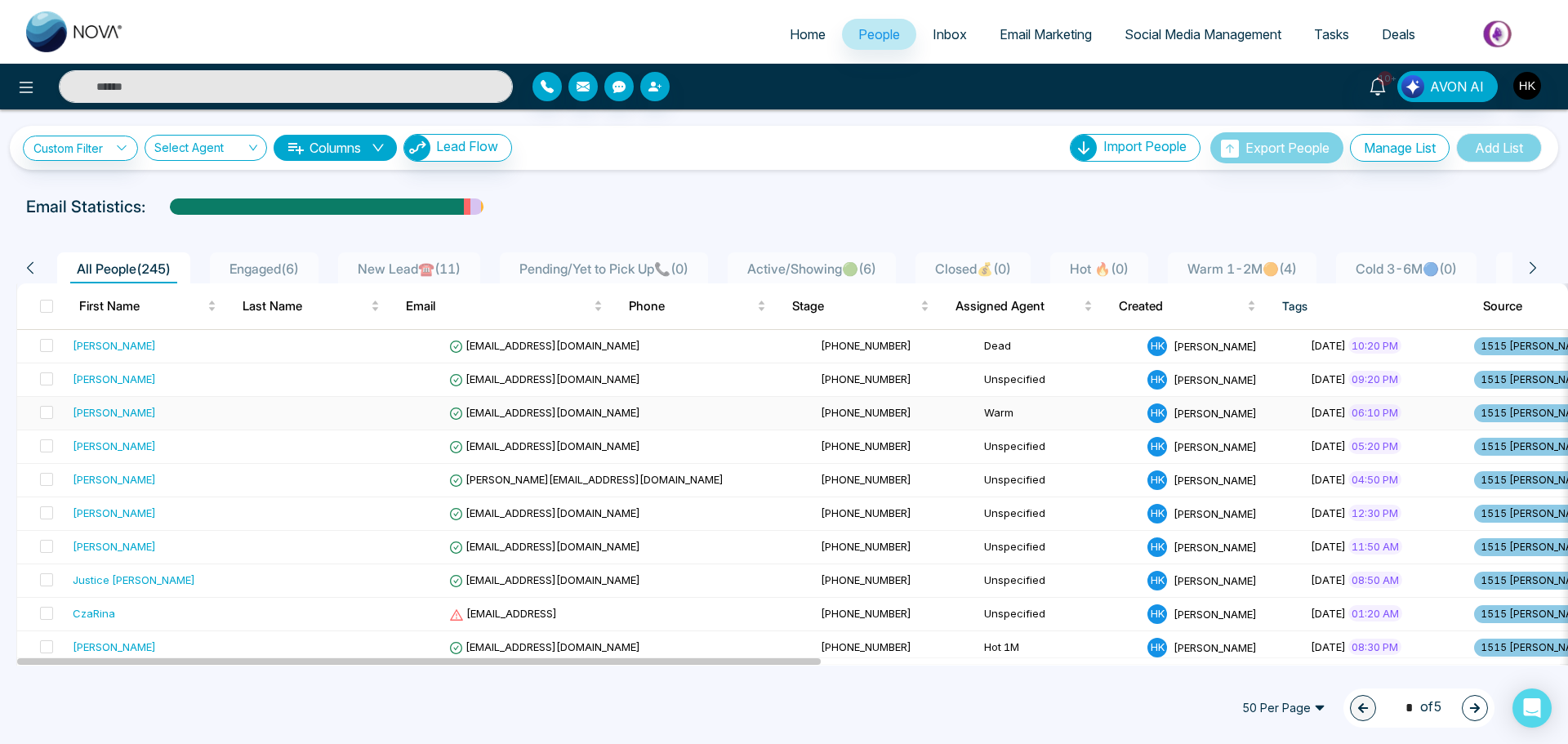
click at [156, 416] on div "[PERSON_NAME]" at bounding box center [114, 412] width 83 height 16
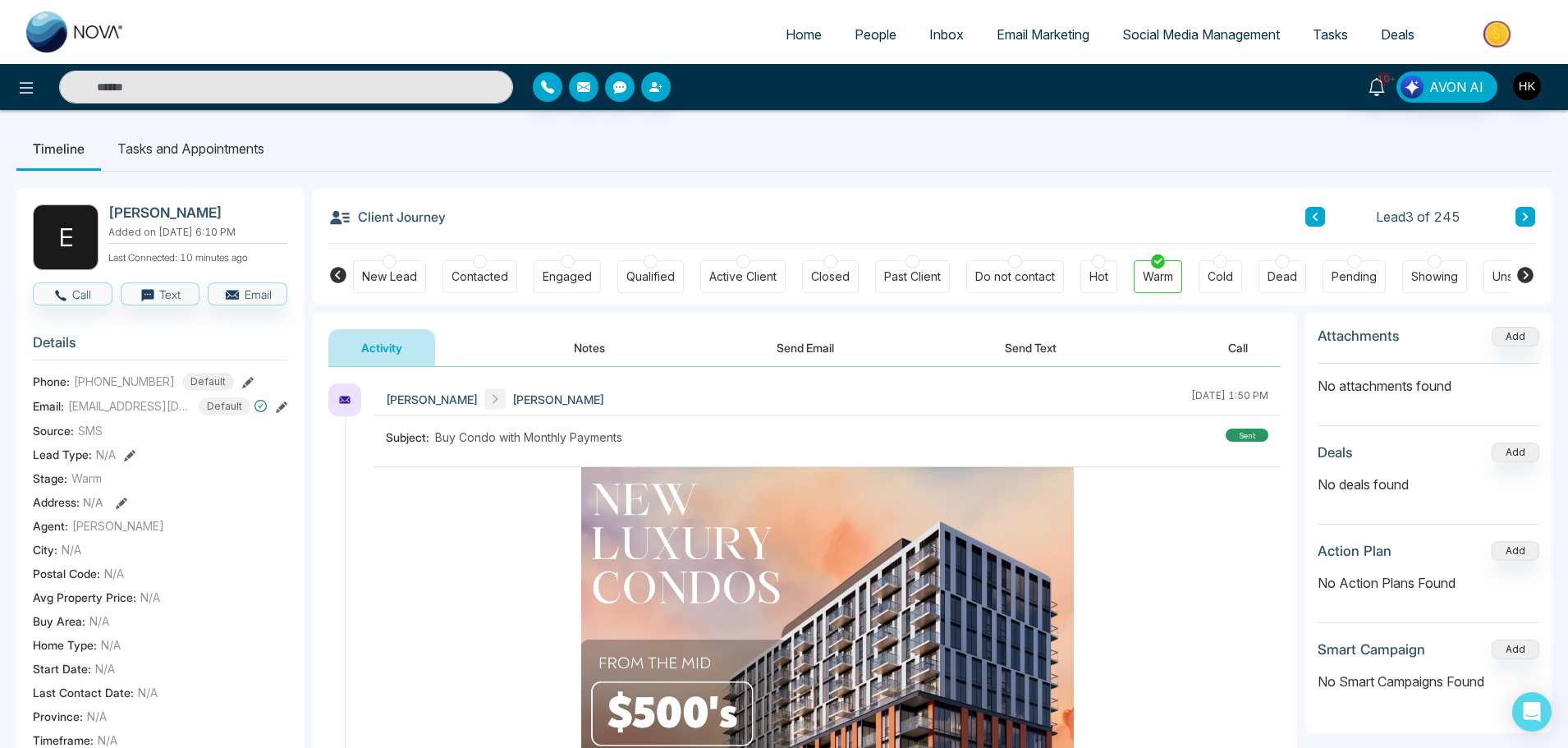
click at [595, 342] on button "Notes" at bounding box center [590, 347] width 97 height 37
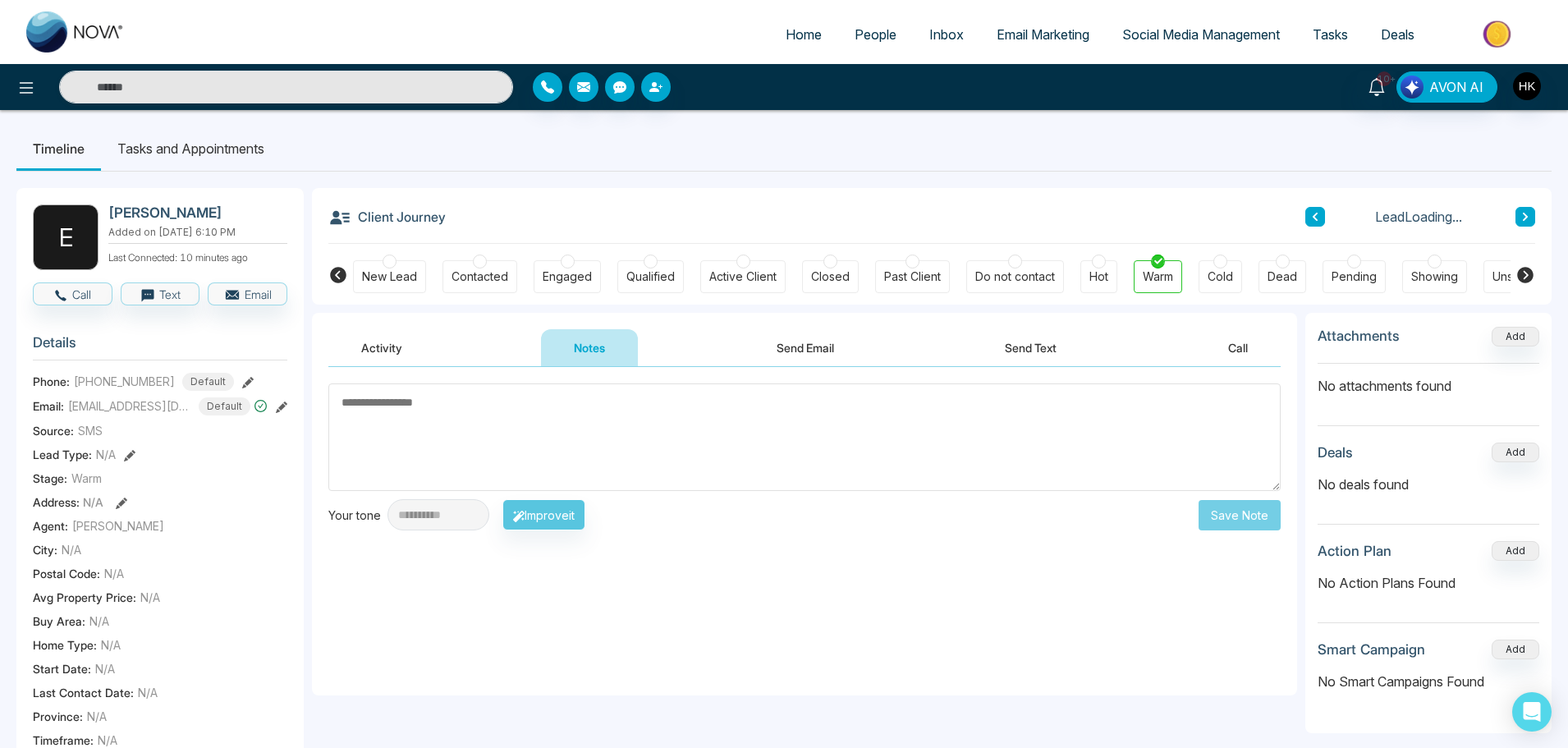
click at [592, 442] on textarea at bounding box center [804, 437] width 952 height 108
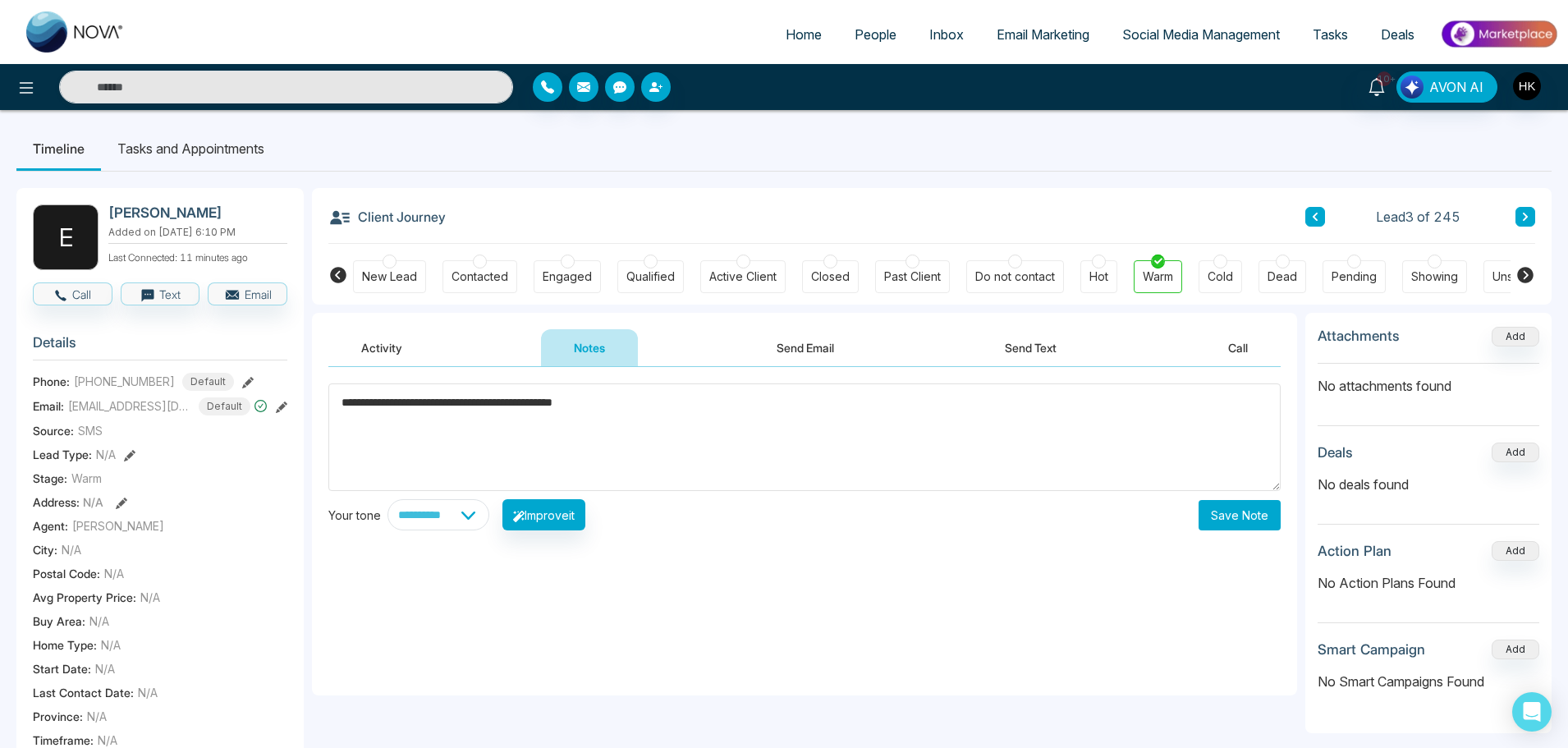
type textarea "**********"
click at [1241, 510] on button "Save Note" at bounding box center [1239, 515] width 82 height 30
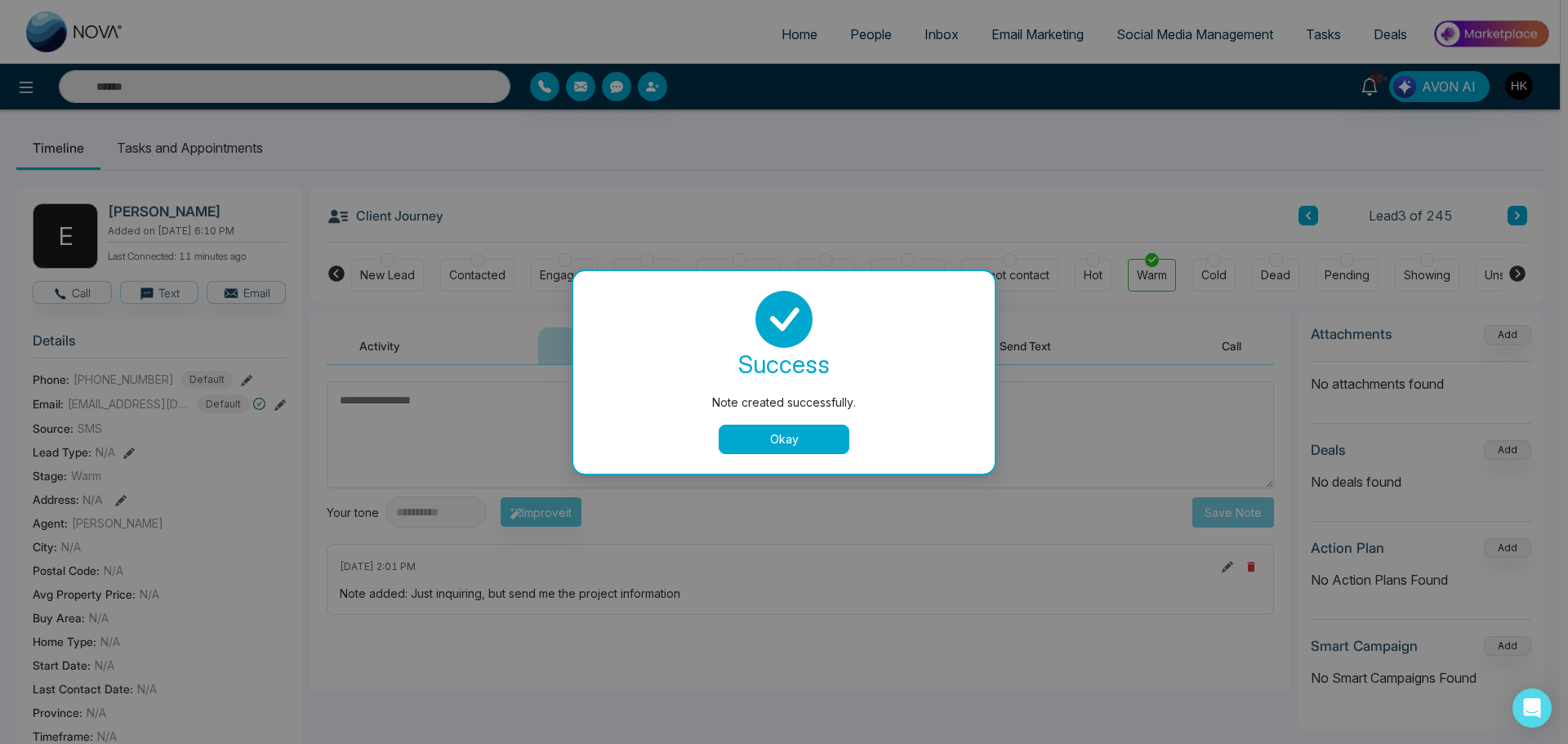
click at [755, 445] on button "Okay" at bounding box center [784, 439] width 131 height 29
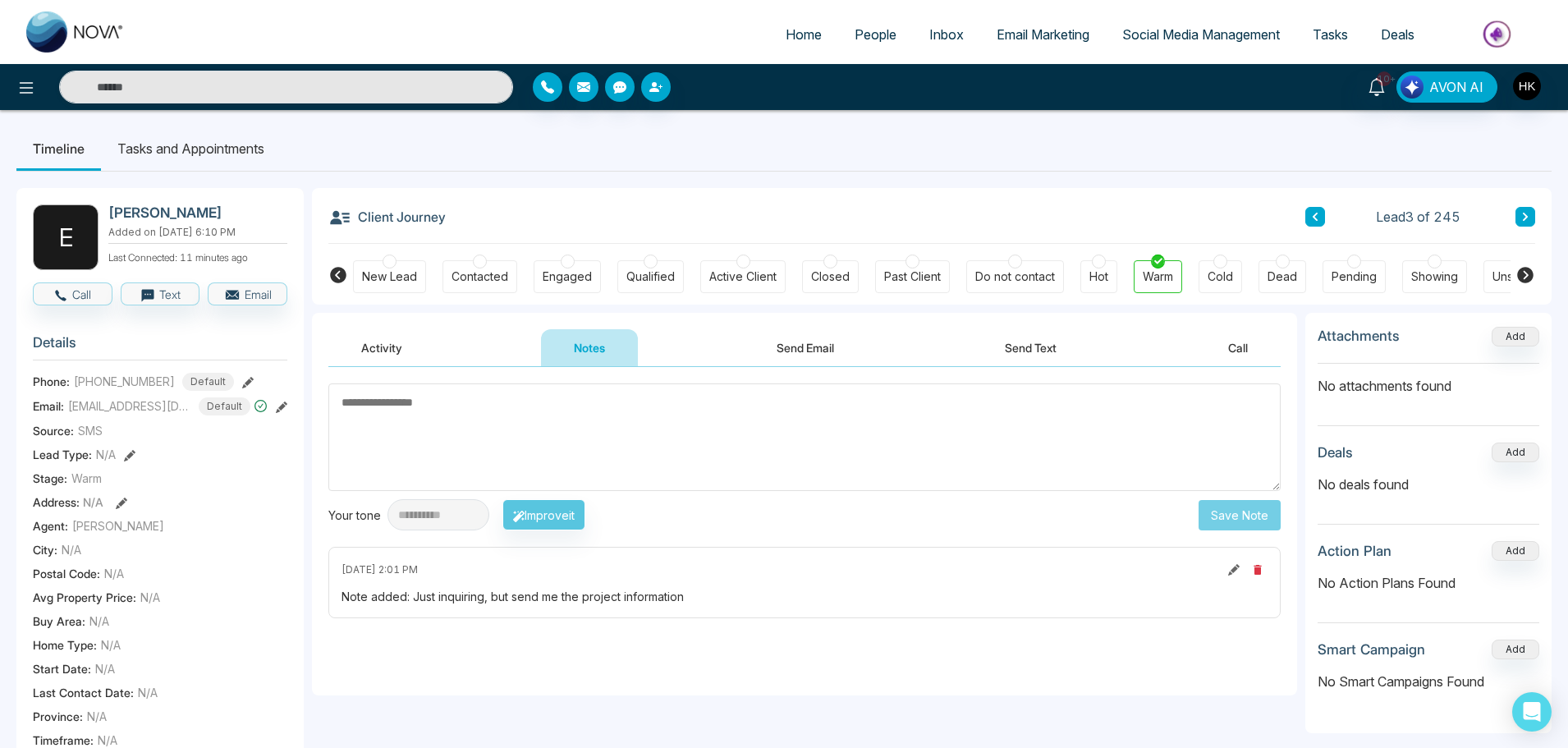
click at [1260, 214] on icon at bounding box center [1524, 217] width 5 height 9
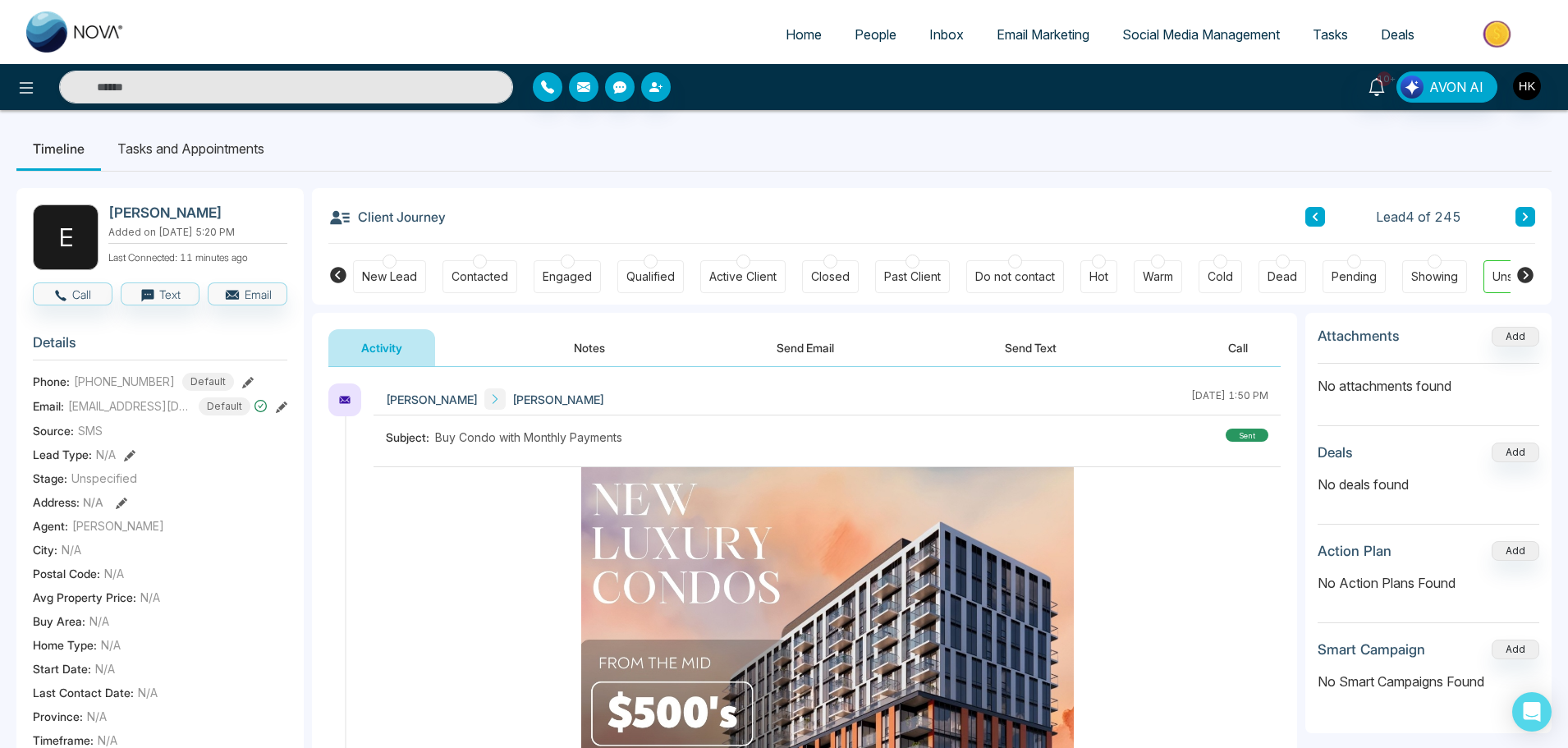
click at [786, 28] on span "Home" at bounding box center [803, 34] width 36 height 16
select select "*"
click at [854, 37] on span "People" at bounding box center [875, 34] width 42 height 16
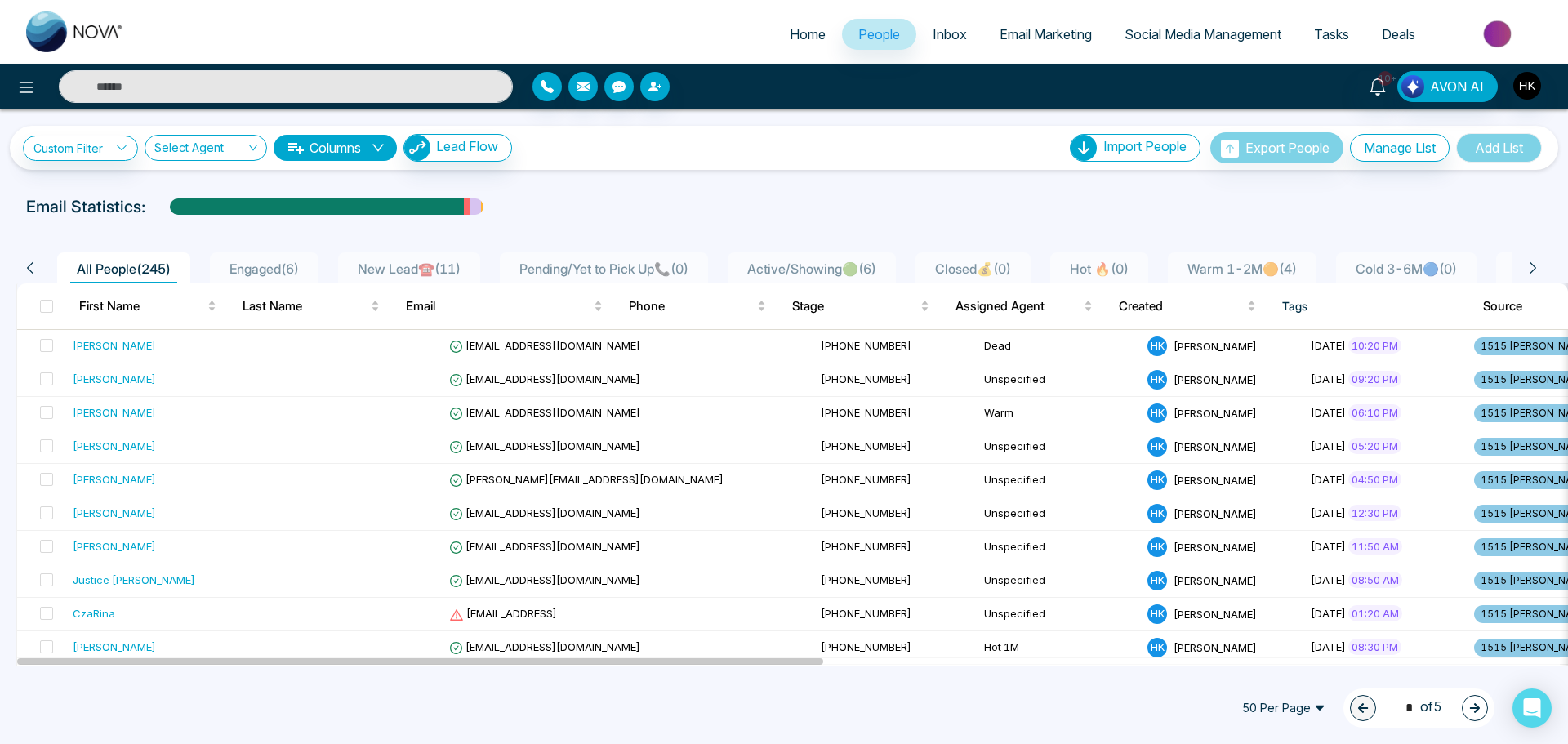
click at [636, 209] on div "Email Statistics:" at bounding box center [528, 206] width 1004 height 24
click at [830, 39] on link "Home" at bounding box center [807, 34] width 69 height 31
select select "*"
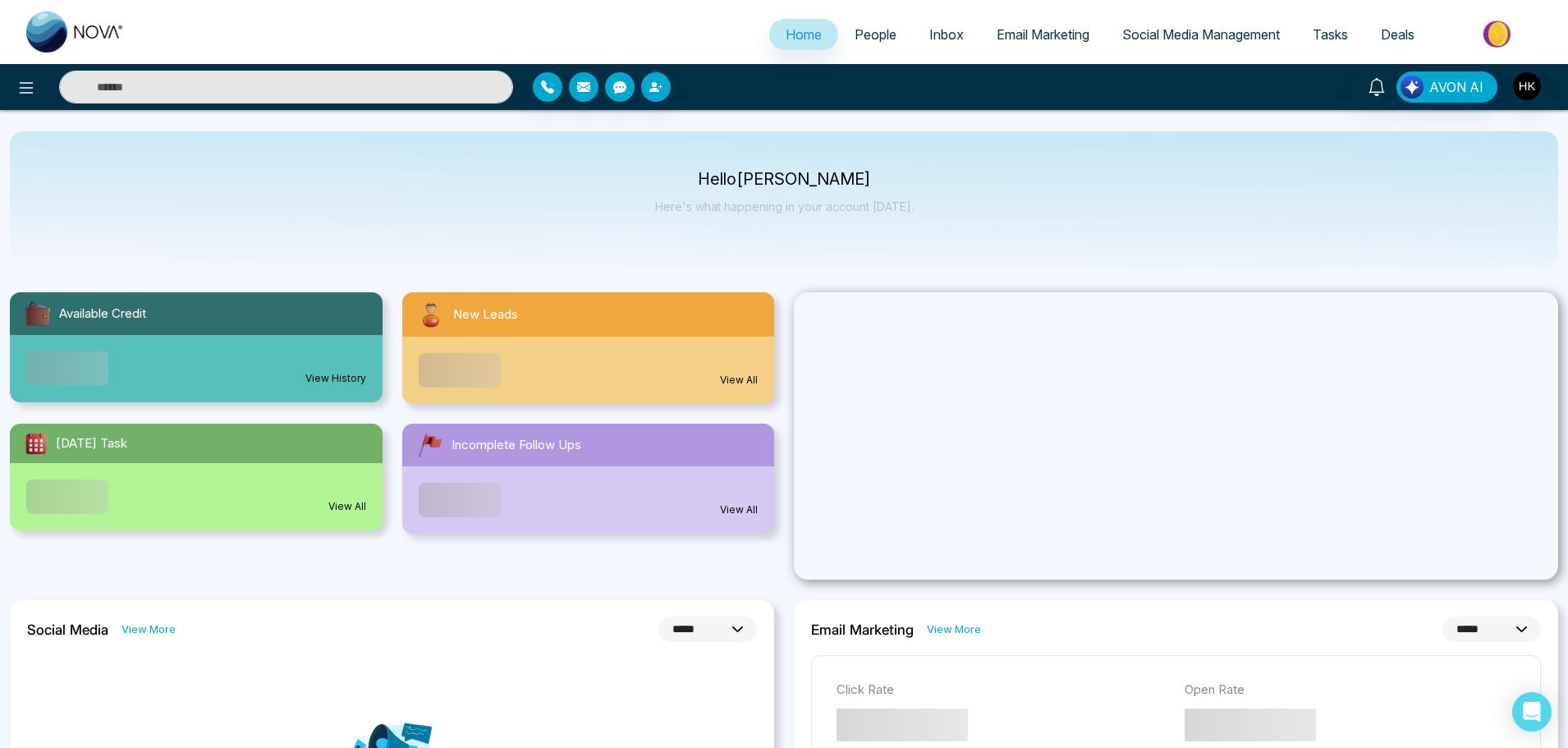
click at [785, 40] on span "Home" at bounding box center [803, 34] width 36 height 16
